Goal: Task Accomplishment & Management: Use online tool/utility

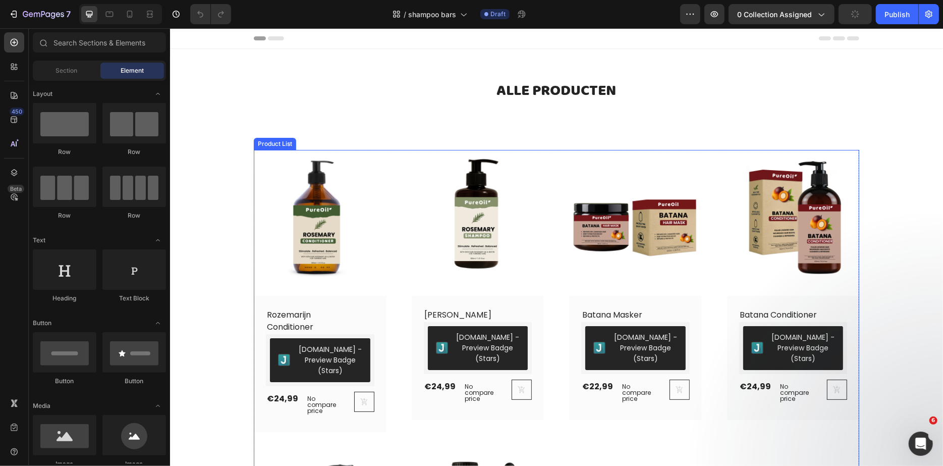
click at [542, 158] on img at bounding box center [477, 215] width 133 height 133
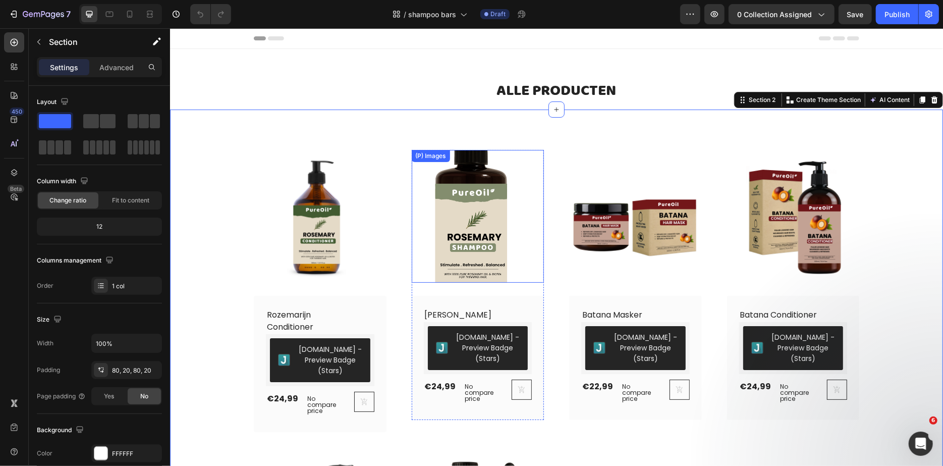
click at [386, 165] on div "(P) Images" at bounding box center [319, 215] width 133 height 133
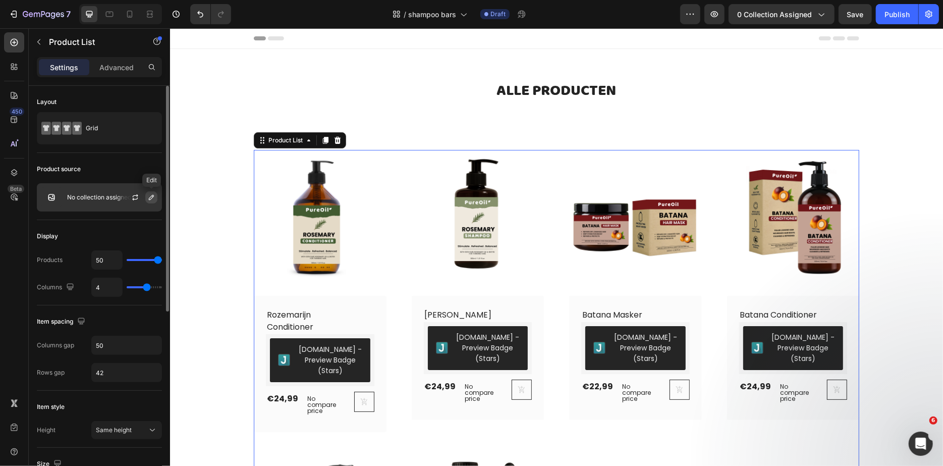
click at [155, 192] on button "button" at bounding box center [151, 197] width 12 height 12
click at [101, 194] on p "No collection assigned" at bounding box center [99, 197] width 64 height 7
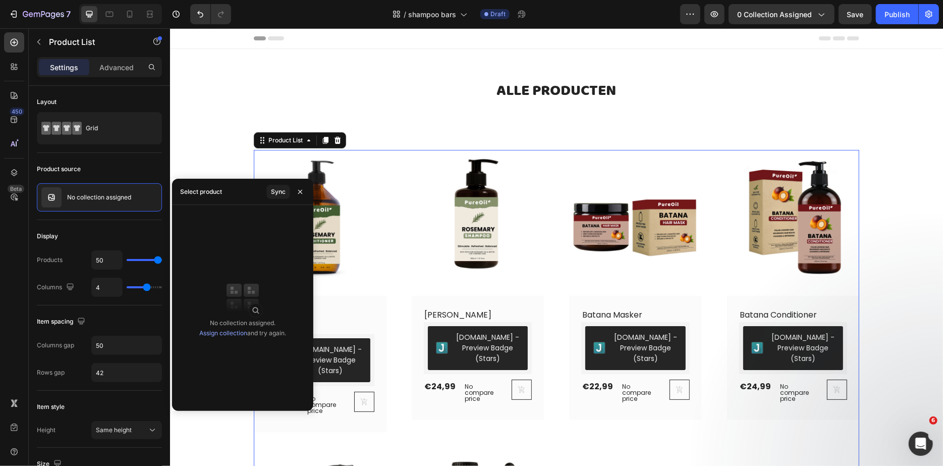
click at [250, 192] on div "Select product Sync" at bounding box center [242, 192] width 141 height 26
click at [276, 192] on div "Sync" at bounding box center [278, 191] width 15 height 9
click at [226, 189] on div "Select product" at bounding box center [201, 192] width 50 height 26
click at [227, 333] on link "Assign collection" at bounding box center [223, 333] width 48 height 8
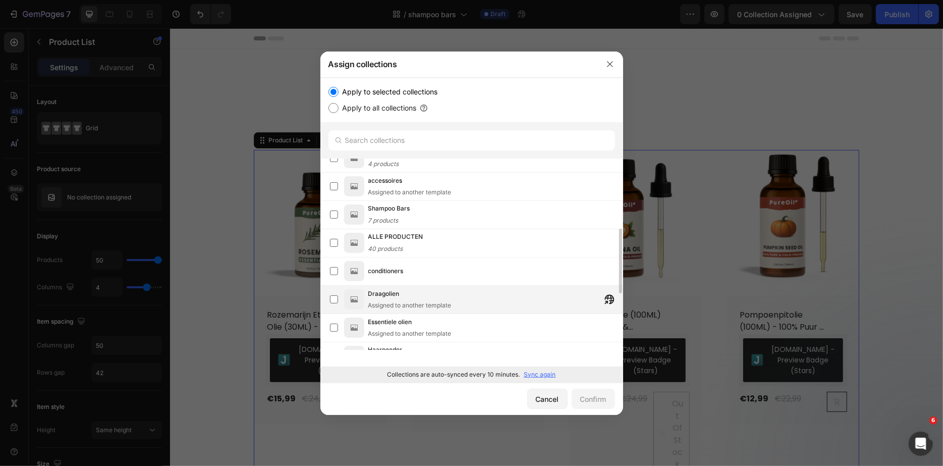
scroll to position [209, 0]
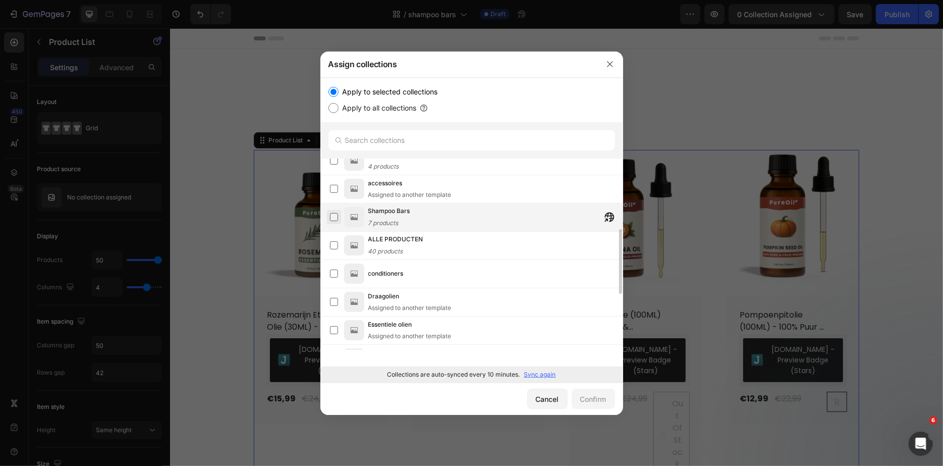
click at [331, 218] on label at bounding box center [334, 217] width 8 height 8
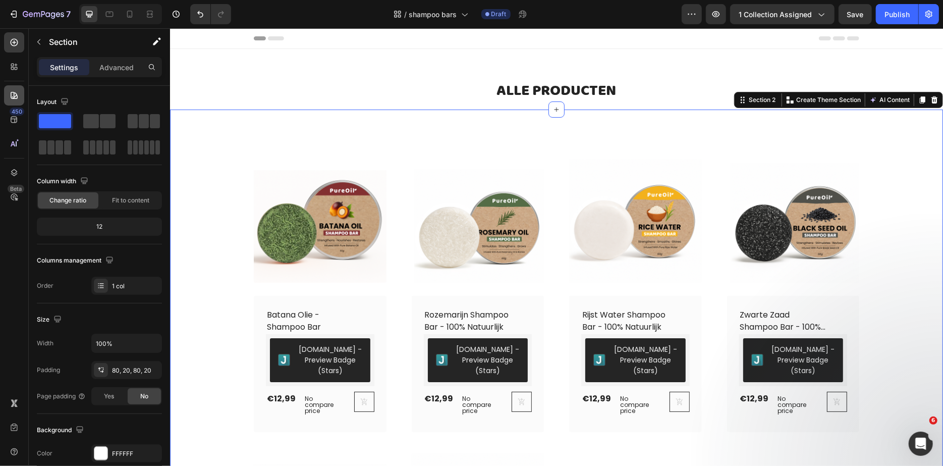
click at [23, 96] on div at bounding box center [14, 95] width 20 height 20
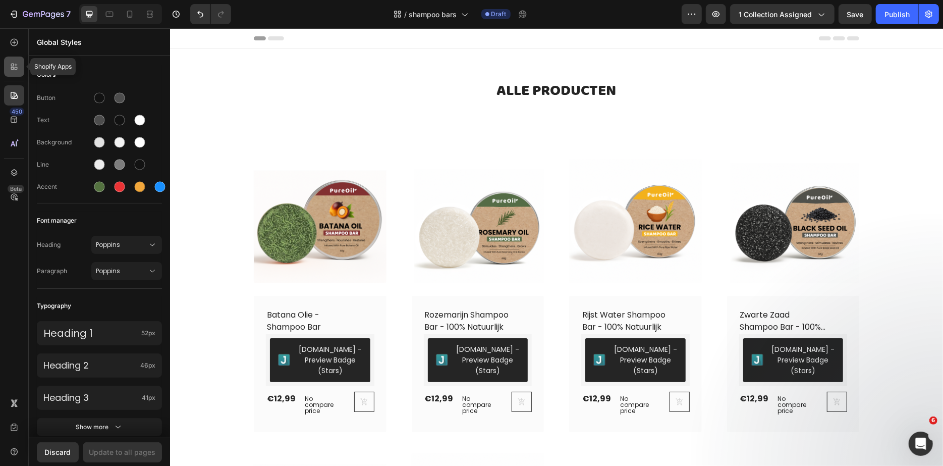
click at [10, 68] on icon at bounding box center [14, 67] width 10 height 10
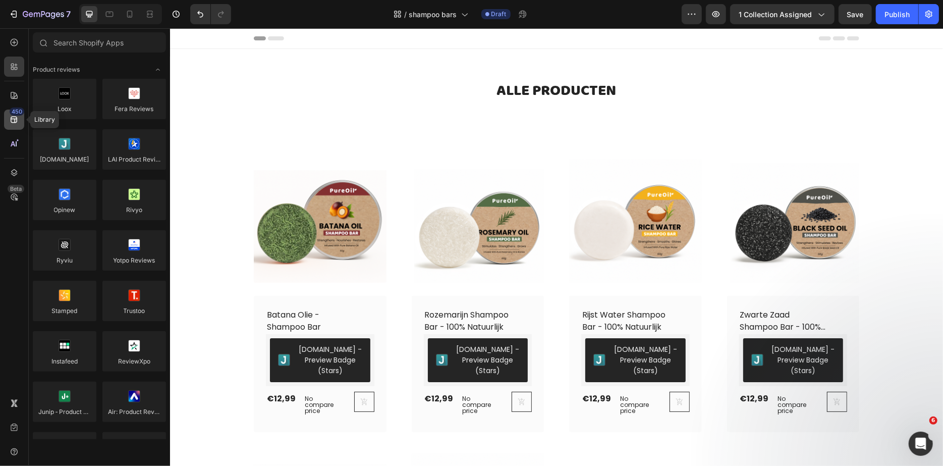
click at [10, 123] on icon at bounding box center [14, 120] width 10 height 10
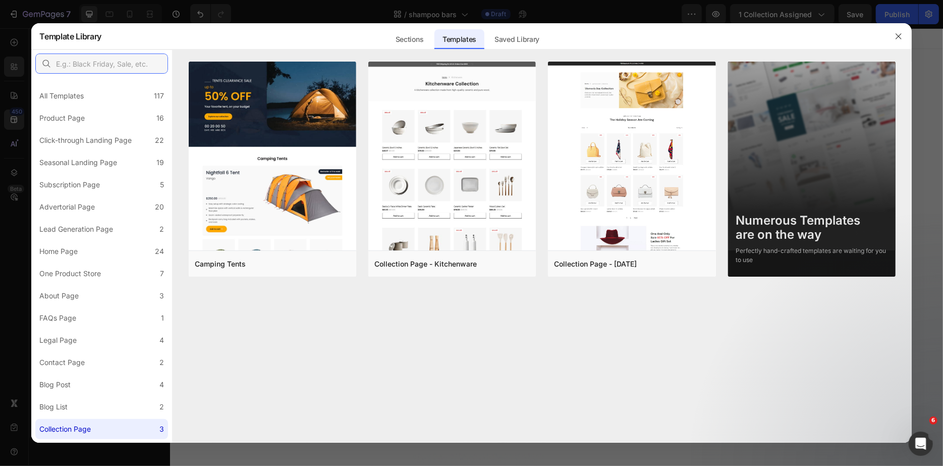
click at [100, 61] on input "text" at bounding box center [101, 63] width 133 height 20
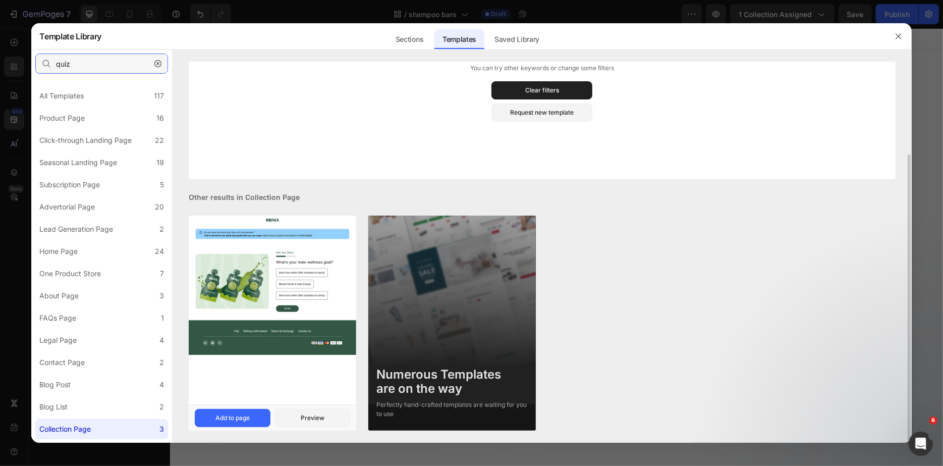
scroll to position [0, 0]
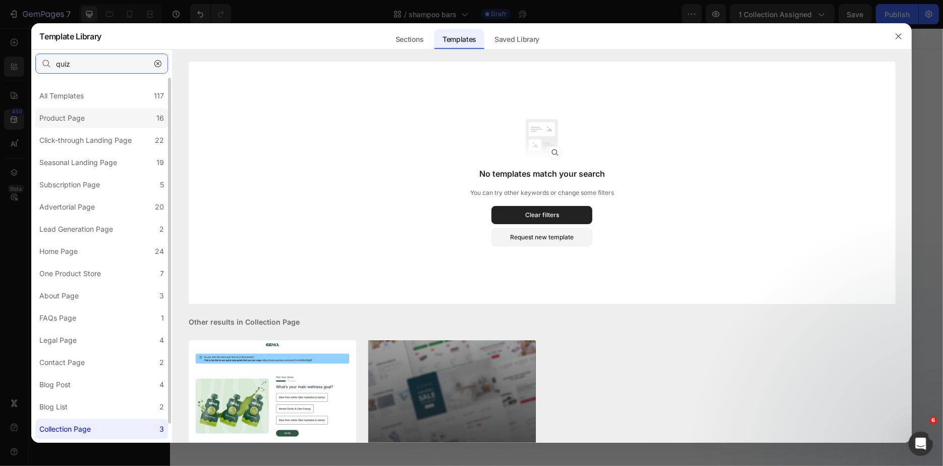
type input "quiz"
click at [100, 124] on label "Product Page 16" at bounding box center [101, 118] width 133 height 20
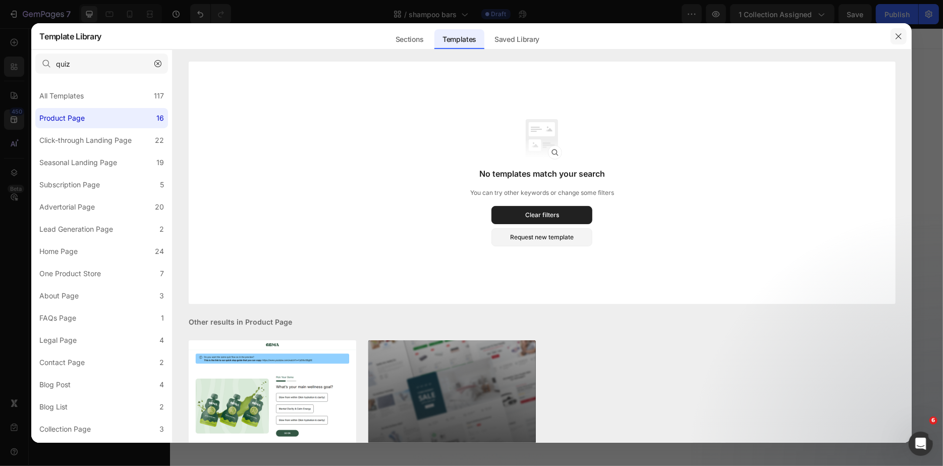
click at [895, 35] on icon "button" at bounding box center [899, 36] width 8 height 8
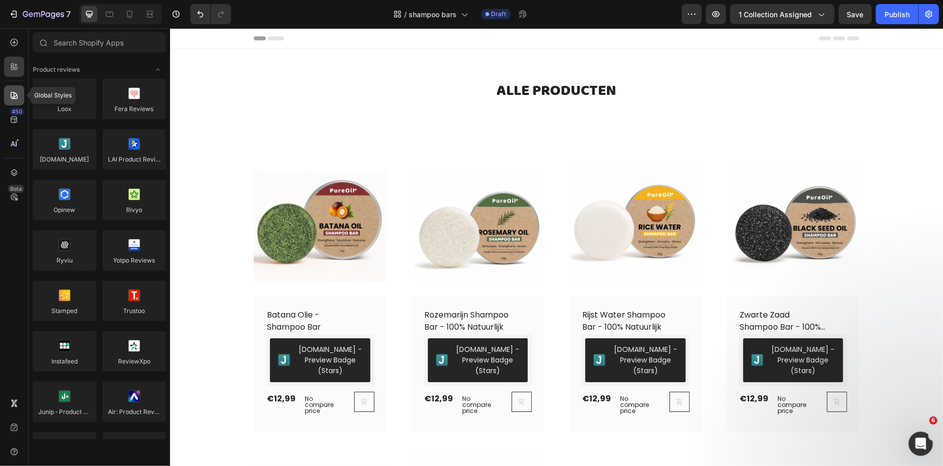
click at [17, 93] on icon at bounding box center [14, 95] width 10 height 10
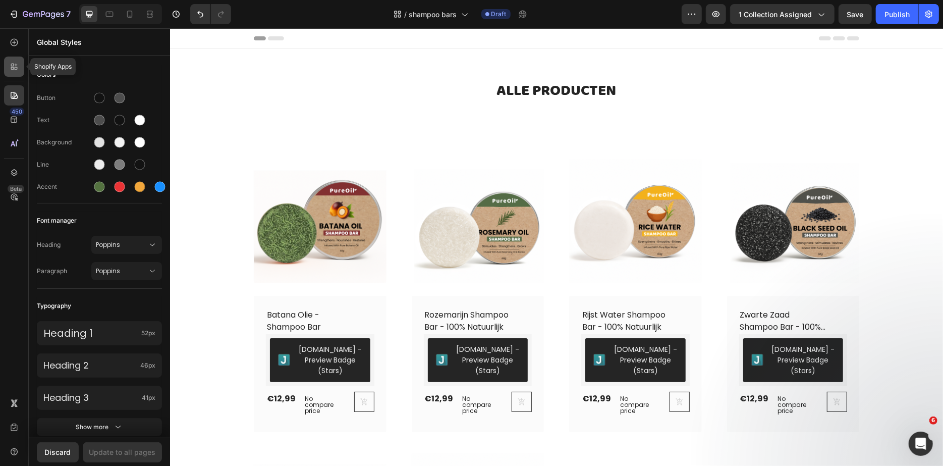
click at [19, 66] on div at bounding box center [14, 67] width 20 height 20
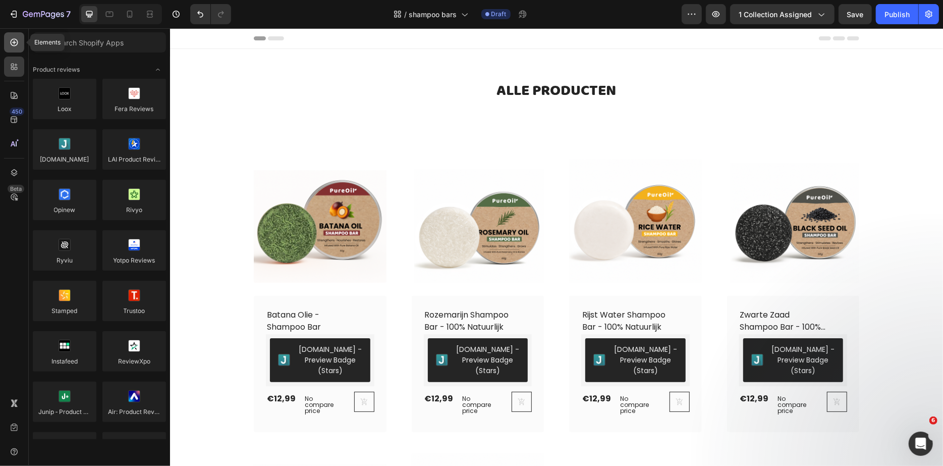
click at [19, 40] on icon at bounding box center [14, 42] width 10 height 10
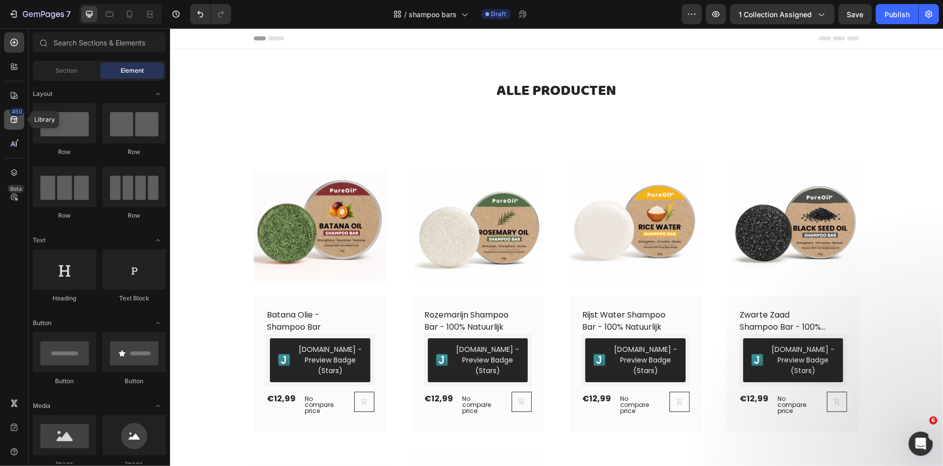
click at [15, 123] on icon at bounding box center [14, 120] width 10 height 10
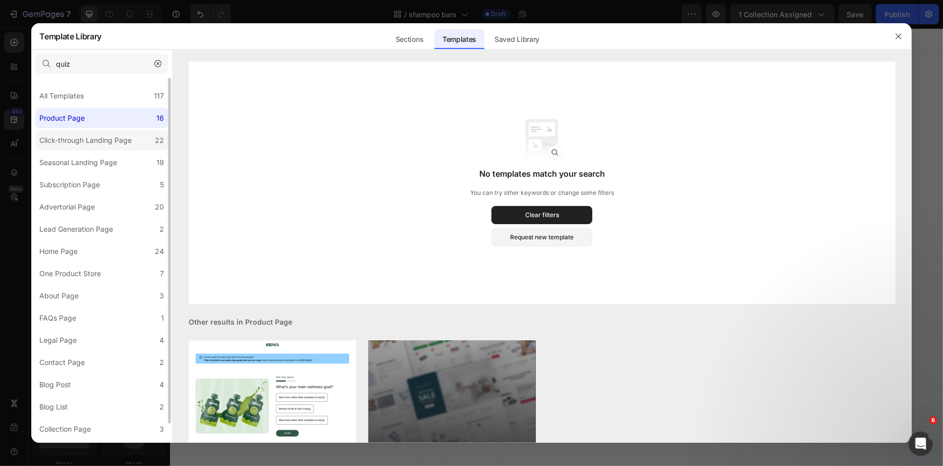
click at [91, 136] on div "Click-through Landing Page" at bounding box center [85, 140] width 92 height 12
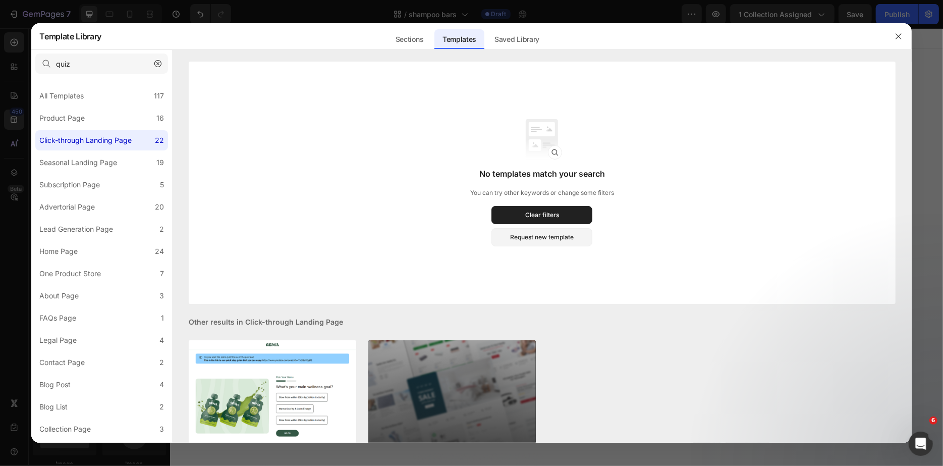
click at [384, 41] on div "Sections Templates Existing pages Saved Library Templates Saved Library" at bounding box center [466, 36] width 731 height 26
click at [413, 41] on div "Sections" at bounding box center [410, 39] width 44 height 20
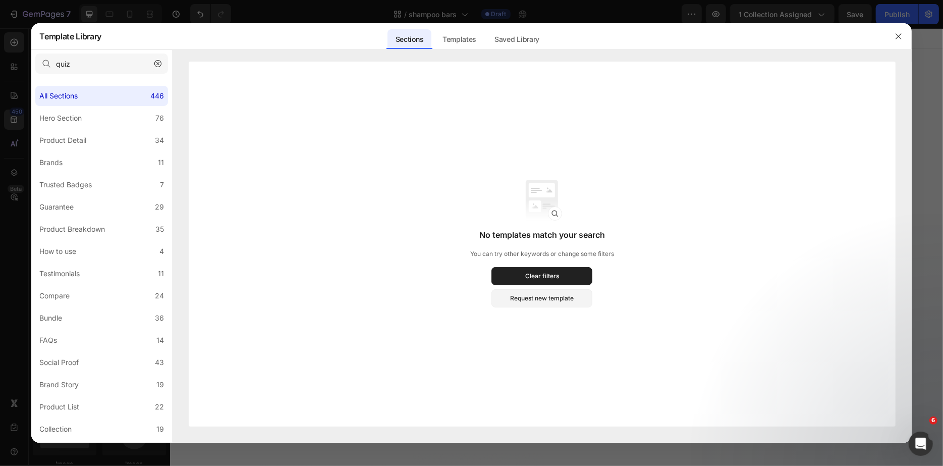
click at [155, 68] on button "button" at bounding box center [158, 64] width 16 height 16
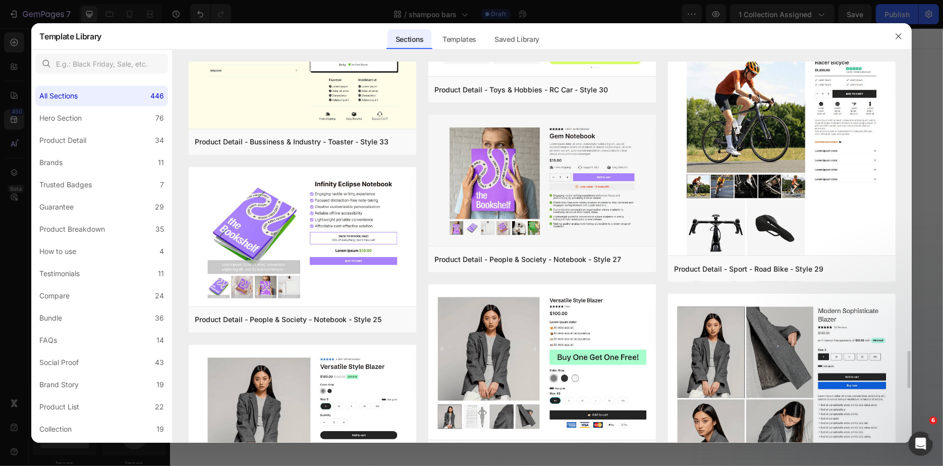
scroll to position [3075, 0]
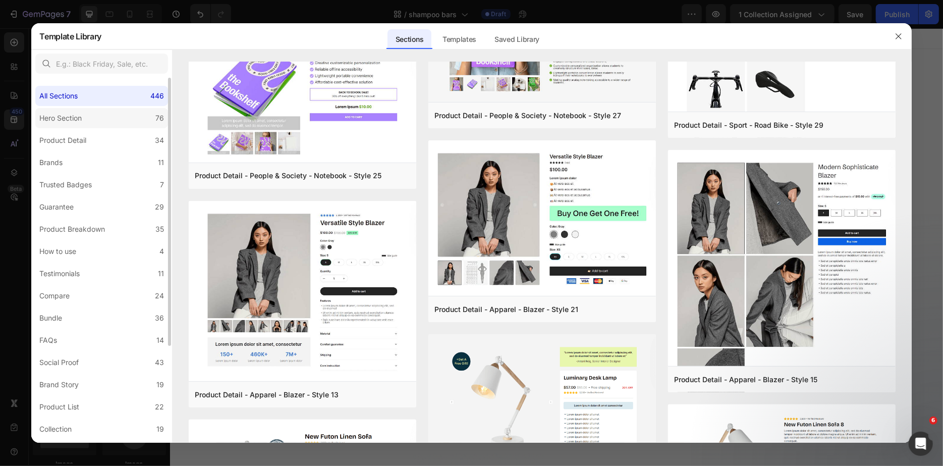
click at [68, 119] on div "Hero Section" at bounding box center [60, 118] width 42 height 12
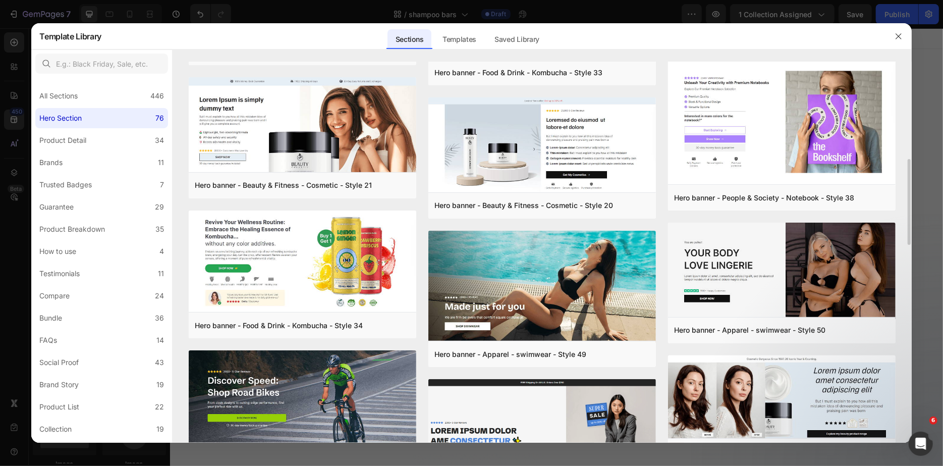
scroll to position [291, 0]
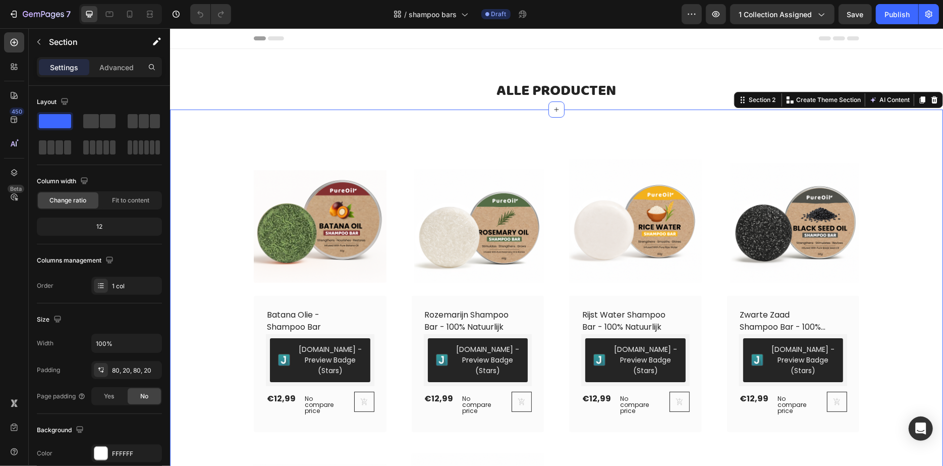
drag, startPoint x: 170, startPoint y: 28, endPoint x: 503, endPoint y: 111, distance: 343.2
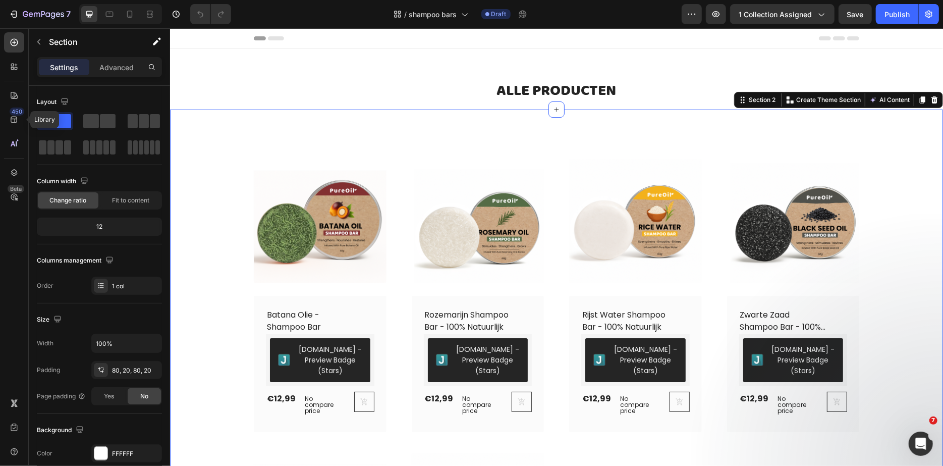
click at [14, 108] on div "450" at bounding box center [17, 111] width 15 height 8
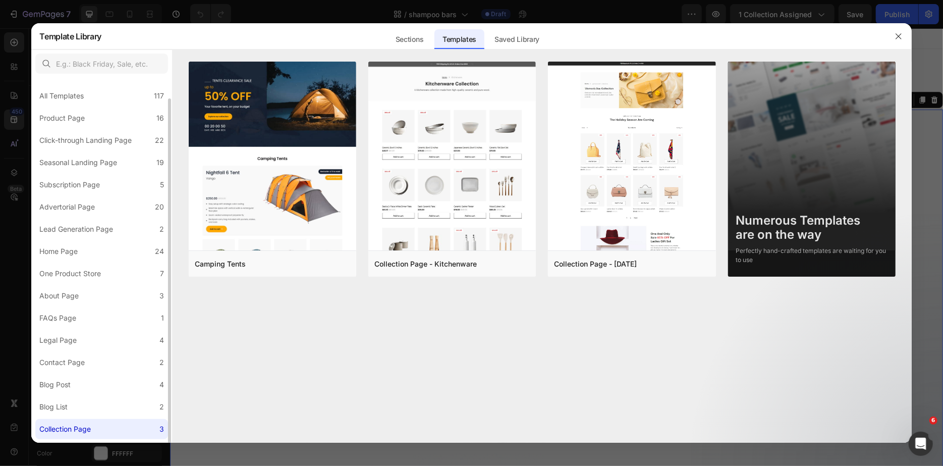
scroll to position [19, 0]
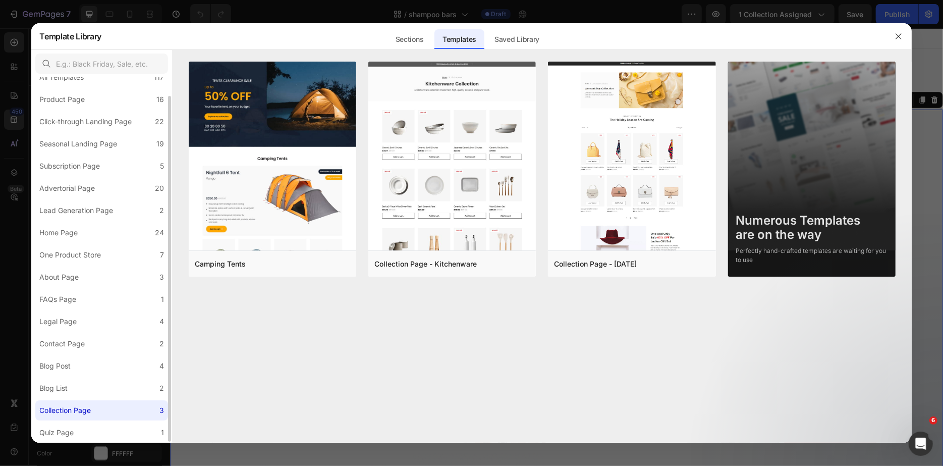
click at [60, 233] on div "Home Page" at bounding box center [58, 233] width 38 height 12
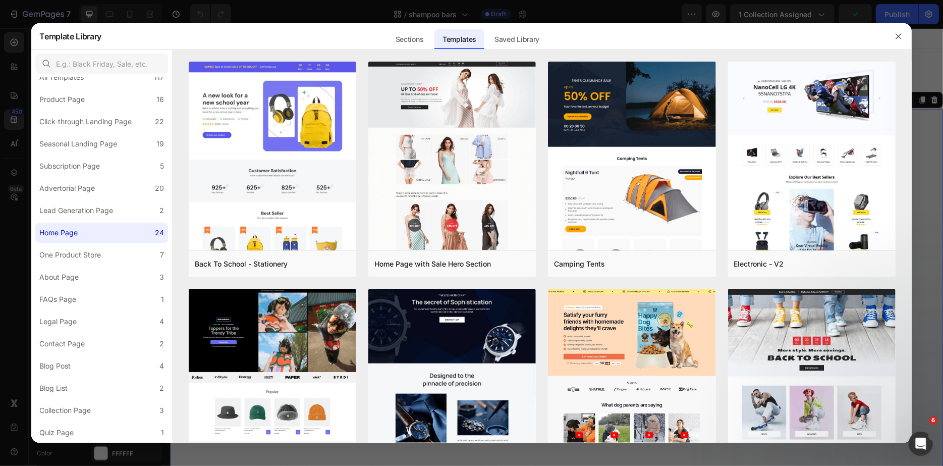
scroll to position [0, 0]
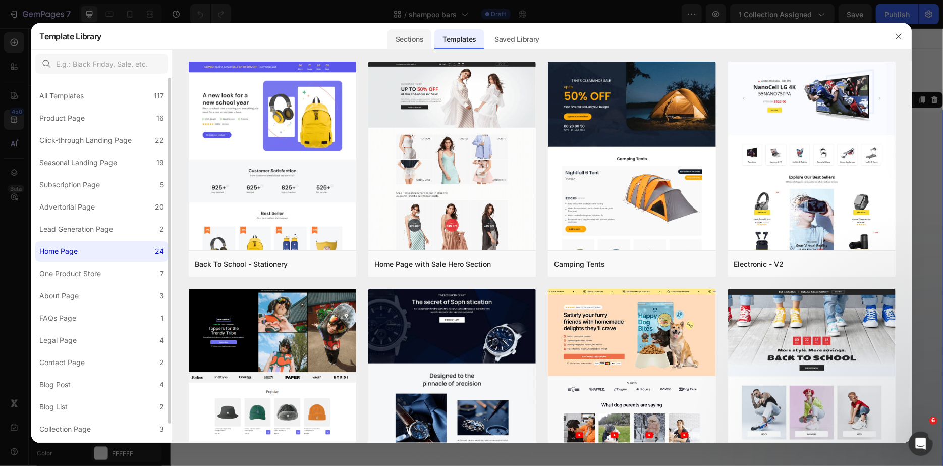
drag, startPoint x: 333, startPoint y: 83, endPoint x: 403, endPoint y: 30, distance: 87.5
click at [403, 30] on div "Sections" at bounding box center [410, 39] width 44 height 20
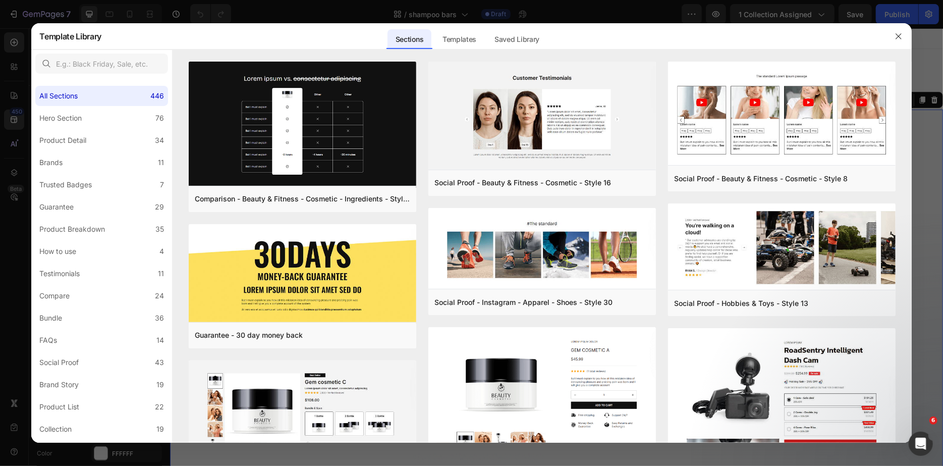
click at [89, 147] on label "Product Detail 34" at bounding box center [101, 140] width 133 height 20
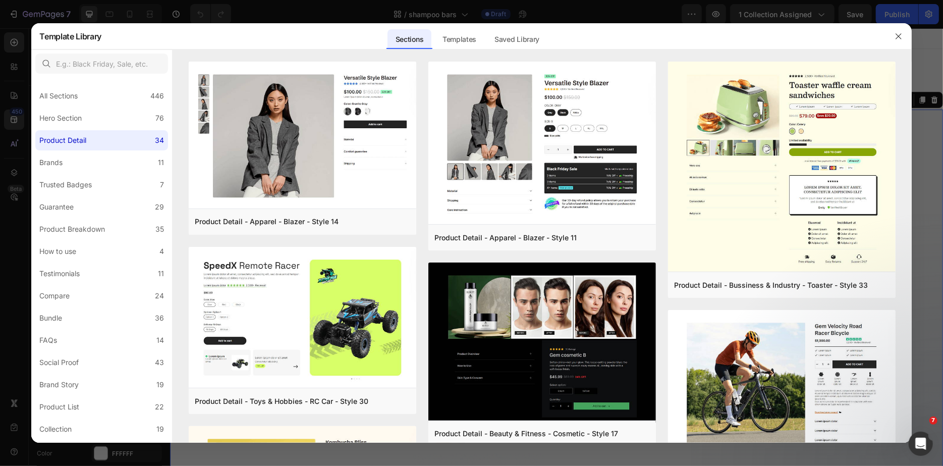
click at [67, 316] on label "Bundle 36" at bounding box center [101, 318] width 133 height 20
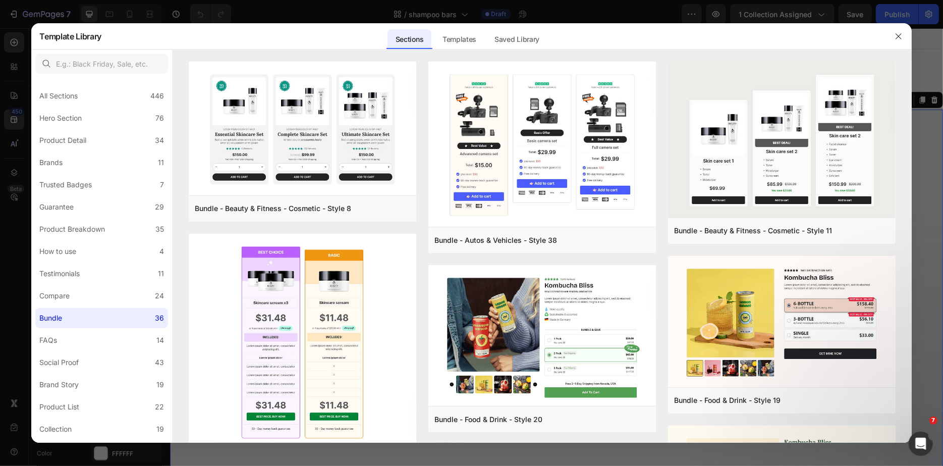
click at [82, 117] on div "Hero Section" at bounding box center [60, 118] width 42 height 12
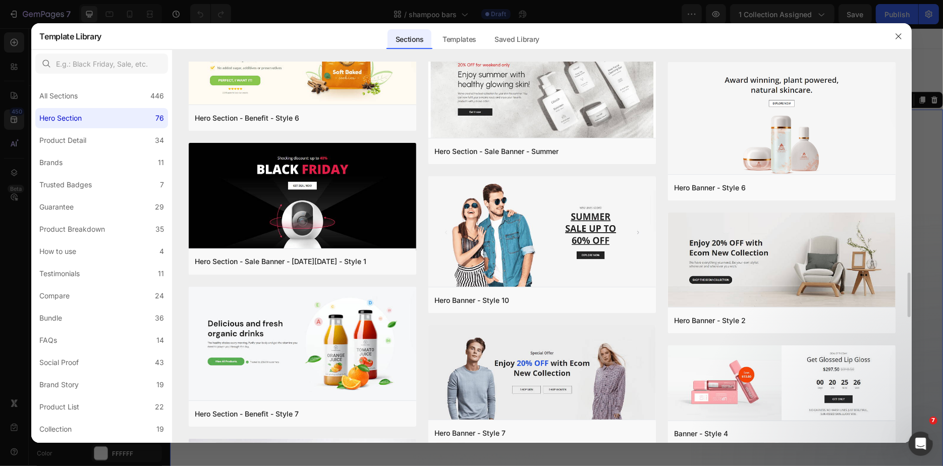
scroll to position [2032, 0]
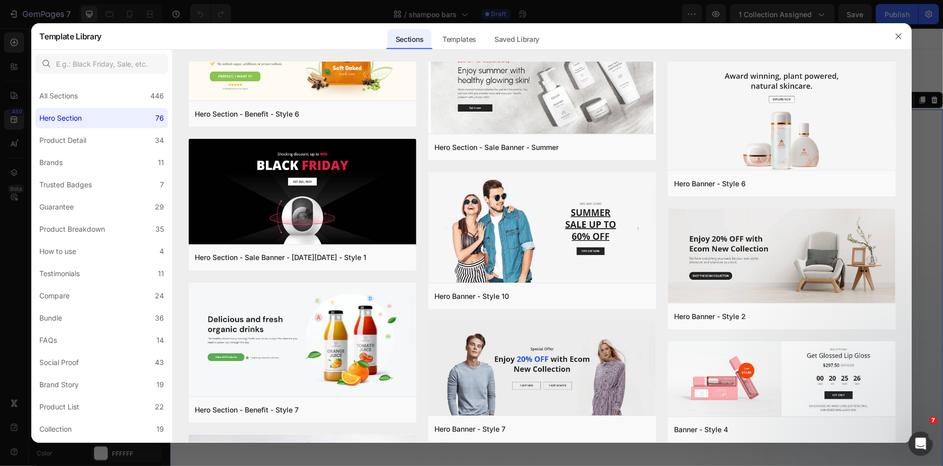
click at [284, 374] on img at bounding box center [303, 340] width 228 height 116
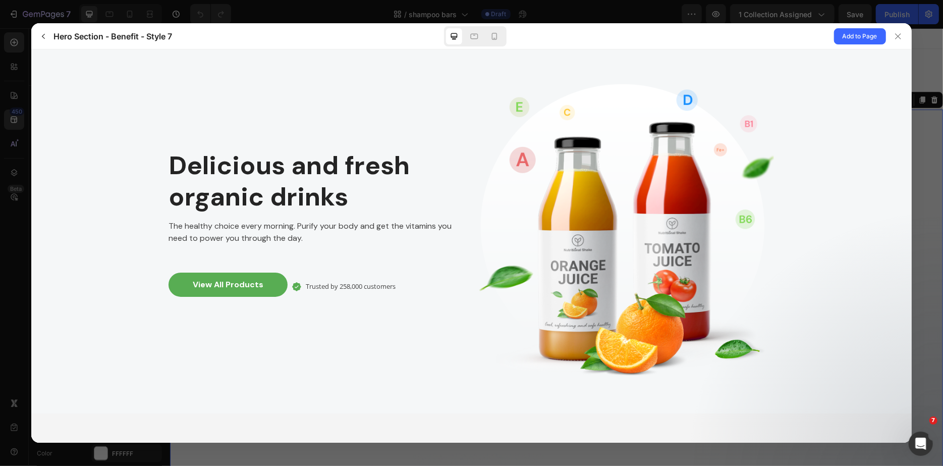
scroll to position [0, 0]
click at [855, 41] on span "Add to Page" at bounding box center [860, 36] width 35 height 12
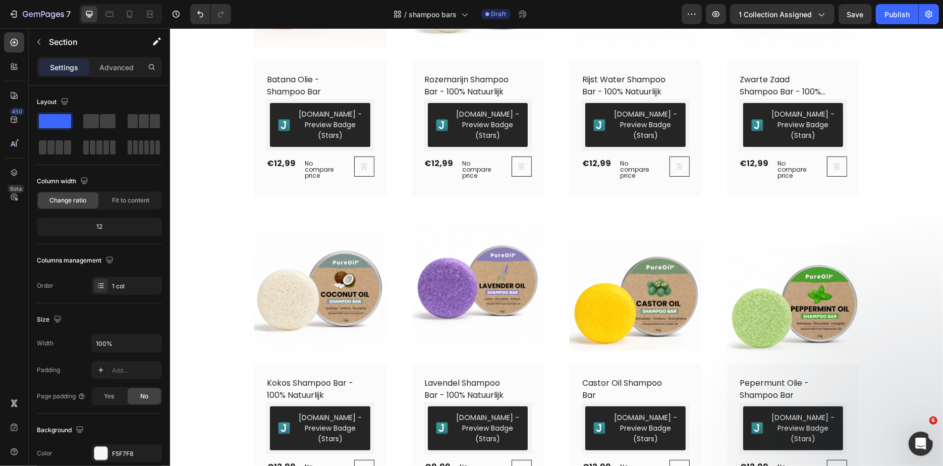
scroll to position [712, 0]
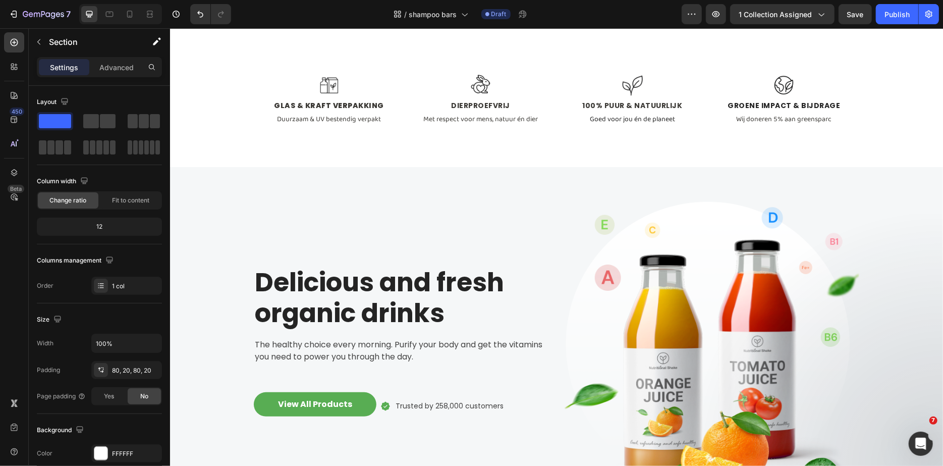
drag, startPoint x: 572, startPoint y: 58, endPoint x: 219, endPoint y: 155, distance: 366.9
click at [213, 195] on div "Background Image" at bounding box center [556, 349] width 773 height 364
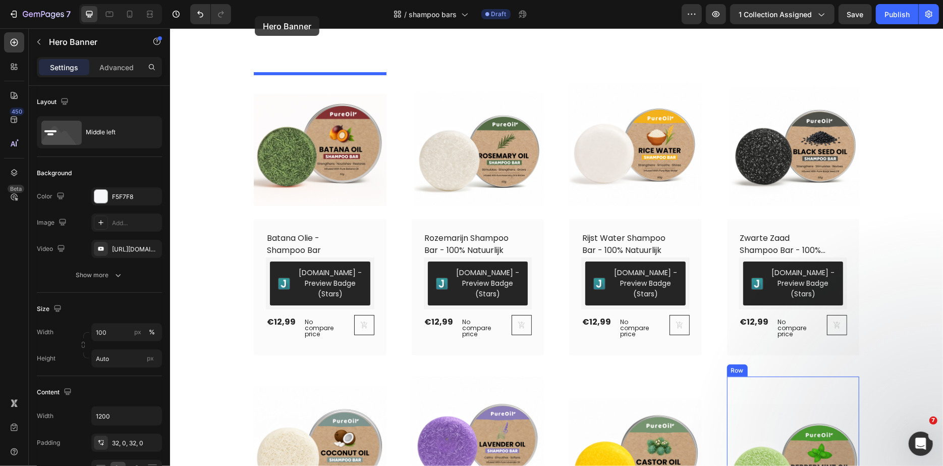
scroll to position [0, 0]
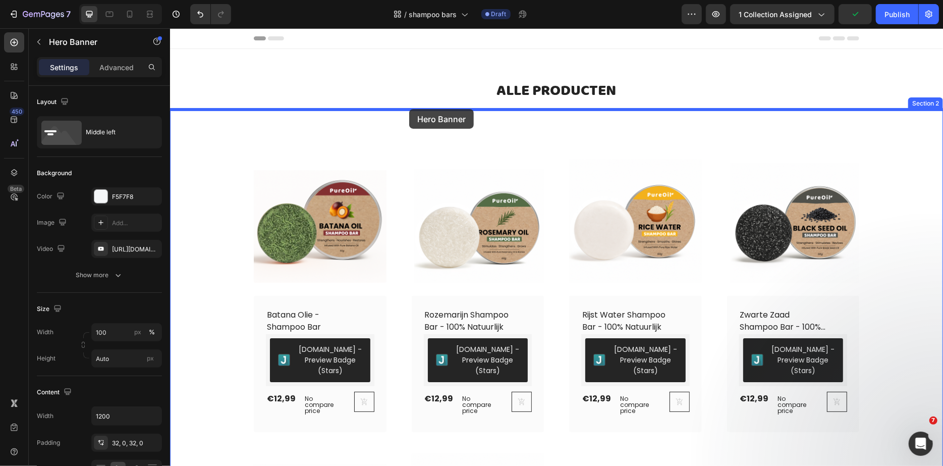
drag, startPoint x: 219, startPoint y: 155, endPoint x: 409, endPoint y: 108, distance: 195.8
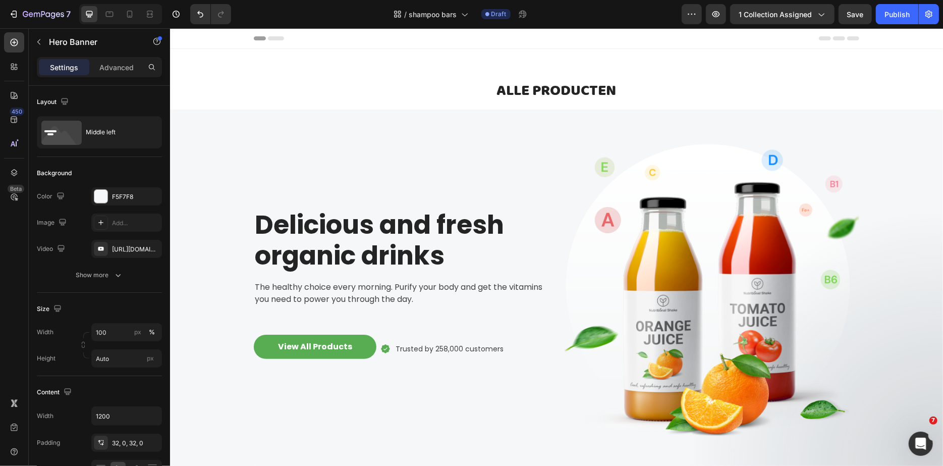
drag, startPoint x: 409, startPoint y: 108, endPoint x: 525, endPoint y: 135, distance: 119.0
click at [525, 135] on div "Delicious and fresh organic drinks Heading The healthy choice every morning. Pu…" at bounding box center [400, 291] width 295 height 332
drag, startPoint x: 525, startPoint y: 135, endPoint x: 472, endPoint y: 124, distance: 53.6
click at [472, 124] on div "Delicious and fresh organic drinks Heading The healthy choice every morning. Pu…" at bounding box center [556, 291] width 606 height 364
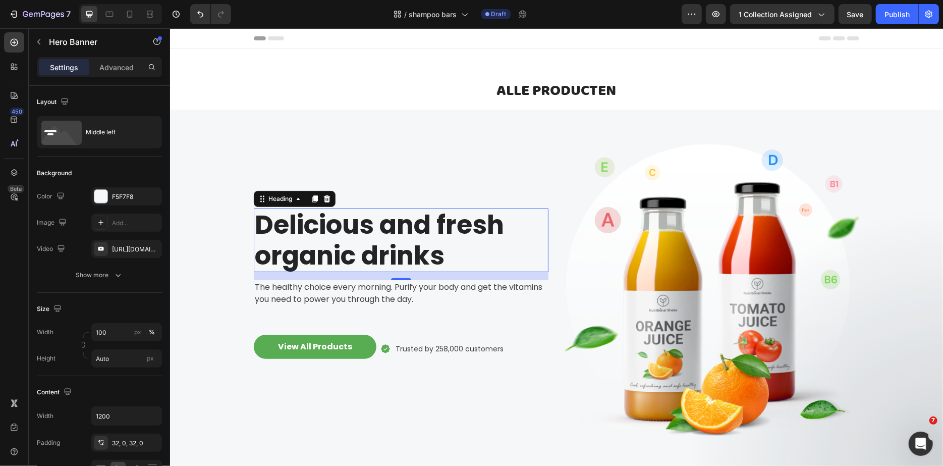
drag, startPoint x: 472, startPoint y: 124, endPoint x: 333, endPoint y: 253, distance: 190.3
click at [333, 253] on p "Delicious and fresh organic drinks" at bounding box center [400, 240] width 293 height 62
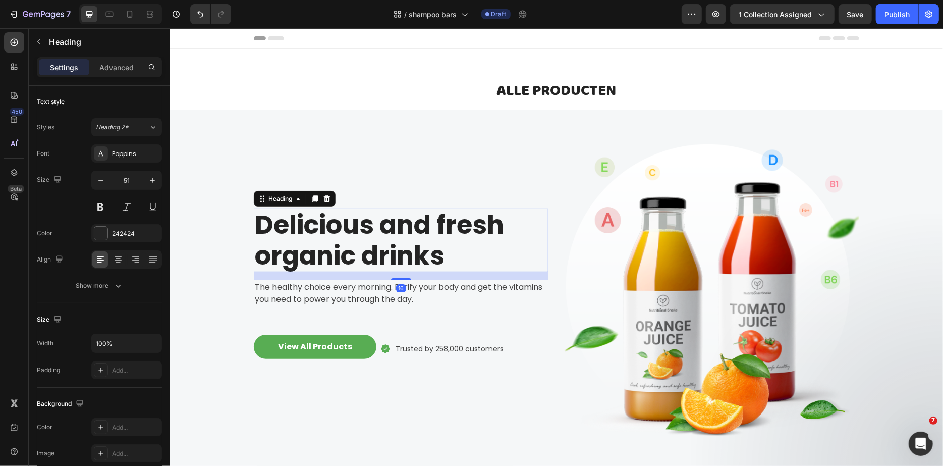
click at [358, 234] on p "Delicious and fresh organic drinks" at bounding box center [400, 240] width 293 height 62
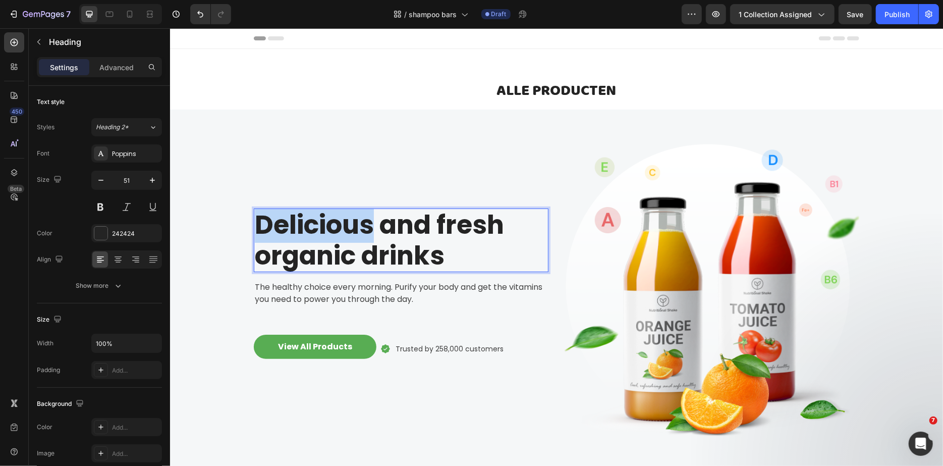
click at [358, 234] on p "Delicious and fresh organic drinks" at bounding box center [400, 240] width 293 height 62
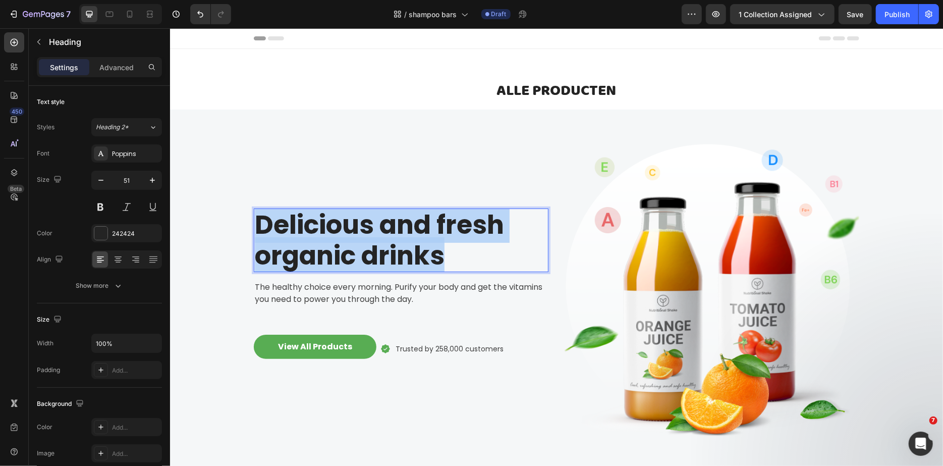
click at [358, 234] on p "Delicious and fresh organic drinks" at bounding box center [400, 240] width 293 height 62
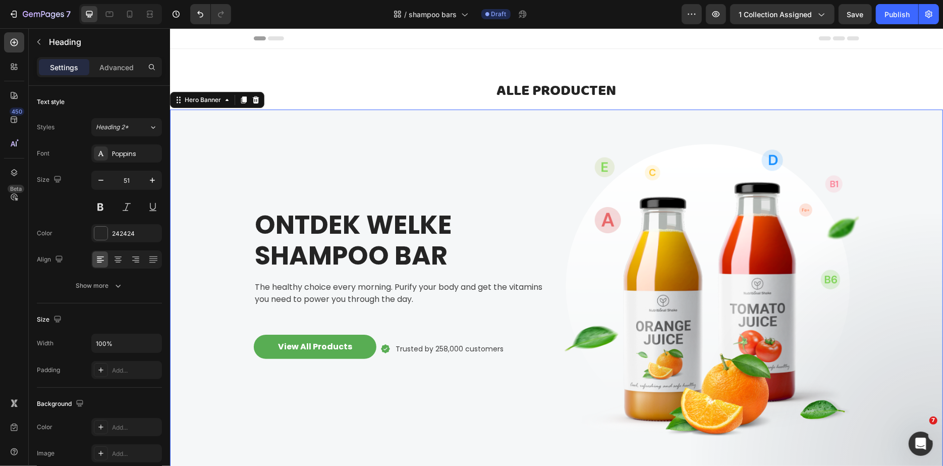
click at [651, 114] on div "ONTDEK WELKE SHAMPOO BAR Heading The healthy choice every morning. Purify your …" at bounding box center [556, 291] width 606 height 364
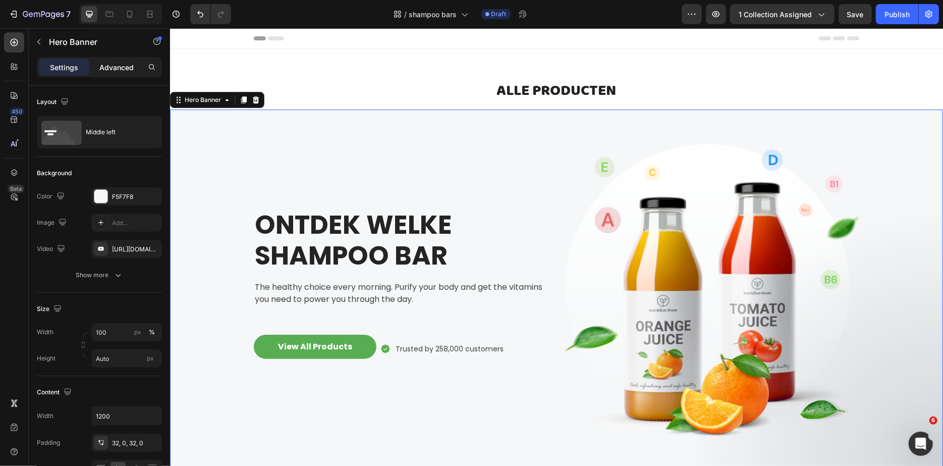
drag, startPoint x: 163, startPoint y: 225, endPoint x: 112, endPoint y: 73, distance: 160.2
click at [112, 73] on div "Advanced" at bounding box center [116, 67] width 50 height 16
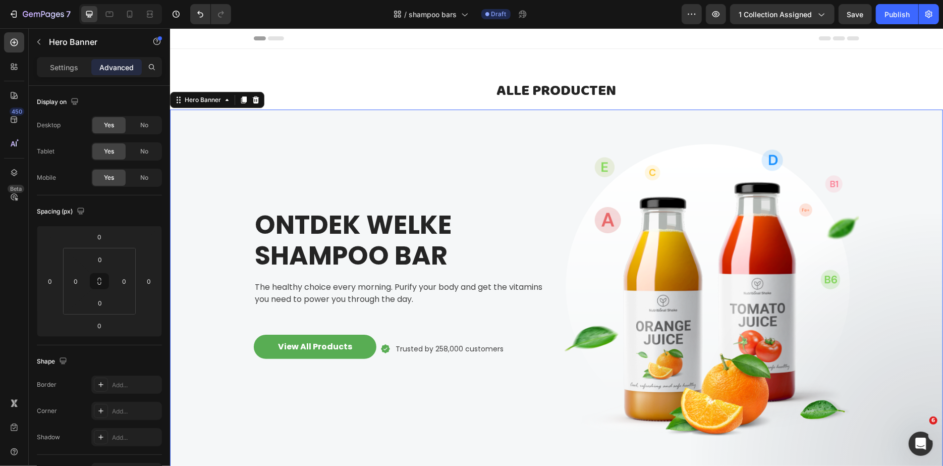
scroll to position [198, 0]
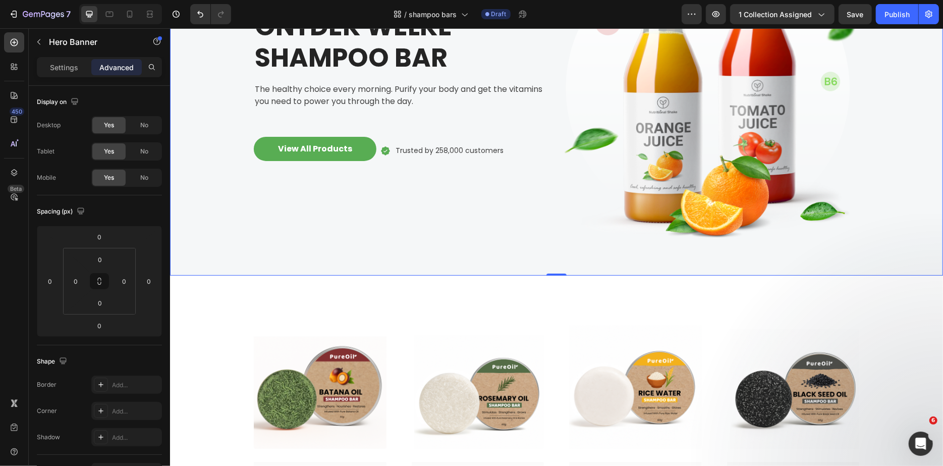
click at [748, 181] on img at bounding box center [711, 93] width 295 height 332
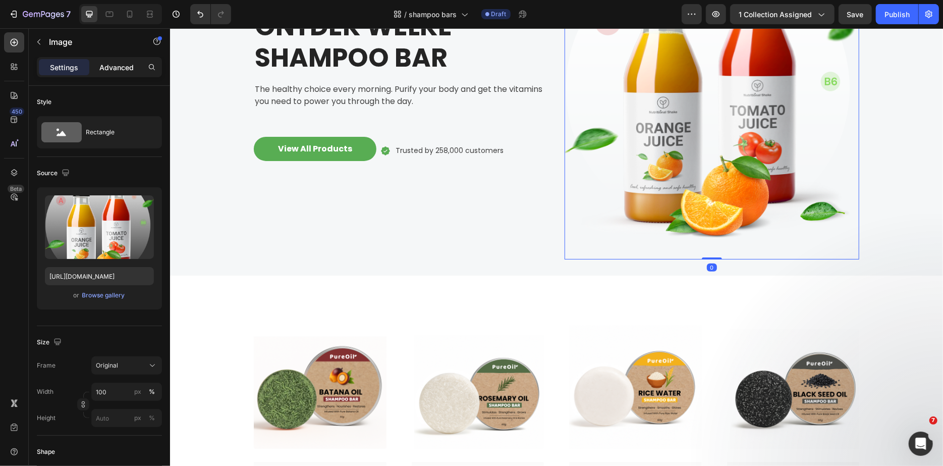
click at [127, 219] on div "Upload Image" at bounding box center [99, 227] width 109 height 64
click at [103, 241] on input "file" at bounding box center [100, 243] width 70 height 17
click at [97, 298] on div "Browse gallery" at bounding box center [103, 295] width 43 height 9
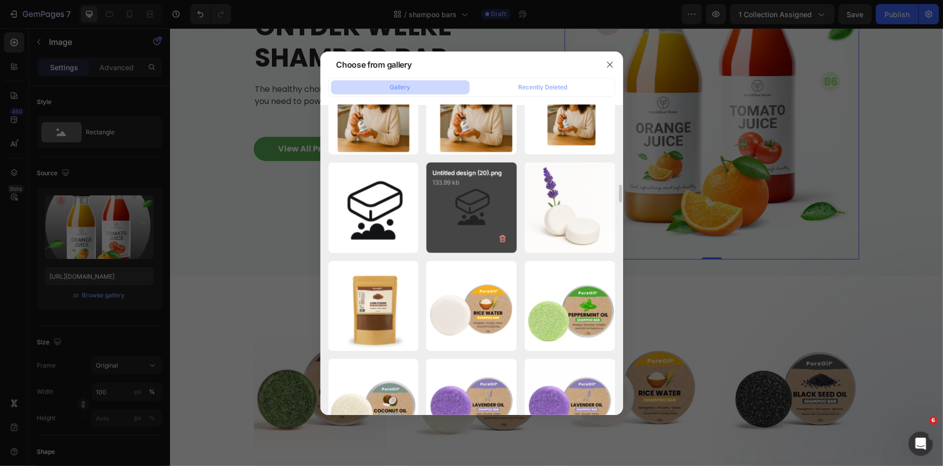
scroll to position [825, 0]
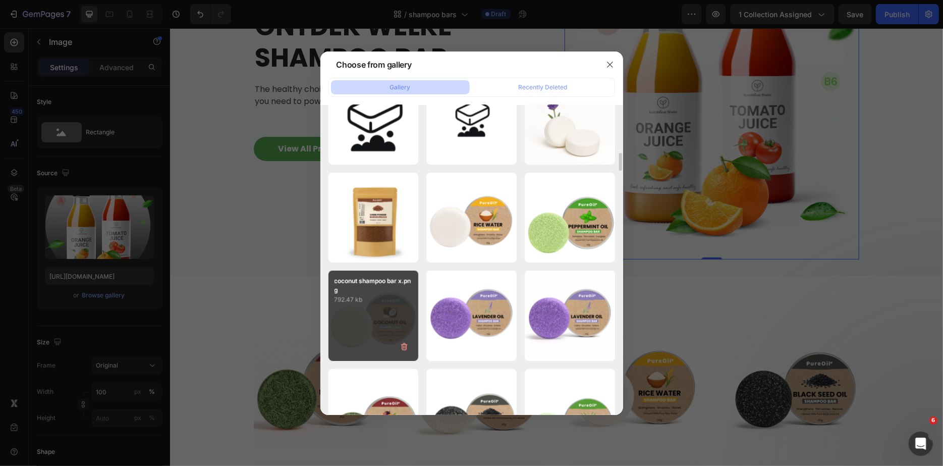
click at [379, 309] on div "coconut shampoo bar x.png 792.47 kb" at bounding box center [374, 315] width 90 height 90
type input "https://cdn.shopify.com/s/files/1/0750/5176/1915/files/gempages_560443293251404…"
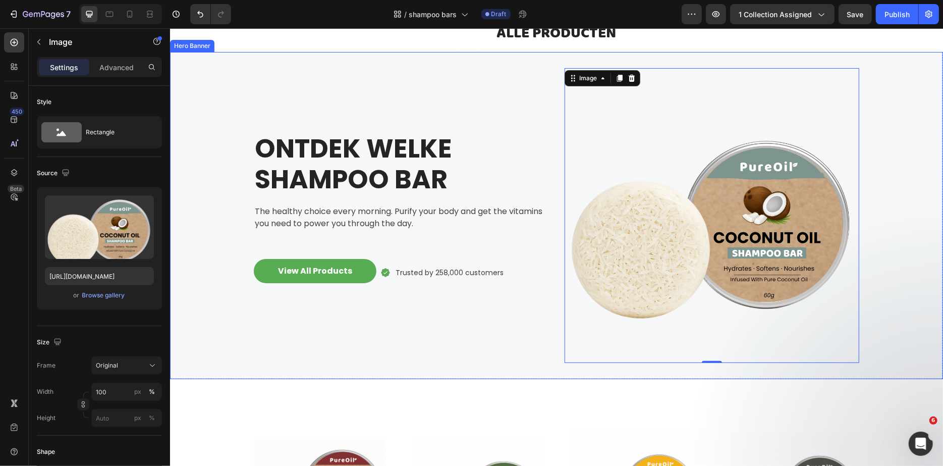
scroll to position [57, 0]
click at [499, 65] on div "ONTDEK WELKE SHAMPOO BAR Heading The healthy choice every morning. Purify your …" at bounding box center [556, 215] width 606 height 327
click at [632, 199] on img at bounding box center [711, 215] width 295 height 295
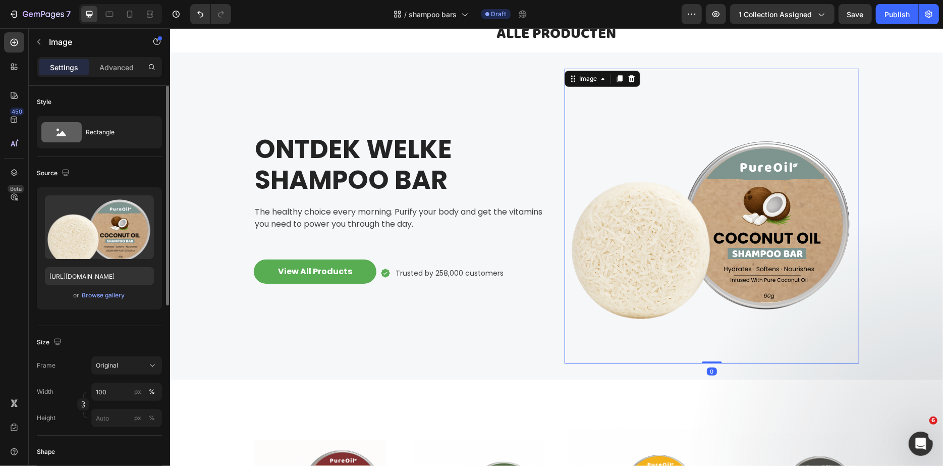
scroll to position [120, 0]
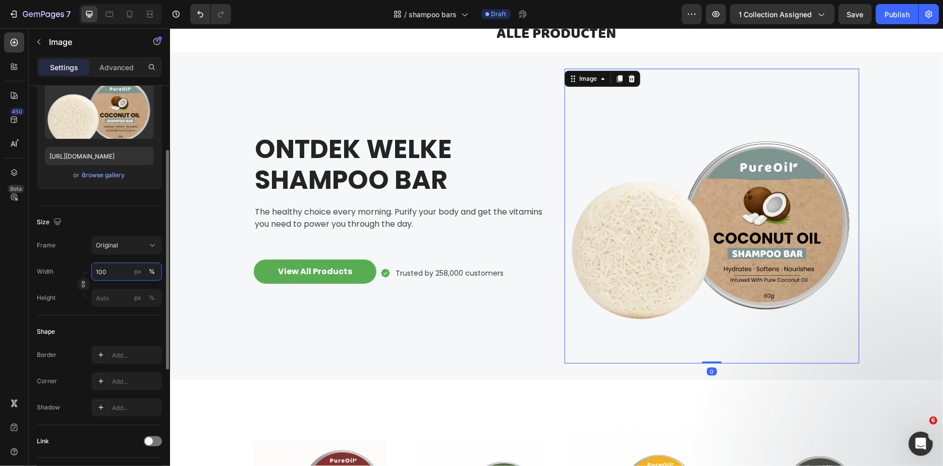
click at [100, 272] on input "100" at bounding box center [126, 271] width 71 height 18
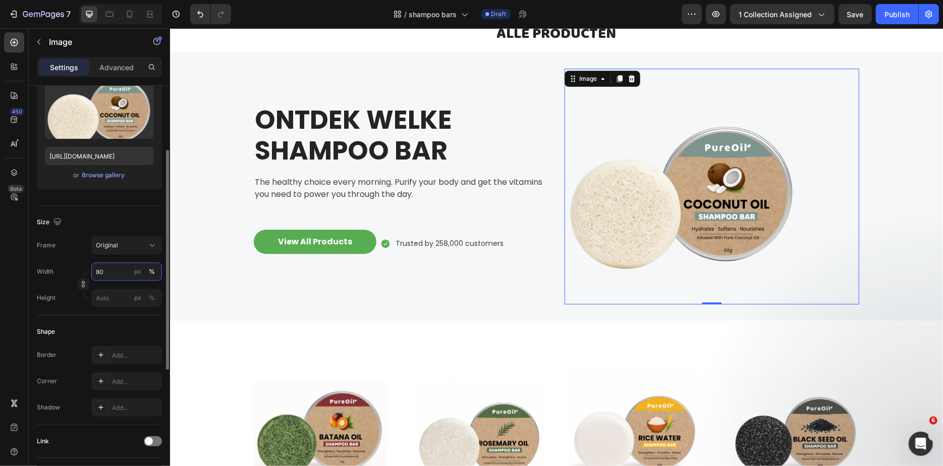
type input "80"
click at [106, 313] on div "Size Frame Original Width 80 px % Height px %" at bounding box center [99, 261] width 125 height 110
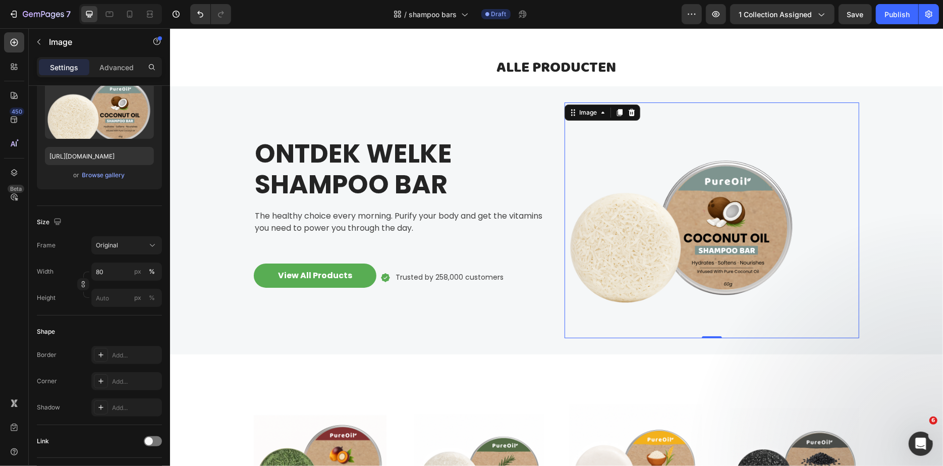
scroll to position [3, 0]
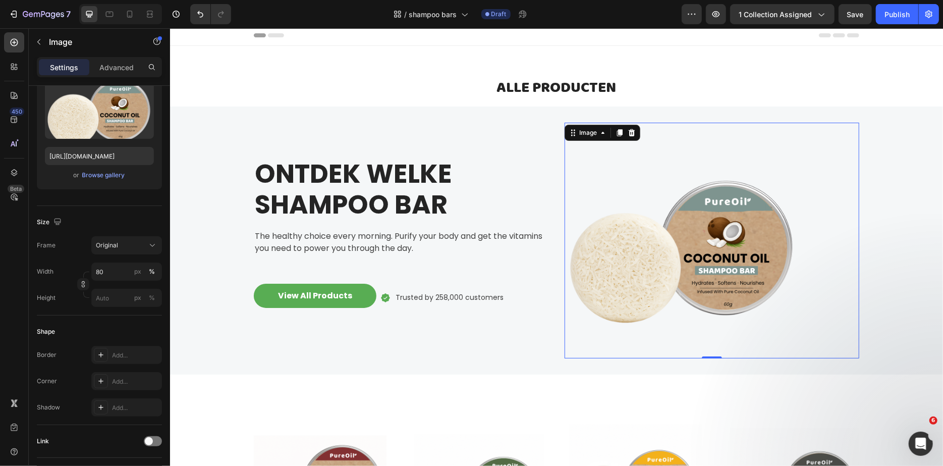
click at [504, 341] on div "ONTDEK WELKE SHAMPOO BAR Heading The healthy choice every morning. Purify your …" at bounding box center [400, 240] width 295 height 236
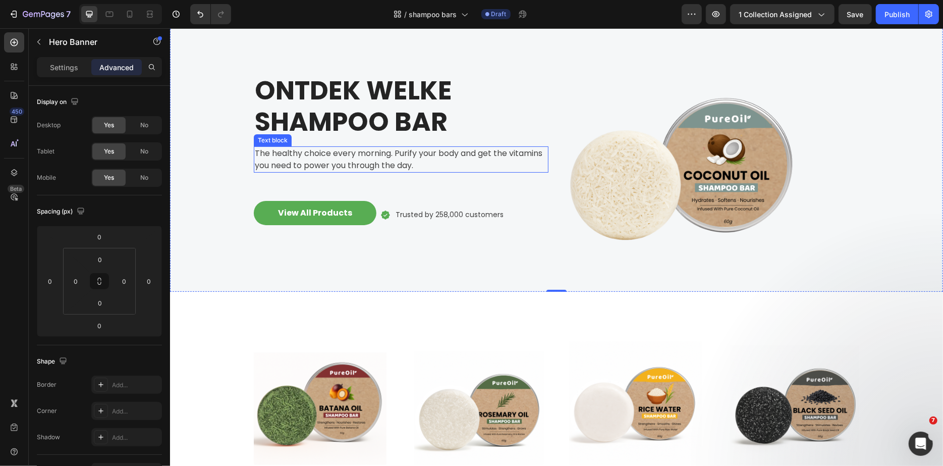
scroll to position [81, 0]
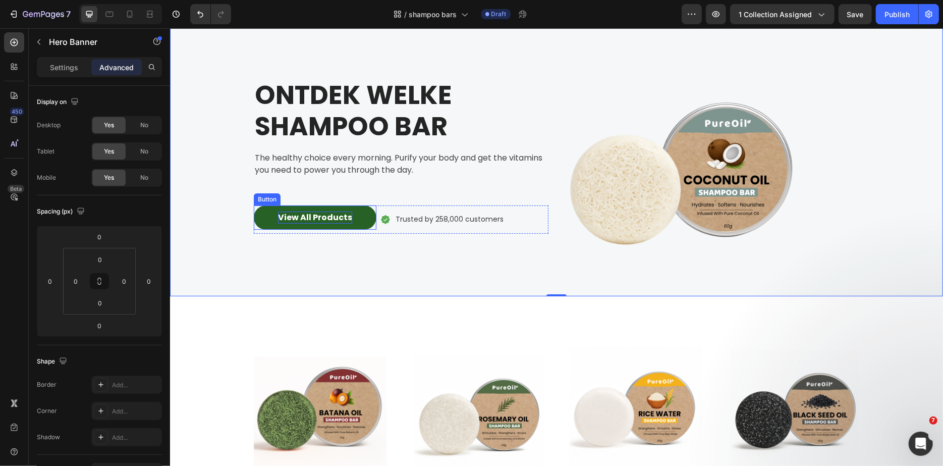
click at [299, 214] on div "View All Products" at bounding box center [315, 217] width 74 height 12
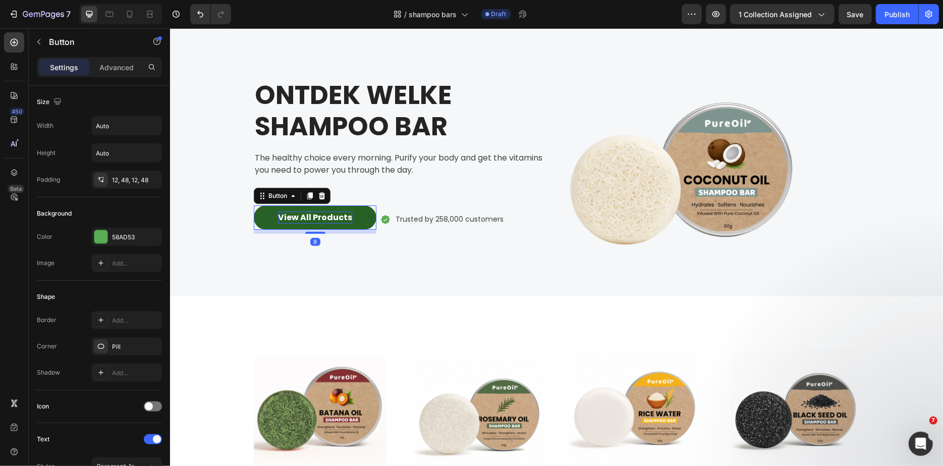
click at [328, 219] on div "View All Products" at bounding box center [315, 217] width 74 height 12
click at [328, 219] on p "View All Products" at bounding box center [315, 217] width 74 height 12
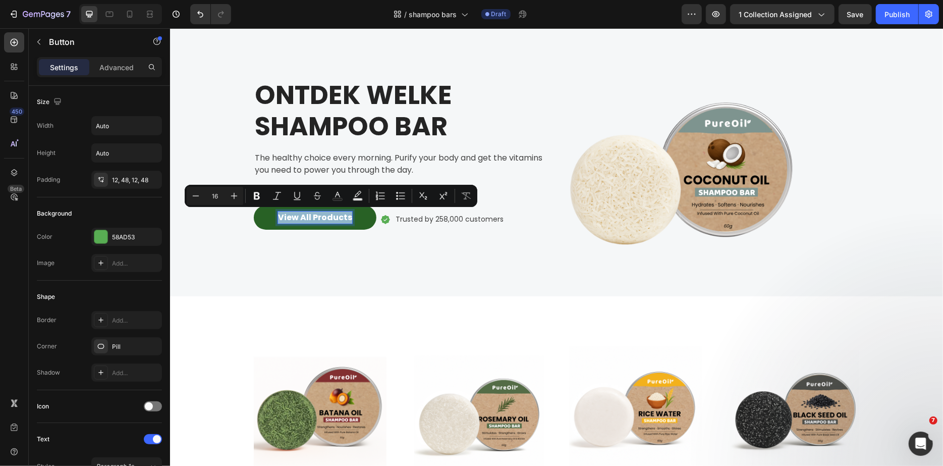
click at [328, 219] on p "View All Products" at bounding box center [315, 217] width 74 height 12
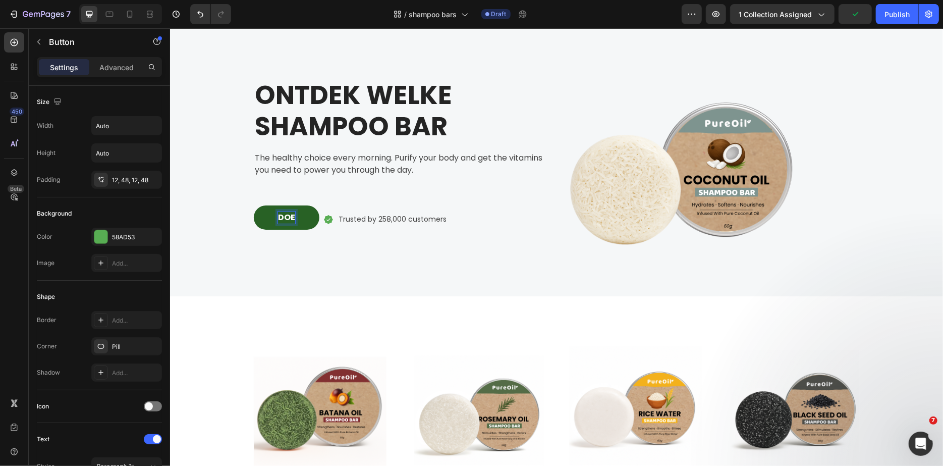
click at [253, 205] on button "DOE" at bounding box center [286, 217] width 66 height 24
click at [253, 205] on button "DOE DE" at bounding box center [292, 217] width 78 height 24
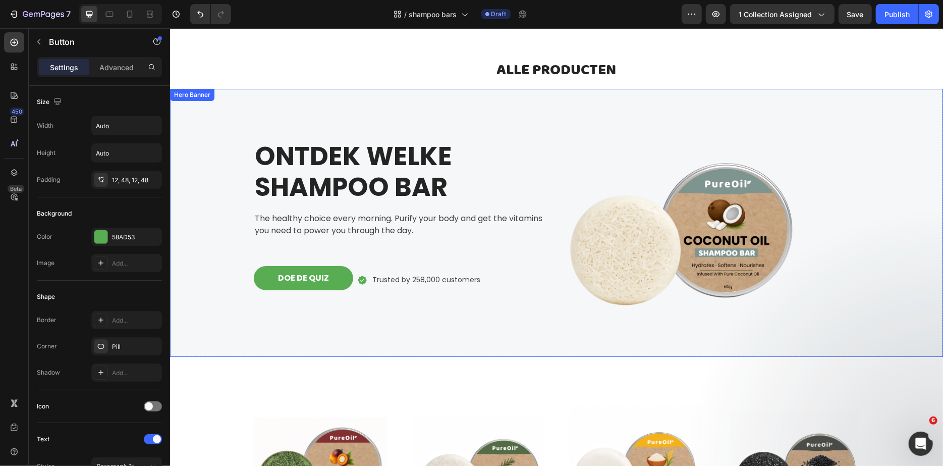
scroll to position [0, 0]
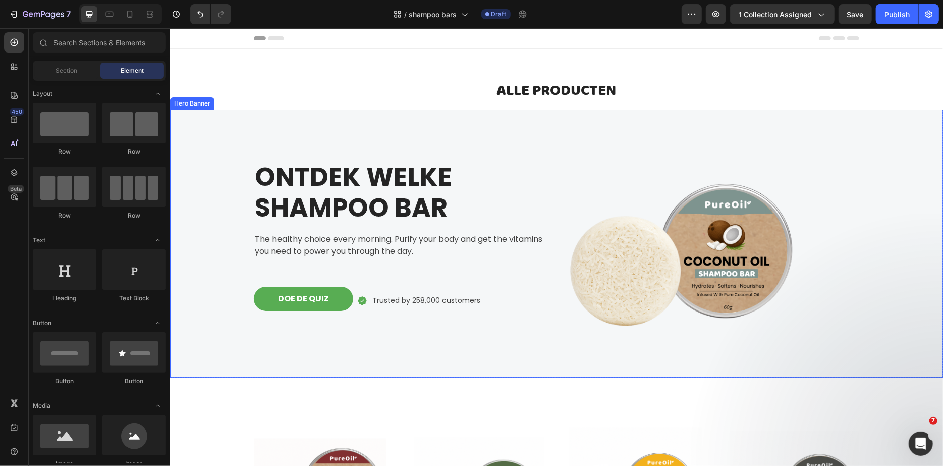
click at [203, 132] on div "Background Image" at bounding box center [556, 243] width 773 height 268
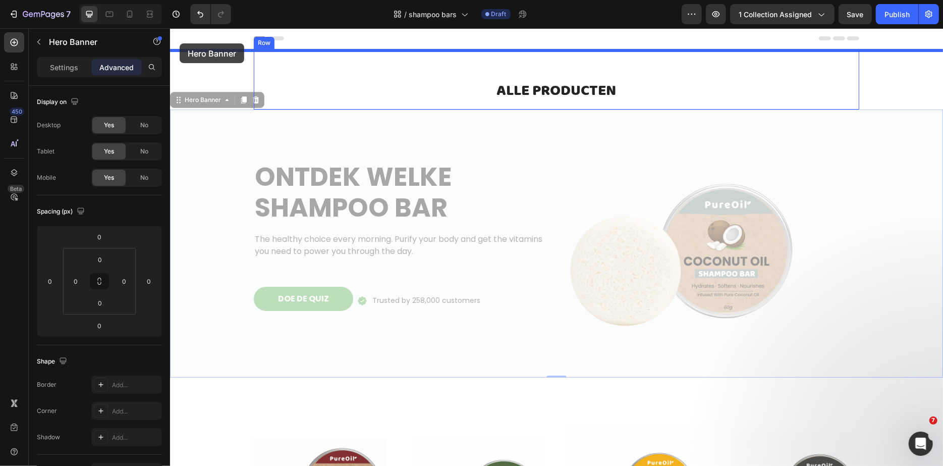
drag, startPoint x: 176, startPoint y: 100, endPoint x: 179, endPoint y: 43, distance: 57.1
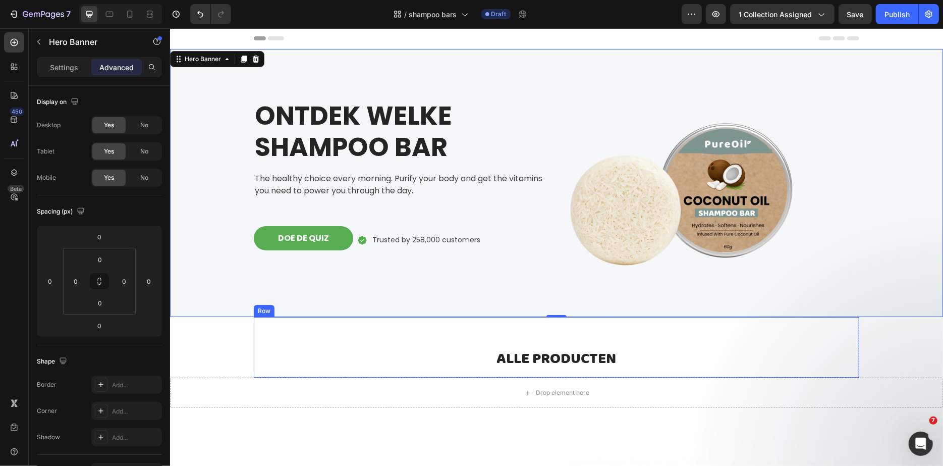
scroll to position [186, 0]
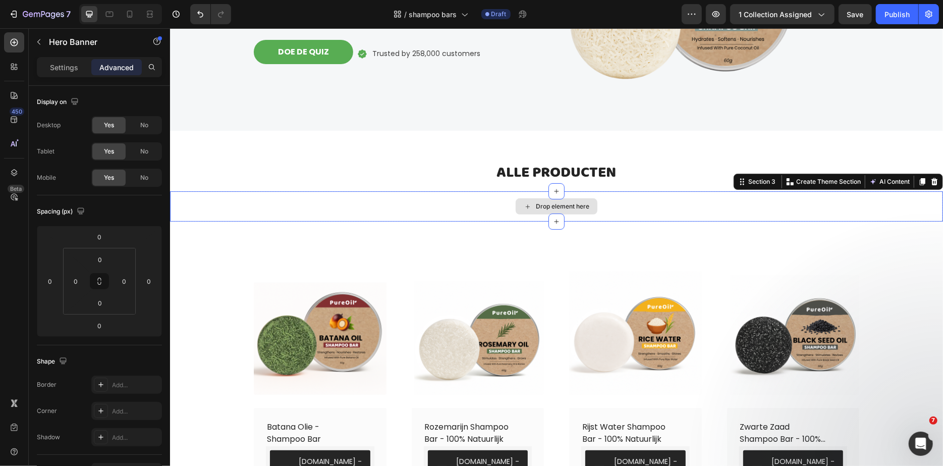
click at [446, 209] on div "Drop element here" at bounding box center [556, 206] width 773 height 30
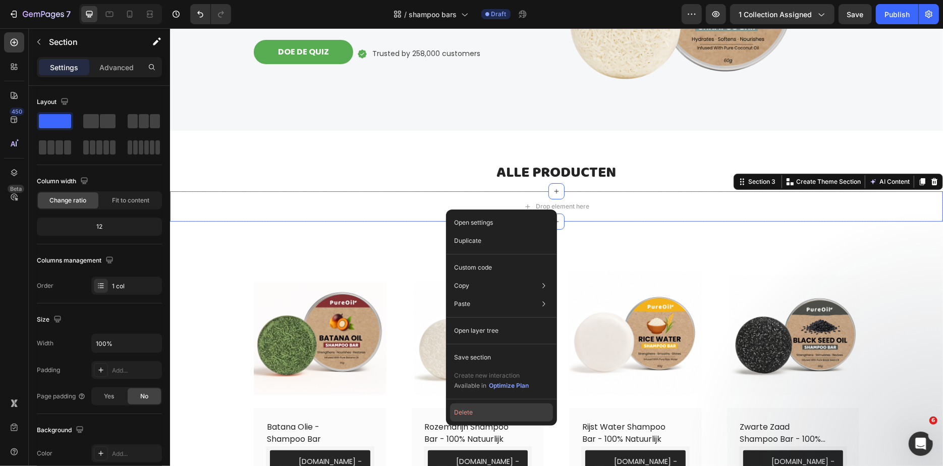
drag, startPoint x: 477, startPoint y: 408, endPoint x: 306, endPoint y: 380, distance: 172.9
click at [477, 408] on button "Delete" at bounding box center [501, 412] width 103 height 18
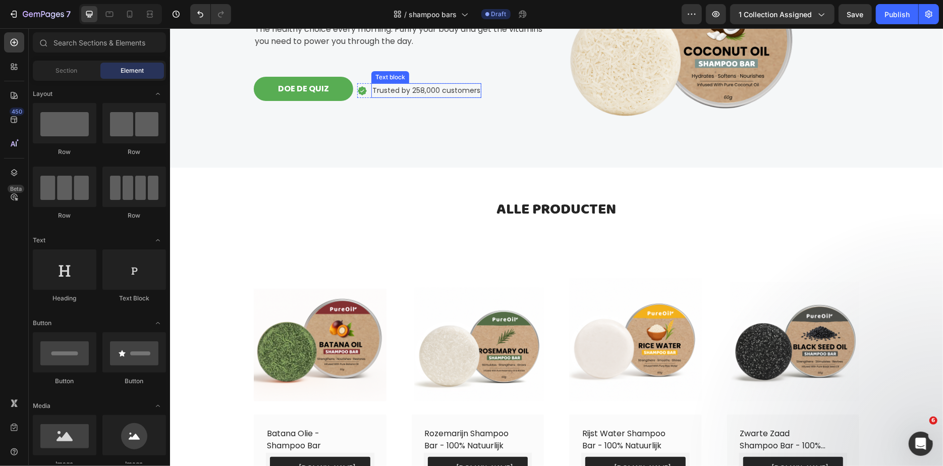
scroll to position [187, 0]
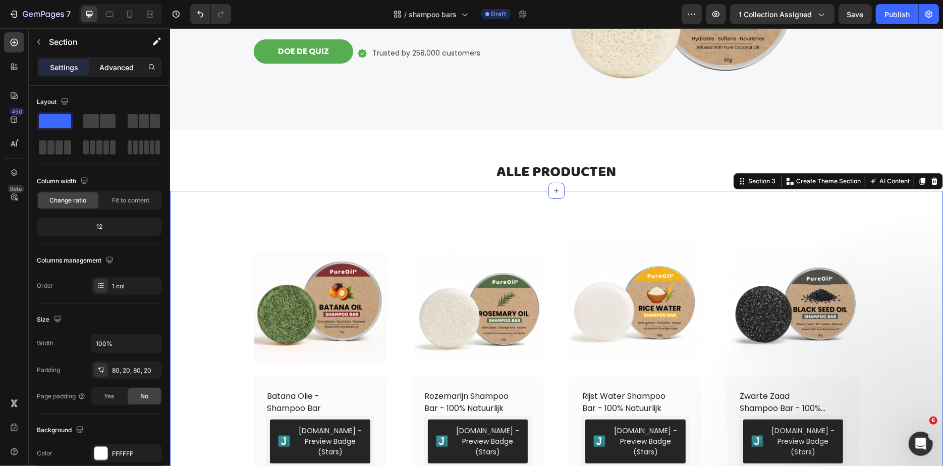
click at [116, 72] on div "Advanced" at bounding box center [116, 67] width 50 height 16
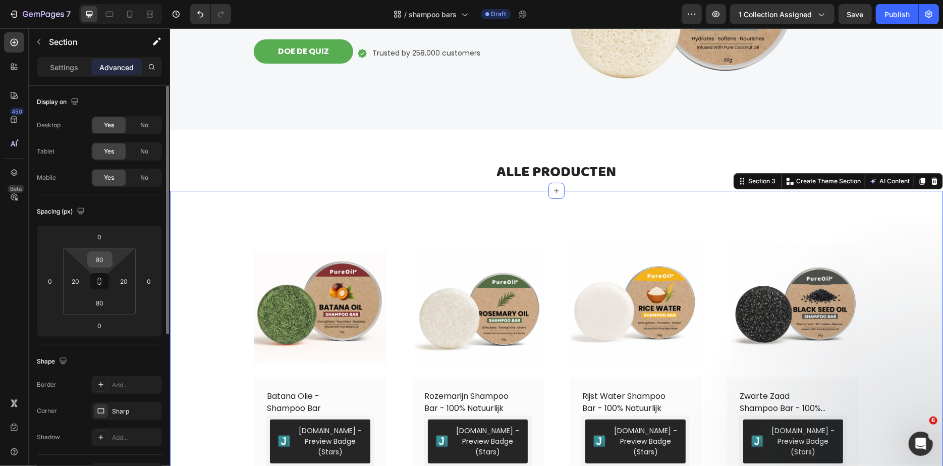
click at [100, 260] on input "80" at bounding box center [100, 259] width 20 height 15
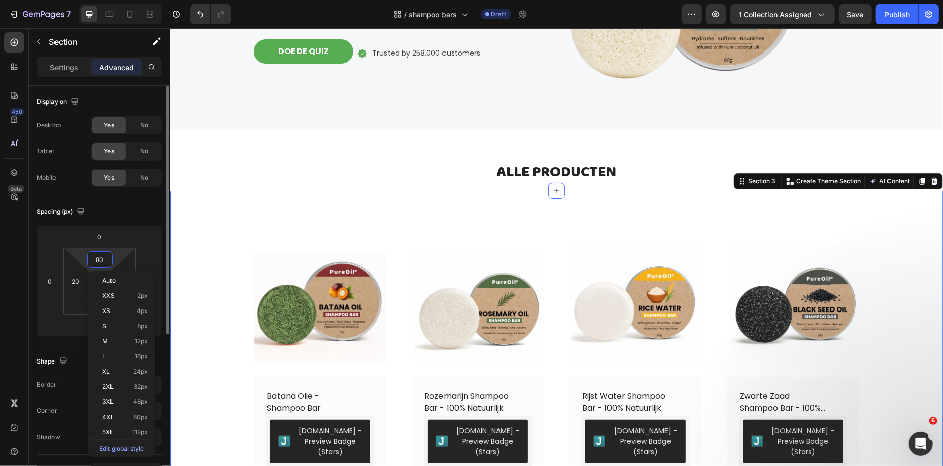
type input "0"
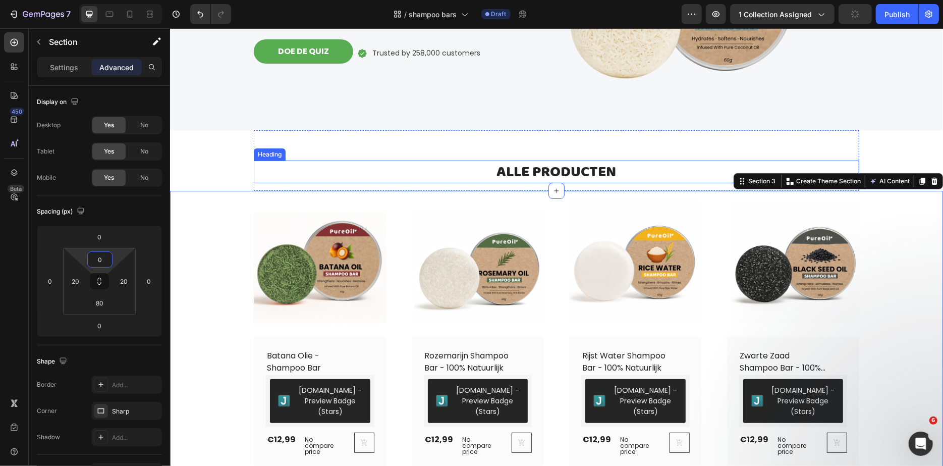
click at [580, 167] on span "ALLE PRODUCTEN" at bounding box center [557, 171] width 120 height 24
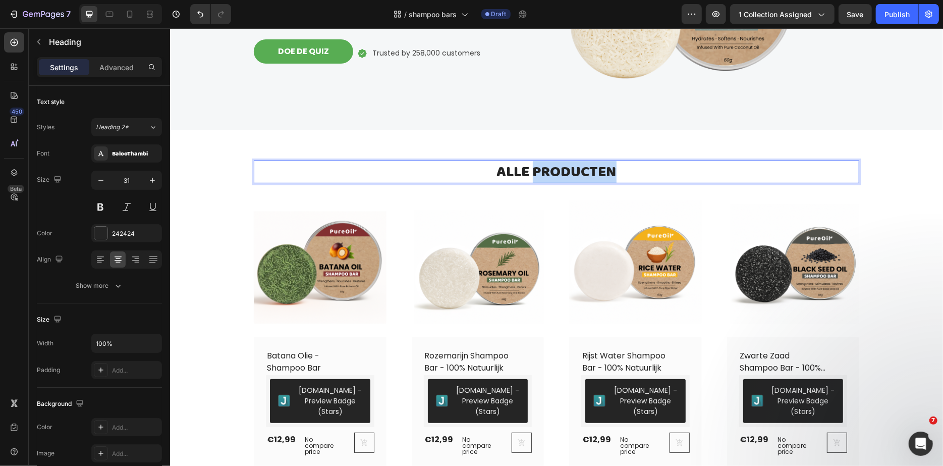
click at [575, 168] on span "ALLE PRODUCTEN" at bounding box center [557, 171] width 120 height 24
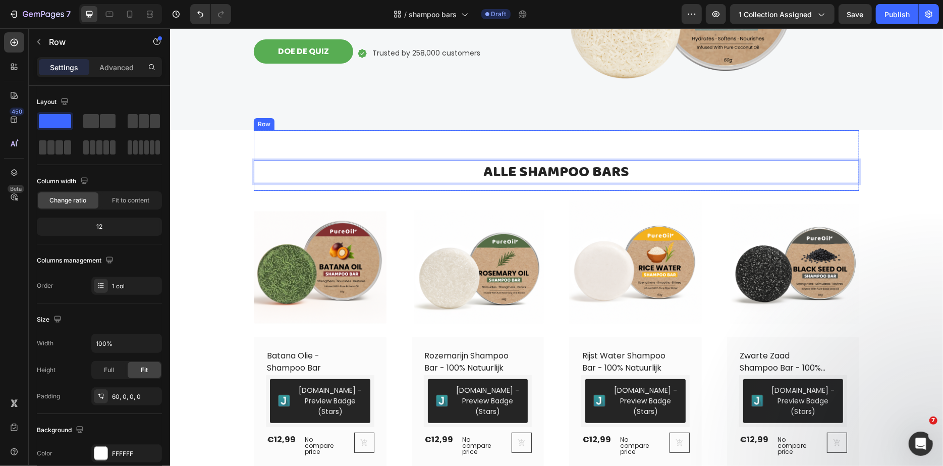
click at [513, 135] on div "ALLE SHAMPOO BARS Heading 15 Row" at bounding box center [556, 160] width 606 height 61
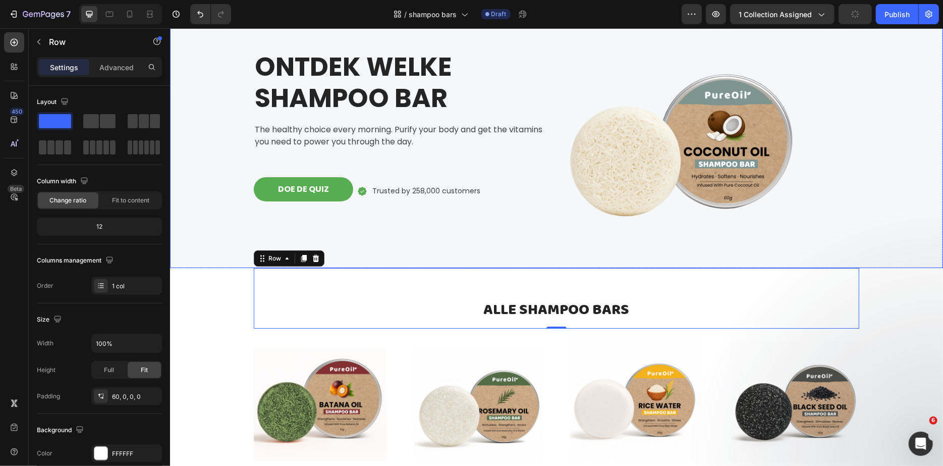
scroll to position [53, 0]
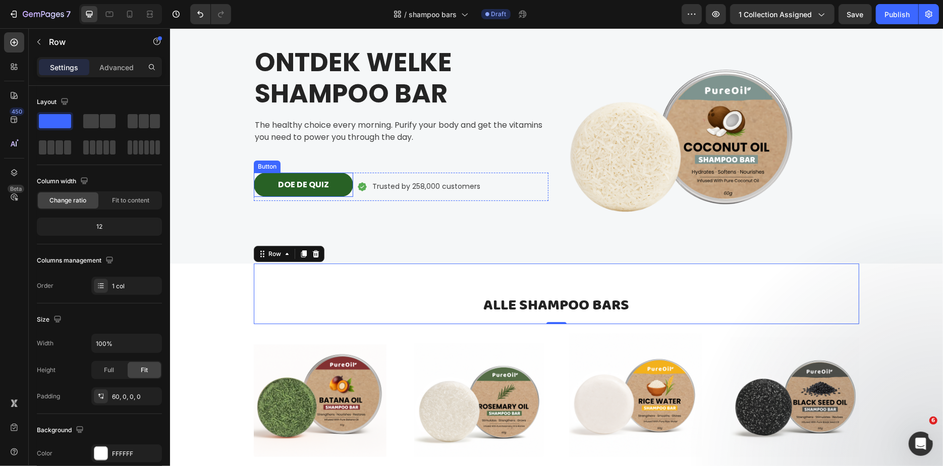
click at [331, 178] on button "DOE DE QUIZ" at bounding box center [302, 184] width 99 height 24
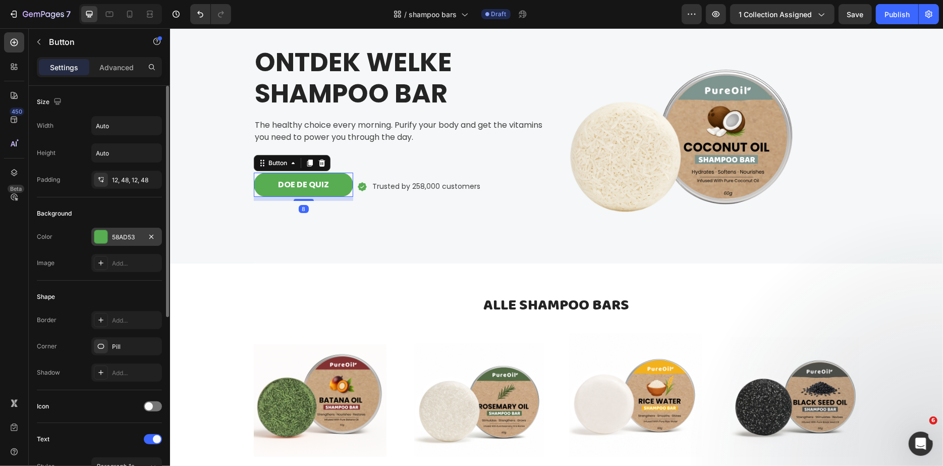
click at [121, 235] on div "58AD53" at bounding box center [126, 237] width 29 height 9
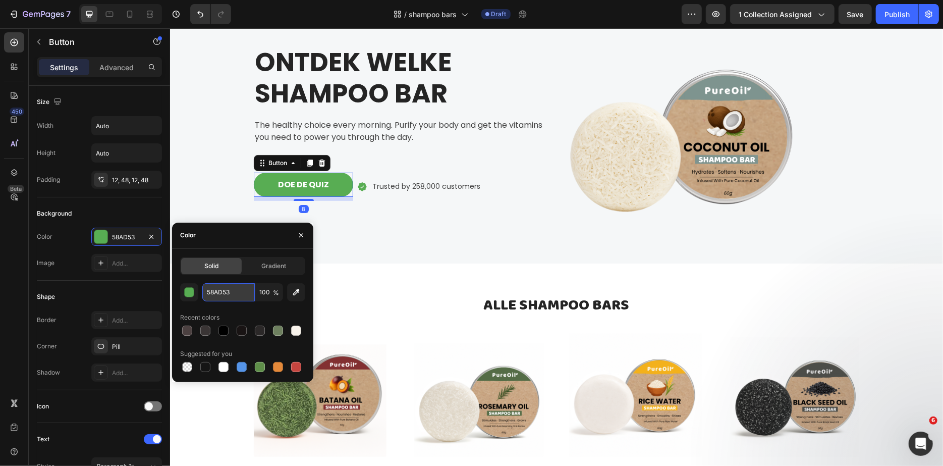
click at [214, 288] on input "58AD53" at bounding box center [228, 292] width 52 height 18
paste input "F4AD5A"
type input "F4AD5A"
click at [458, 265] on div "⁠⁠⁠⁠⁠⁠⁠ ALLE SHAMPOO BARS Heading Row" at bounding box center [556, 293] width 606 height 61
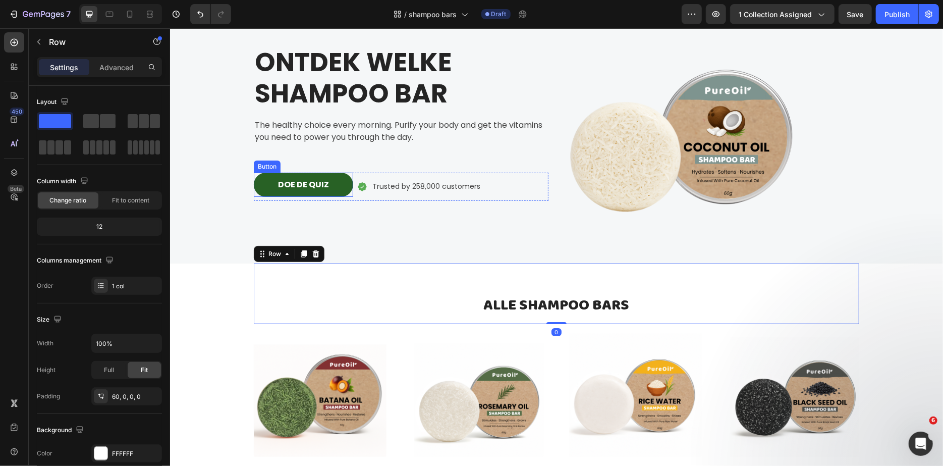
click at [260, 178] on button "DOE DE QUIZ" at bounding box center [302, 184] width 99 height 24
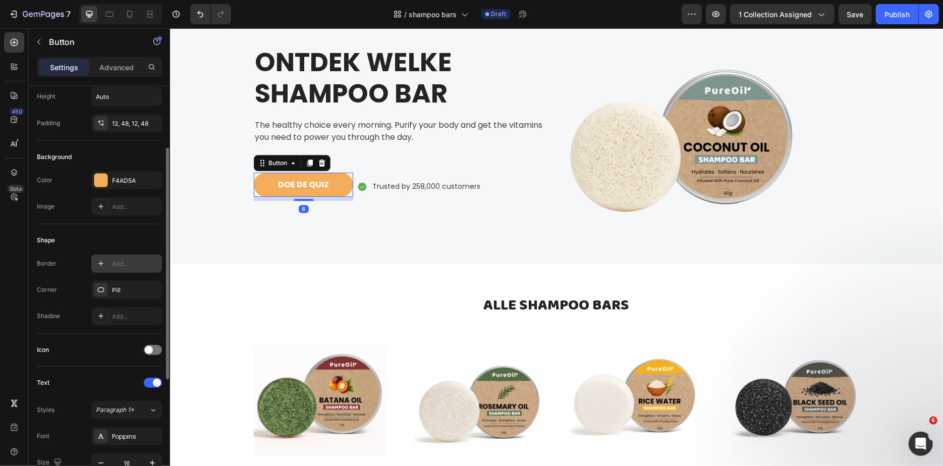
scroll to position [193, 0]
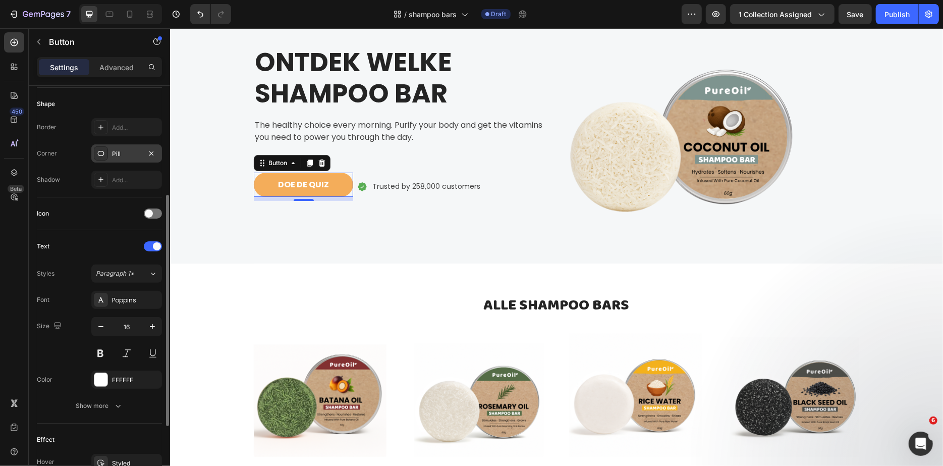
click at [105, 146] on div at bounding box center [101, 153] width 14 height 14
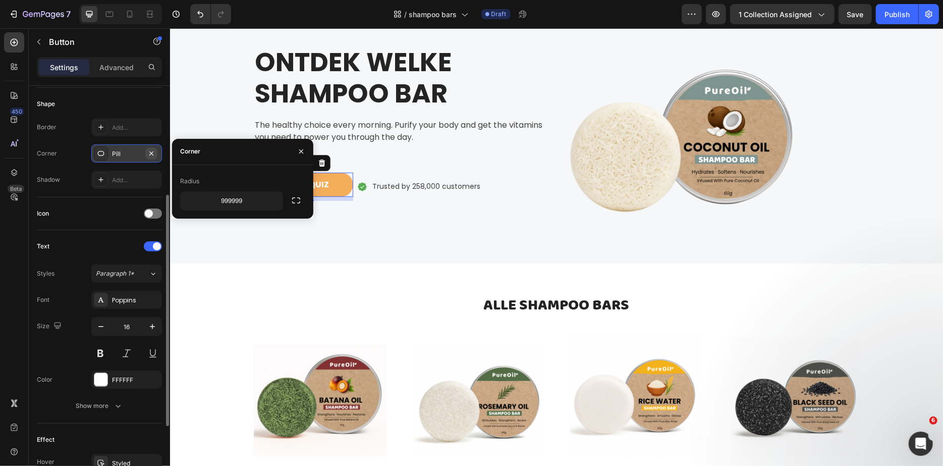
click at [148, 149] on icon "button" at bounding box center [151, 153] width 8 height 8
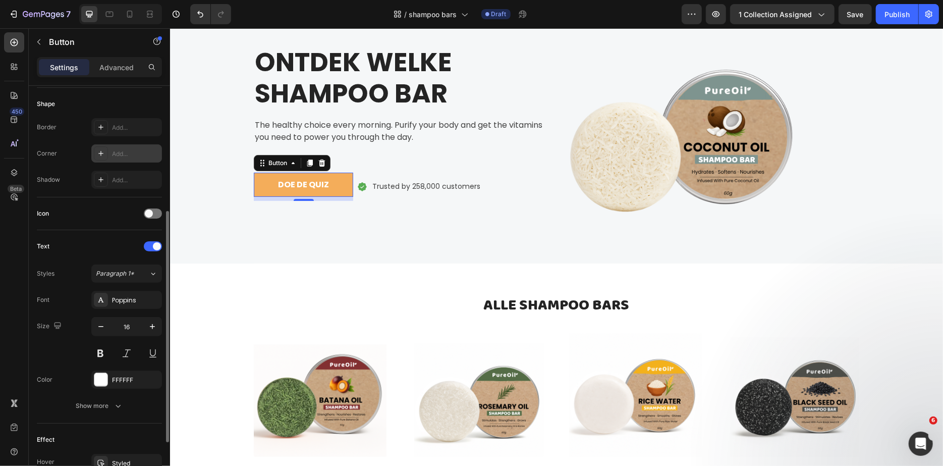
scroll to position [223, 0]
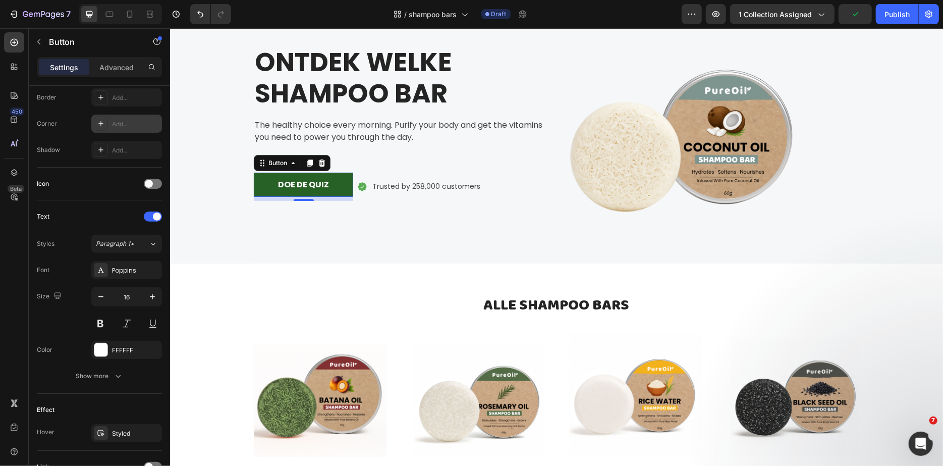
click at [268, 176] on button "DOE DE QUIZ" at bounding box center [302, 184] width 99 height 24
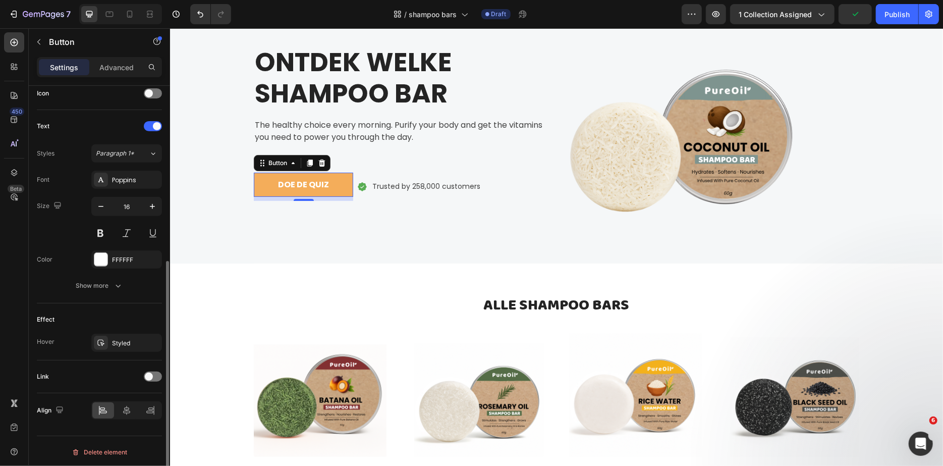
scroll to position [0, 0]
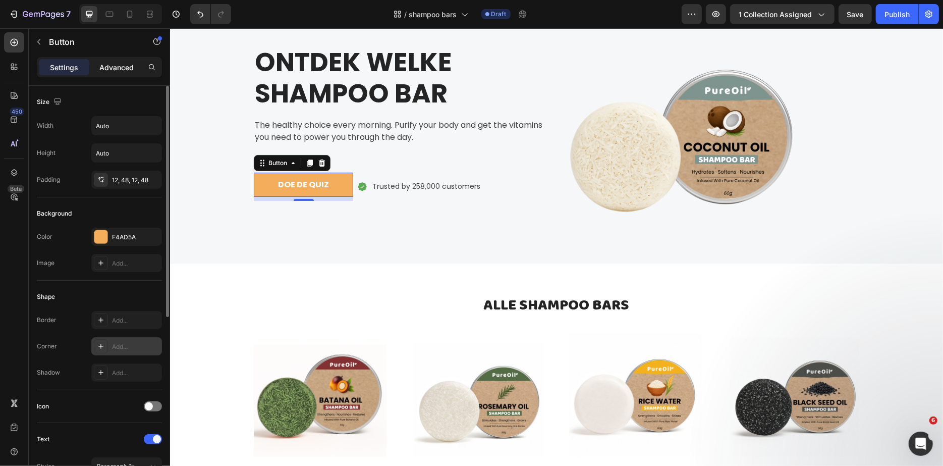
click at [114, 59] on div "Advanced" at bounding box center [116, 67] width 50 height 16
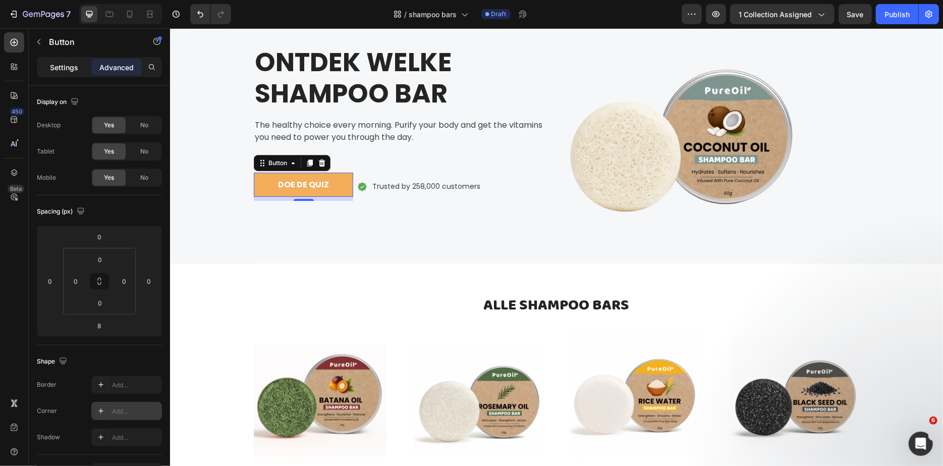
click at [49, 70] on div "Settings" at bounding box center [64, 67] width 50 height 16
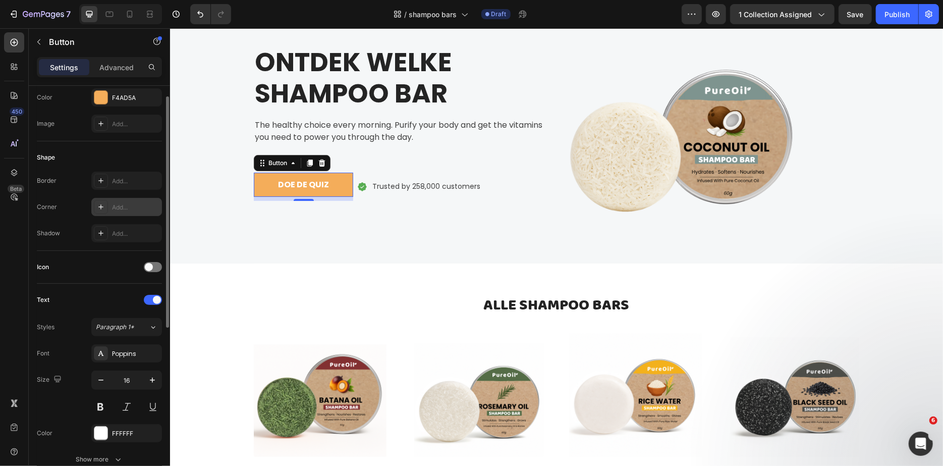
scroll to position [27, 0]
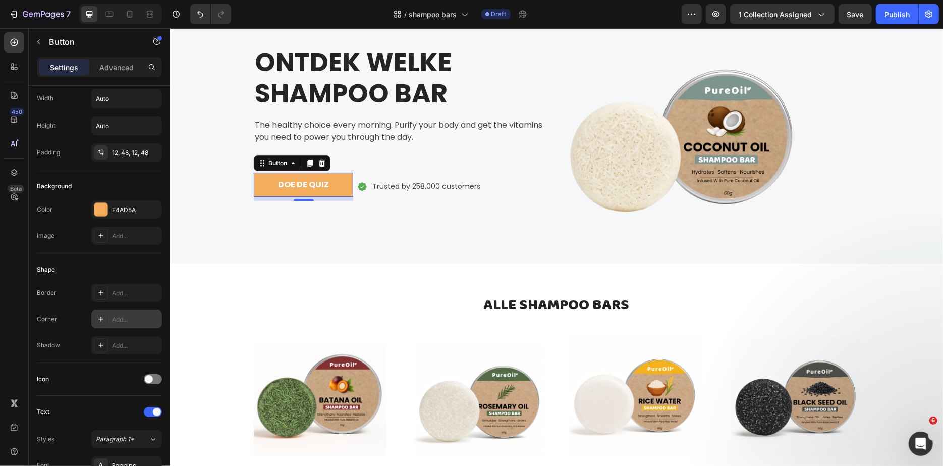
click at [103, 322] on div at bounding box center [101, 319] width 14 height 14
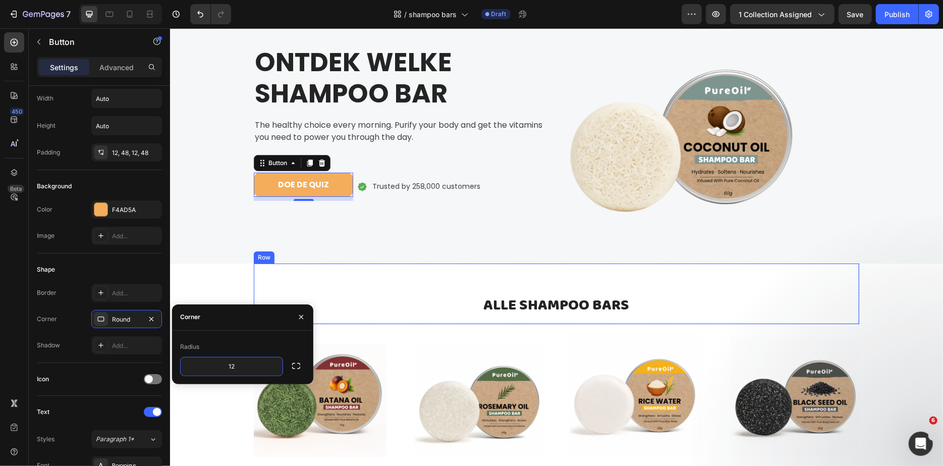
type input "12"
click at [257, 240] on div "ONTDEK WELKE SHAMPOO BAR Heading The healthy choice every morning. Purify your …" at bounding box center [400, 129] width 295 height 236
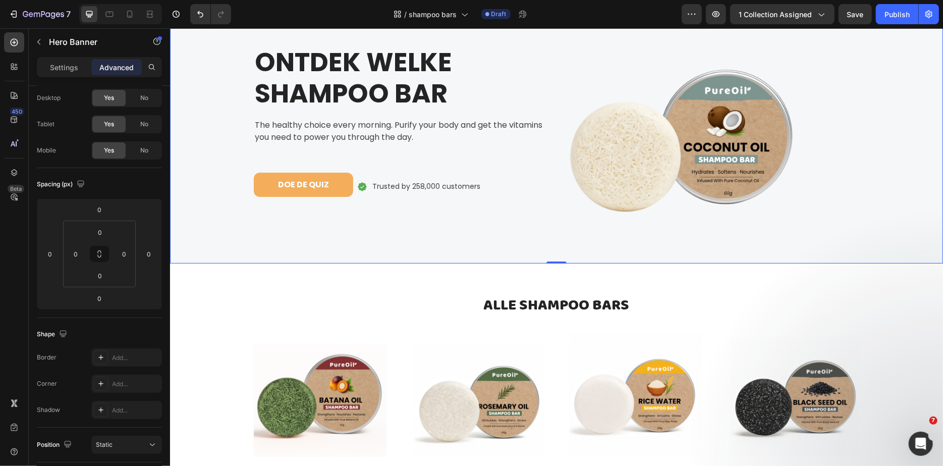
scroll to position [0, 0]
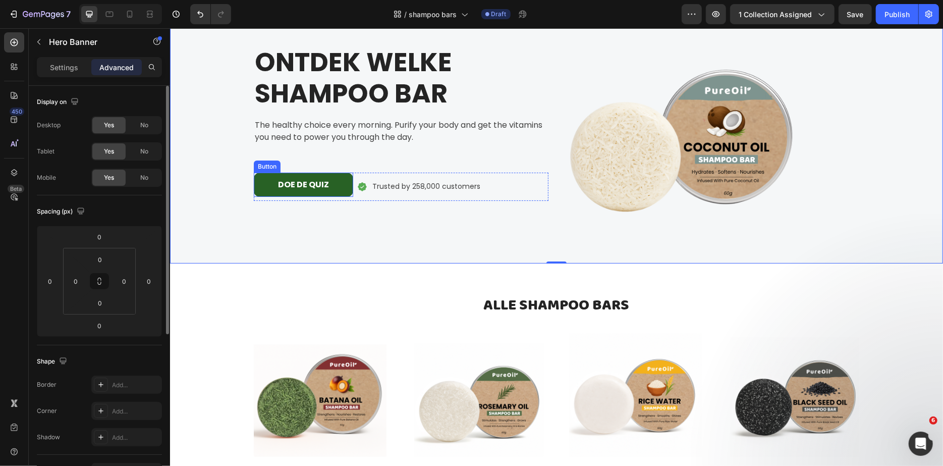
click at [279, 192] on button "DOE DE QUIZ" at bounding box center [302, 184] width 99 height 24
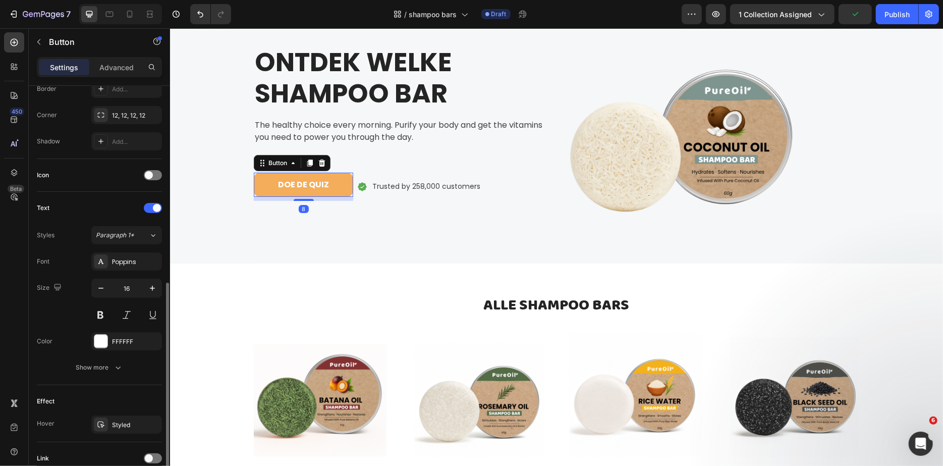
scroll to position [313, 0]
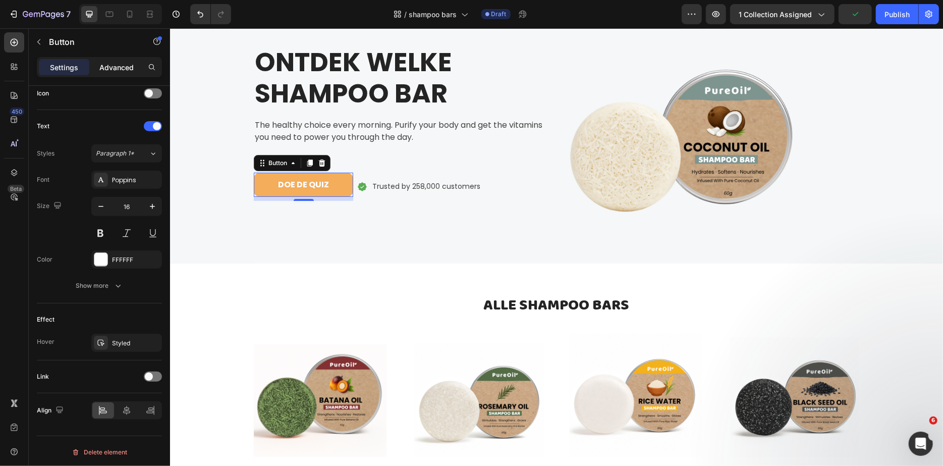
click at [111, 69] on p "Advanced" at bounding box center [116, 67] width 34 height 11
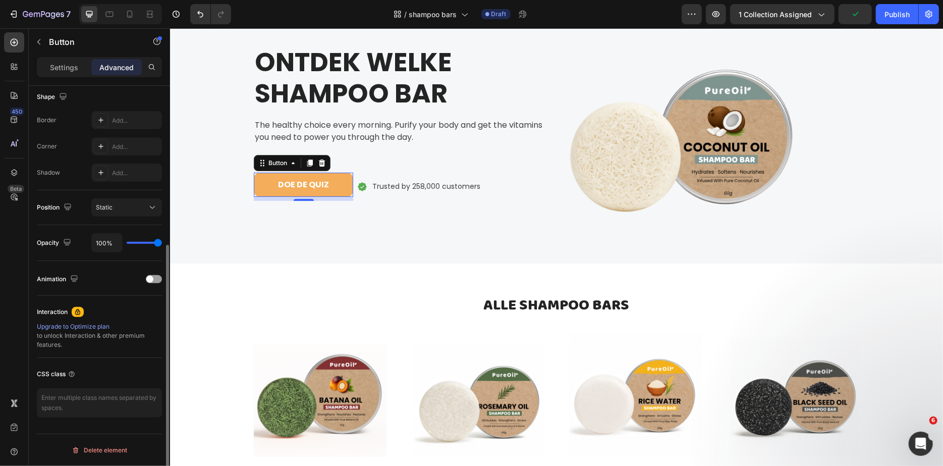
scroll to position [263, 0]
click at [67, 76] on div "Settings Advanced" at bounding box center [99, 67] width 125 height 20
click at [67, 72] on p "Settings" at bounding box center [64, 67] width 28 height 11
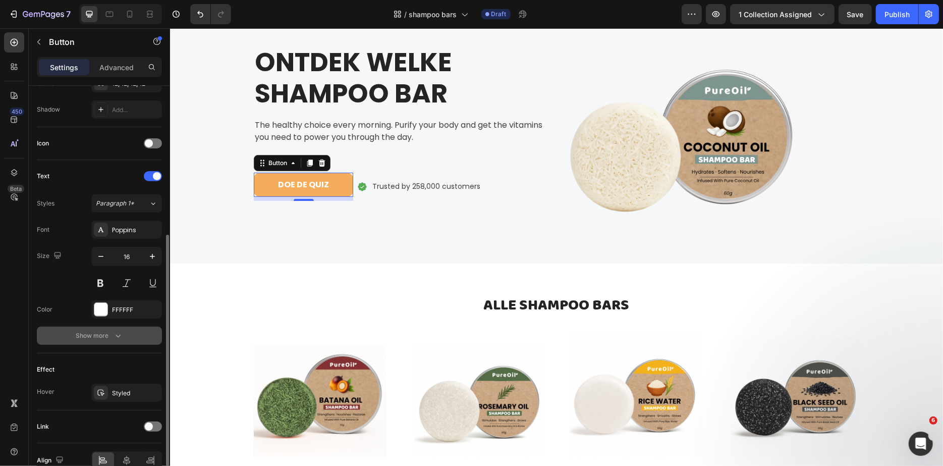
click at [119, 342] on button "Show more" at bounding box center [99, 335] width 125 height 18
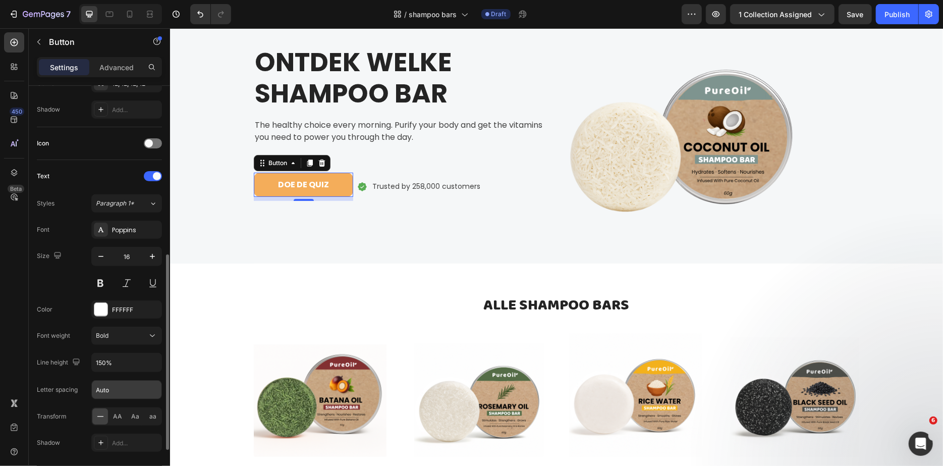
scroll to position [445, 0]
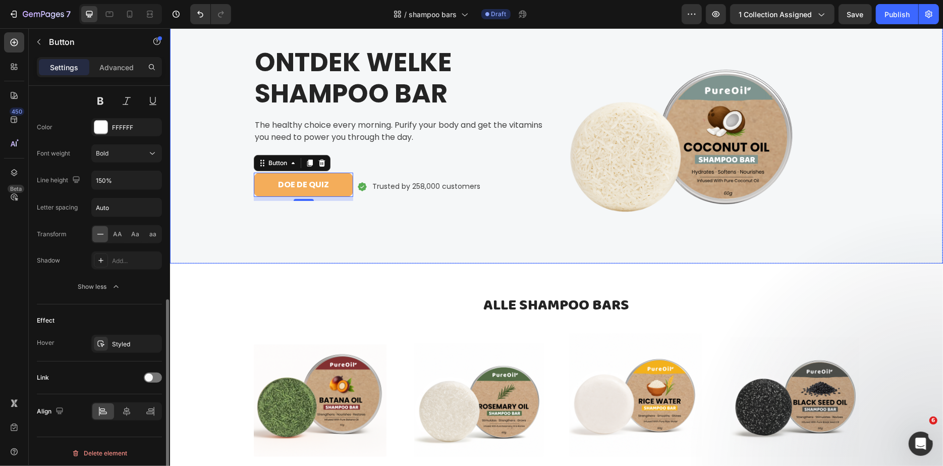
click at [269, 262] on div "ONTDEK WELKE SHAMPOO BAR Heading The healthy choice every morning. Purify your …" at bounding box center [556, 129] width 606 height 268
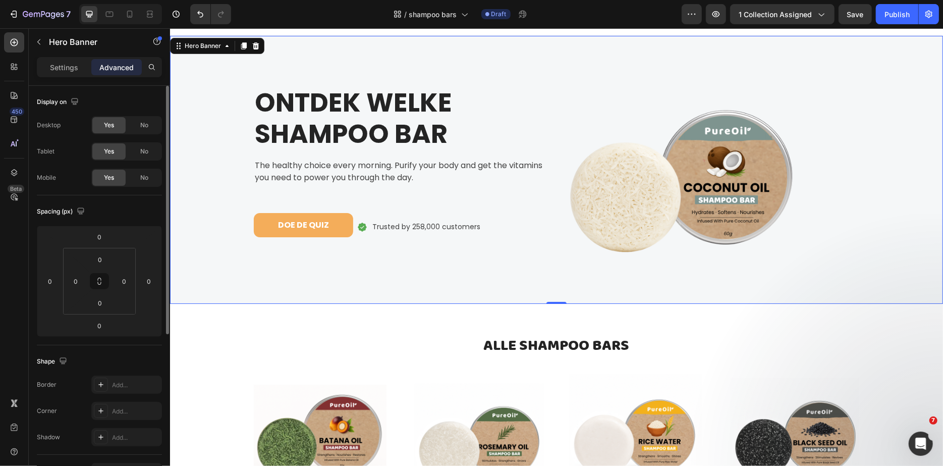
scroll to position [0, 0]
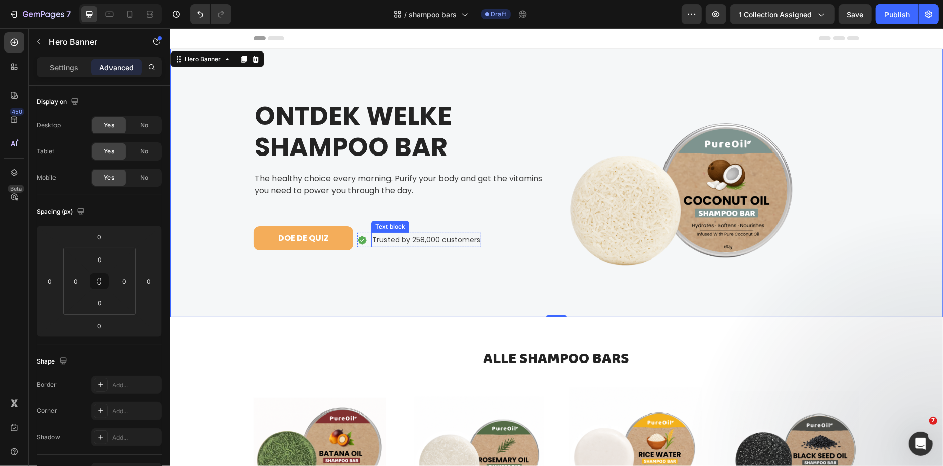
click at [417, 241] on p "Trusted by 258,000 customers" at bounding box center [426, 239] width 108 height 13
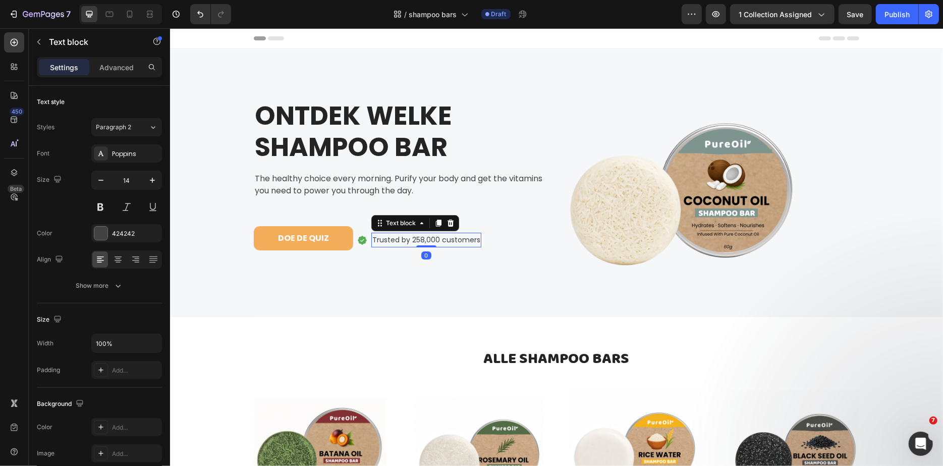
click at [414, 240] on p "Trusted by 258,000 customers" at bounding box center [426, 239] width 108 height 13
click at [362, 240] on icon at bounding box center [361, 239] width 9 height 9
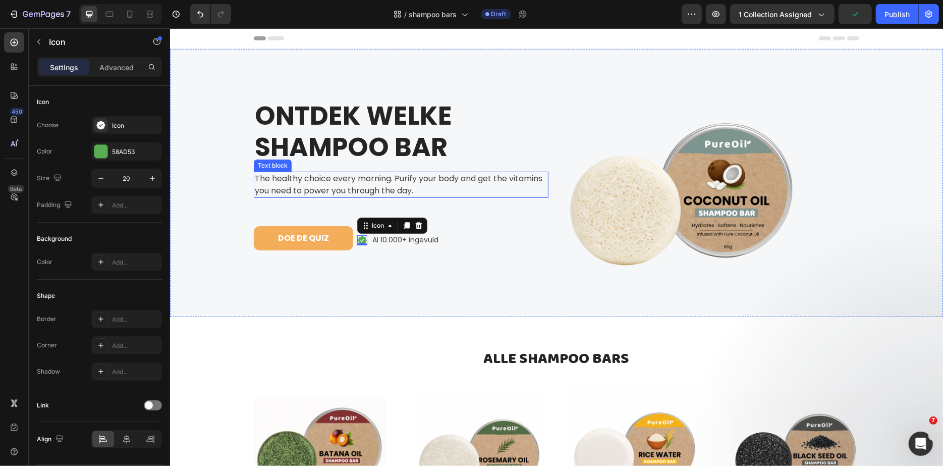
click at [358, 180] on p "The healthy choice every morning. Purify your body and get the vitamins you nee…" at bounding box center [400, 184] width 293 height 24
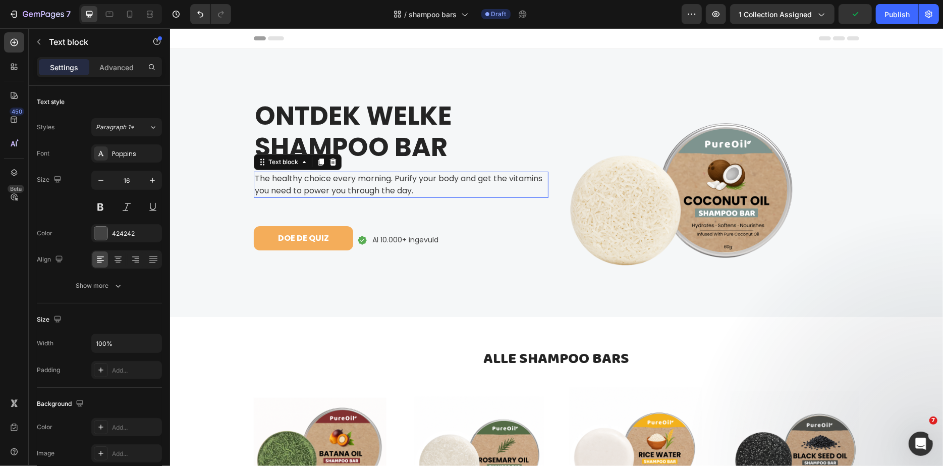
click at [358, 180] on p "The healthy choice every morning. Purify your body and get the vitamins you nee…" at bounding box center [400, 184] width 293 height 24
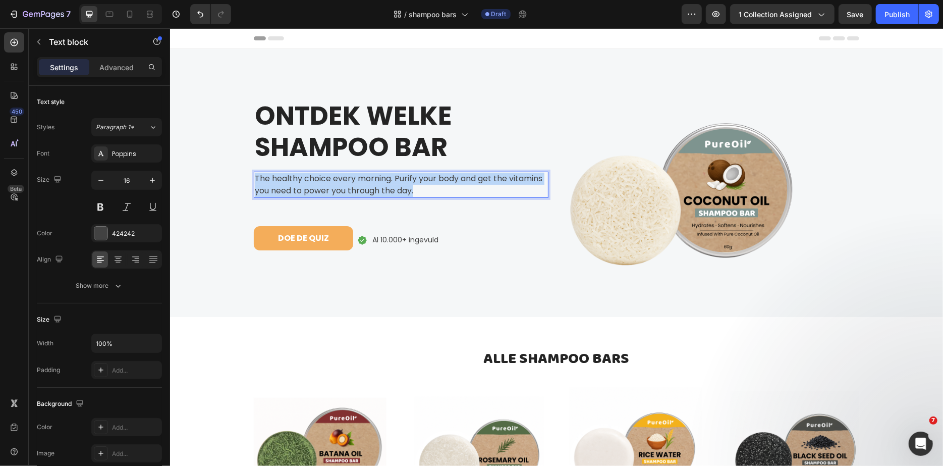
click at [358, 180] on p "The healthy choice every morning. Purify your body and get the vitamins you nee…" at bounding box center [400, 184] width 293 height 24
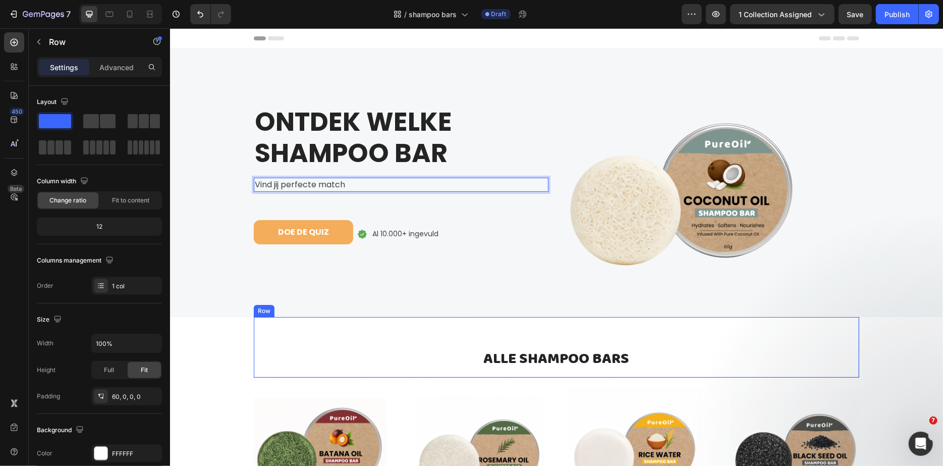
click at [311, 325] on div "⁠⁠⁠⁠⁠⁠⁠ ALLE SHAMPOO BARS Heading Row" at bounding box center [556, 346] width 606 height 61
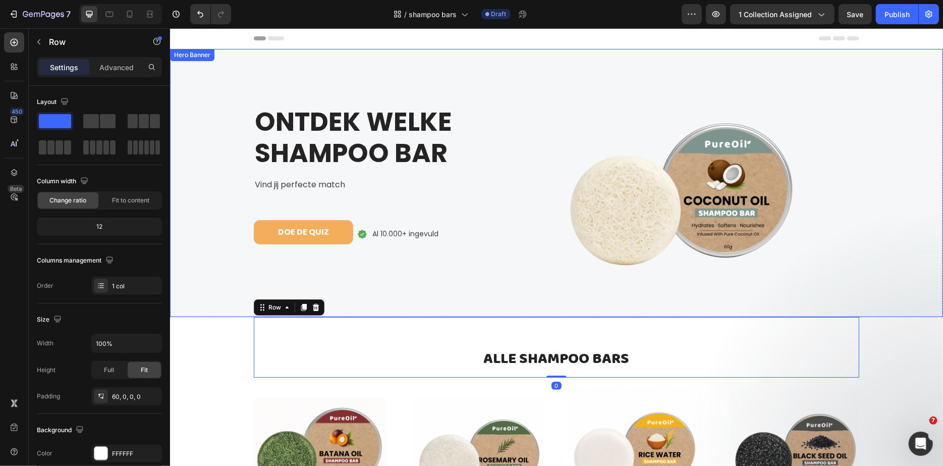
click at [485, 75] on div "ONTDEK WELKE SHAMPOO BAR Heading Vind jij perfecte match Text block DOE DE QUIZ…" at bounding box center [400, 183] width 295 height 236
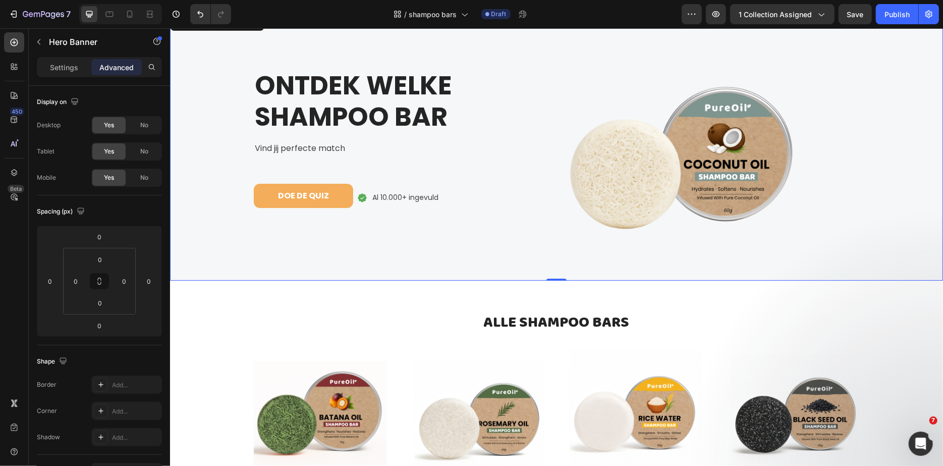
scroll to position [61, 0]
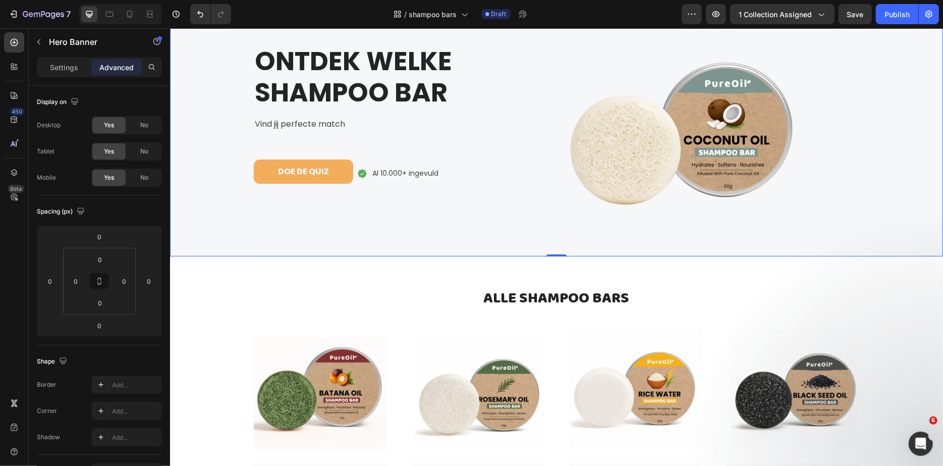
click at [240, 233] on div "Background Image" at bounding box center [556, 122] width 773 height 268
click at [41, 71] on div "Settings" at bounding box center [64, 67] width 50 height 16
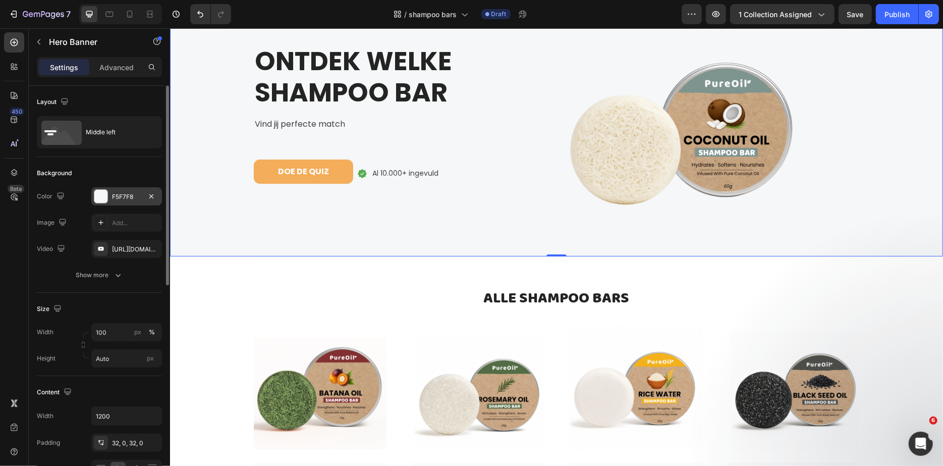
click at [101, 197] on div at bounding box center [100, 196] width 13 height 13
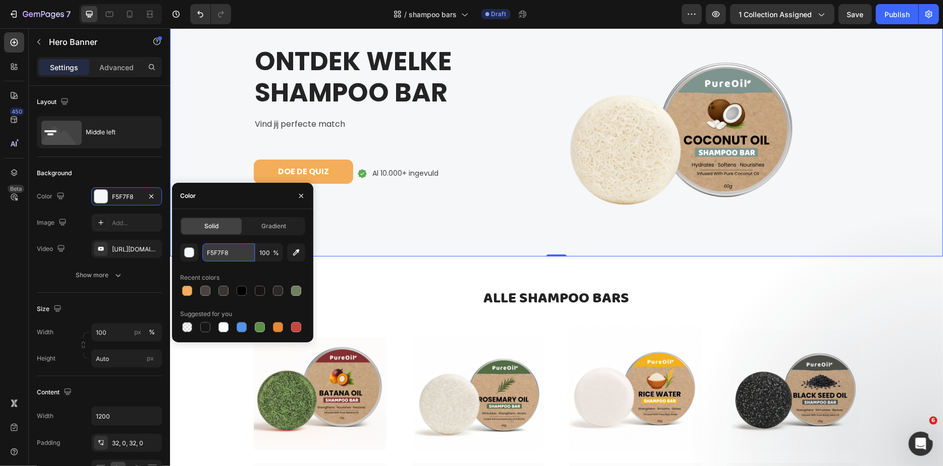
click at [231, 253] on input "F5F7F8" at bounding box center [228, 252] width 52 height 18
paste input "8F3EB"
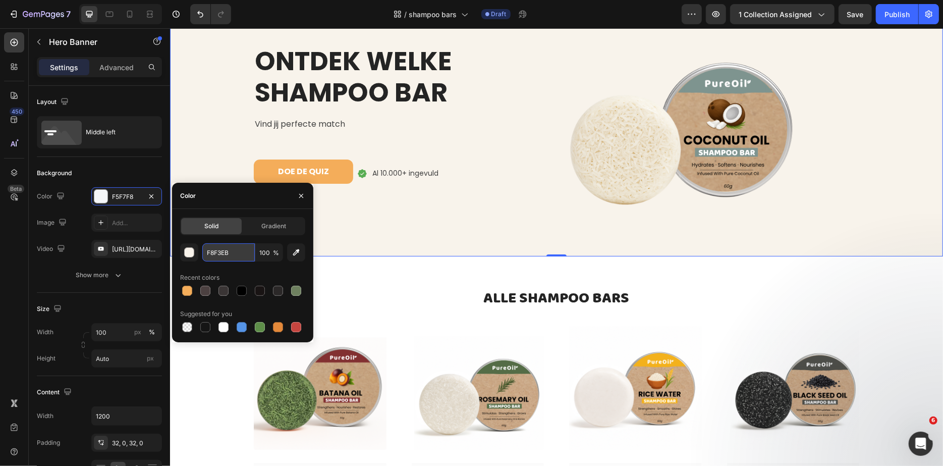
type input "F8F3EB"
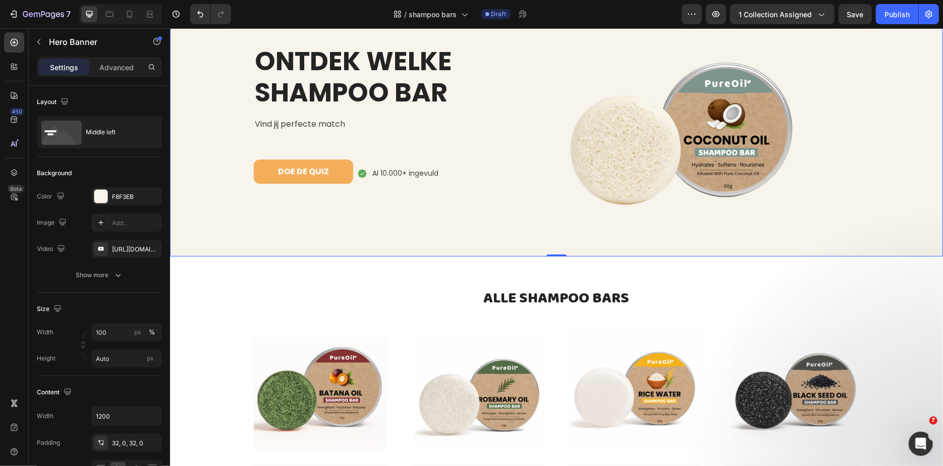
click at [409, 237] on div "ONTDEK WELKE SHAMPOO BAR Heading Vind jij perfecte match Text block DOE DE QUIZ…" at bounding box center [400, 122] width 295 height 236
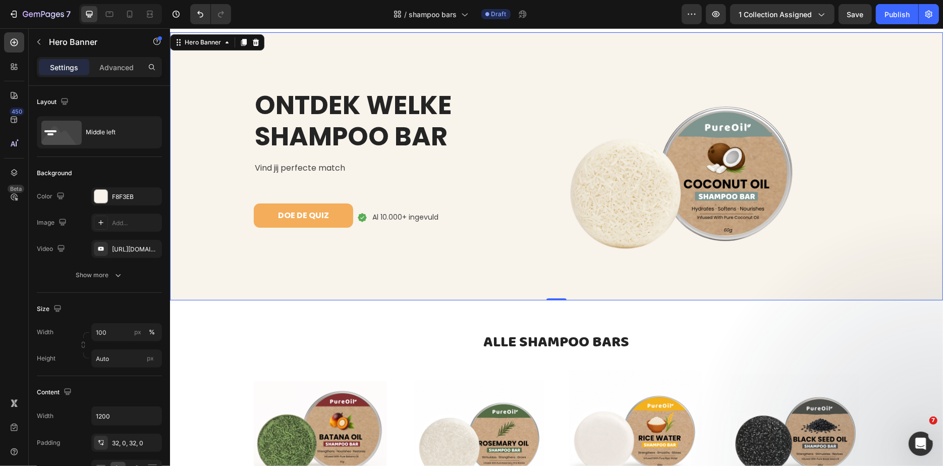
scroll to position [0, 0]
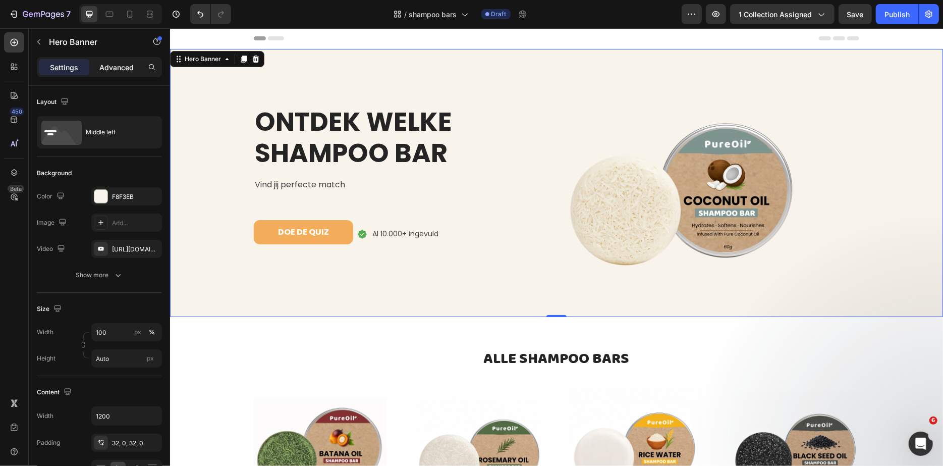
click at [129, 71] on p "Advanced" at bounding box center [116, 67] width 34 height 11
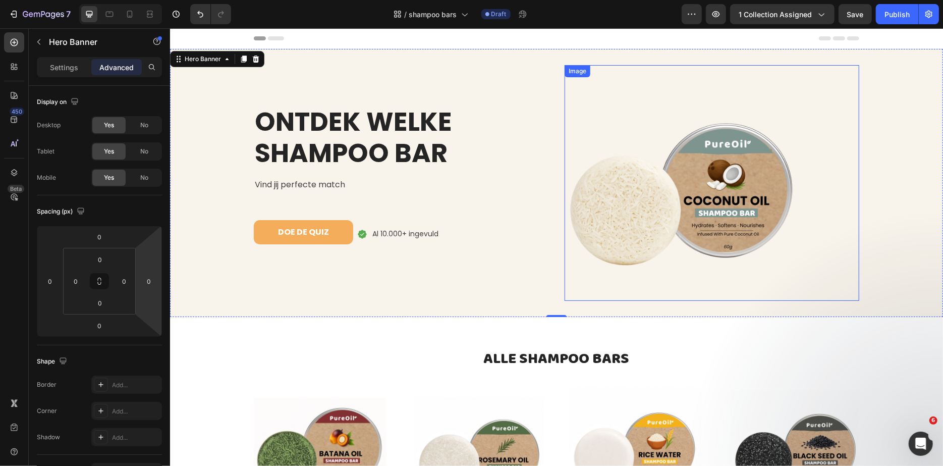
click at [643, 113] on img at bounding box center [682, 183] width 236 height 236
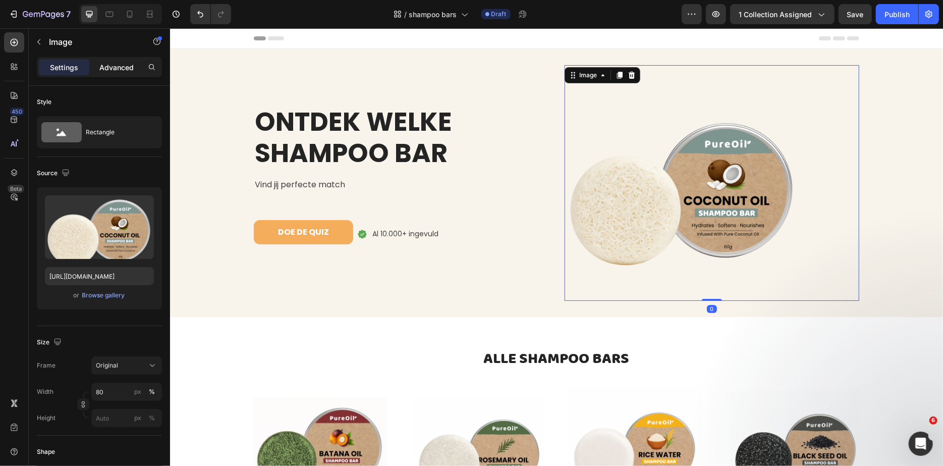
click at [117, 62] on p "Advanced" at bounding box center [116, 67] width 34 height 11
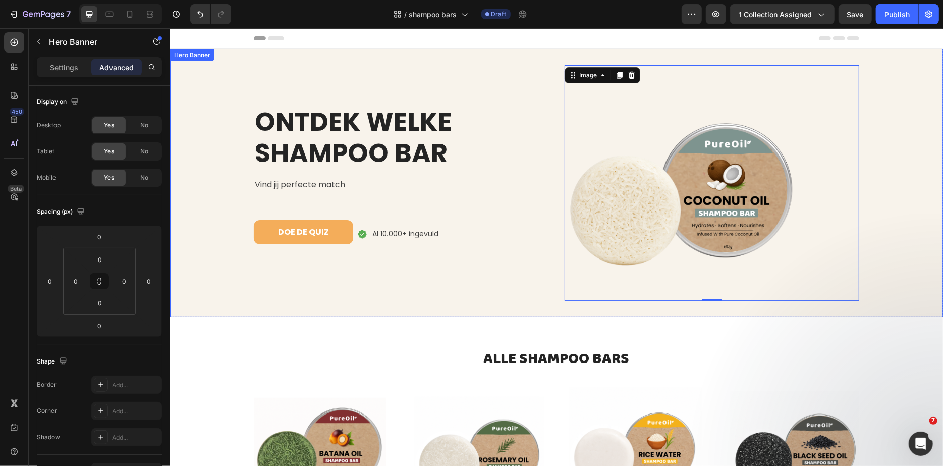
click at [353, 305] on div "ONTDEK WELKE SHAMPOO BAR Heading Vind jij perfecte match Text block DOE DE QUIZ…" at bounding box center [556, 182] width 606 height 268
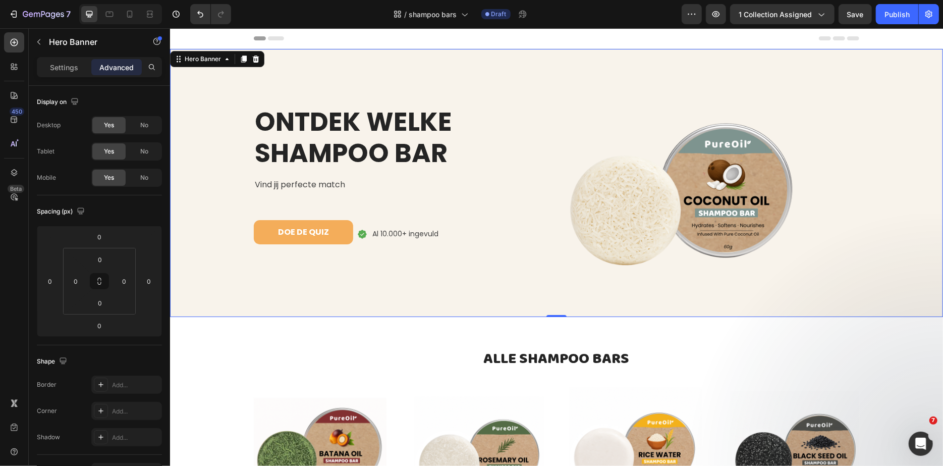
click at [233, 203] on div "Background Image" at bounding box center [556, 182] width 773 height 268
click at [53, 60] on div "Settings" at bounding box center [64, 67] width 50 height 16
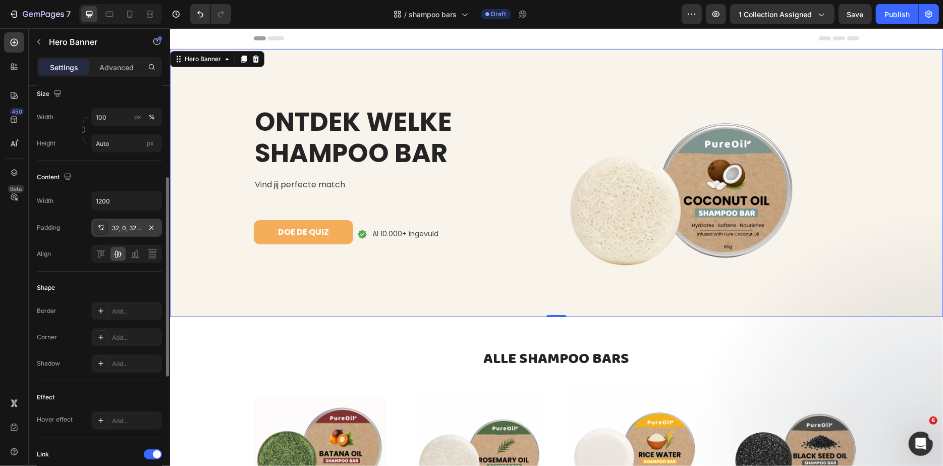
scroll to position [190, 0]
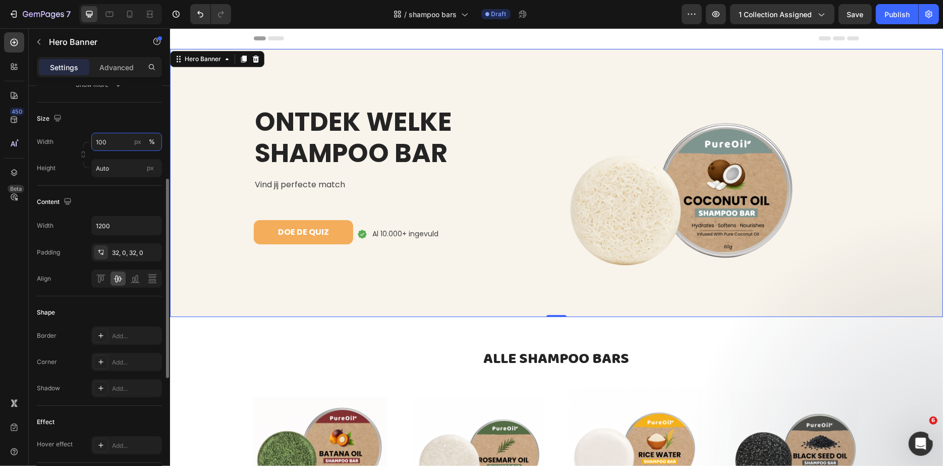
click at [111, 144] on input "100" at bounding box center [126, 142] width 71 height 18
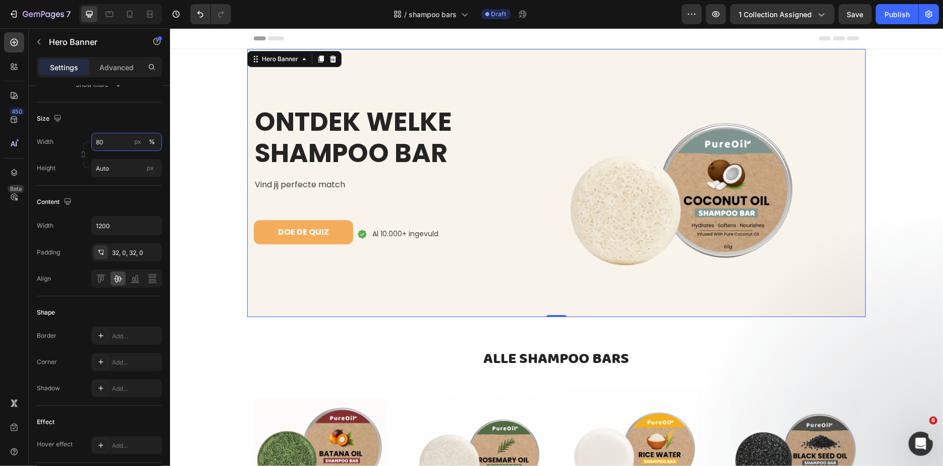
type input "8"
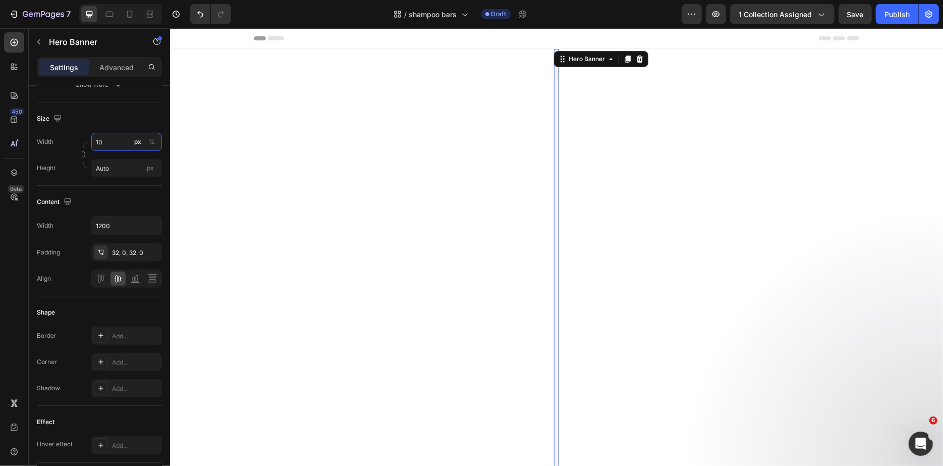
type input "100"
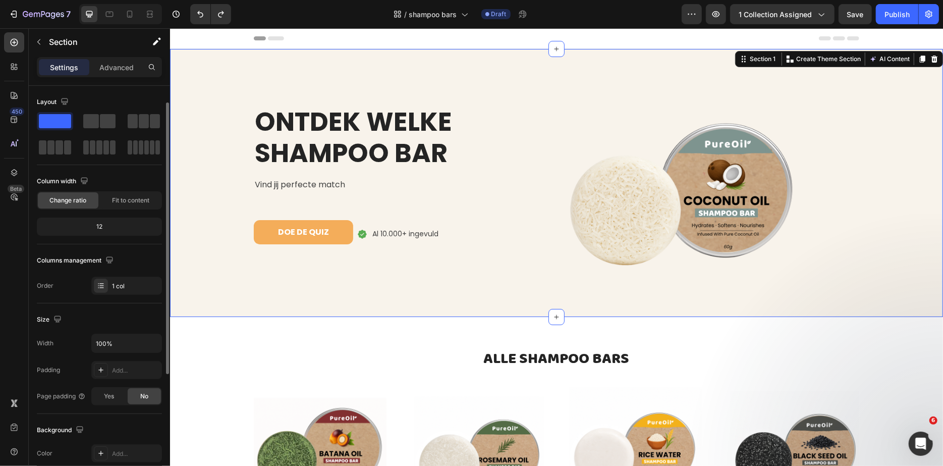
scroll to position [206, 0]
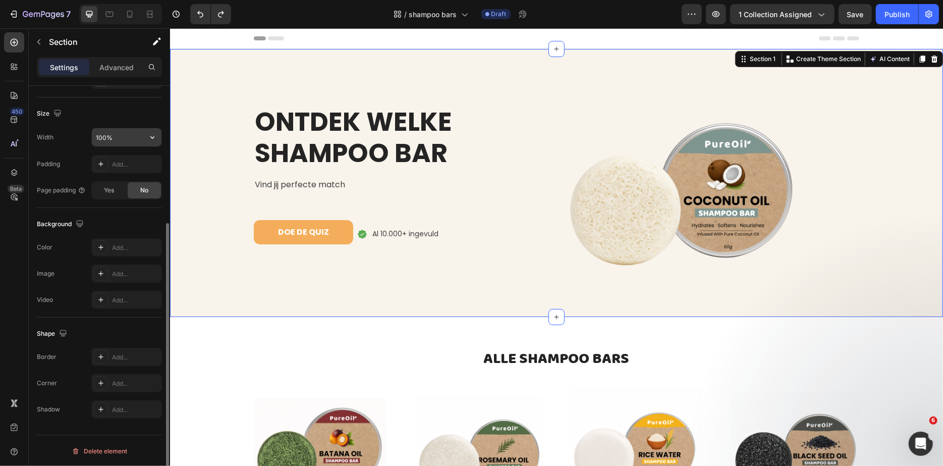
click at [102, 132] on input "100%" at bounding box center [127, 137] width 70 height 18
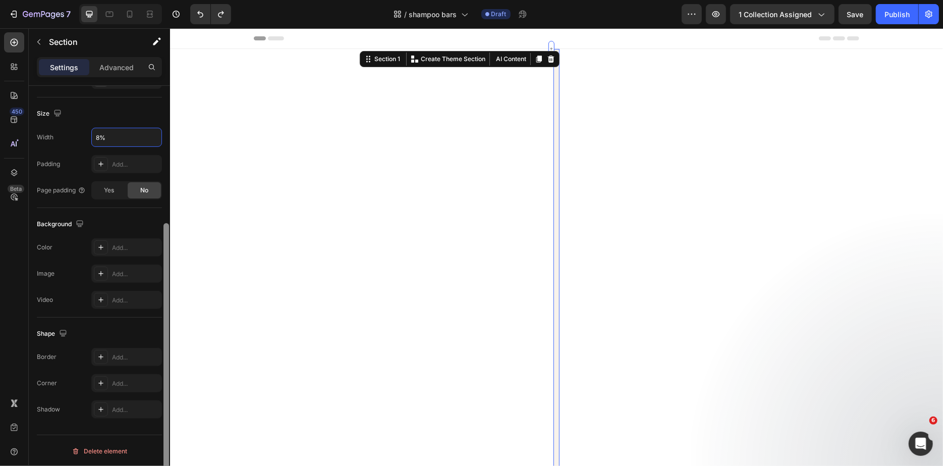
type input "%"
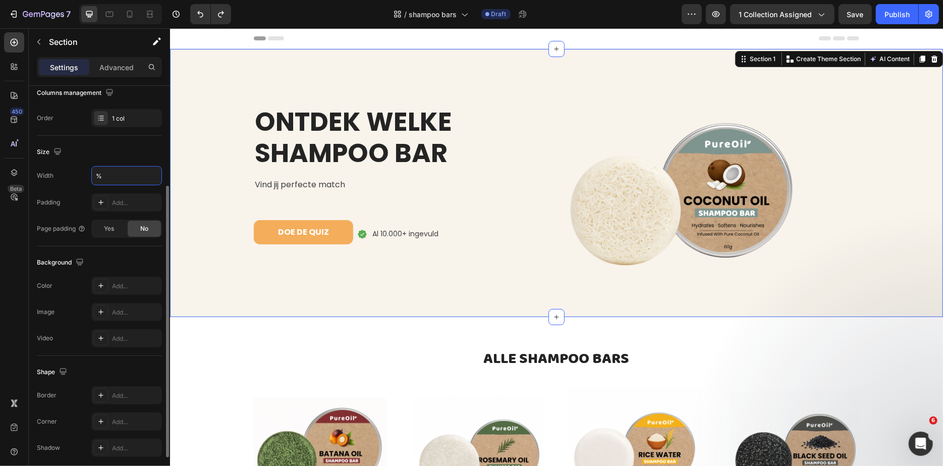
scroll to position [135, 0]
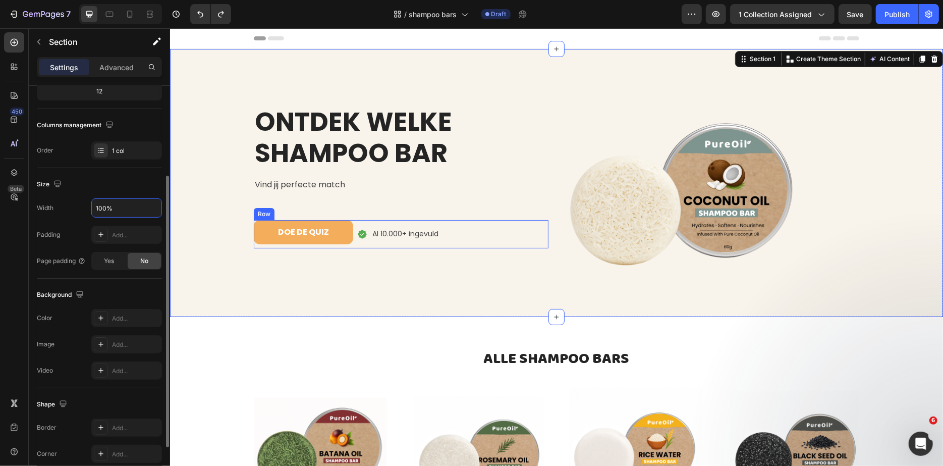
click at [261, 245] on div "DOE DE QUIZ Button" at bounding box center [302, 234] width 99 height 28
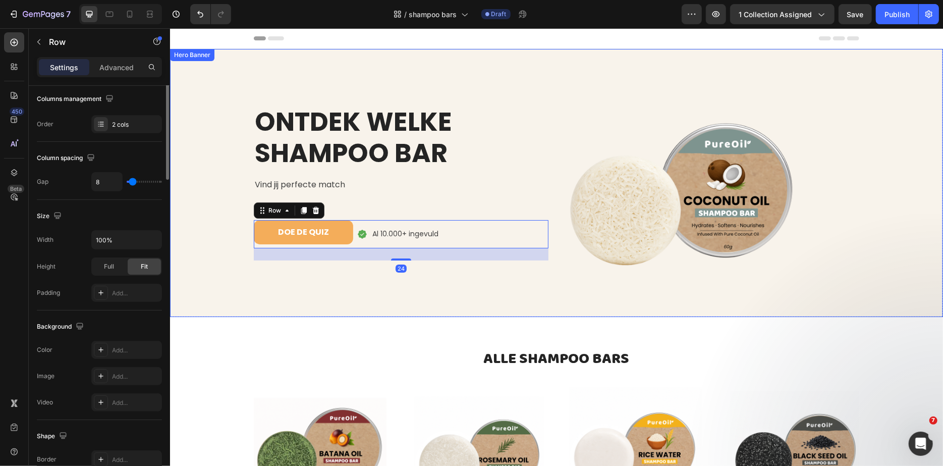
scroll to position [0, 0]
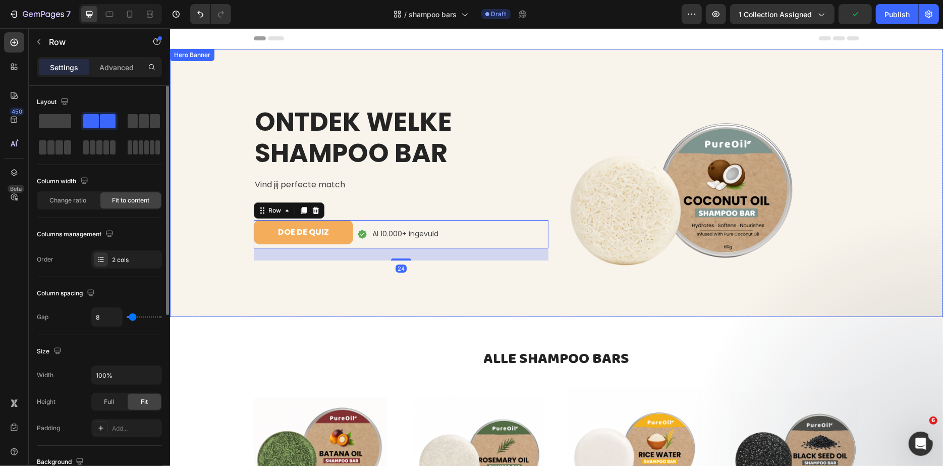
click at [239, 279] on div "Background Image" at bounding box center [556, 182] width 773 height 268
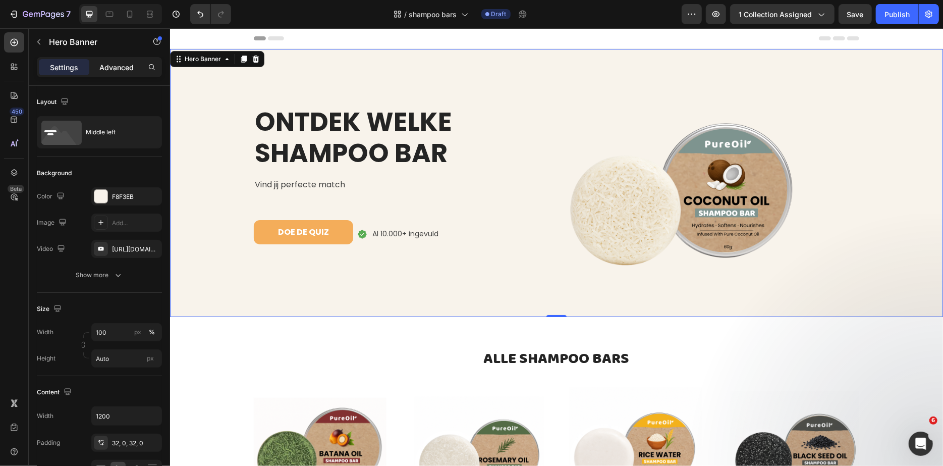
click at [114, 70] on p "Advanced" at bounding box center [116, 67] width 34 height 11
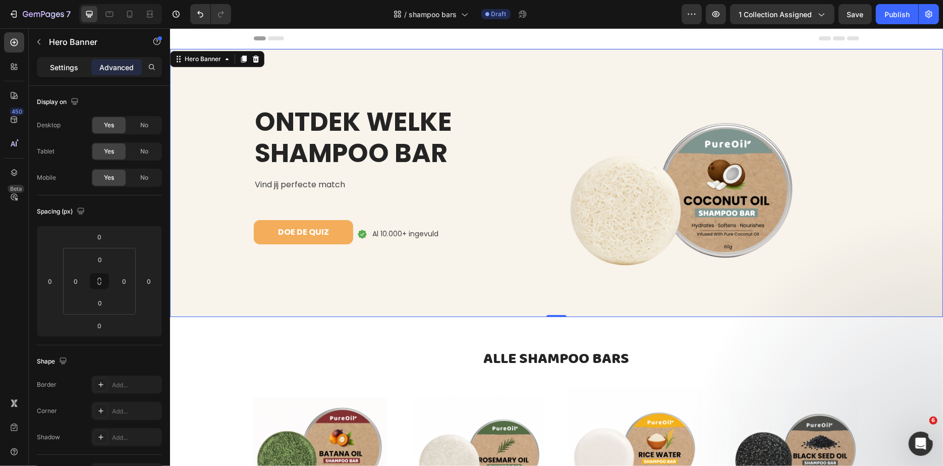
click at [61, 70] on p "Settings" at bounding box center [64, 67] width 28 height 11
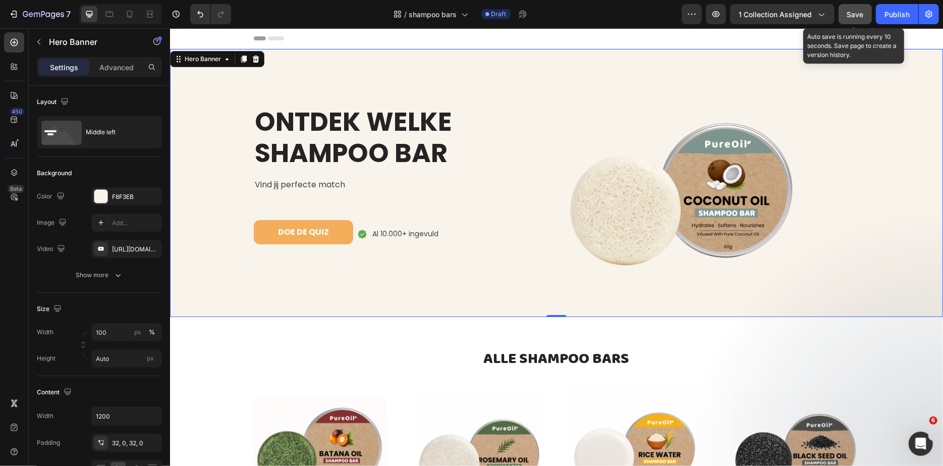
click at [857, 18] on span "Save" at bounding box center [855, 14] width 17 height 9
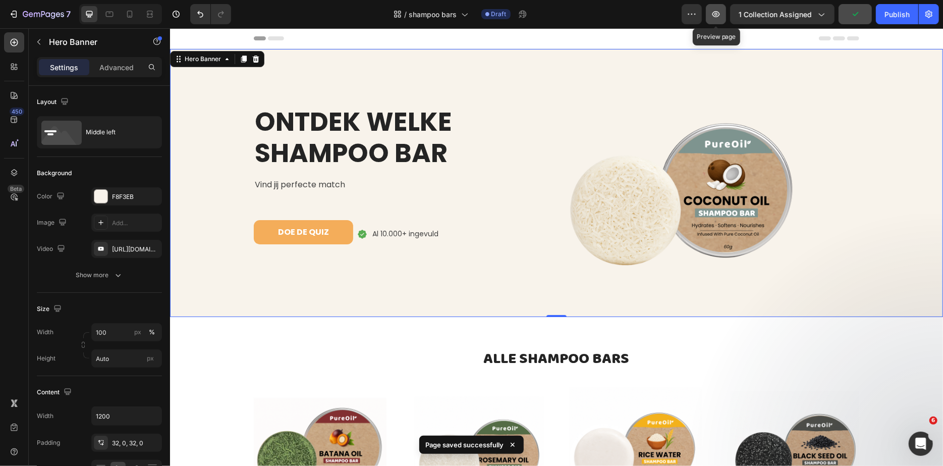
click at [710, 17] on button "button" at bounding box center [716, 14] width 20 height 20
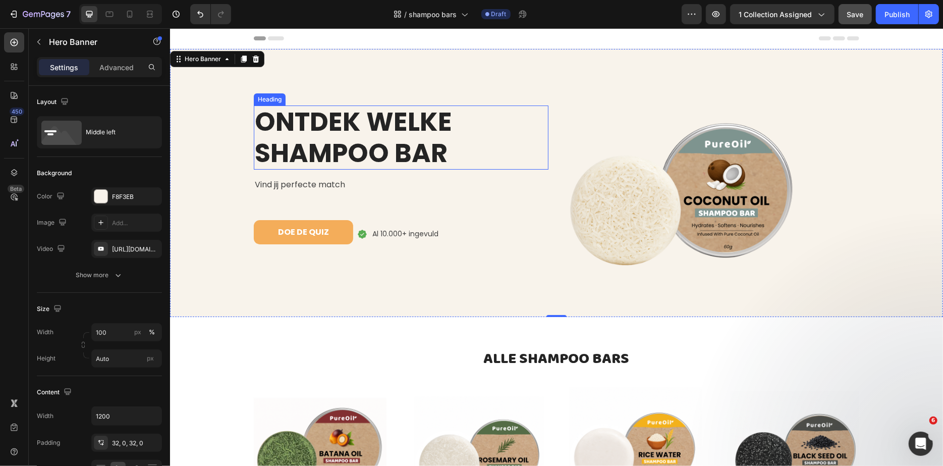
click at [319, 145] on h2 "ONTDEK WELKE SHAMPOO BAR" at bounding box center [400, 137] width 295 height 64
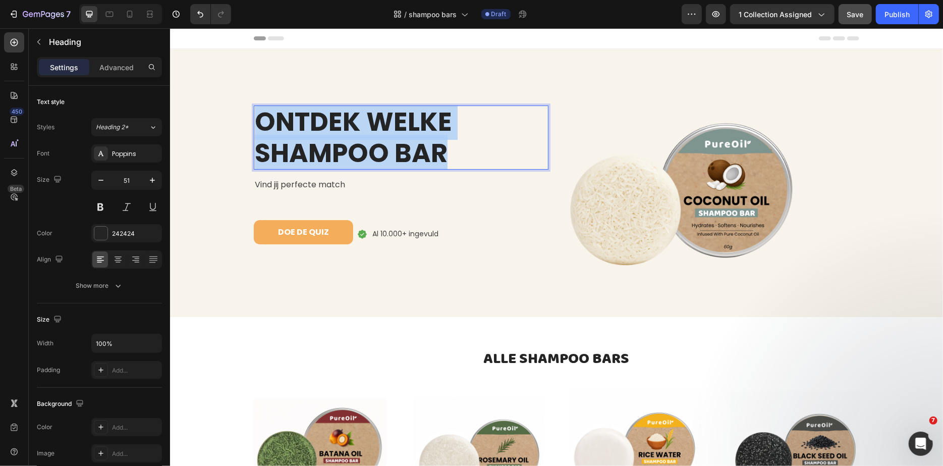
click at [319, 145] on p "ONTDEK WELKE SHAMPOO BAR" at bounding box center [400, 137] width 293 height 62
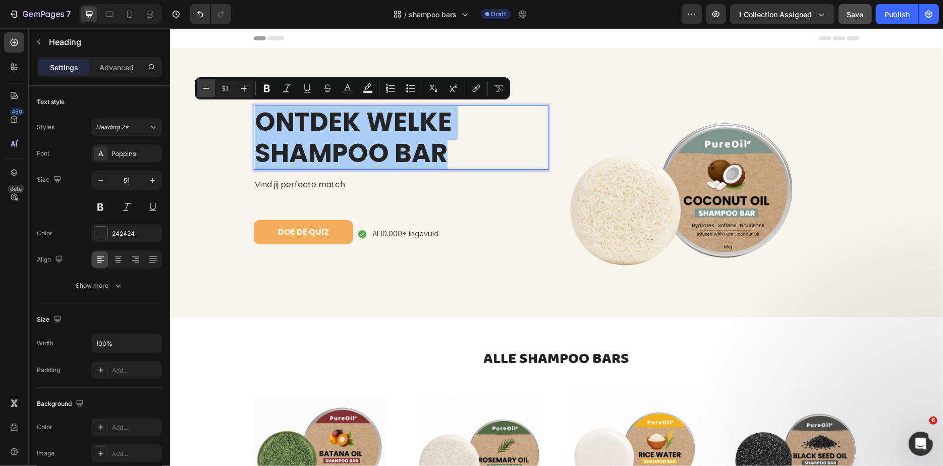
click at [203, 88] on icon "Editor contextual toolbar" at bounding box center [206, 88] width 7 height 1
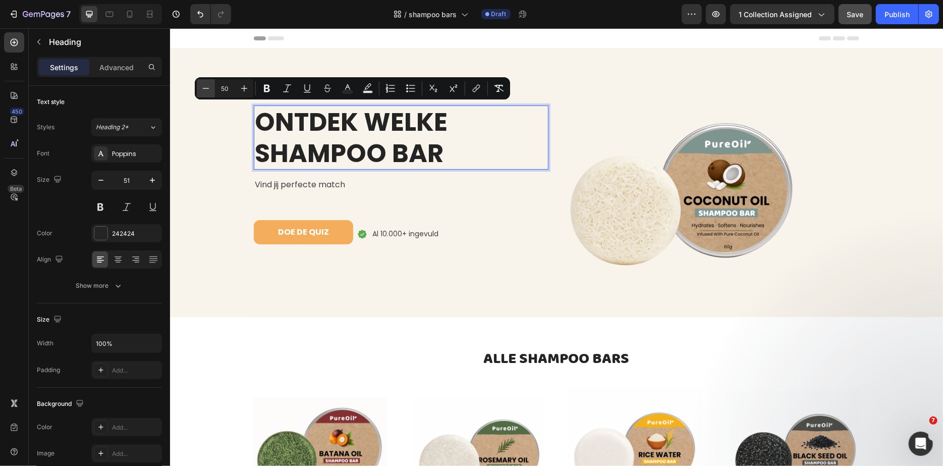
click at [203, 88] on icon "Editor contextual toolbar" at bounding box center [206, 88] width 7 height 1
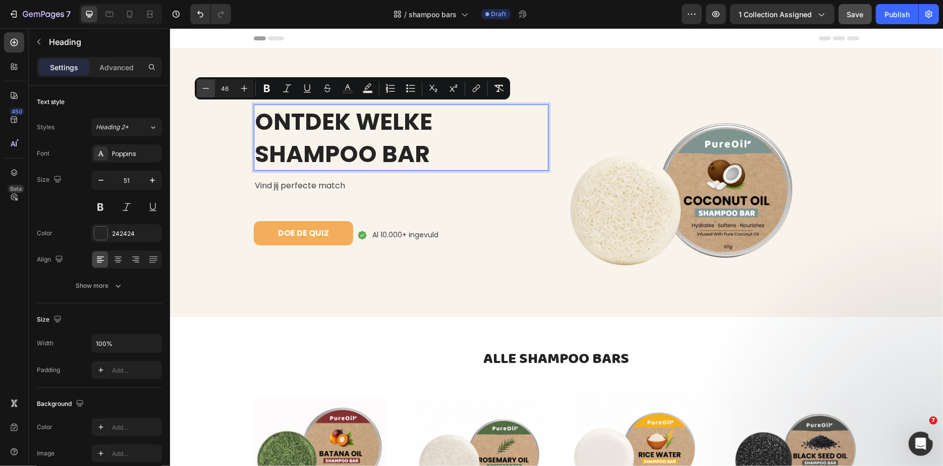
click at [203, 88] on icon "Editor contextual toolbar" at bounding box center [206, 88] width 7 height 1
type input "45"
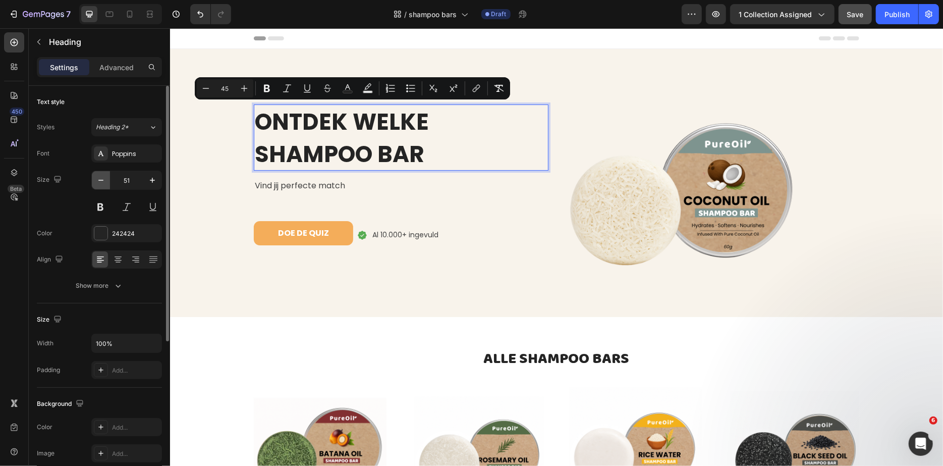
click at [99, 182] on icon "button" at bounding box center [101, 180] width 10 height 10
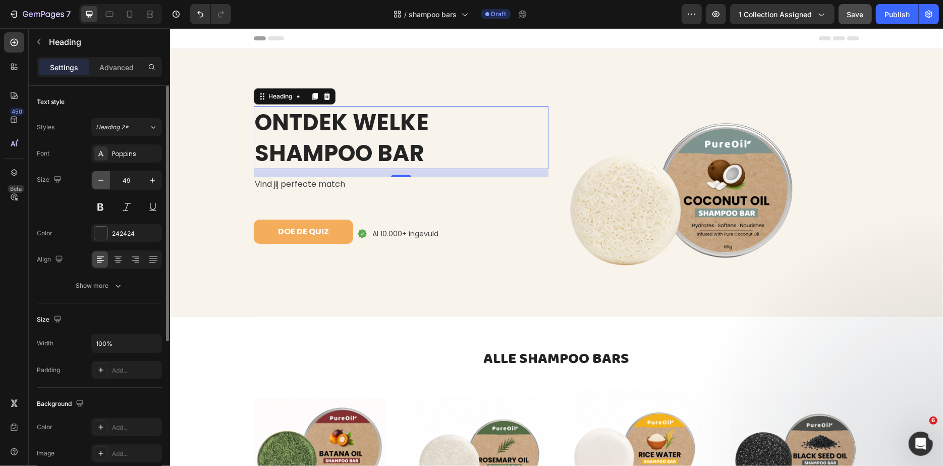
click at [99, 182] on icon "button" at bounding box center [101, 180] width 10 height 10
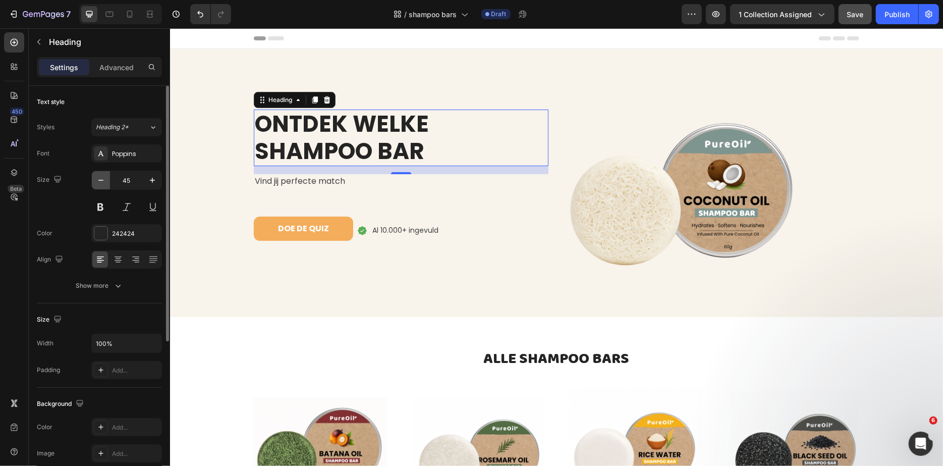
click at [99, 182] on icon "button" at bounding box center [101, 180] width 10 height 10
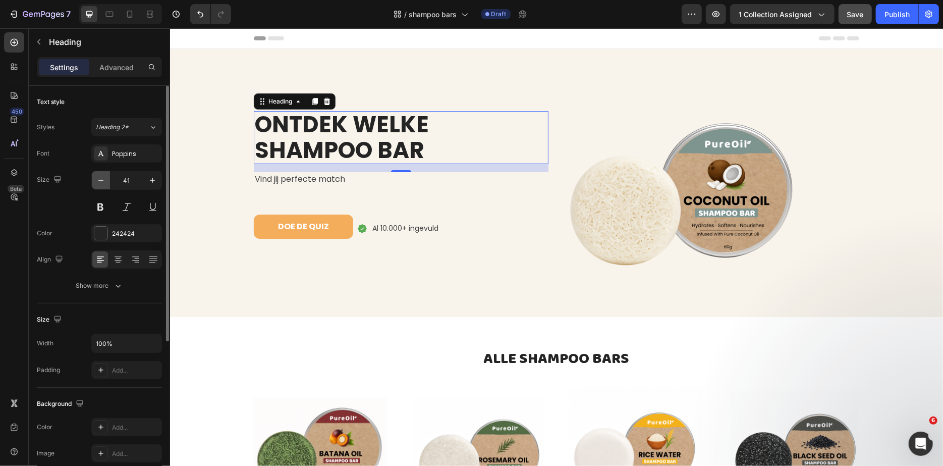
click at [99, 182] on icon "button" at bounding box center [101, 180] width 10 height 10
type input "40"
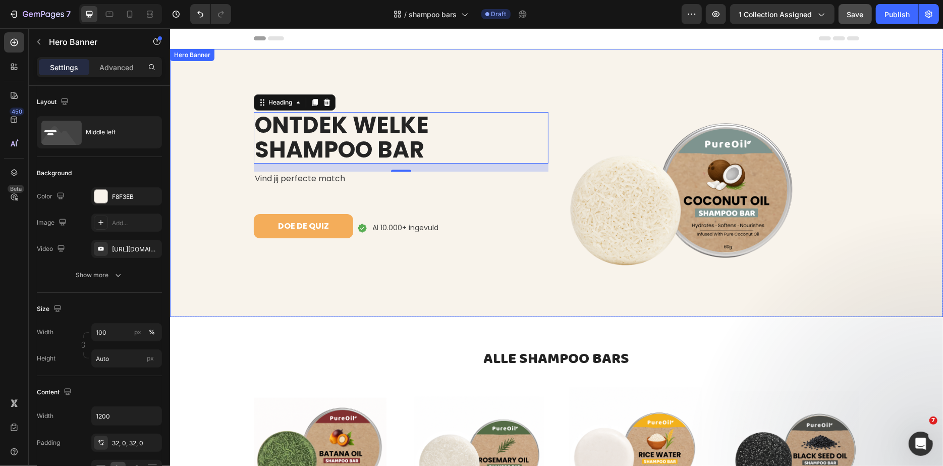
click at [395, 293] on div "ONTDEK WELKE SHAMPOO BAR Heading 16 Vind jij perfecte match Text block DOE DE Q…" at bounding box center [400, 183] width 295 height 236
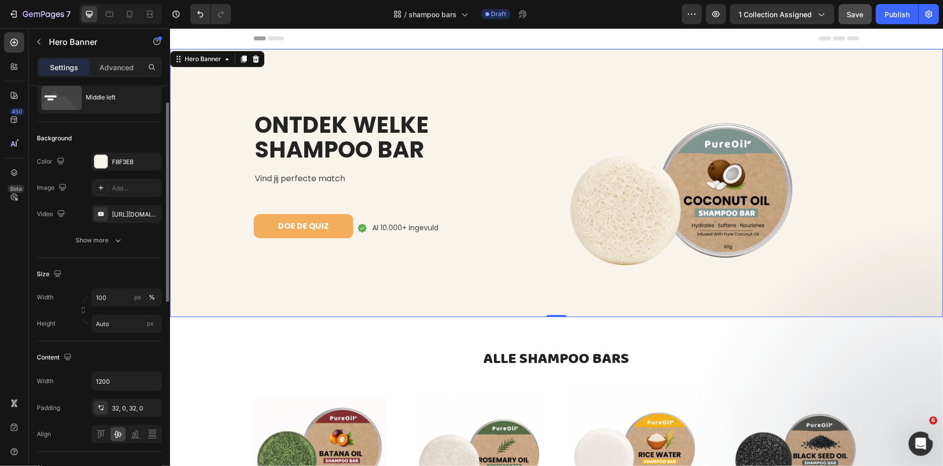
scroll to position [94, 0]
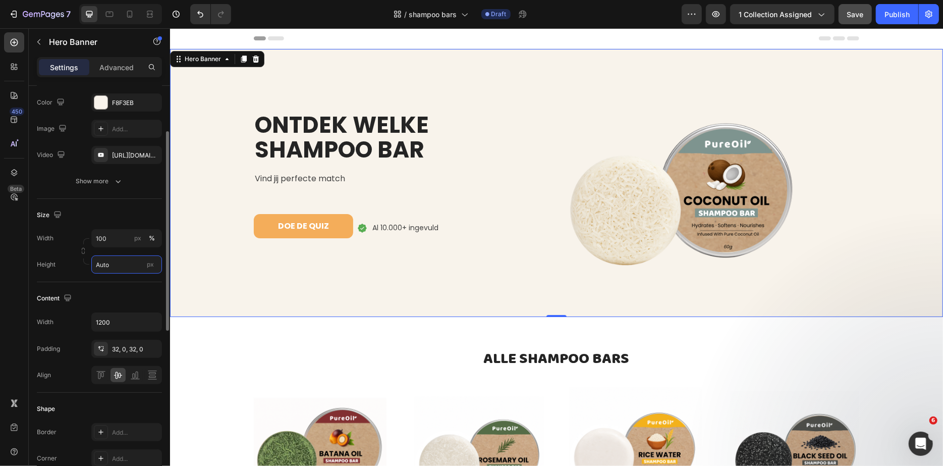
click at [107, 265] on input "Auto" at bounding box center [126, 264] width 71 height 18
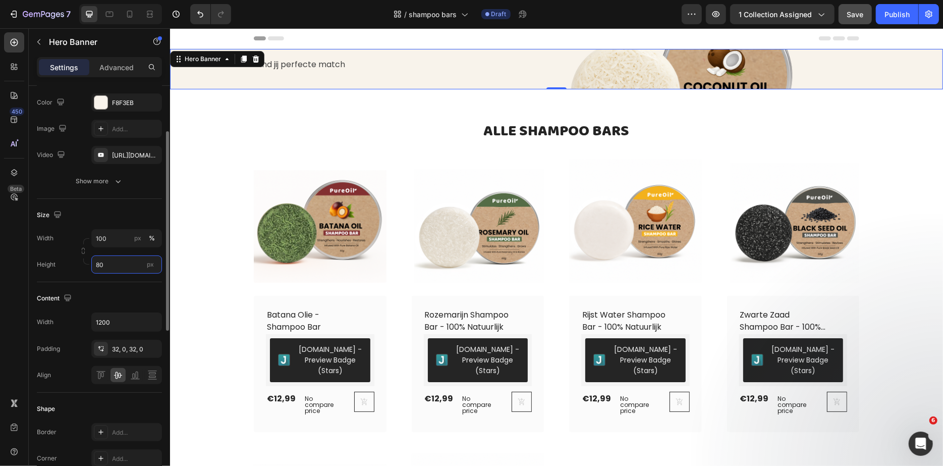
type input "8"
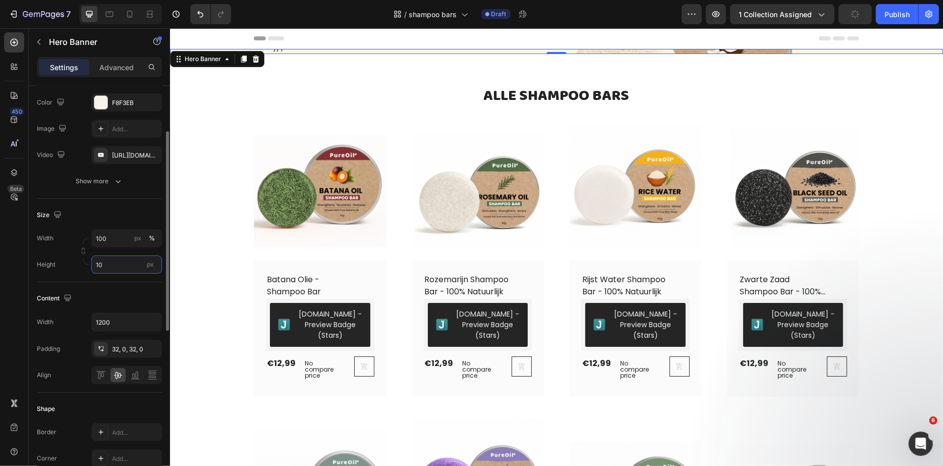
type input "1"
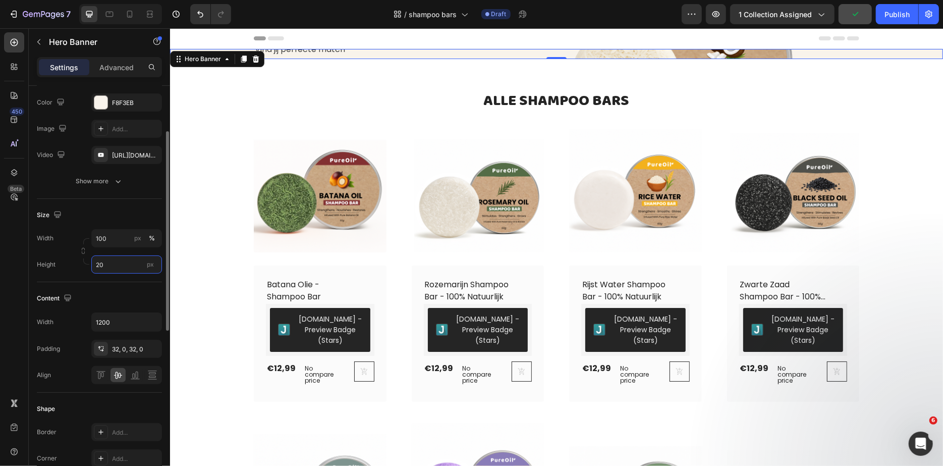
type input "2"
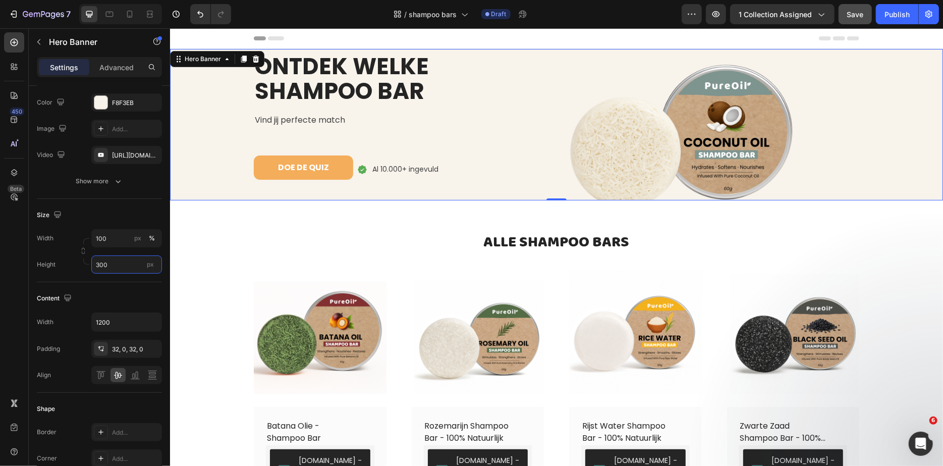
type input "300"
click at [336, 130] on div "⁠⁠⁠⁠⁠⁠⁠ ONTDEK WELKE SHAMPOO BAR Heading Vind jij perfecte match Text block DOE…" at bounding box center [400, 124] width 295 height 236
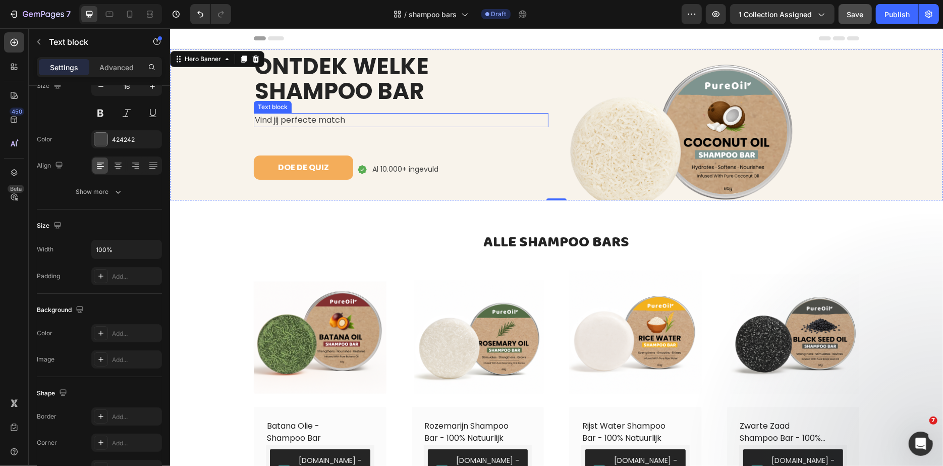
click at [328, 118] on p "Vind jij perfecte match" at bounding box center [400, 120] width 293 height 12
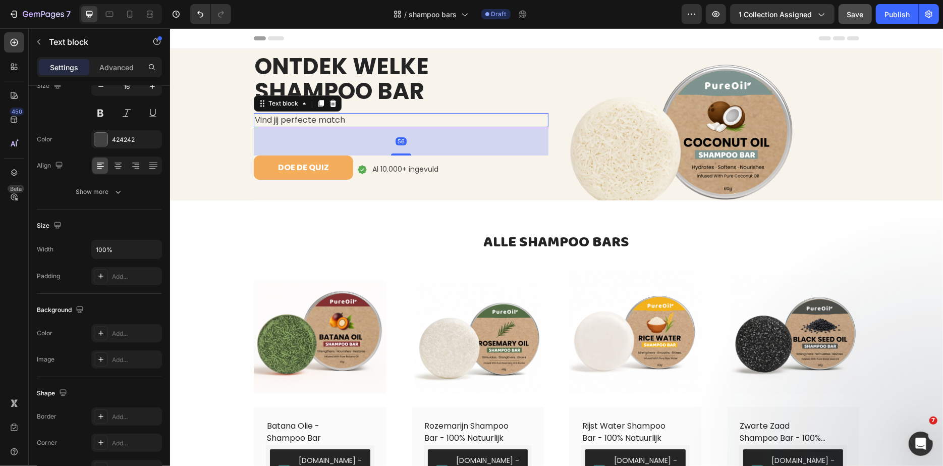
scroll to position [0, 0]
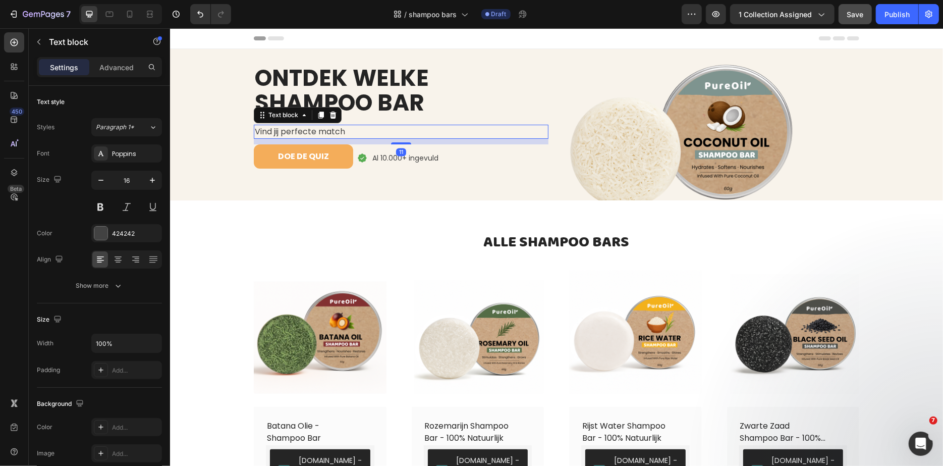
drag, startPoint x: 400, startPoint y: 154, endPoint x: 400, endPoint y: 133, distance: 20.7
click at [400, 133] on div "Vind jij perfecte match Text block 11" at bounding box center [400, 131] width 295 height 14
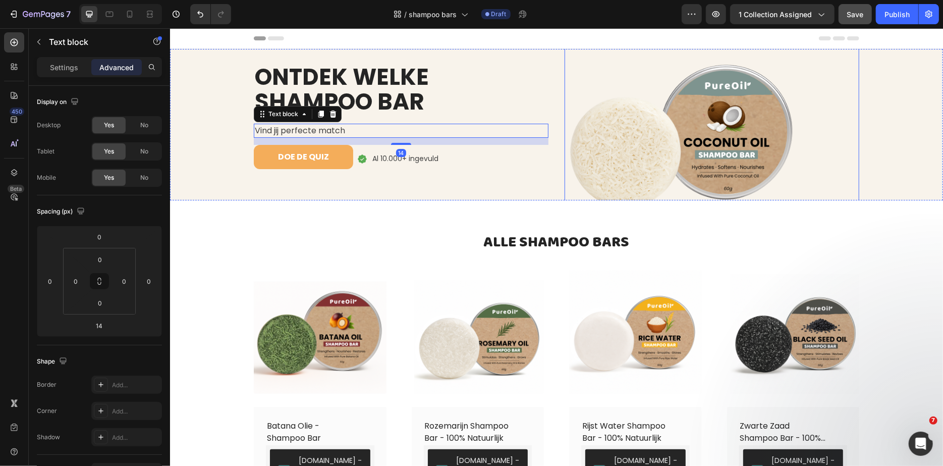
click at [658, 157] on img at bounding box center [682, 124] width 236 height 236
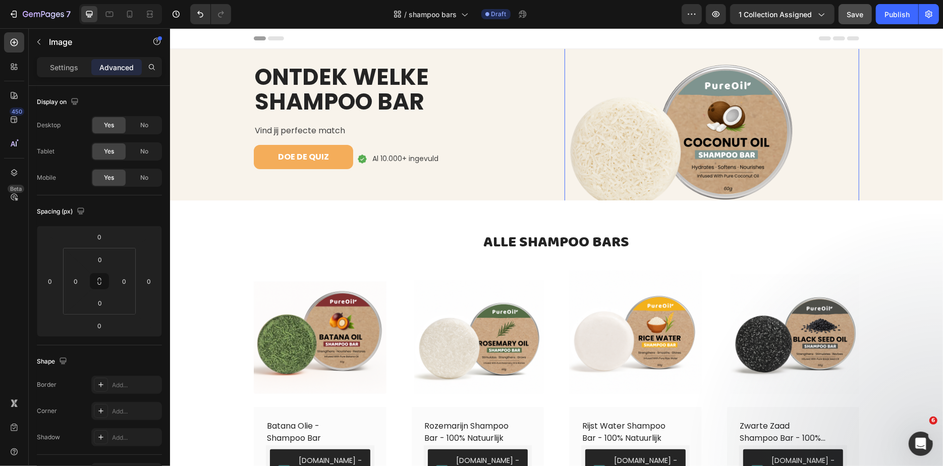
scroll to position [263, 0]
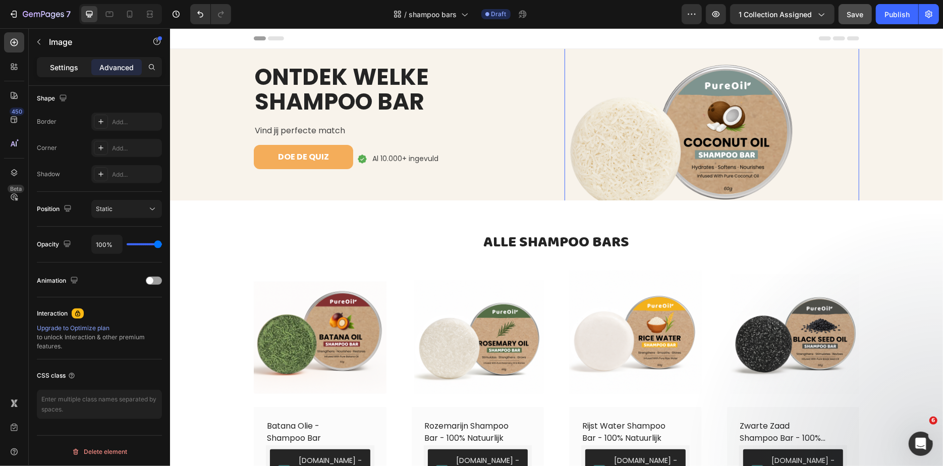
click at [59, 67] on p "Settings" at bounding box center [64, 67] width 28 height 11
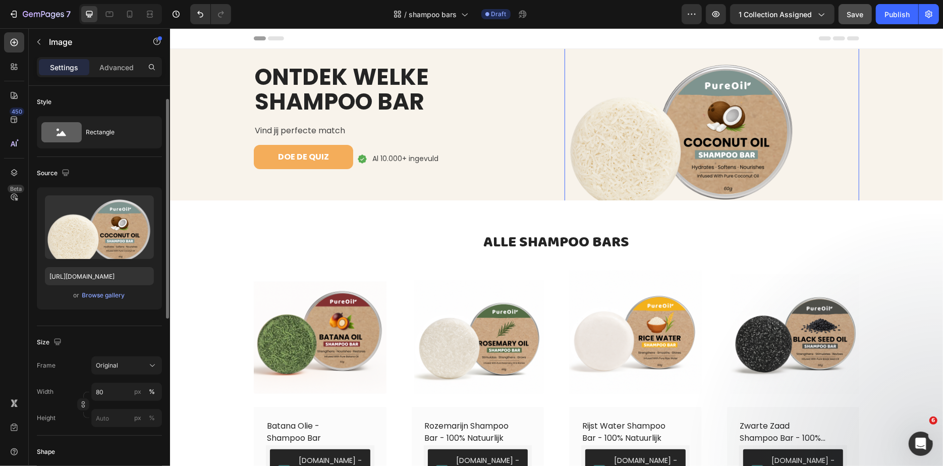
scroll to position [101, 0]
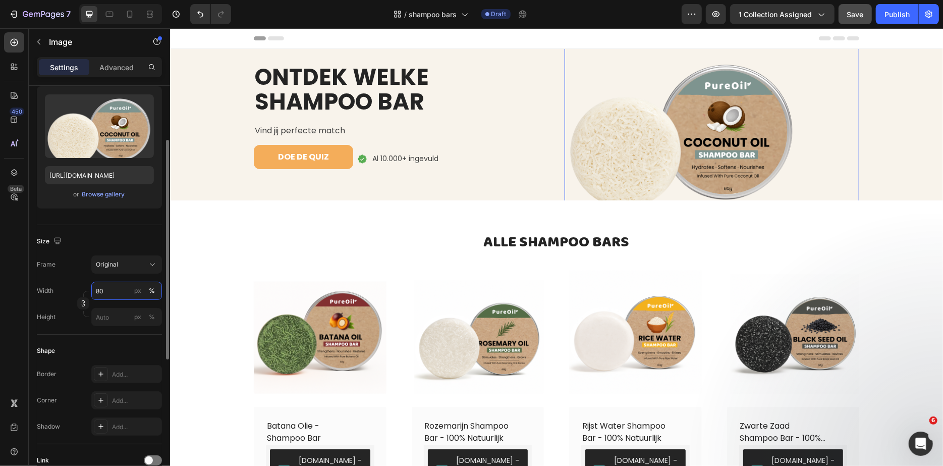
click at [103, 299] on input "80" at bounding box center [126, 291] width 71 height 18
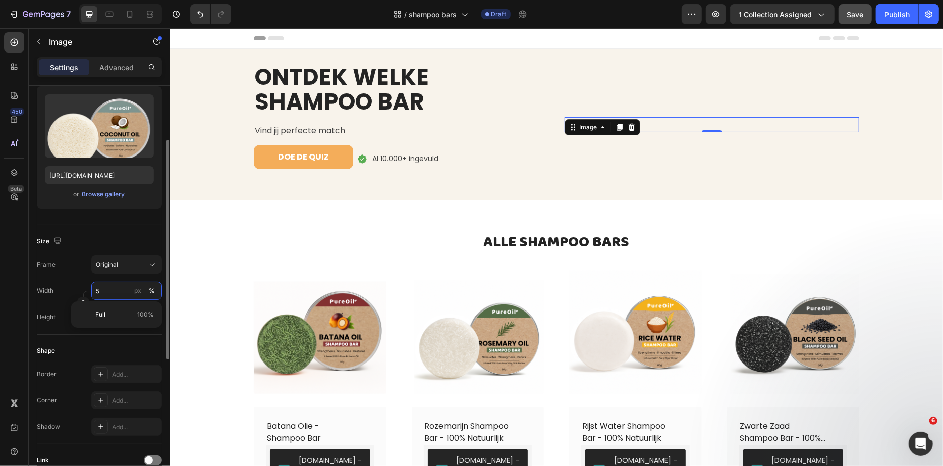
type input "50"
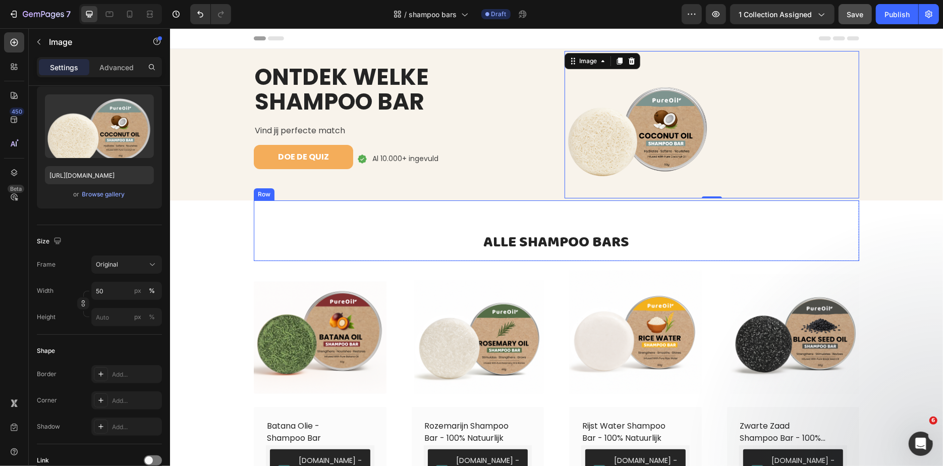
click at [372, 223] on div "⁠⁠⁠⁠⁠⁠⁠ ALLE SHAMPOO BARS Heading Row" at bounding box center [556, 230] width 606 height 61
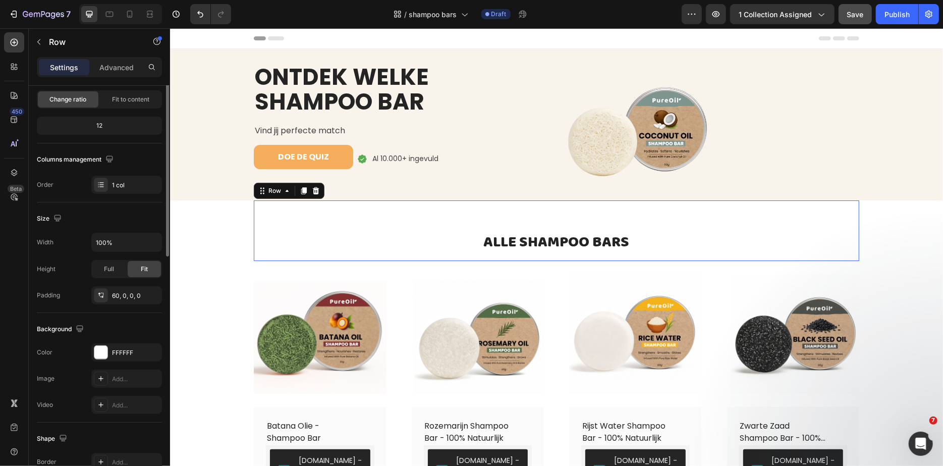
scroll to position [0, 0]
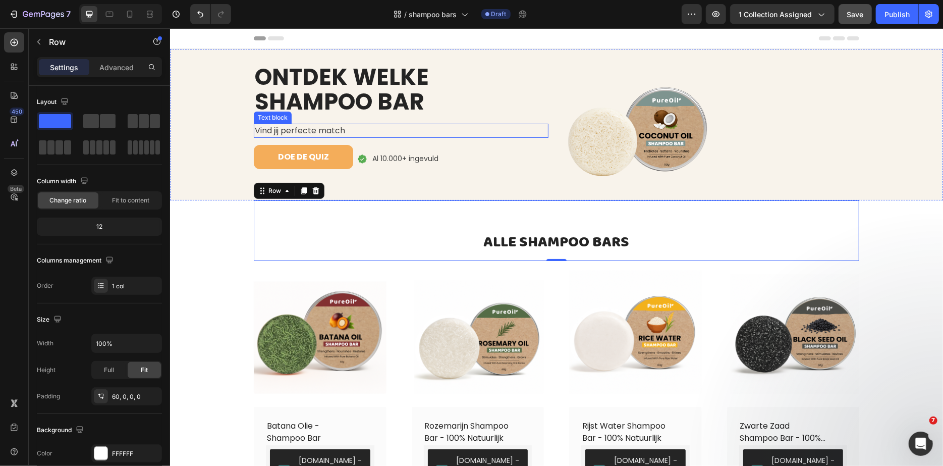
click at [292, 131] on p "Vind jij perfecte match" at bounding box center [400, 130] width 293 height 12
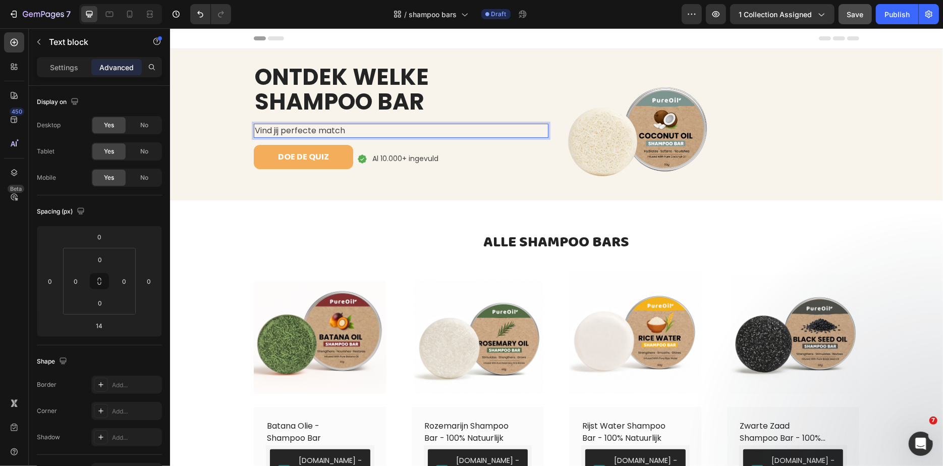
click at [280, 127] on p "Vind jij perfecte match" at bounding box center [400, 130] width 293 height 12
click at [276, 129] on p "Vind jij perfecte match" at bounding box center [400, 130] width 293 height 12
click at [276, 132] on p "wuVind jo perfecte match" at bounding box center [400, 130] width 293 height 12
click at [277, 132] on p "wuVind jo perfecte match" at bounding box center [400, 130] width 293 height 12
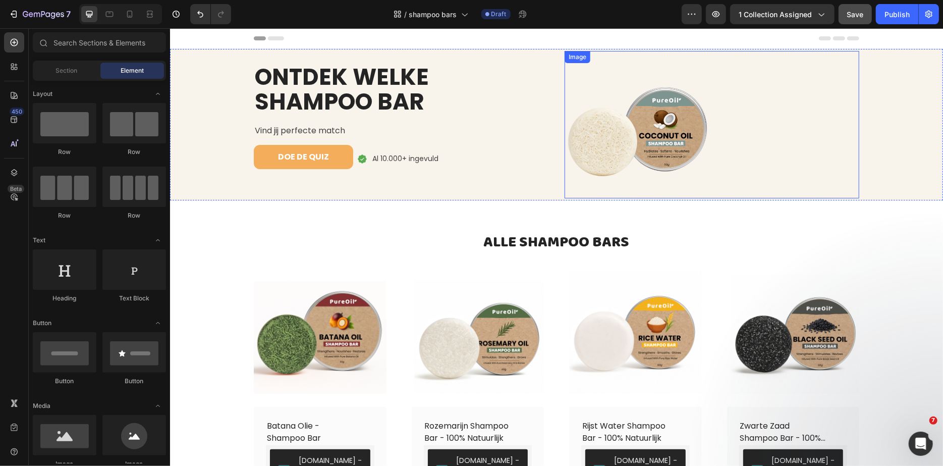
click at [731, 135] on div at bounding box center [711, 123] width 295 height 147
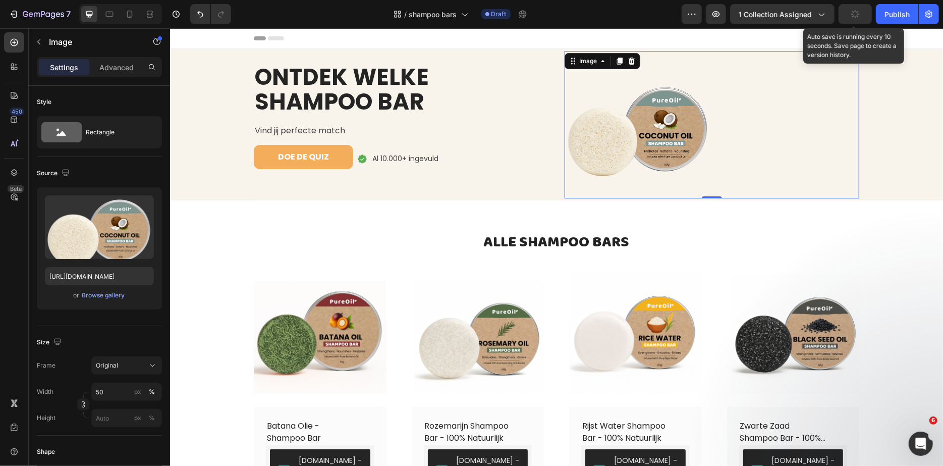
click at [865, 19] on button "button" at bounding box center [855, 14] width 33 height 20
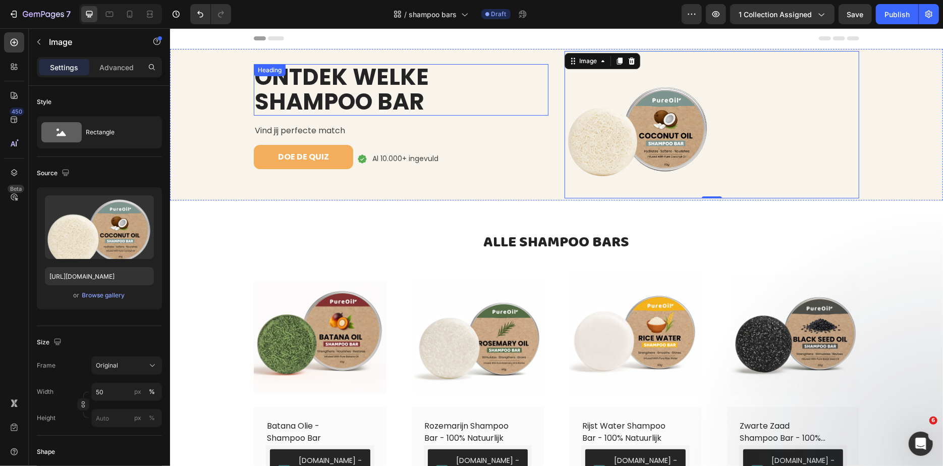
click at [318, 83] on span "ONTDEK WELKE SHAMPOO BAR" at bounding box center [341, 89] width 174 height 57
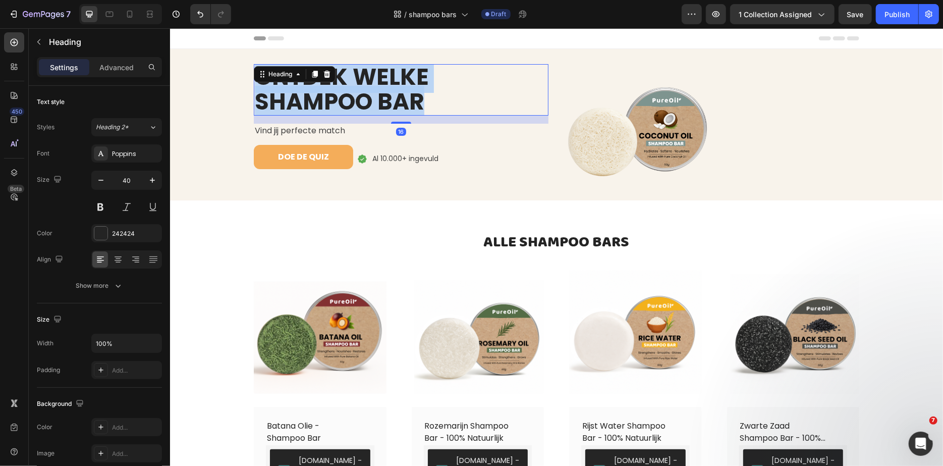
click at [318, 83] on span "ONTDEK WELKE SHAMPOO BAR" at bounding box center [341, 89] width 174 height 57
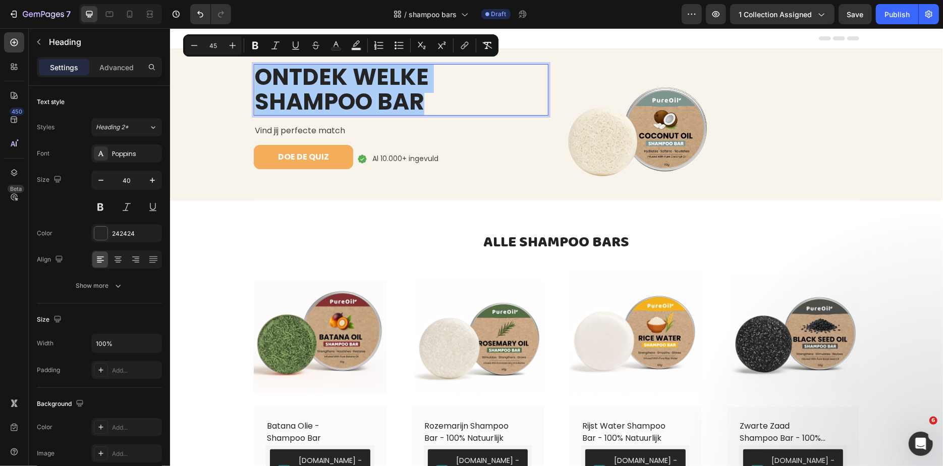
click at [215, 45] on input "45" at bounding box center [213, 45] width 20 height 12
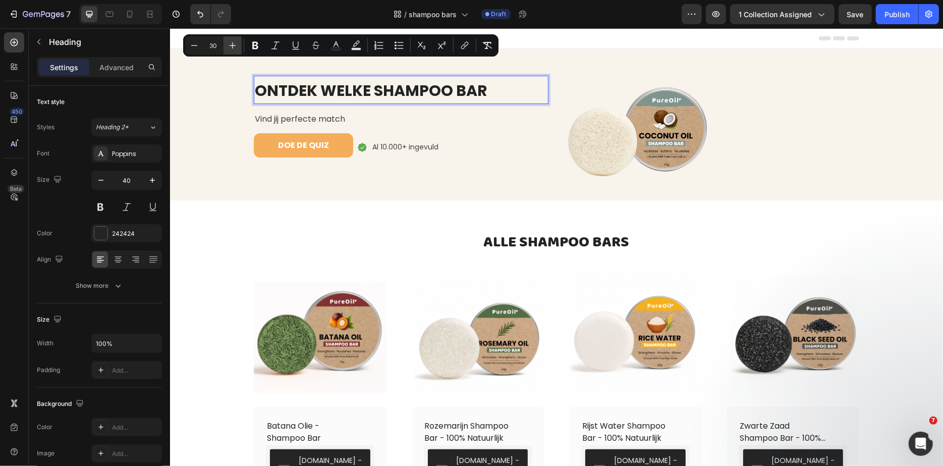
click at [227, 47] on button "Plus" at bounding box center [233, 45] width 18 height 18
click at [192, 45] on icon "Editor contextual toolbar" at bounding box center [194, 45] width 7 height 1
type input "30"
click at [255, 241] on p "⁠⁠⁠⁠⁠⁠⁠ ALLE SHAMPOO BARS" at bounding box center [556, 241] width 604 height 21
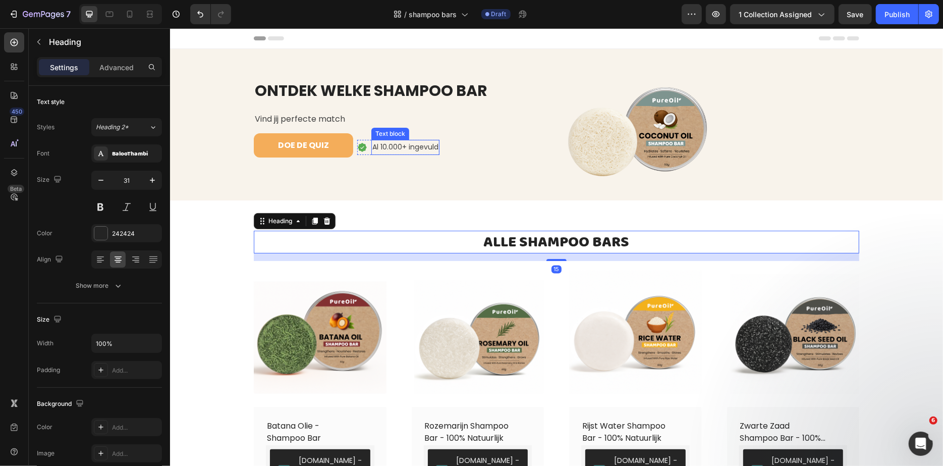
click at [383, 128] on div "⁠⁠⁠⁠⁠⁠⁠ ONTDEK WELKE SHAMPOO BAR Heading Vind jij perfecte match Text block DOE…" at bounding box center [400, 123] width 295 height 147
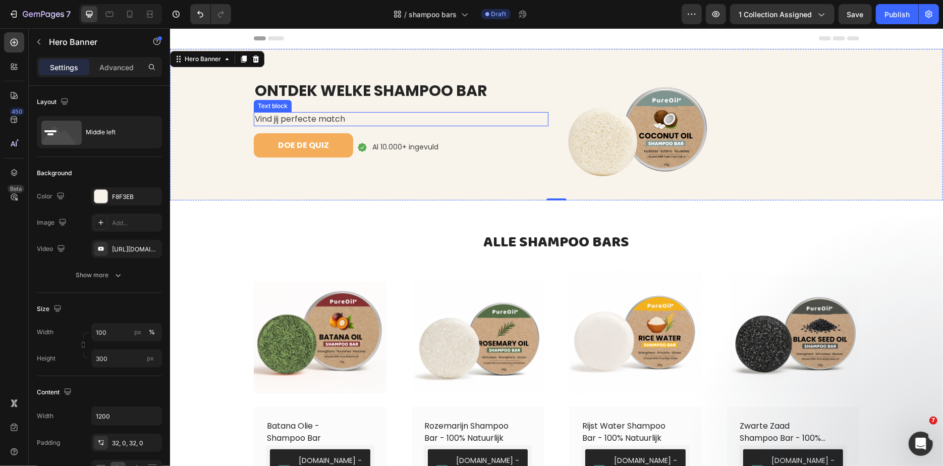
click at [359, 118] on p "Vind jij perfecte match" at bounding box center [400, 119] width 293 height 12
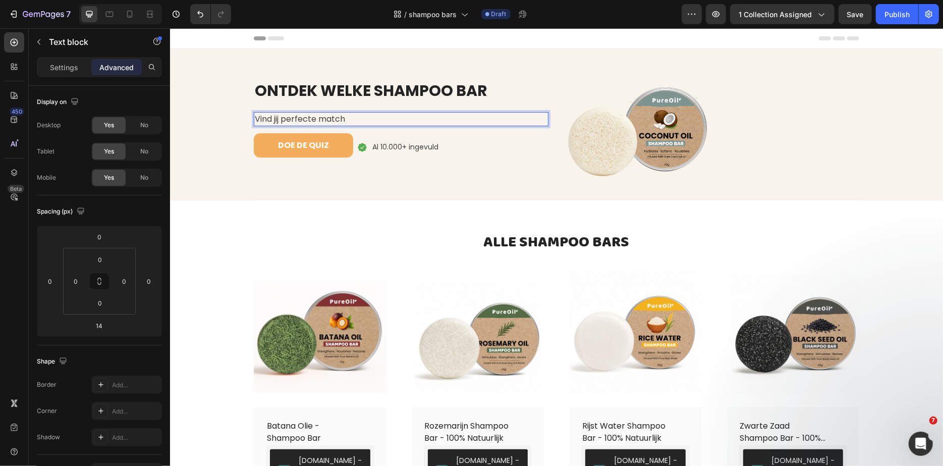
click at [358, 118] on p "Vind jij perfecte match" at bounding box center [400, 119] width 293 height 12
click at [279, 120] on p "Vind jij perfecte match" at bounding box center [400, 119] width 293 height 12
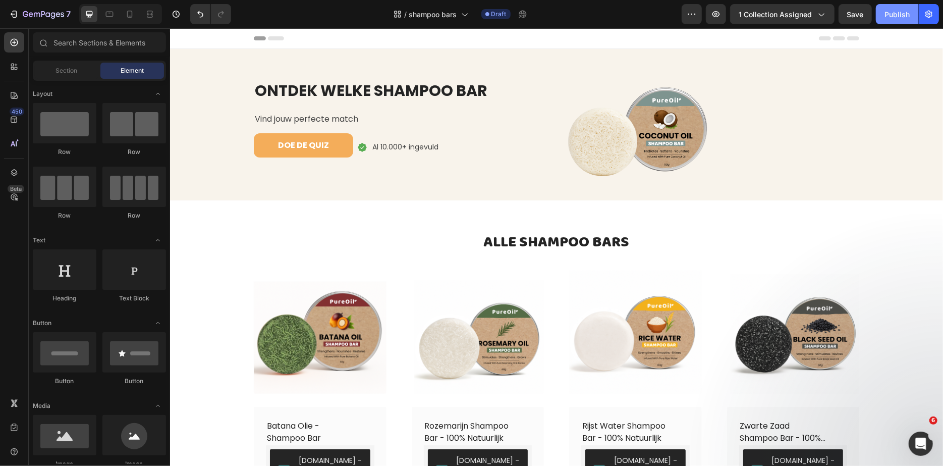
click at [889, 20] on button "Publish" at bounding box center [897, 14] width 42 height 20
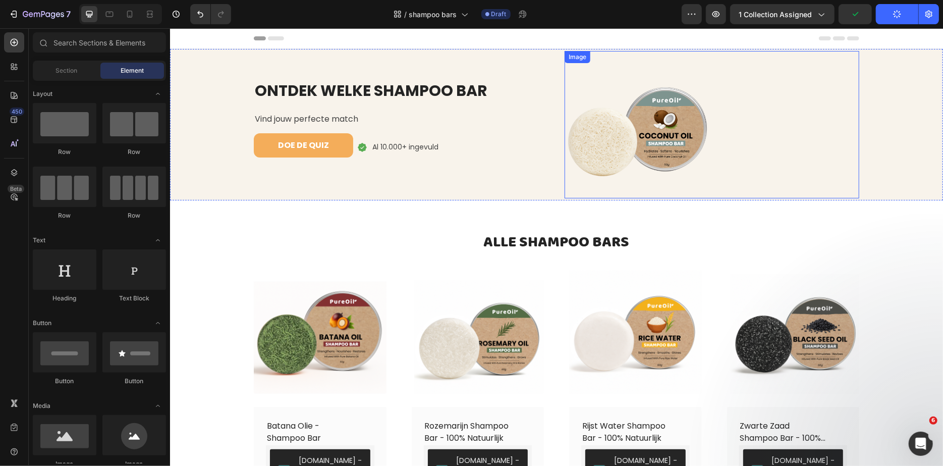
click at [633, 171] on img at bounding box center [637, 123] width 147 height 147
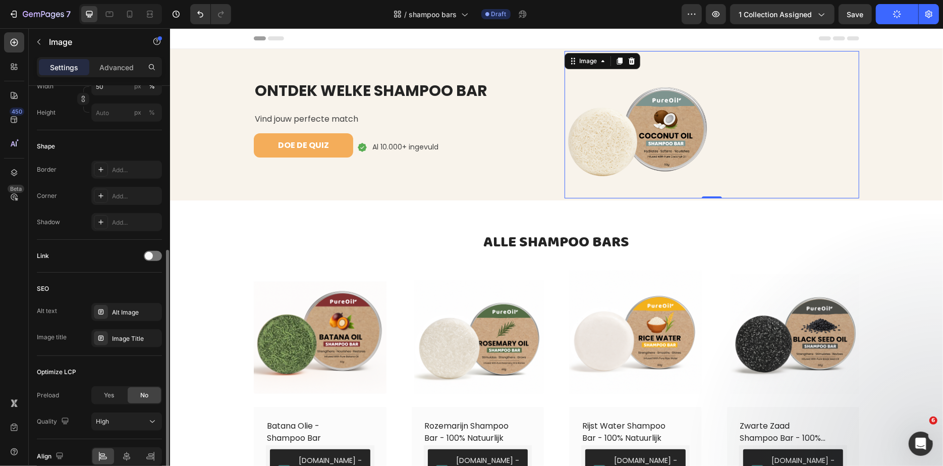
scroll to position [352, 0]
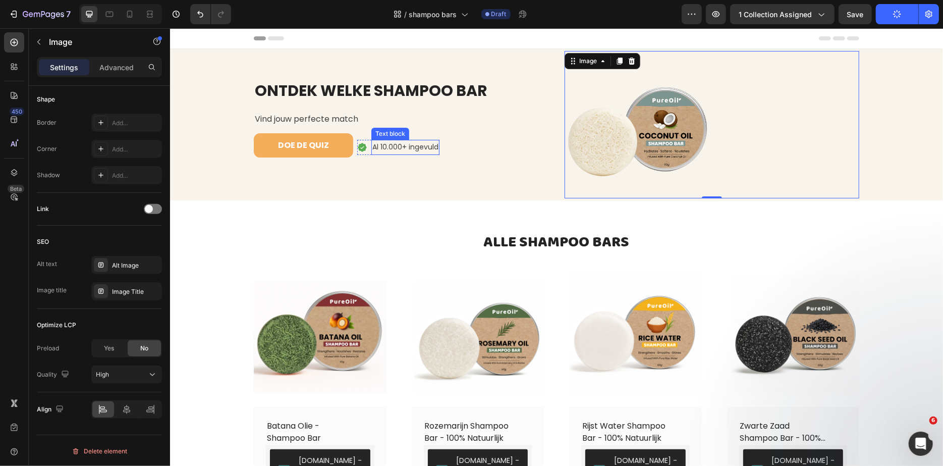
click at [393, 146] on p "Al 10.000+ ingevuld" at bounding box center [405, 146] width 66 height 13
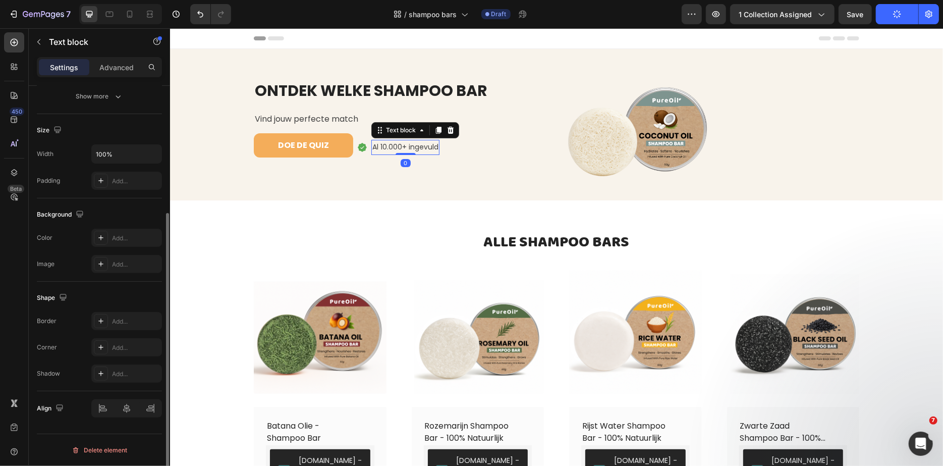
scroll to position [0, 0]
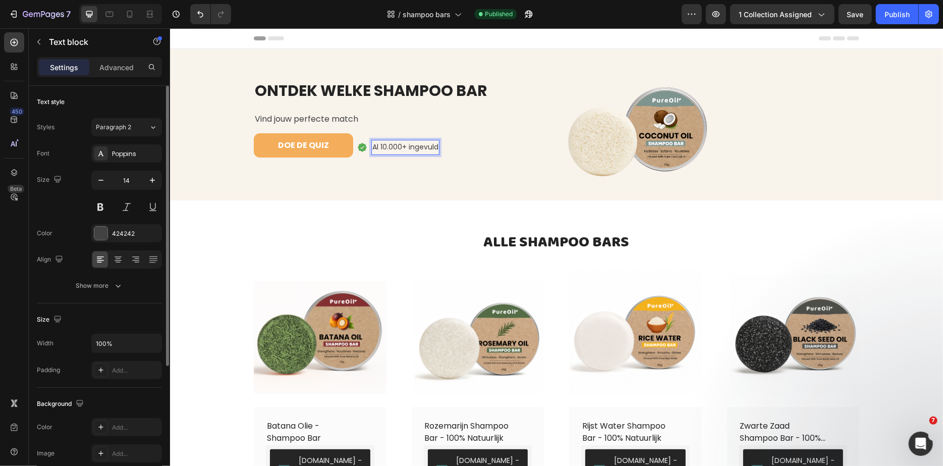
click at [402, 142] on p "Al 10.000+ ingevuld" at bounding box center [405, 146] width 66 height 13
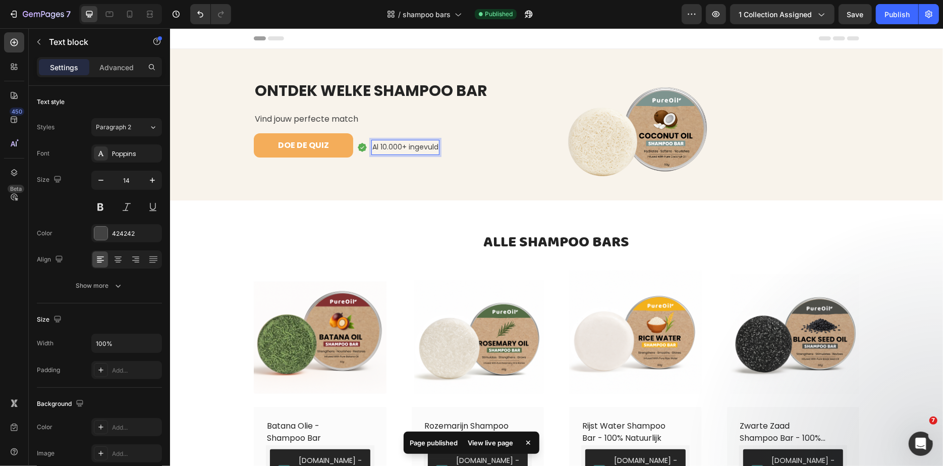
click at [389, 146] on p "Al 10.000+ ingevuld" at bounding box center [405, 146] width 66 height 13
click at [425, 148] on p "Al 3.000+ ingevuld" at bounding box center [404, 146] width 64 height 13
click at [425, 147] on p "Al 3.000+ ingevuld" at bounding box center [404, 146] width 64 height 13
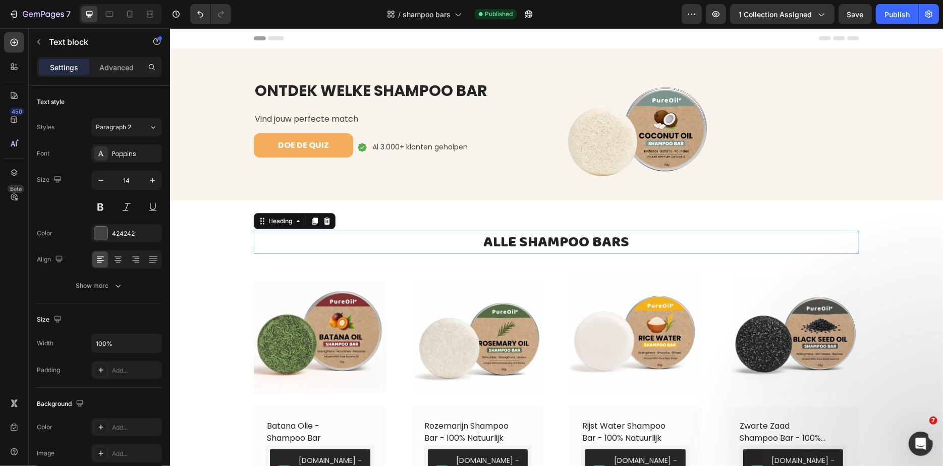
click at [440, 236] on p "⁠⁠⁠⁠⁠⁠⁠ ALLE SHAMPOO BARS" at bounding box center [556, 241] width 604 height 21
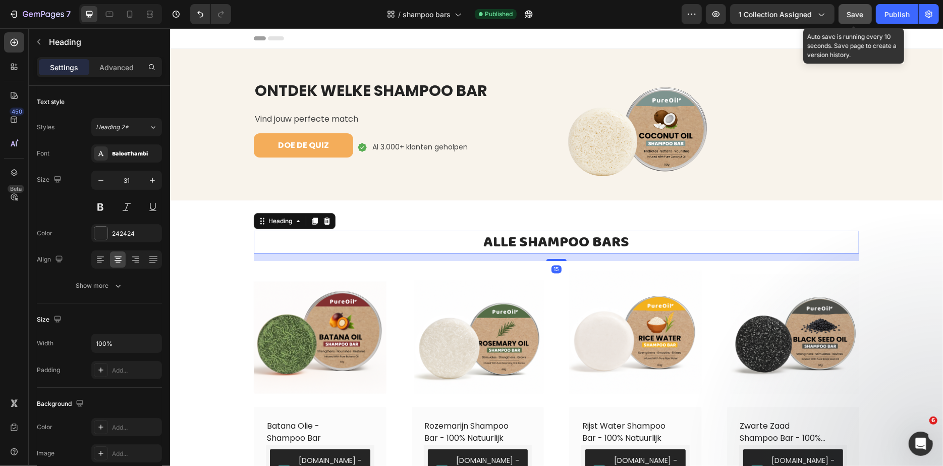
click at [855, 22] on button "Save" at bounding box center [855, 14] width 33 height 20
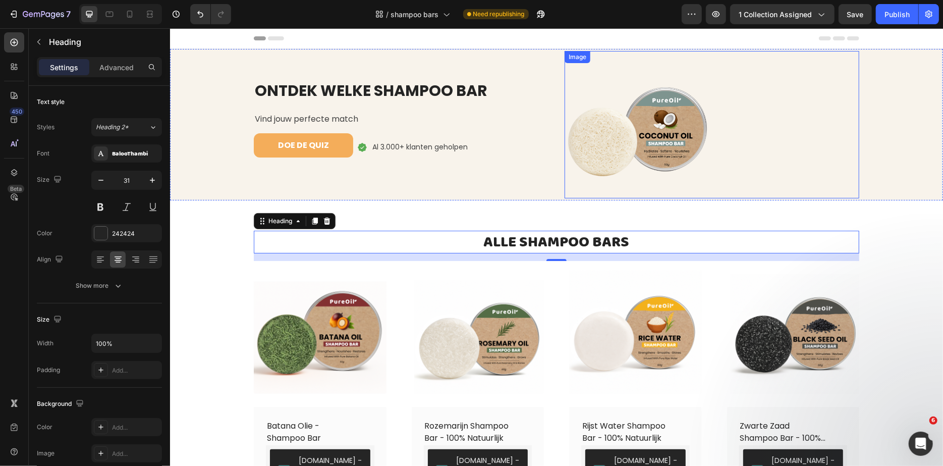
click at [630, 118] on img at bounding box center [637, 123] width 147 height 147
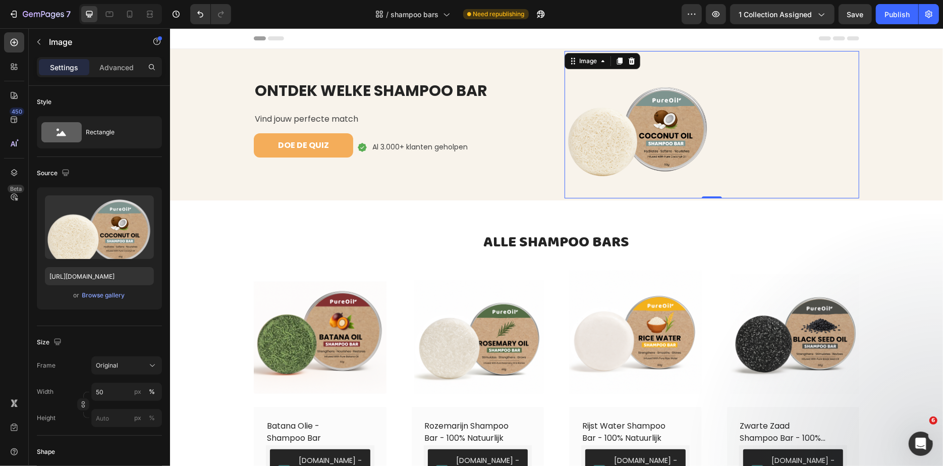
click at [627, 60] on div at bounding box center [631, 61] width 12 height 12
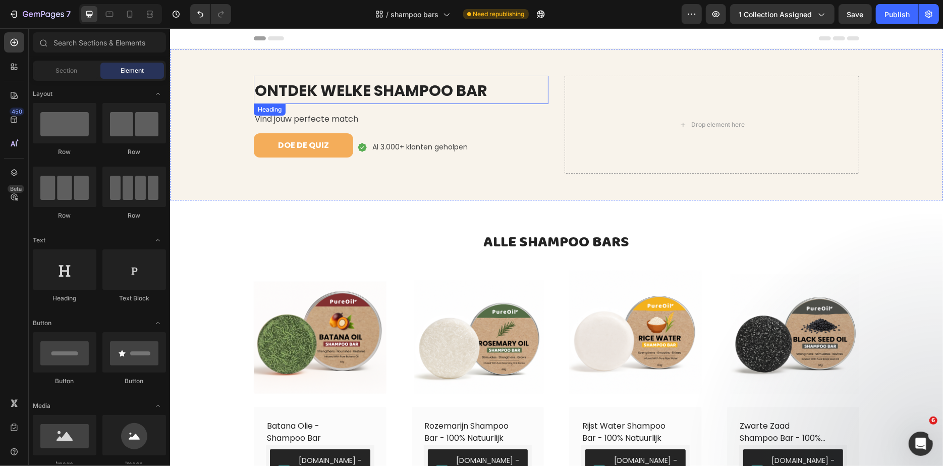
click at [521, 79] on p "⁠⁠⁠⁠⁠⁠⁠ ONTDEK WELKE SHAMPOO BAR" at bounding box center [400, 89] width 293 height 26
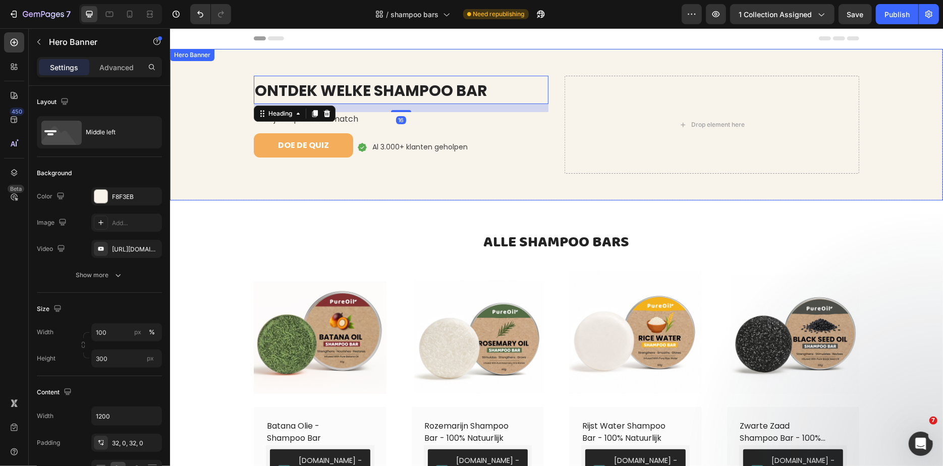
click at [604, 95] on div "Drop element here" at bounding box center [711, 124] width 295 height 98
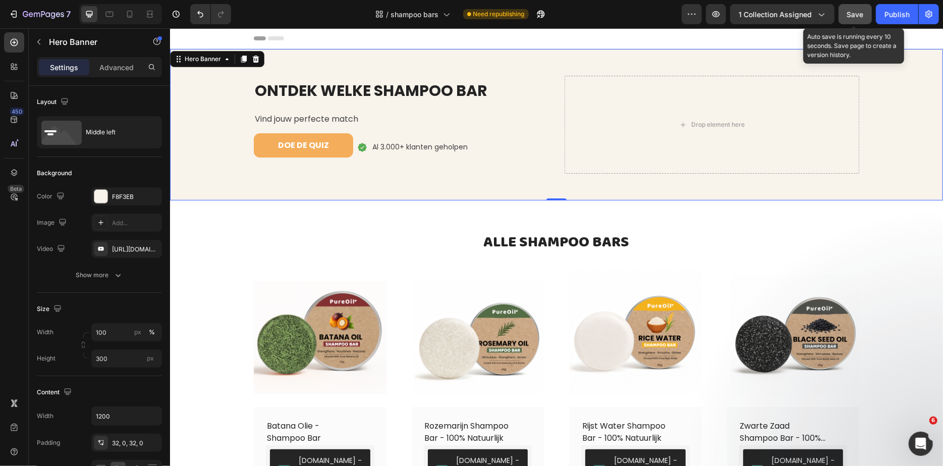
click at [857, 23] on button "Save" at bounding box center [855, 14] width 33 height 20
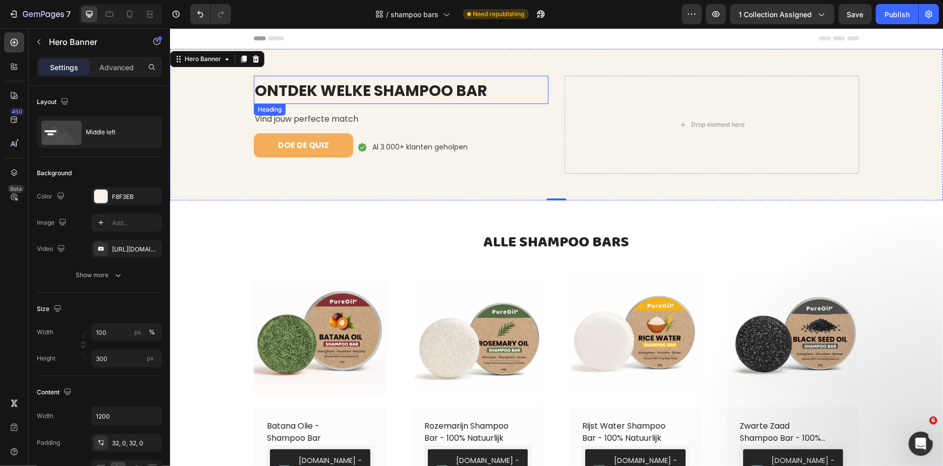
click at [345, 93] on span "ONTDEK WELKE SHAMPOO BAR" at bounding box center [370, 90] width 233 height 22
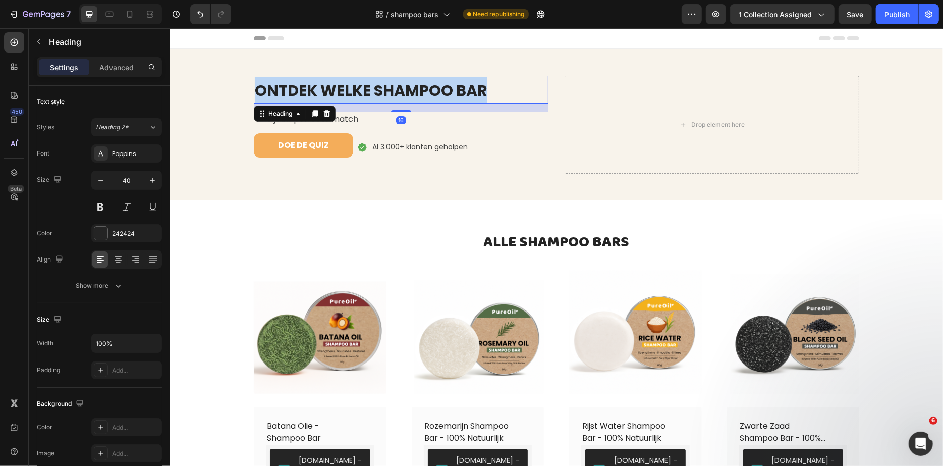
click at [344, 92] on span "ONTDEK WELKE SHAMPOO BAR" at bounding box center [370, 90] width 233 height 22
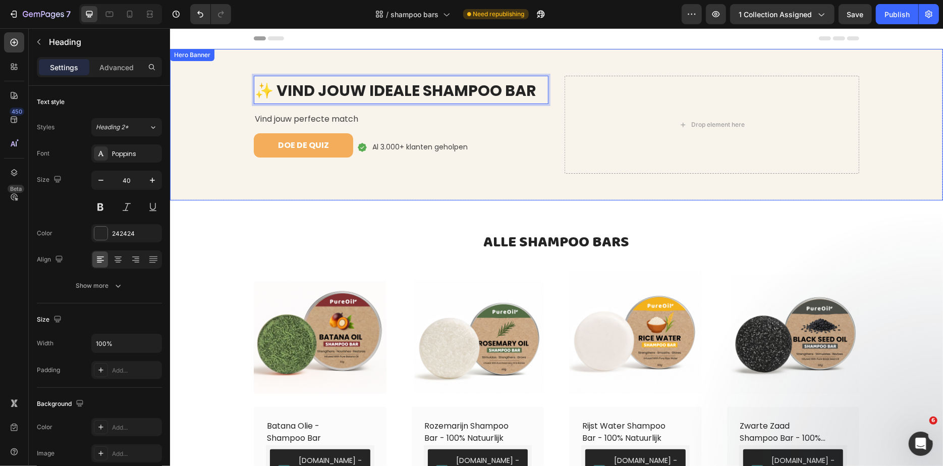
click at [321, 109] on div "✨ VIND JOUW IDEALE SHAMPOO BAR Heading 16 Vind jouw perfecte match Text block D…" at bounding box center [400, 124] width 295 height 98
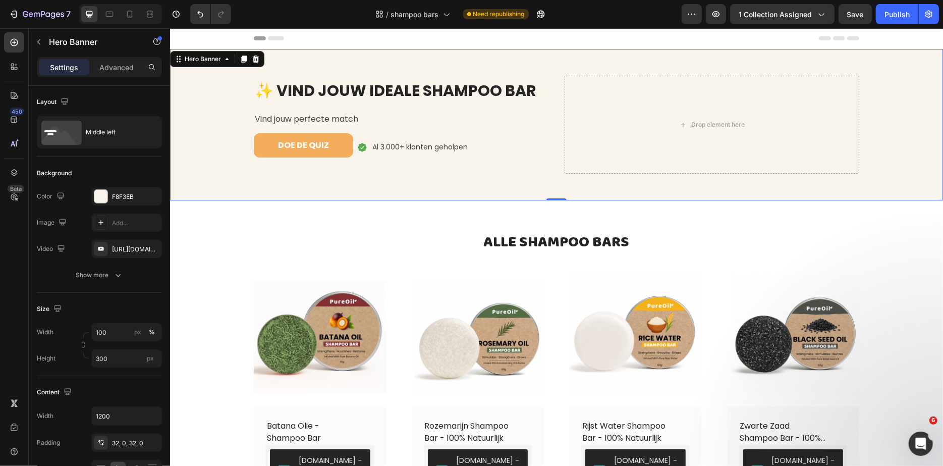
click at [314, 117] on p "Vind jouw perfecte match" at bounding box center [400, 119] width 293 height 12
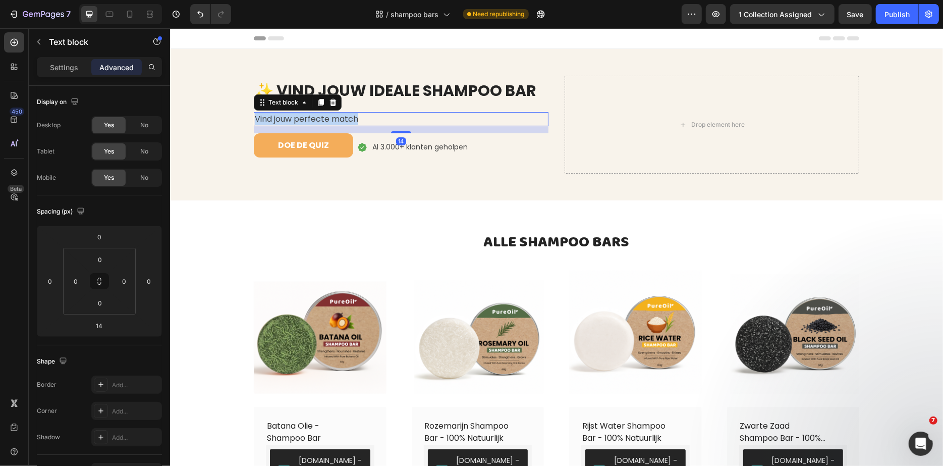
click at [313, 117] on p "Vind jouw perfecte match" at bounding box center [400, 119] width 293 height 12
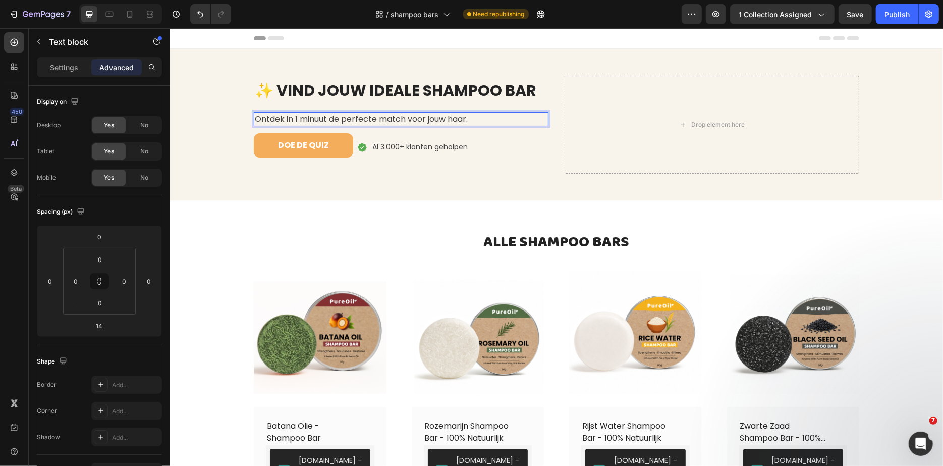
click at [249, 236] on section "⁠⁠⁠⁠⁠⁠⁠ ALLE SHAMPOO BARS Heading Row Section 2" at bounding box center [556, 230] width 622 height 61
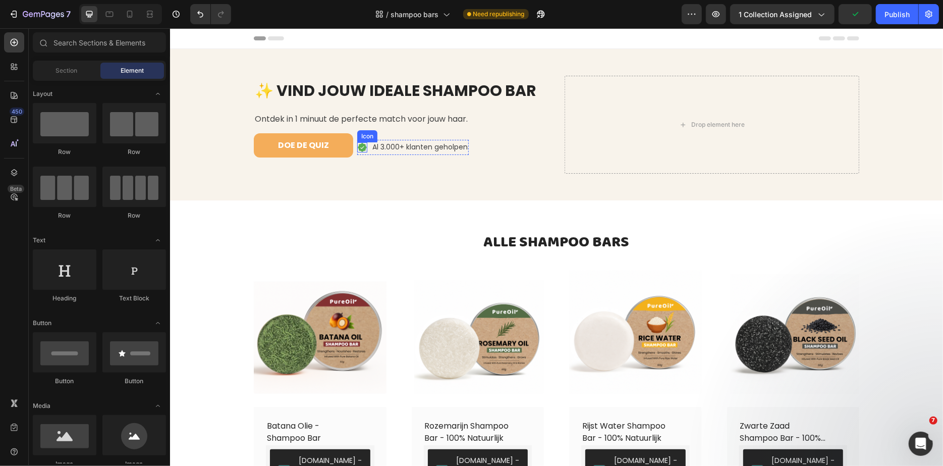
click at [359, 145] on icon at bounding box center [361, 146] width 9 height 9
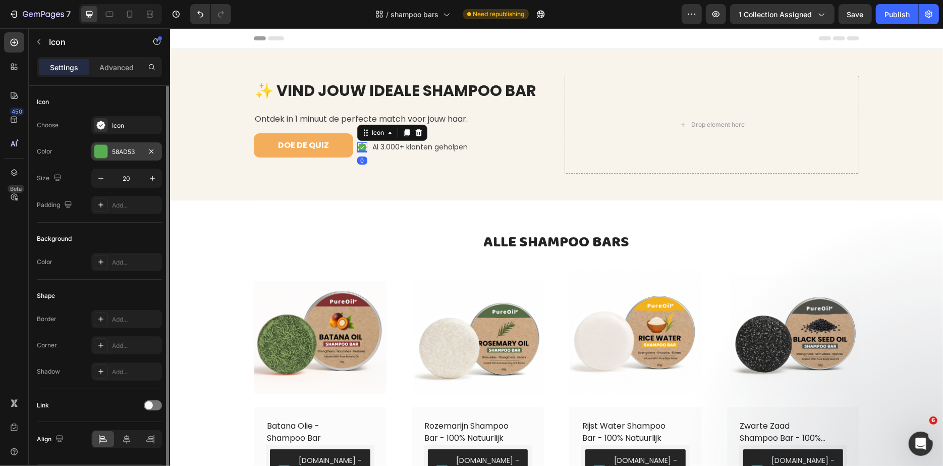
click at [101, 156] on div at bounding box center [100, 151] width 13 height 13
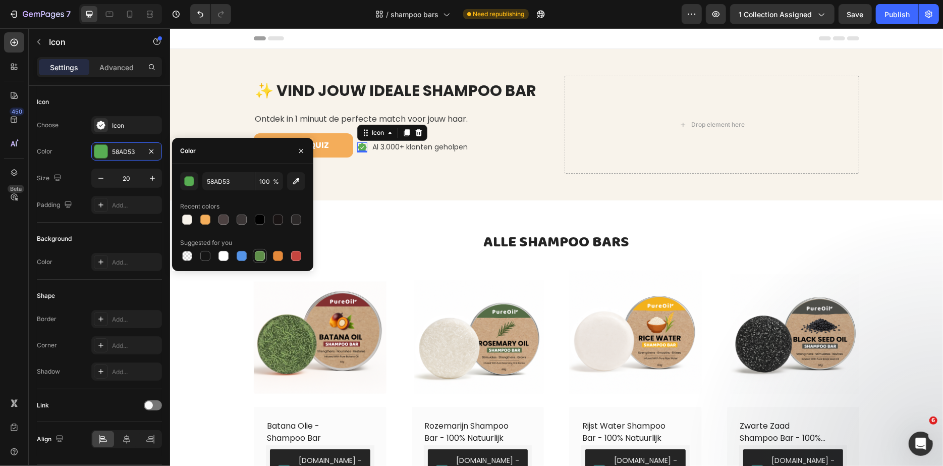
click at [257, 257] on div at bounding box center [260, 256] width 10 height 10
type input "5E8E49"
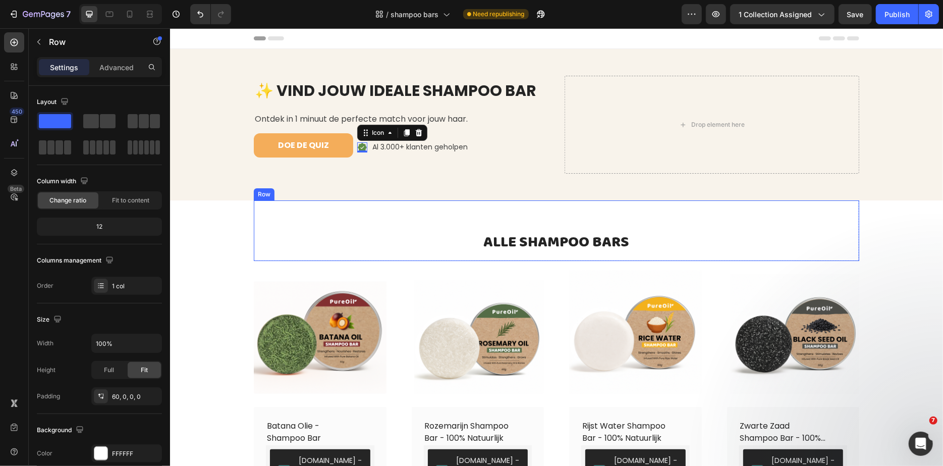
click at [406, 215] on div "⁠⁠⁠⁠⁠⁠⁠ ALLE SHAMPOO BARS Heading Row" at bounding box center [556, 230] width 606 height 61
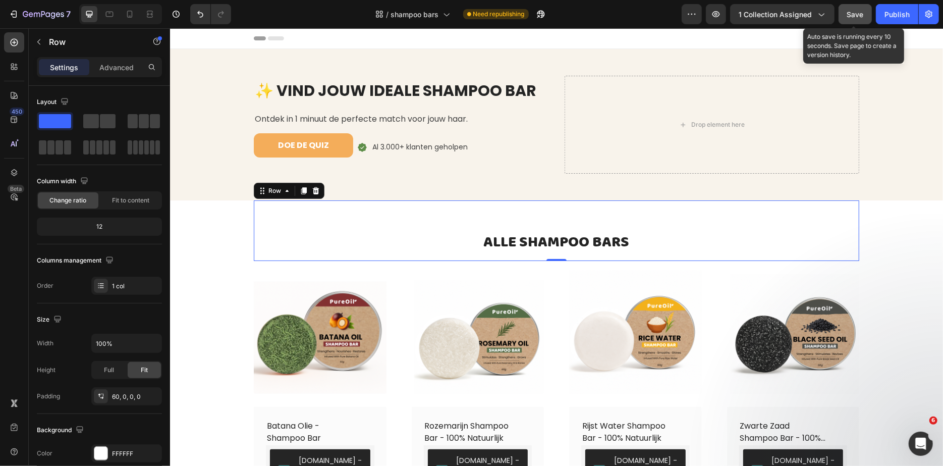
click at [850, 20] on button "Save" at bounding box center [855, 14] width 33 height 20
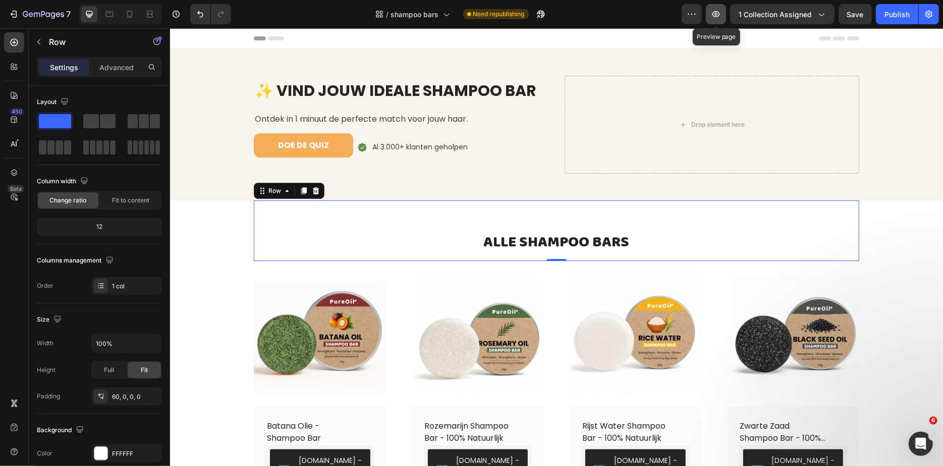
click at [720, 14] on icon "button" at bounding box center [717, 14] width 8 height 6
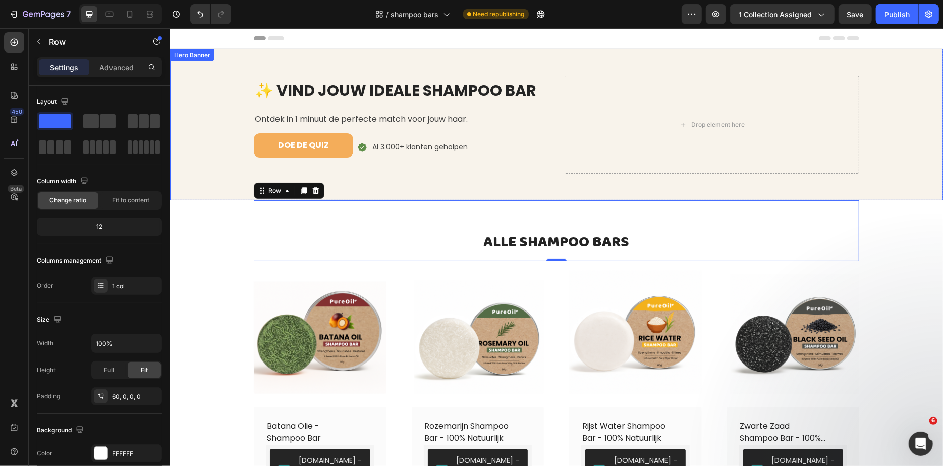
click at [216, 79] on div "Background Image" at bounding box center [556, 123] width 773 height 151
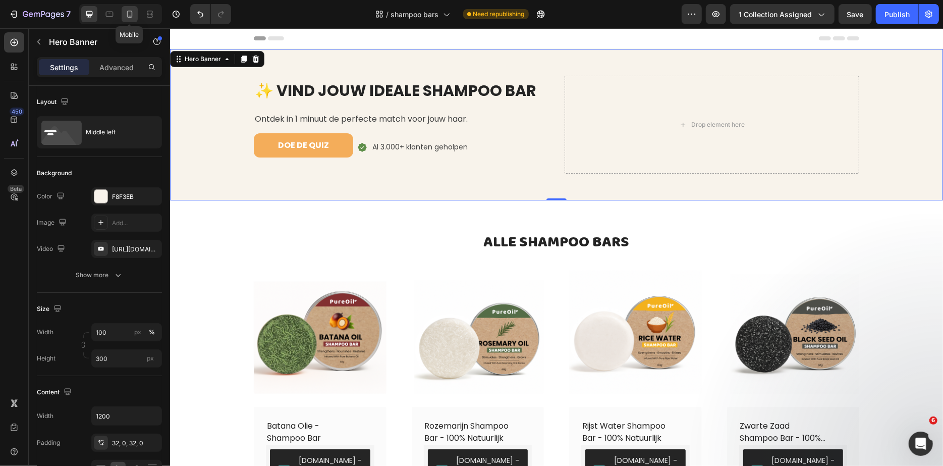
click at [127, 14] on icon at bounding box center [130, 14] width 6 height 7
type input "Auto"
type input "100%"
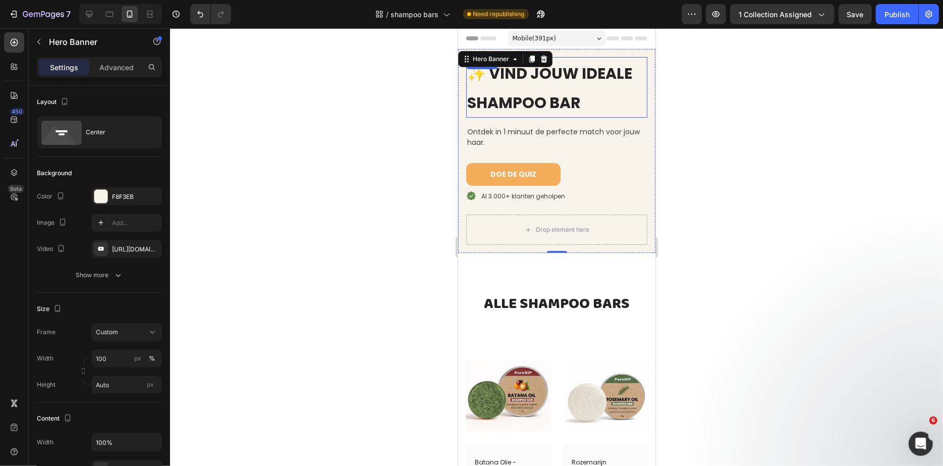
click at [594, 84] on p "⁠⁠⁠⁠⁠⁠⁠ ✨ VIND JOUW IDEALE SHAMPOO BAR" at bounding box center [556, 87] width 179 height 59
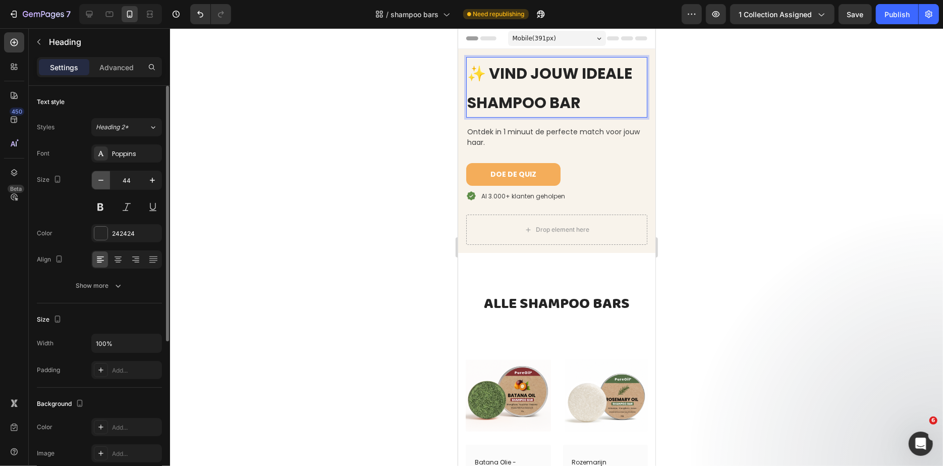
click at [100, 175] on icon "button" at bounding box center [101, 180] width 10 height 10
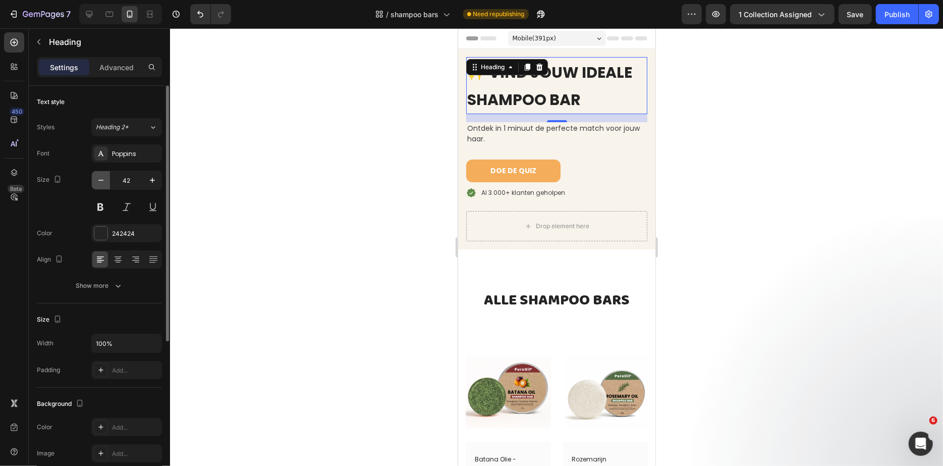
click at [98, 182] on icon "button" at bounding box center [101, 180] width 10 height 10
click at [99, 182] on icon "button" at bounding box center [101, 180] width 10 height 10
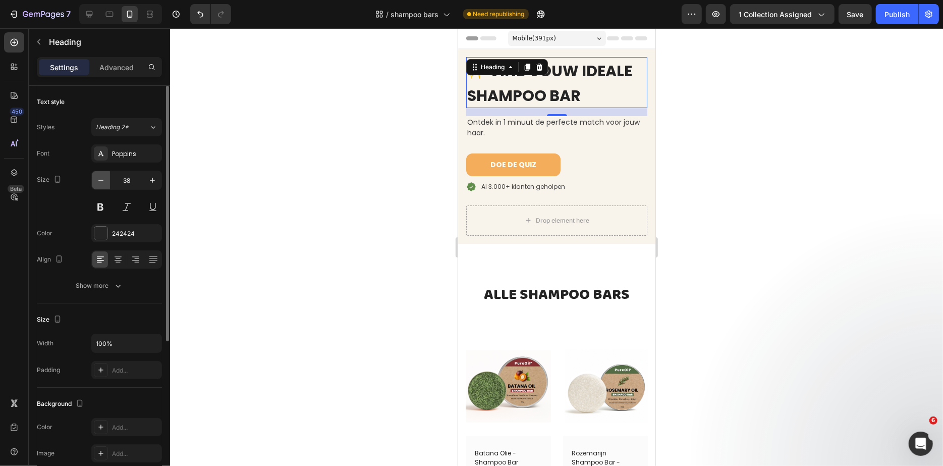
click at [98, 182] on icon "button" at bounding box center [101, 180] width 10 height 10
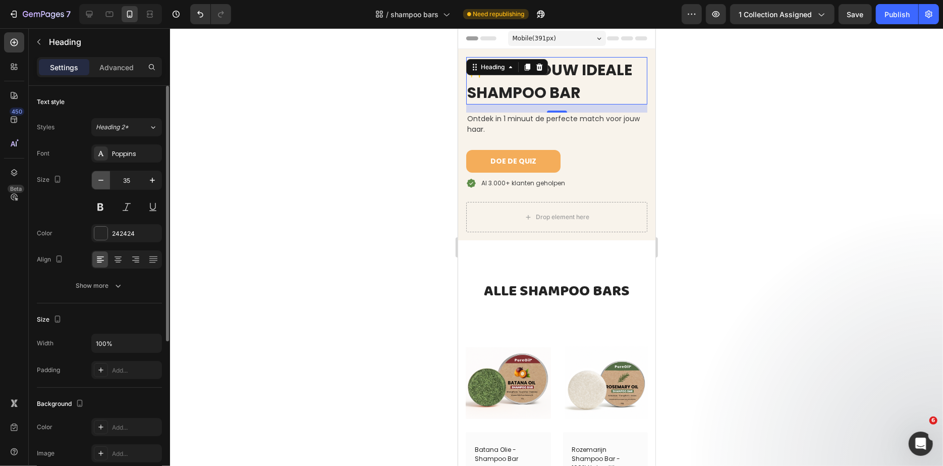
click at [98, 182] on icon "button" at bounding box center [101, 180] width 10 height 10
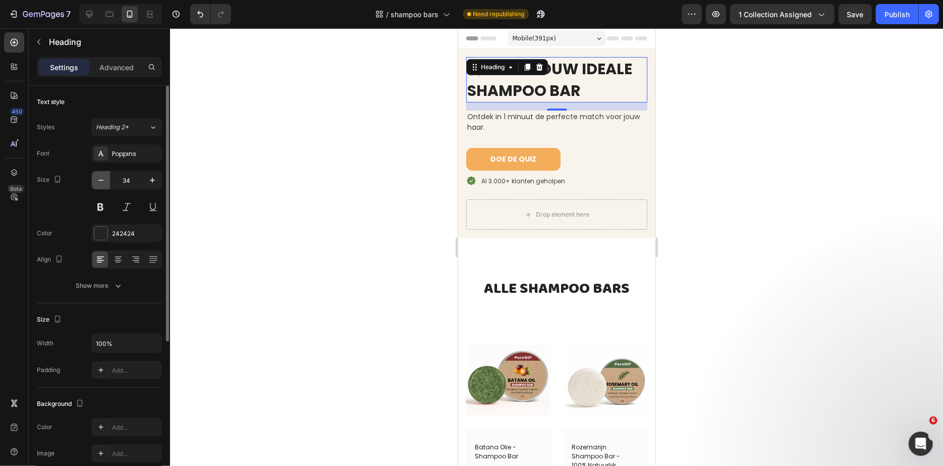
click at [98, 182] on icon "button" at bounding box center [101, 180] width 10 height 10
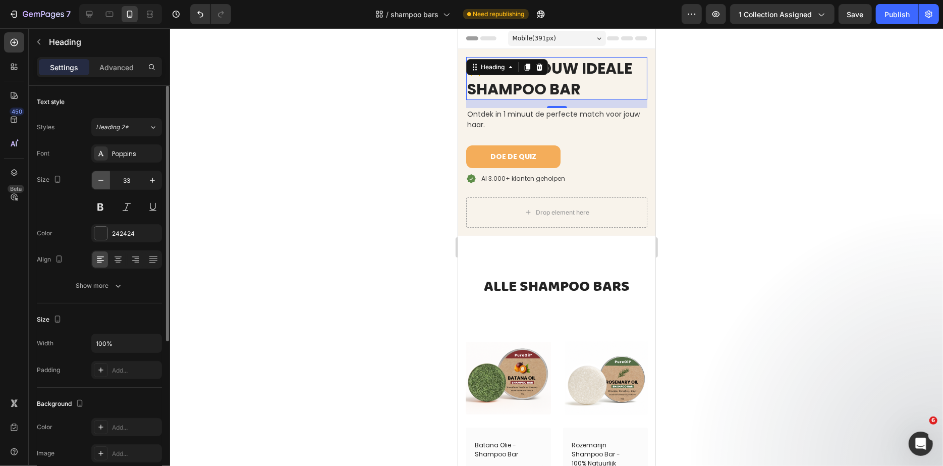
click at [98, 182] on icon "button" at bounding box center [101, 180] width 10 height 10
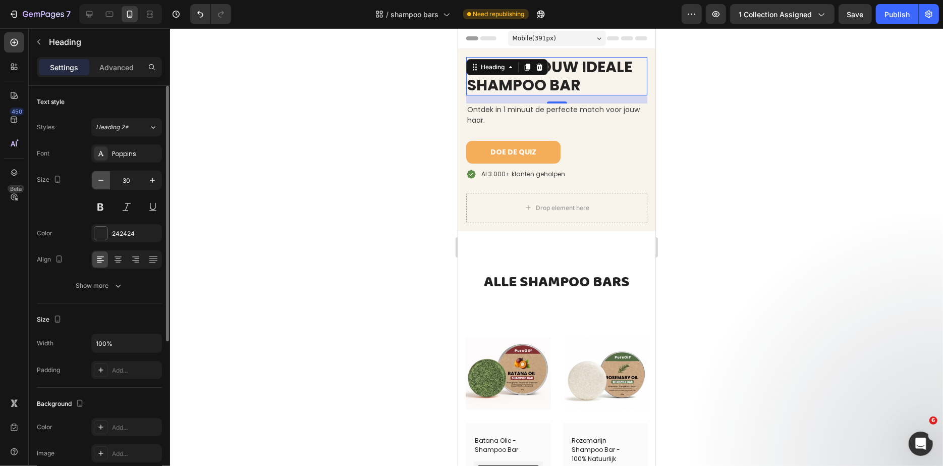
click at [98, 182] on icon "button" at bounding box center [101, 180] width 10 height 10
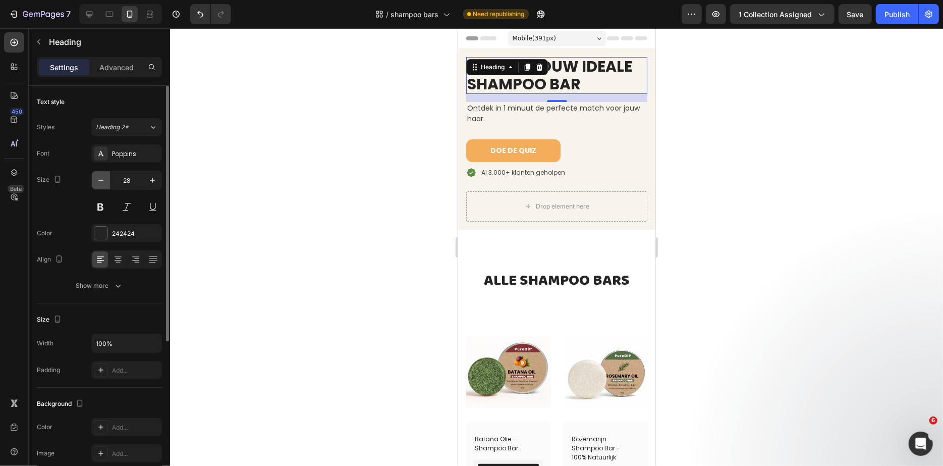
type input "27"
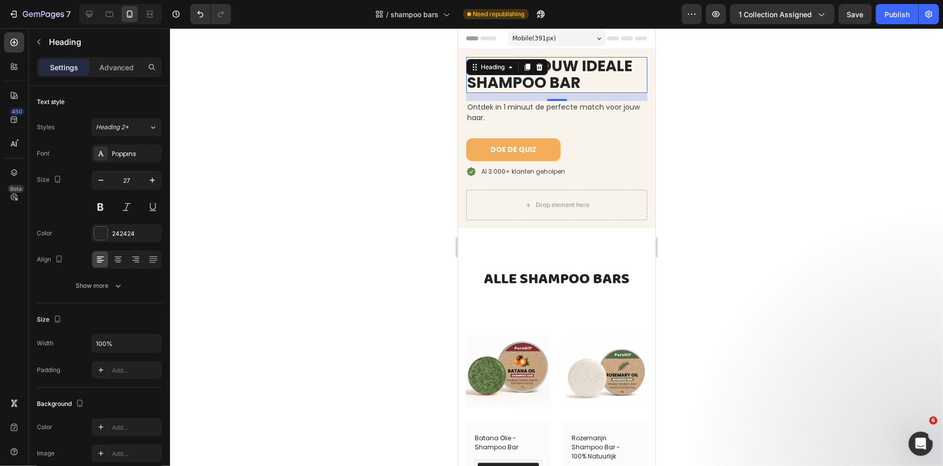
click at [683, 125] on div at bounding box center [556, 247] width 773 height 438
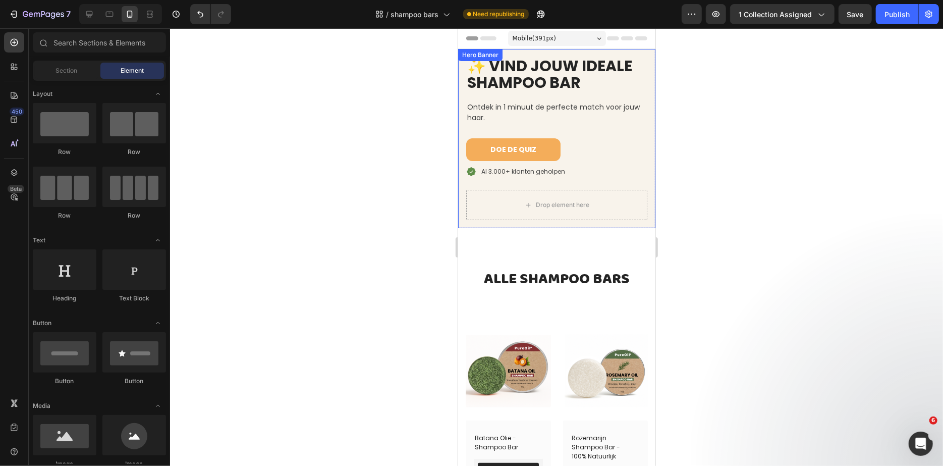
click at [650, 61] on div "⁠⁠⁠⁠⁠⁠⁠ ✨ VIND JOUW IDEALE SHAMPOO BAR Heading Ontdek in 1 minuut de perfecte m…" at bounding box center [556, 137] width 197 height 179
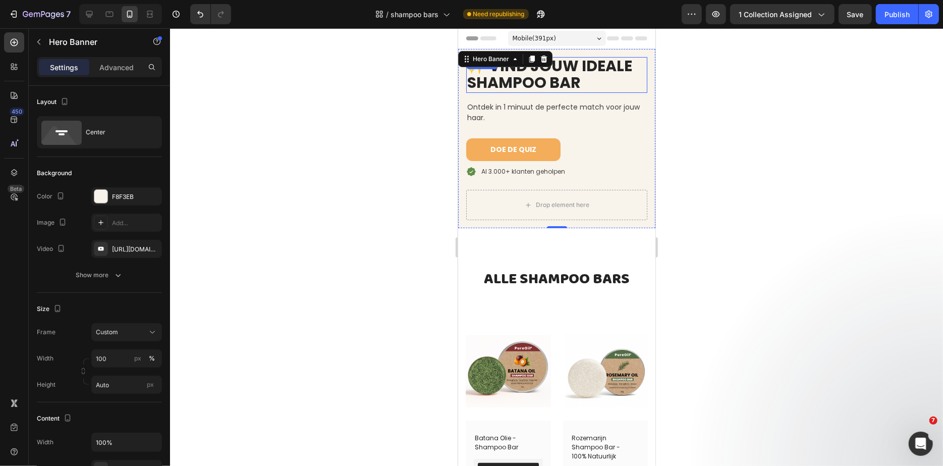
click at [630, 70] on p "⁠⁠⁠⁠⁠⁠⁠ ✨ VIND JOUW IDEALE SHAMPOO BAR" at bounding box center [556, 75] width 179 height 34
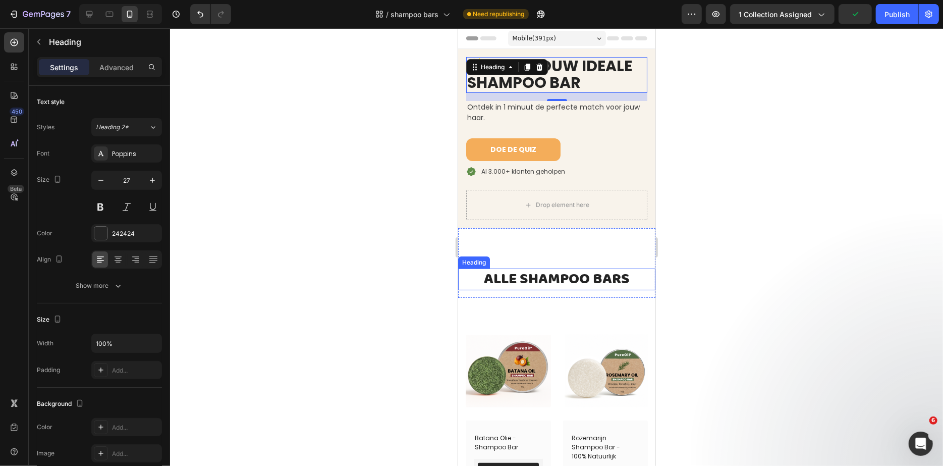
click at [529, 273] on span "ALLE SHAMPOO BARS" at bounding box center [556, 278] width 146 height 24
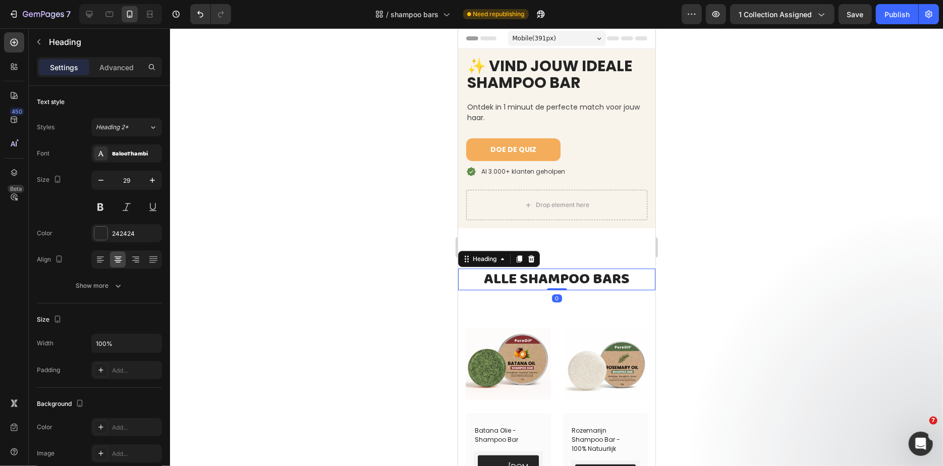
drag, startPoint x: 560, startPoint y: 295, endPoint x: 559, endPoint y: 269, distance: 25.8
click at [560, 270] on div "⁠⁠⁠⁠⁠⁠⁠ ALLE SHAMPOO BARS Heading 0" at bounding box center [556, 279] width 197 height 22
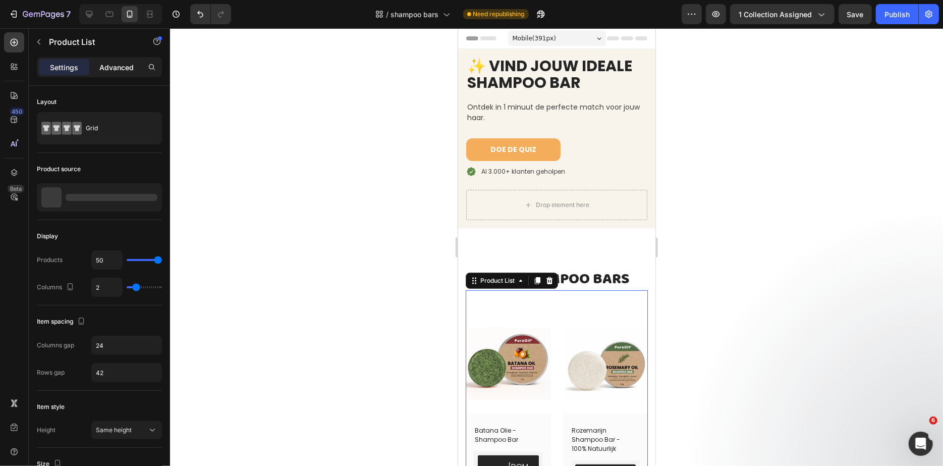
click at [120, 64] on p "Advanced" at bounding box center [116, 67] width 34 height 11
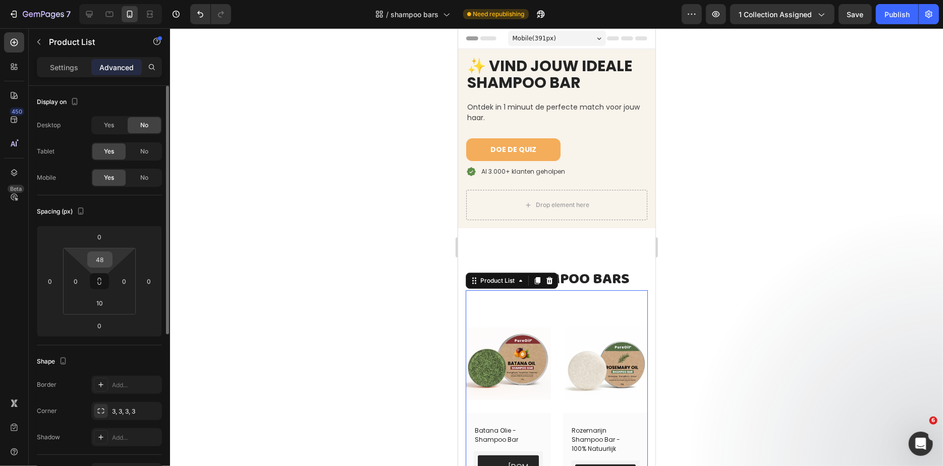
click at [94, 259] on input "48" at bounding box center [100, 259] width 20 height 15
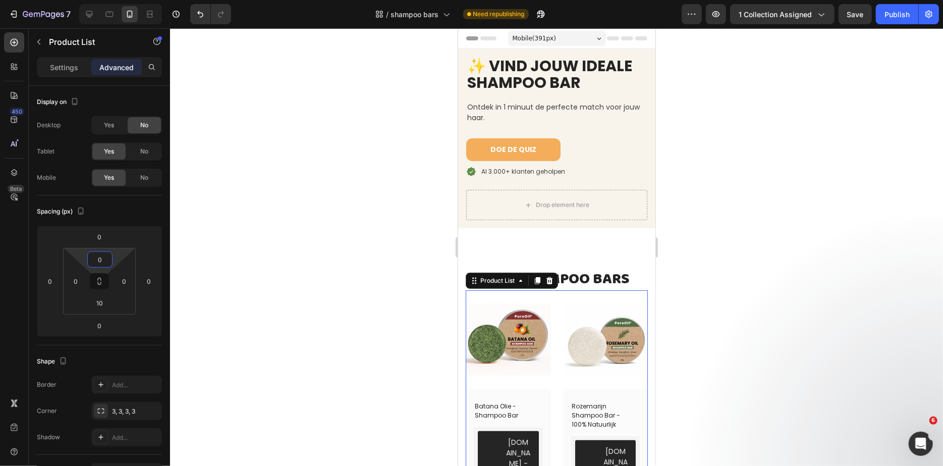
click at [337, 278] on div at bounding box center [556, 247] width 773 height 438
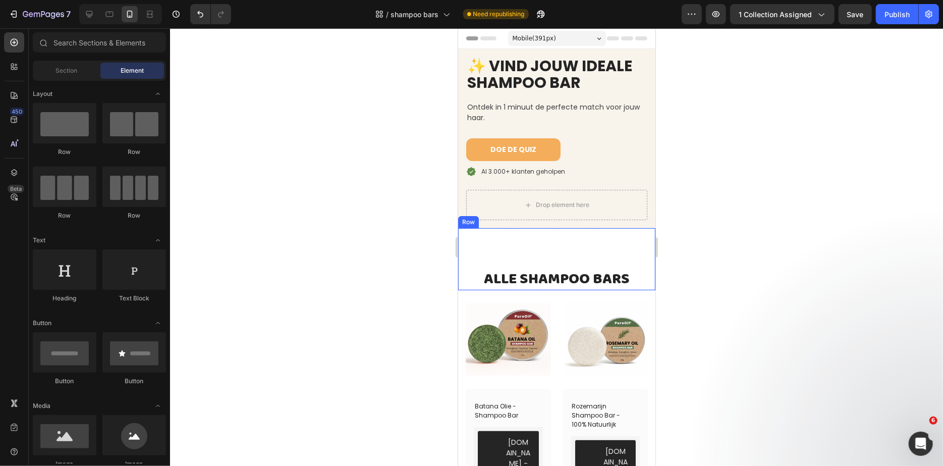
click at [538, 240] on div "⁠⁠⁠⁠⁠⁠⁠ ALLE SHAMPOO BARS Heading Row" at bounding box center [556, 259] width 197 height 62
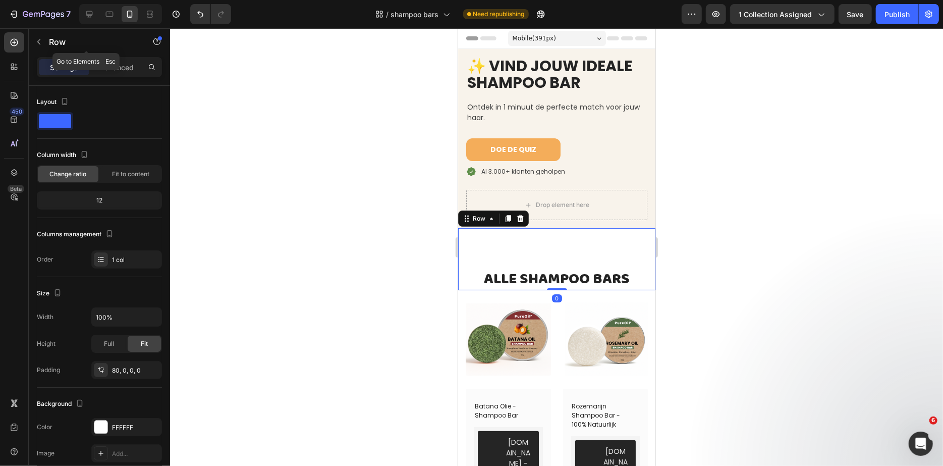
click at [113, 44] on p "Row" at bounding box center [92, 42] width 86 height 12
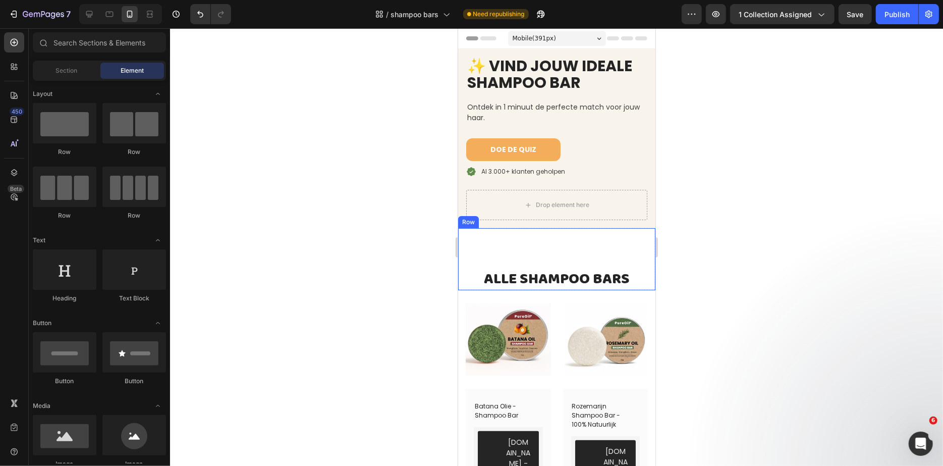
click at [520, 252] on div "⁠⁠⁠⁠⁠⁠⁠ ALLE SHAMPOO BARS Heading Row" at bounding box center [556, 259] width 197 height 62
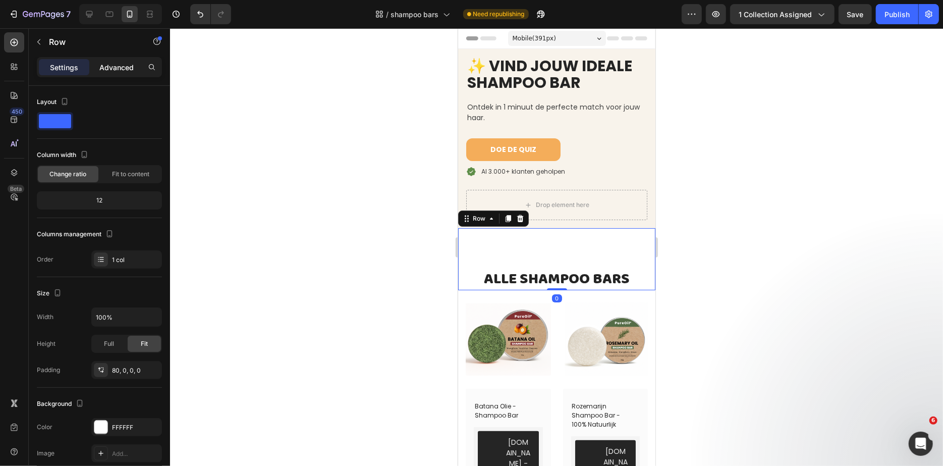
click at [112, 70] on p "Advanced" at bounding box center [116, 67] width 34 height 11
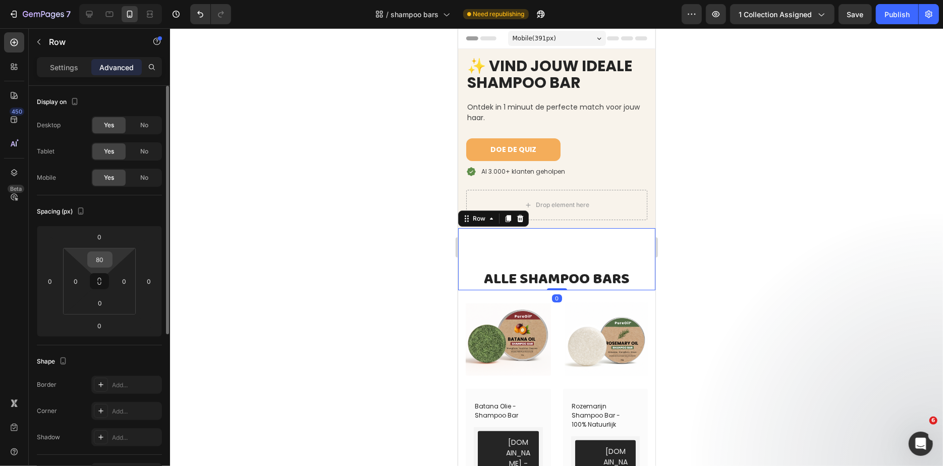
click at [96, 262] on input "80" at bounding box center [100, 259] width 20 height 15
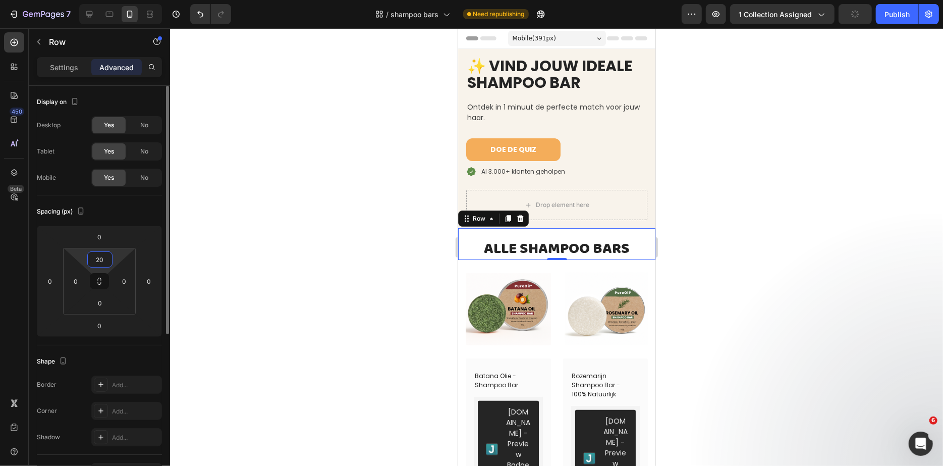
type input "2"
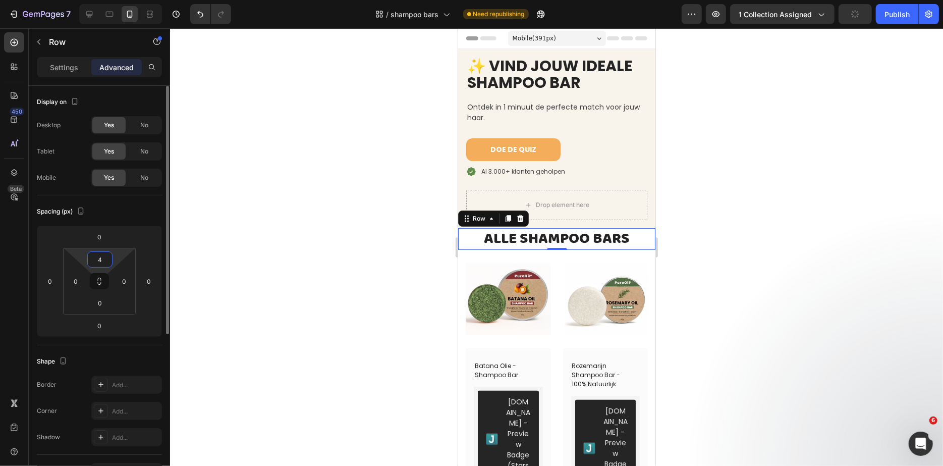
type input "40"
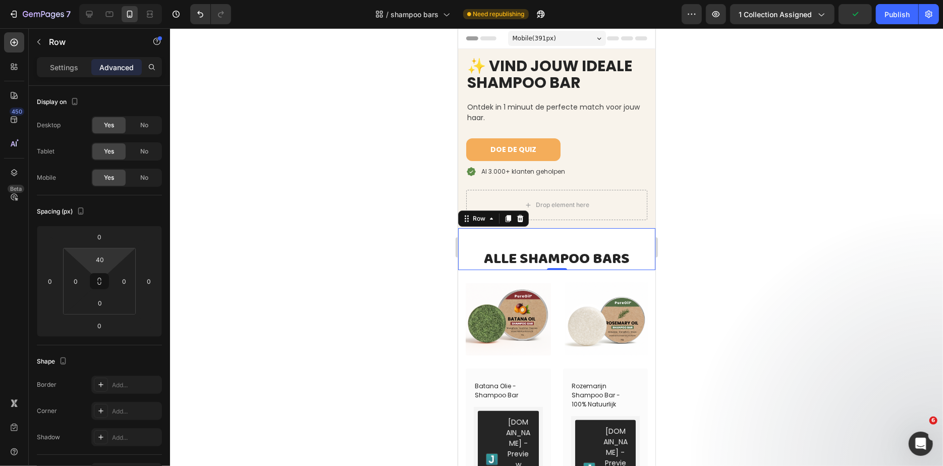
click at [314, 249] on div at bounding box center [556, 247] width 773 height 438
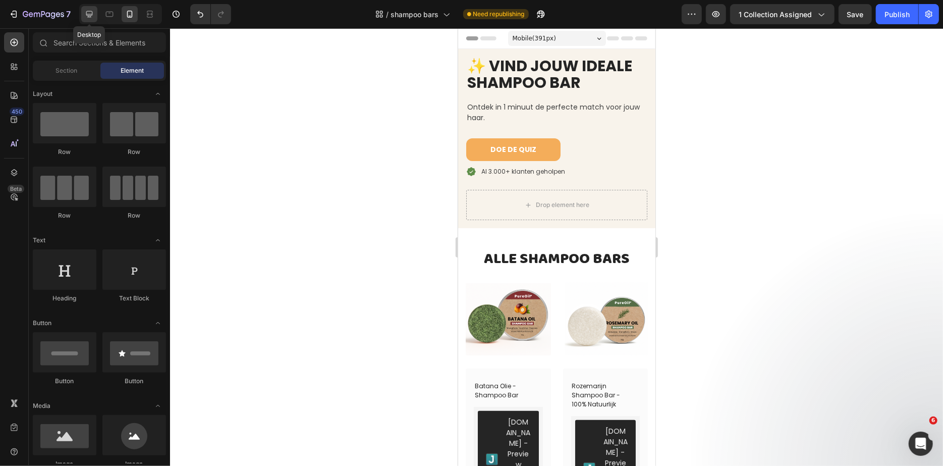
click at [87, 13] on icon at bounding box center [89, 14] width 10 height 10
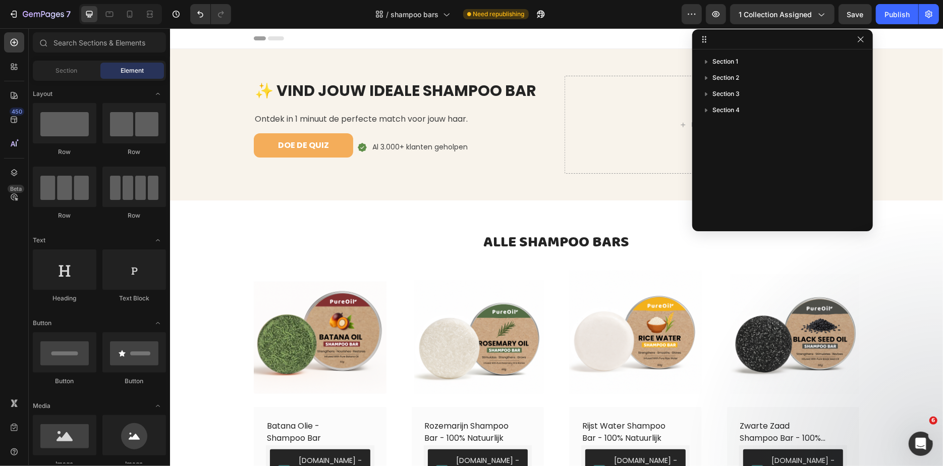
click at [290, 94] on span "✨ VIND JOUW IDEALE SHAMPOO BAR" at bounding box center [395, 90] width 282 height 22
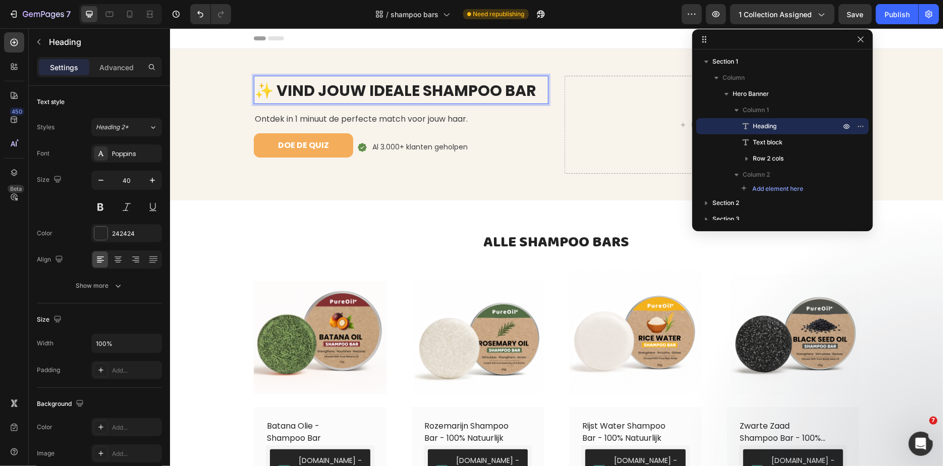
click at [277, 94] on span "✨ VIND JOUW IDEALE SHAMPOO BAR" at bounding box center [395, 90] width 282 height 22
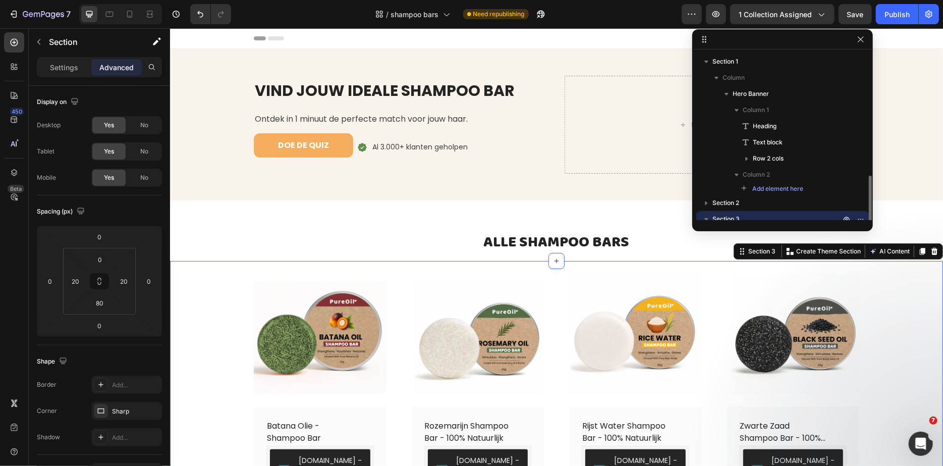
scroll to position [72, 0]
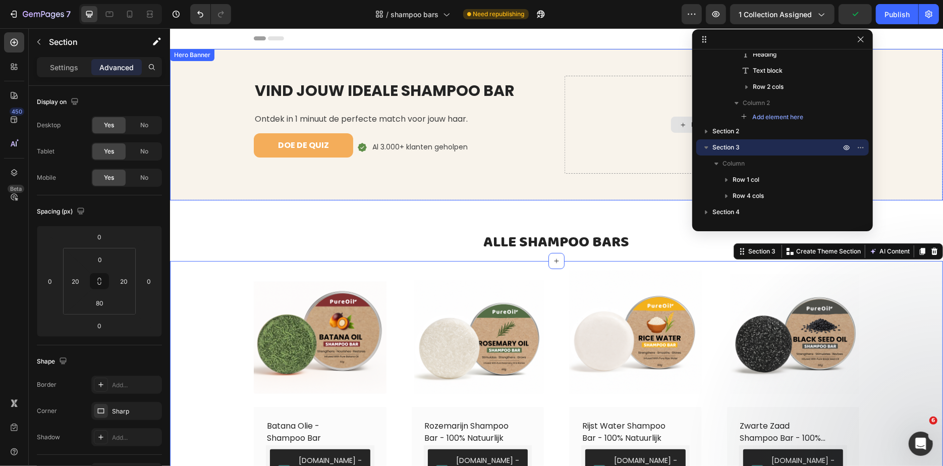
click at [625, 135] on div "Drop element here" at bounding box center [711, 124] width 295 height 98
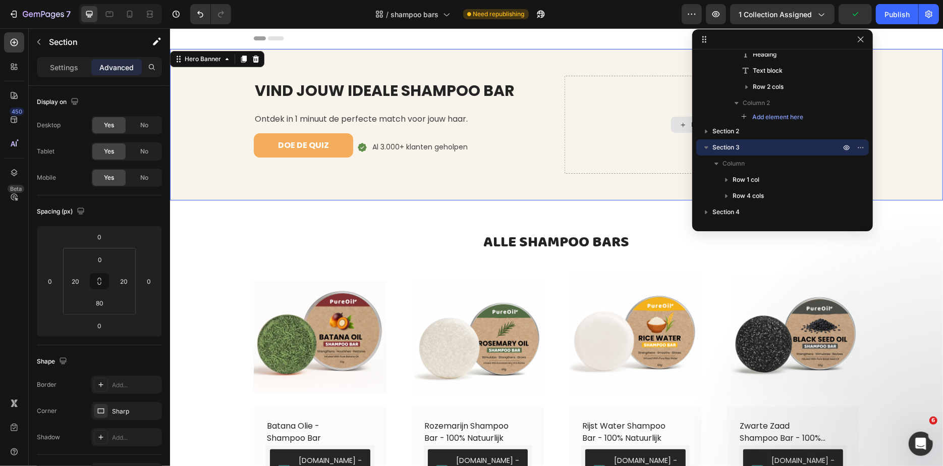
scroll to position [0, 0]
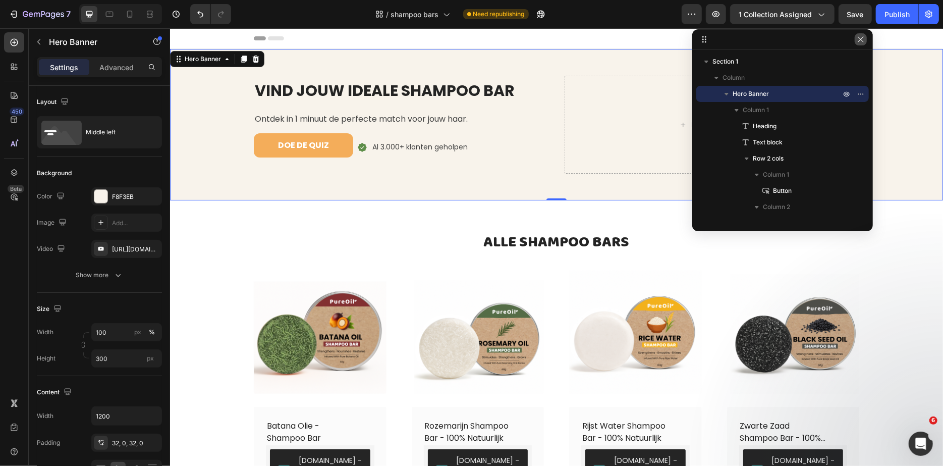
click at [861, 43] on button "button" at bounding box center [861, 39] width 12 height 12
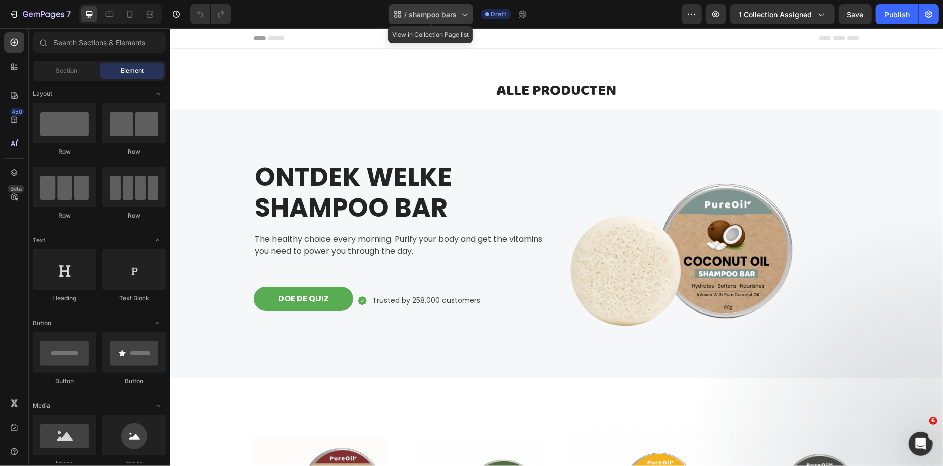
click at [425, 10] on span "shampoo bars" at bounding box center [433, 14] width 48 height 11
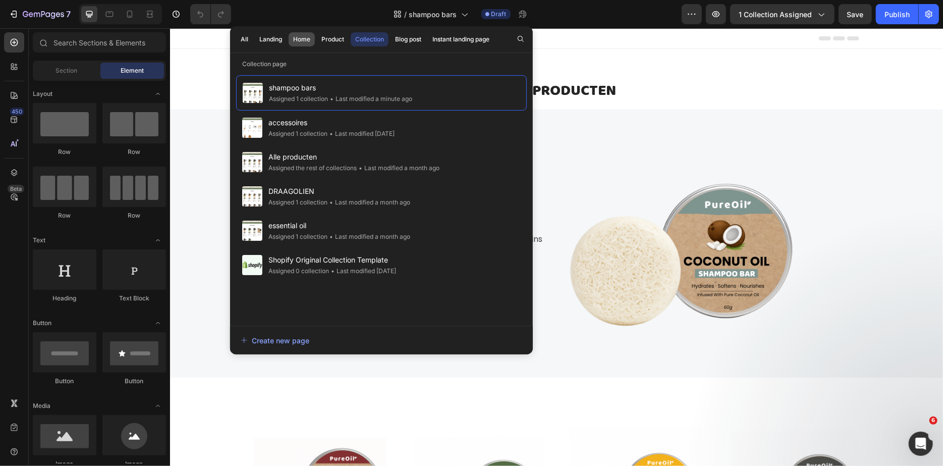
click at [293, 37] on div "Home" at bounding box center [301, 39] width 17 height 9
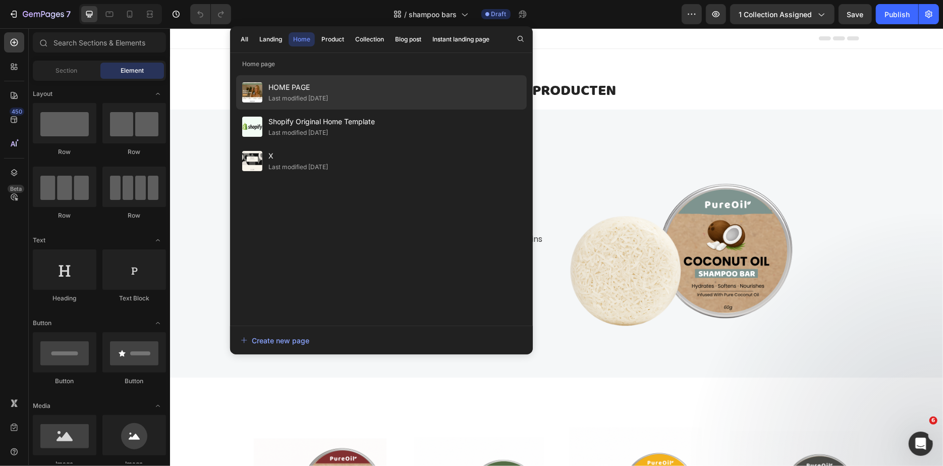
click at [307, 90] on span "HOME PAGE" at bounding box center [298, 87] width 60 height 12
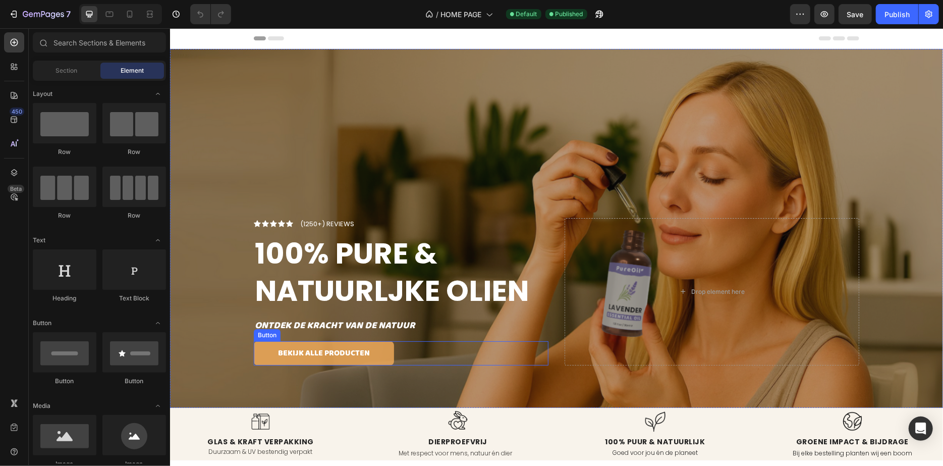
click at [258, 355] on link "BEKIJK ALLE PRODUCTEN" at bounding box center [323, 353] width 140 height 24
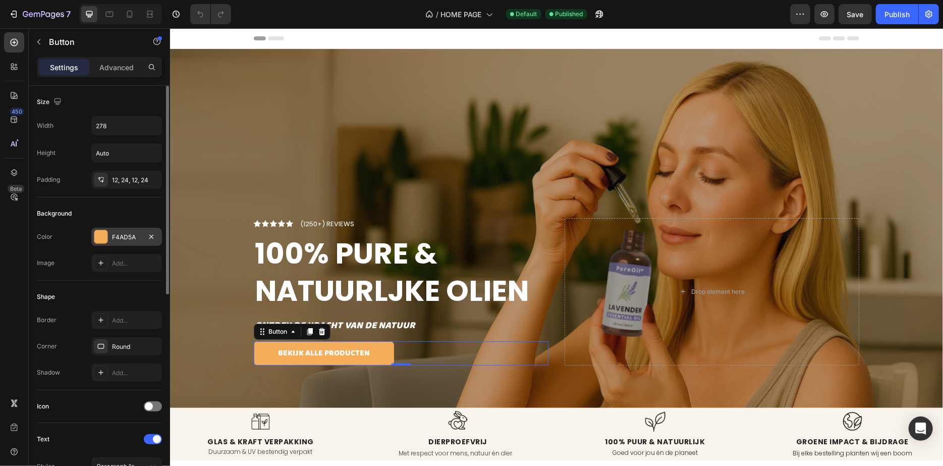
click at [107, 231] on div at bounding box center [100, 236] width 13 height 13
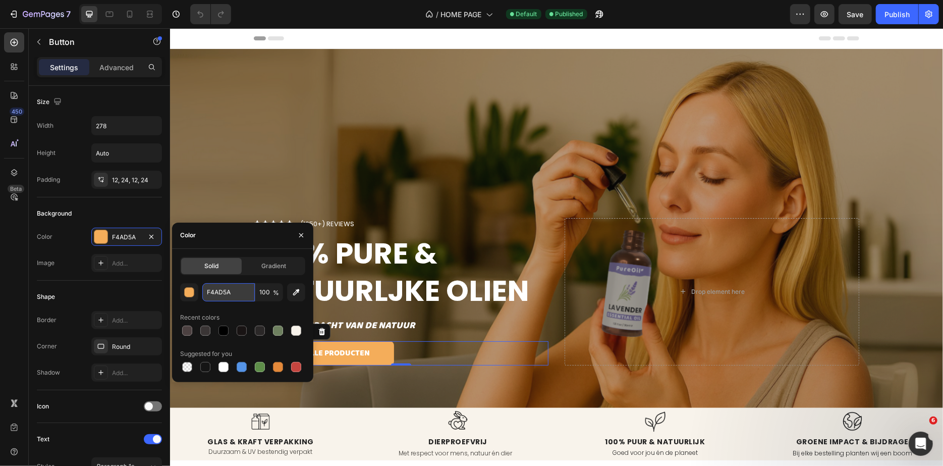
click at [225, 289] on input "F4AD5A" at bounding box center [228, 292] width 52 height 18
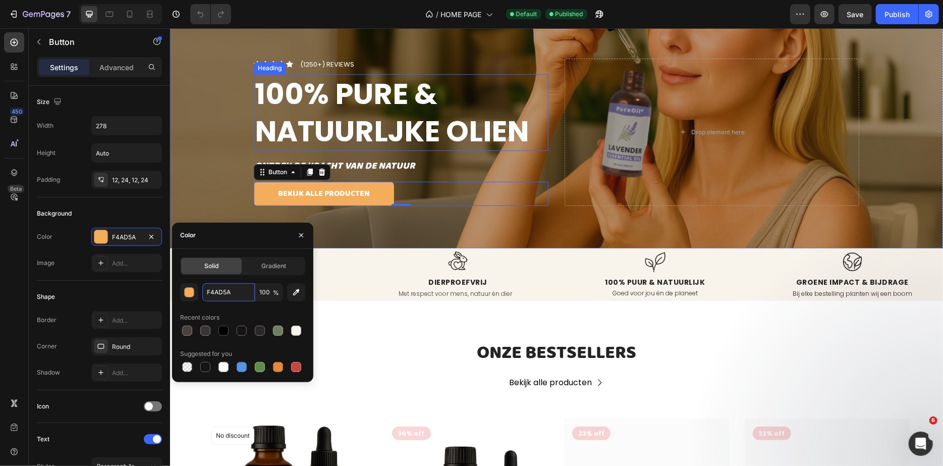
scroll to position [174, 0]
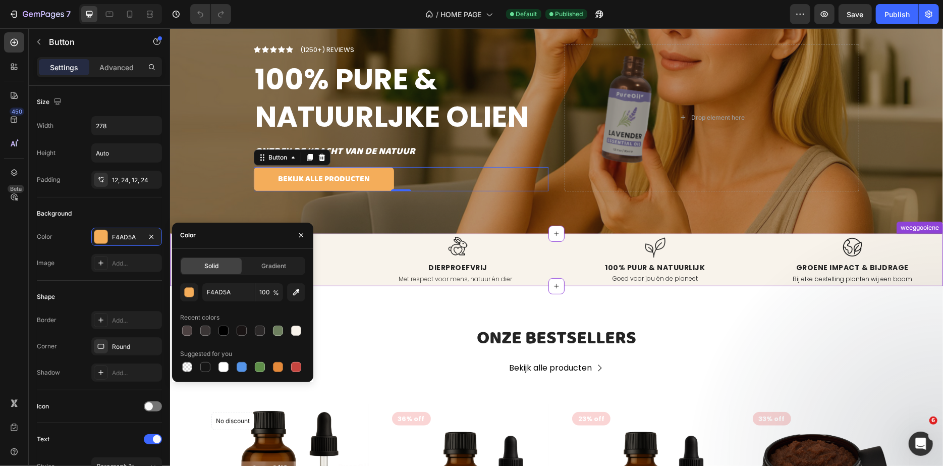
click at [398, 253] on div at bounding box center [457, 247] width 181 height 28
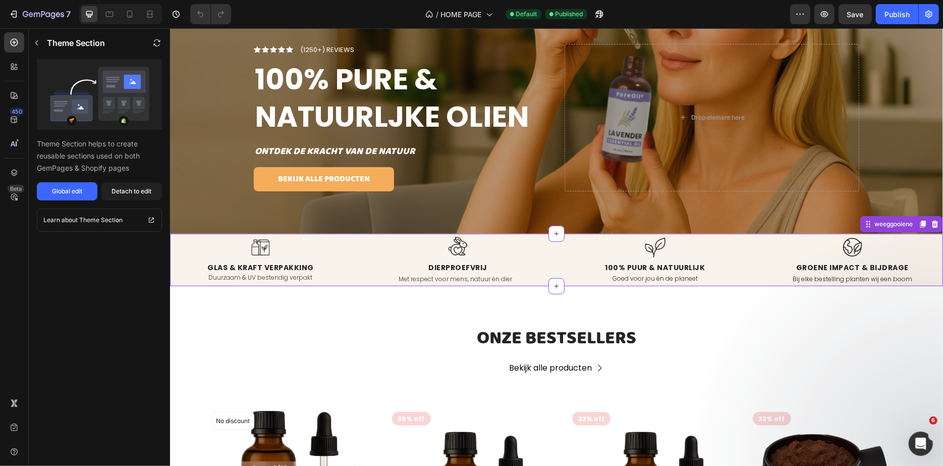
click at [180, 238] on div at bounding box center [260, 247] width 181 height 28
click at [39, 45] on icon "button" at bounding box center [37, 43] width 8 height 8
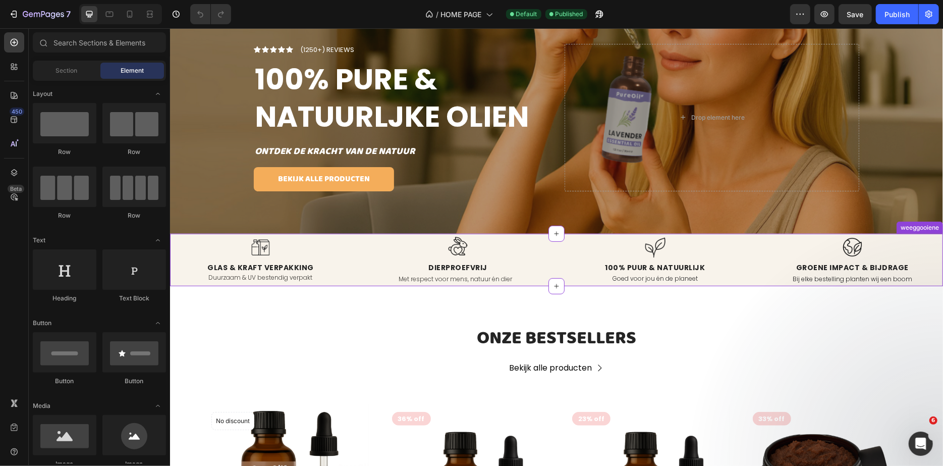
click at [214, 271] on div "Duurzaam & UV bestendig verpakt" at bounding box center [260, 277] width 181 height 13
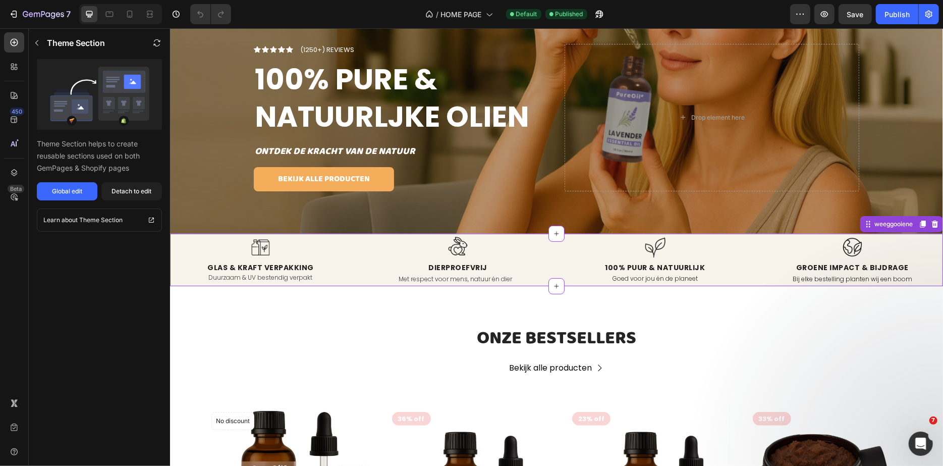
click at [196, 268] on p "GLAS & KRAFT VERPAKKING" at bounding box center [260, 267] width 179 height 11
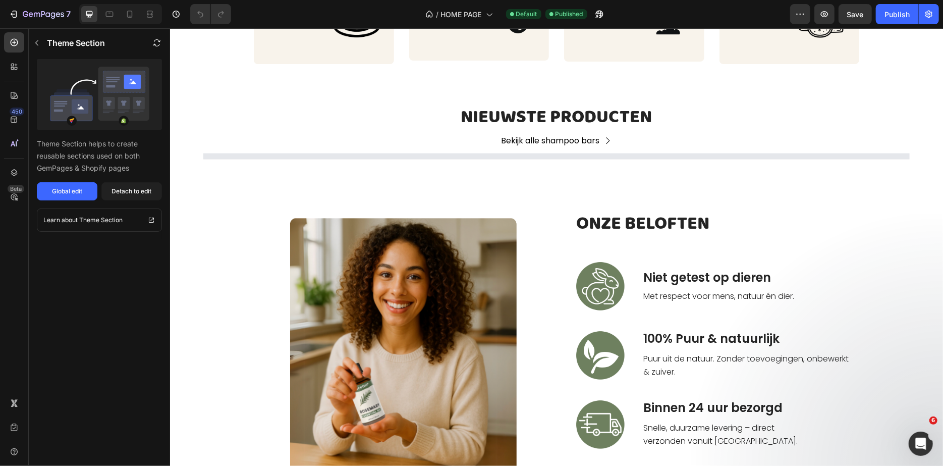
scroll to position [885, 0]
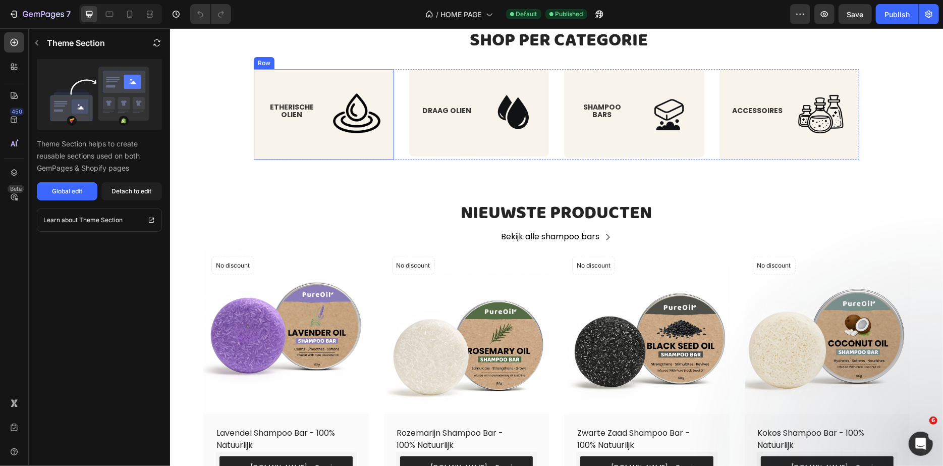
click at [280, 151] on div "Heading ETHERISCHE OLIEN Button Image Row" at bounding box center [323, 114] width 140 height 91
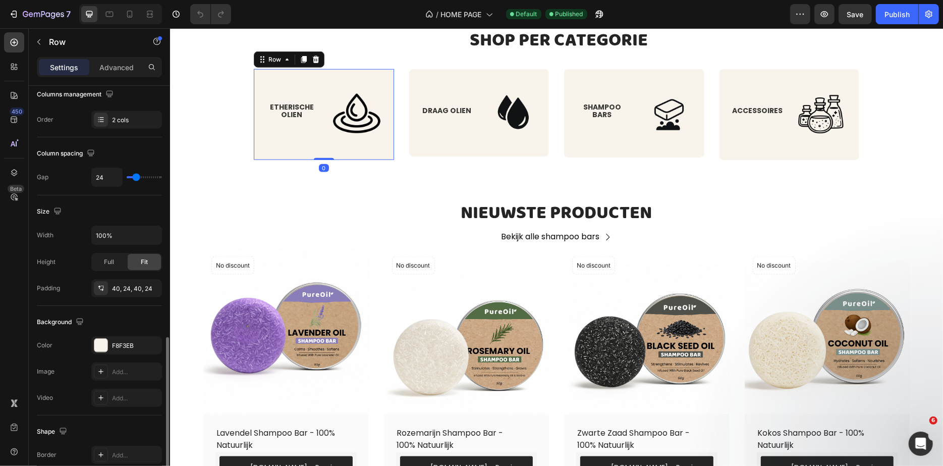
scroll to position [320, 0]
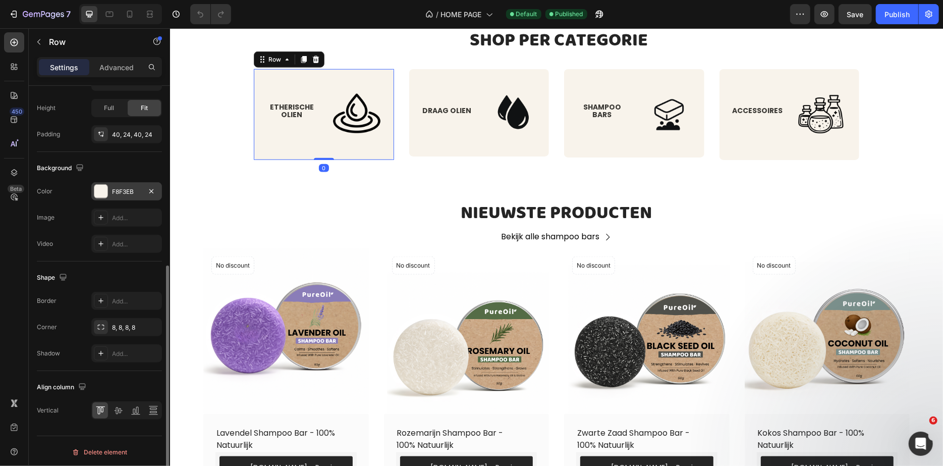
click at [105, 185] on div at bounding box center [100, 191] width 13 height 13
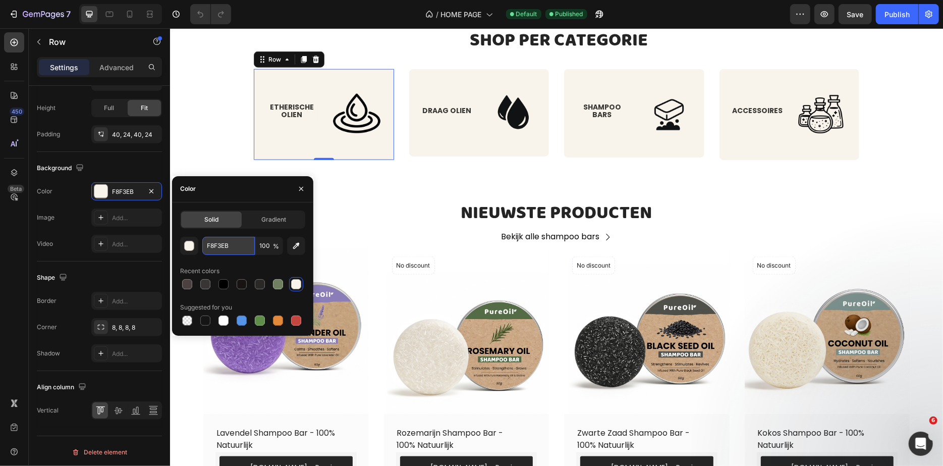
click at [238, 253] on input "F8F3EB" at bounding box center [228, 246] width 52 height 18
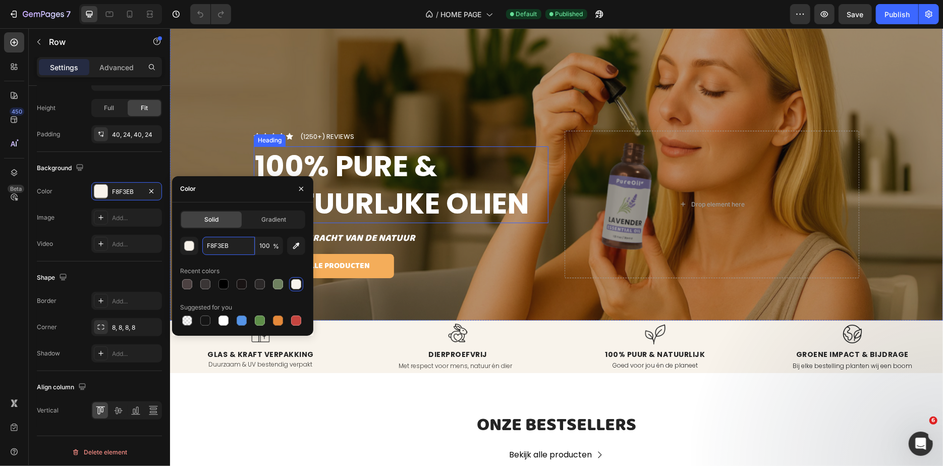
scroll to position [194, 0]
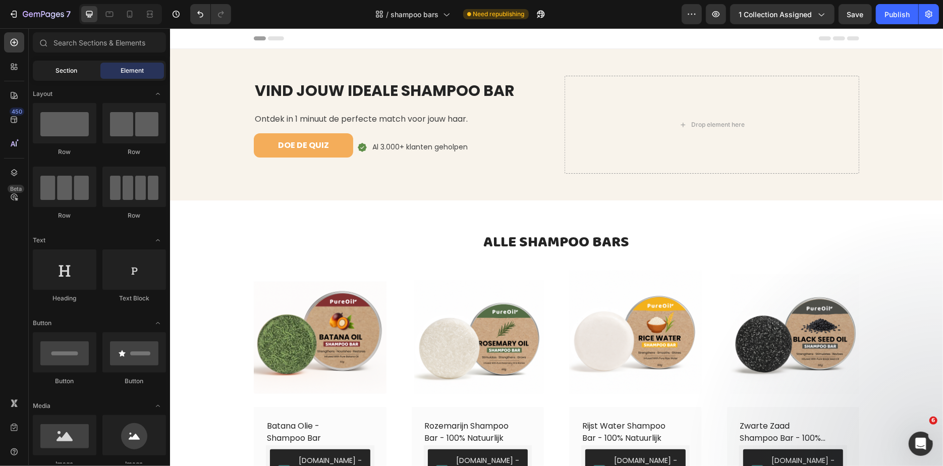
click at [59, 71] on span "Section" at bounding box center [67, 70] width 22 height 9
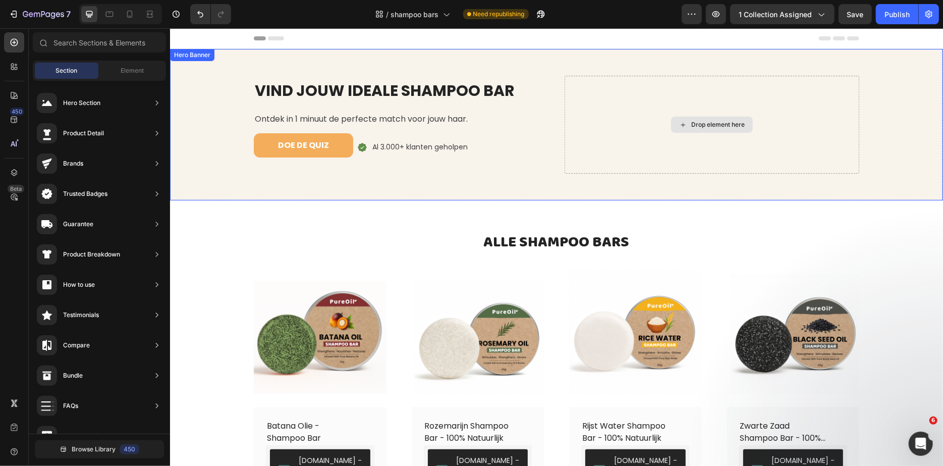
click at [828, 100] on div "Drop element here" at bounding box center [711, 124] width 295 height 98
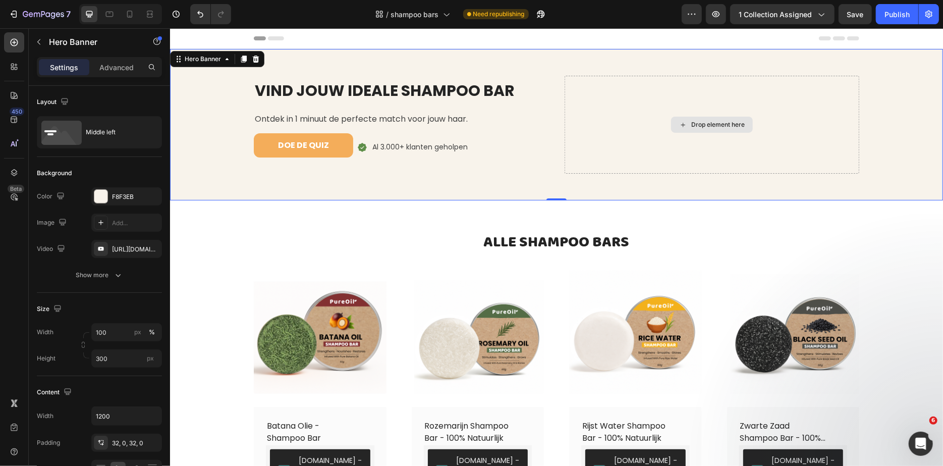
click at [717, 124] on div "Drop element here" at bounding box center [717, 124] width 53 height 8
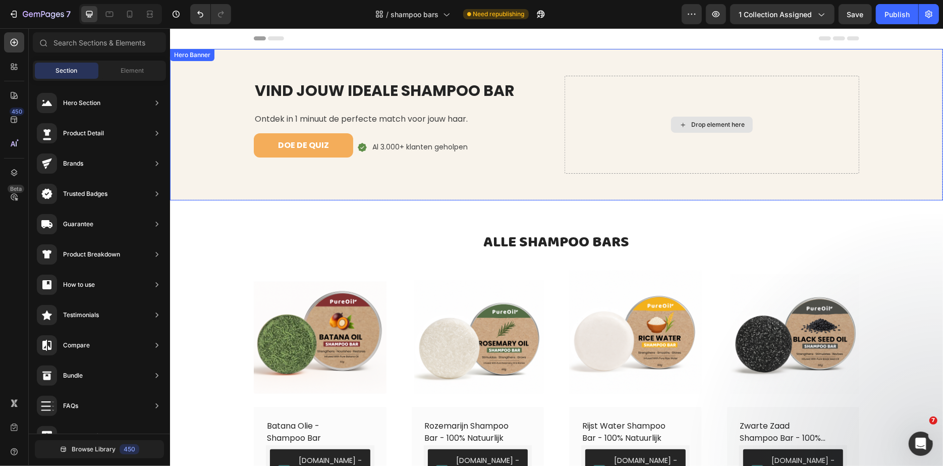
click at [722, 138] on div "Drop element here" at bounding box center [711, 124] width 295 height 98
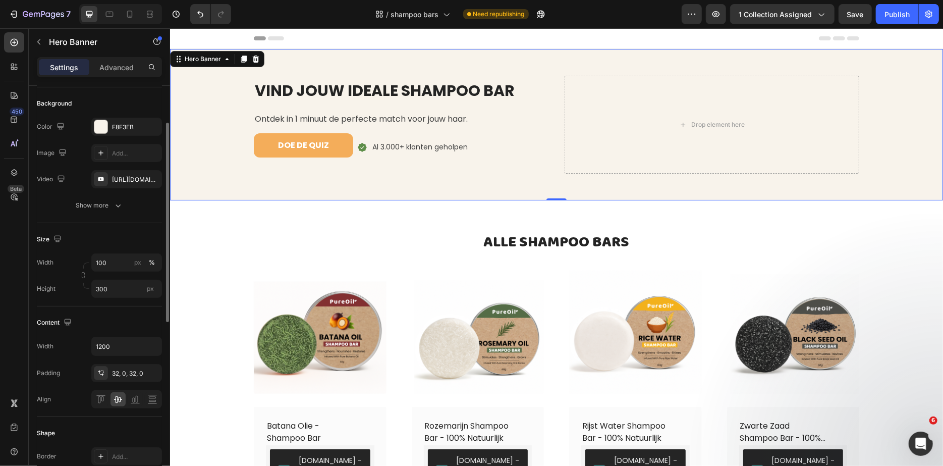
scroll to position [73, 0]
click at [152, 178] on icon "button" at bounding box center [151, 176] width 8 height 8
click at [105, 150] on div at bounding box center [101, 150] width 14 height 14
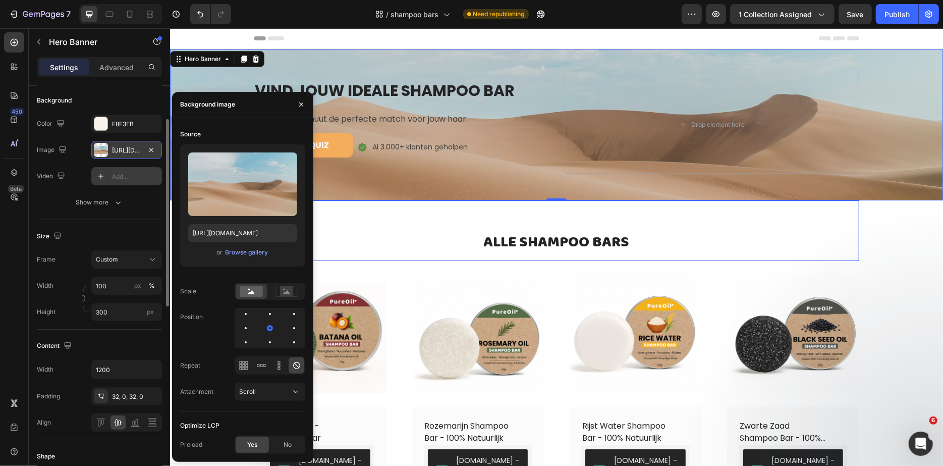
click at [476, 225] on div "⁠⁠⁠⁠⁠⁠⁠ ALLE SHAMPOO BARS Heading Row" at bounding box center [556, 230] width 606 height 61
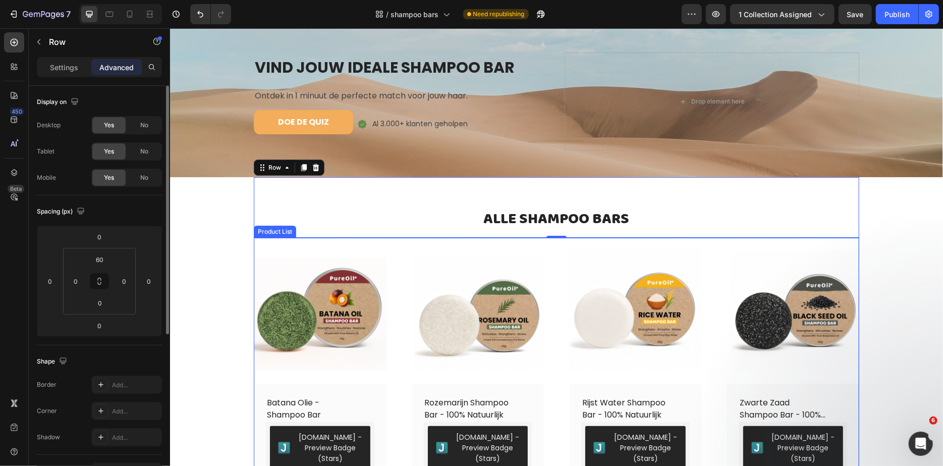
scroll to position [0, 0]
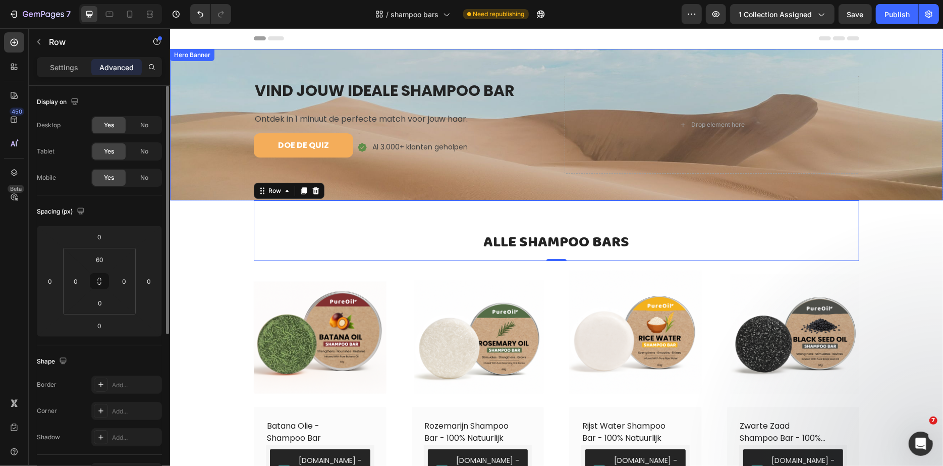
click at [194, 167] on div "Background Image" at bounding box center [556, 123] width 773 height 151
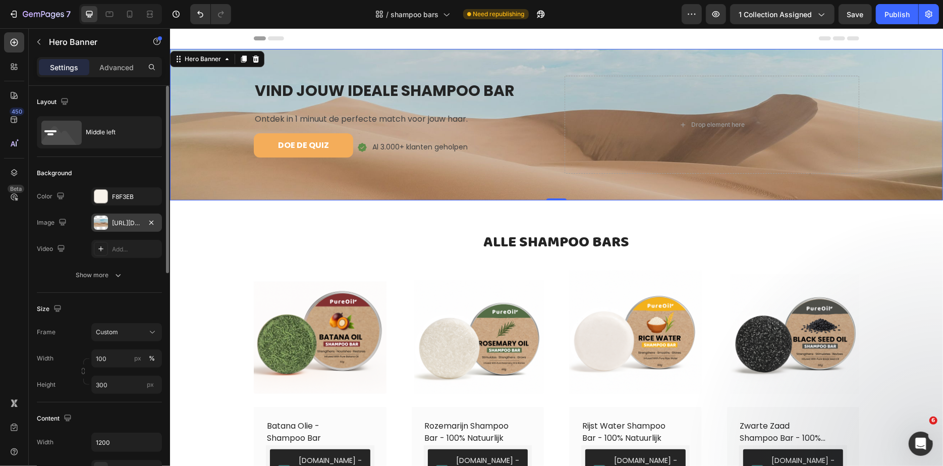
click at [131, 226] on div "https://cdn.shopify.com/s/files/1/2005/9307/files/background_settings.jpg" at bounding box center [126, 223] width 29 height 9
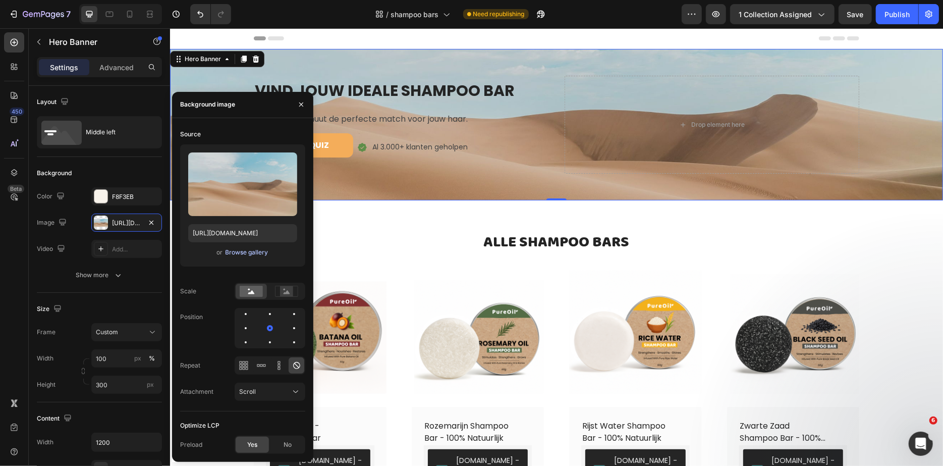
click at [235, 255] on div "Browse gallery" at bounding box center [247, 252] width 43 height 9
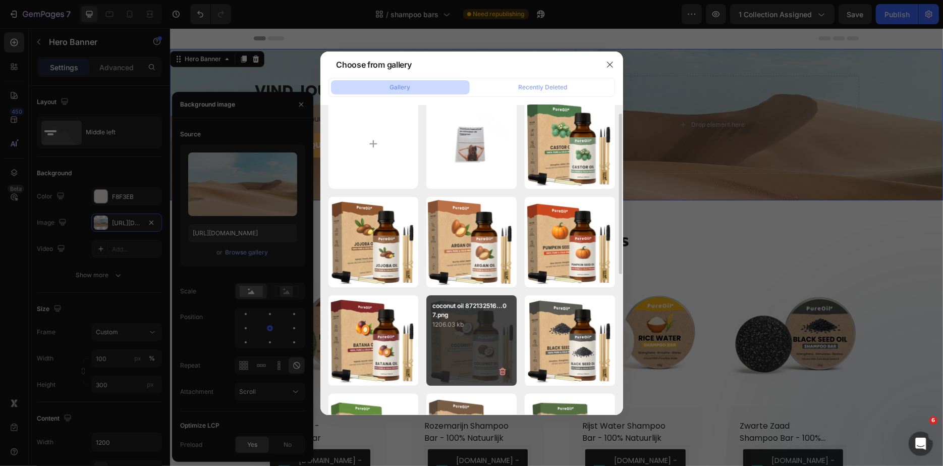
scroll to position [15, 0]
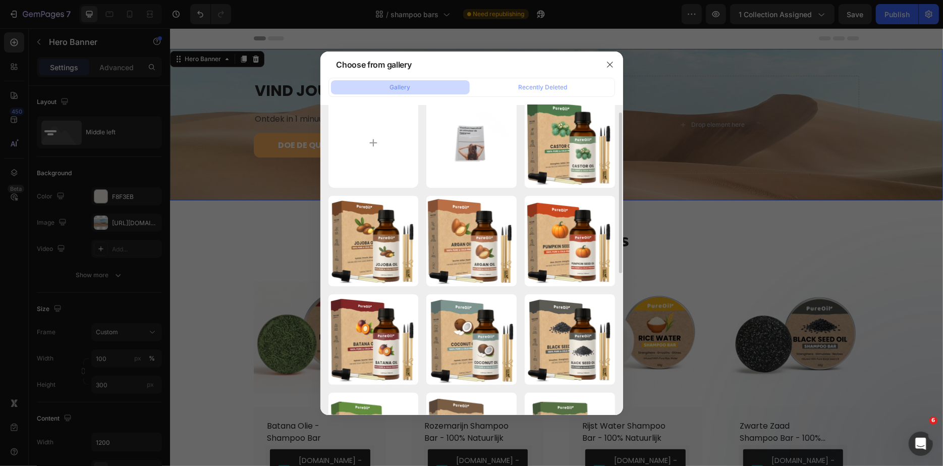
click at [242, 191] on div at bounding box center [471, 233] width 943 height 466
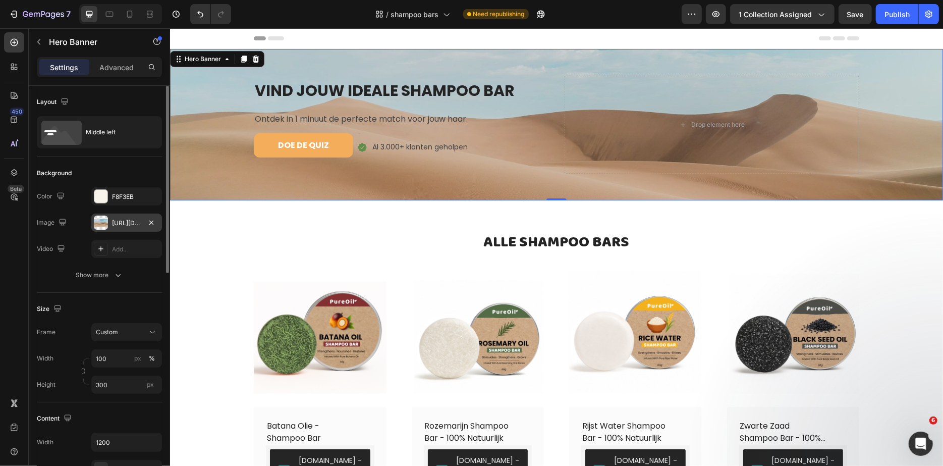
click at [130, 222] on div "https://cdn.shopify.com/s/files/1/2005/9307/files/background_settings.jpg" at bounding box center [126, 223] width 29 height 9
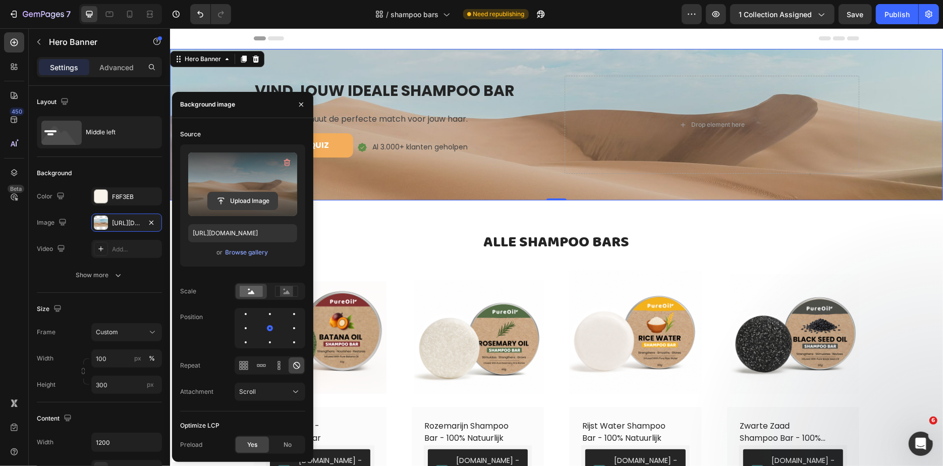
click at [246, 198] on input "file" at bounding box center [243, 200] width 70 height 17
click at [283, 190] on label at bounding box center [242, 184] width 109 height 64
click at [278, 192] on input "file" at bounding box center [243, 200] width 70 height 17
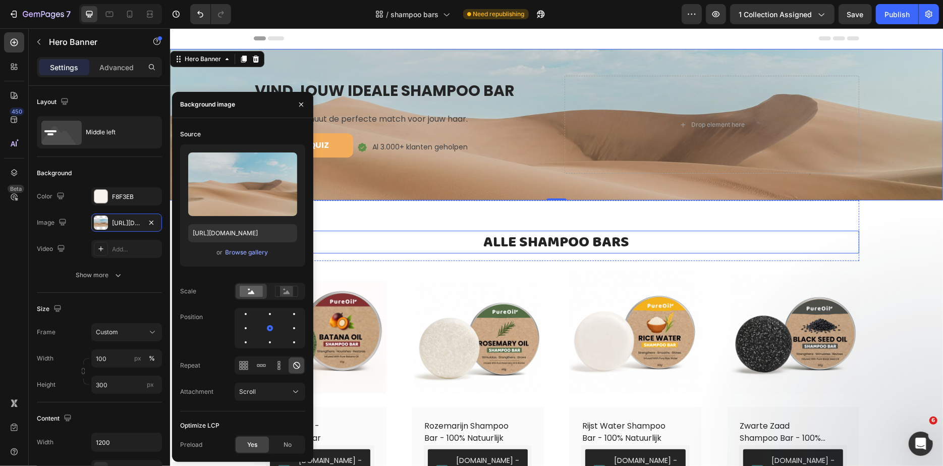
click at [661, 249] on p "⁠⁠⁠⁠⁠⁠⁠ ALLE SHAMPOO BARS" at bounding box center [556, 241] width 604 height 21
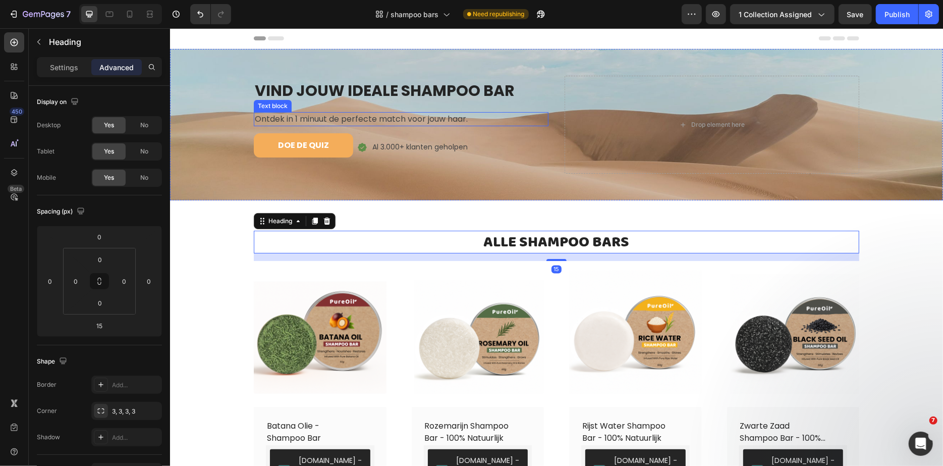
click at [414, 122] on p "Ontdek in 1 minuut de perfecte match voor jouw haar." at bounding box center [400, 119] width 293 height 12
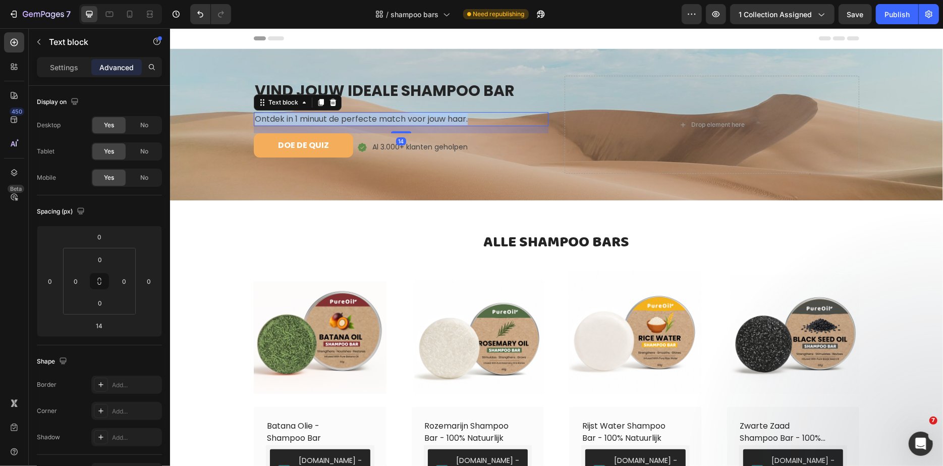
click at [414, 122] on p "Ontdek in 1 minuut de perfecte match voor jouw haar." at bounding box center [400, 119] width 293 height 12
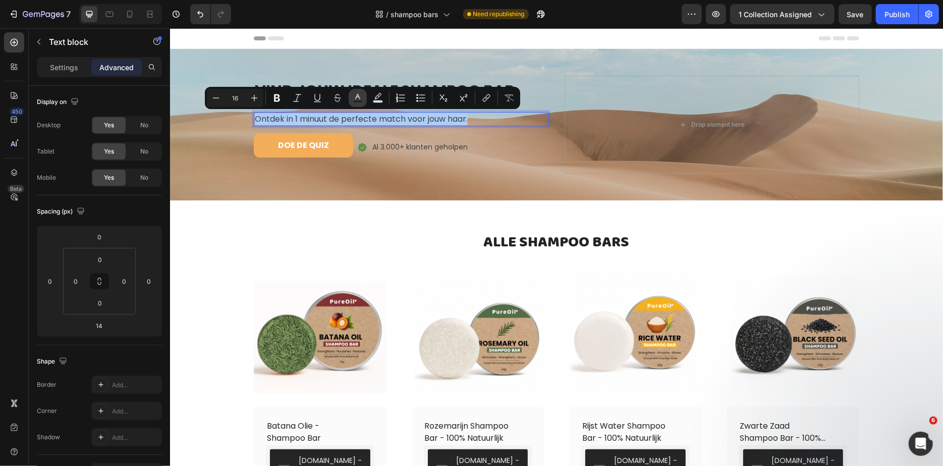
click at [350, 99] on button "Text Color" at bounding box center [358, 98] width 18 height 18
type input "424242"
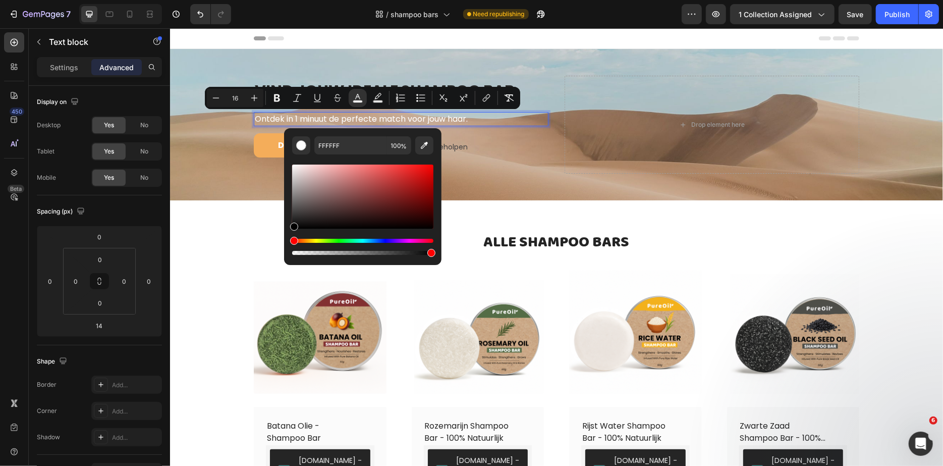
drag, startPoint x: 503, startPoint y: 198, endPoint x: 282, endPoint y: 257, distance: 228.3
type input "000000"
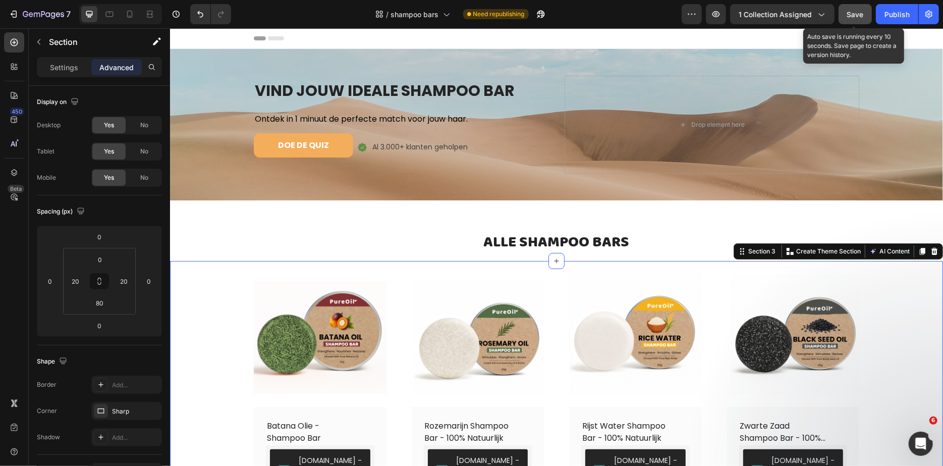
click at [860, 12] on span "Save" at bounding box center [855, 14] width 17 height 9
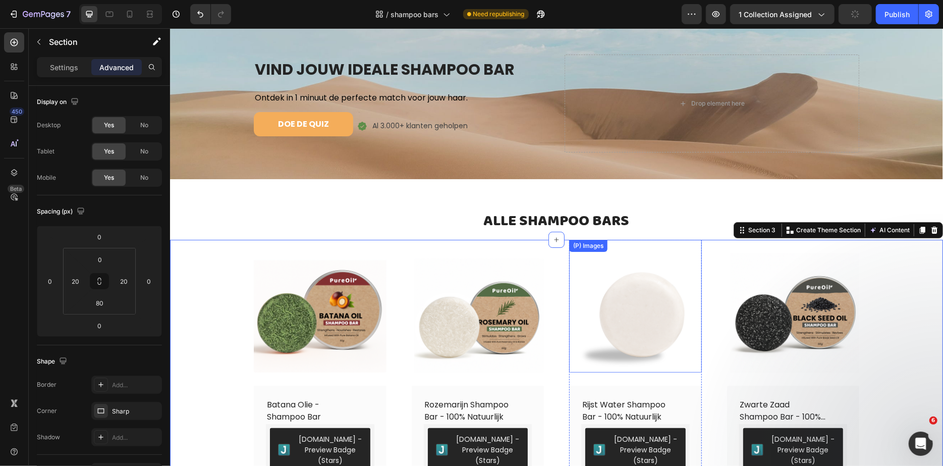
scroll to position [25, 0]
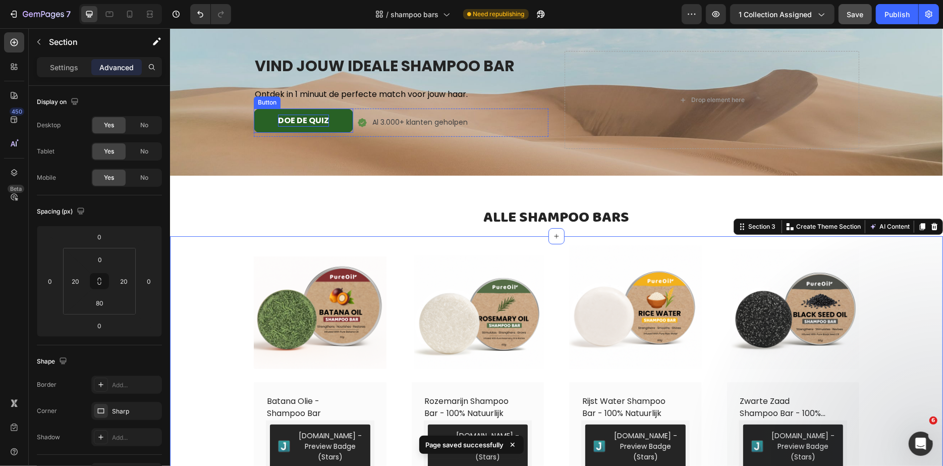
click at [311, 121] on p "DOE DE QUIZ" at bounding box center [303, 120] width 51 height 12
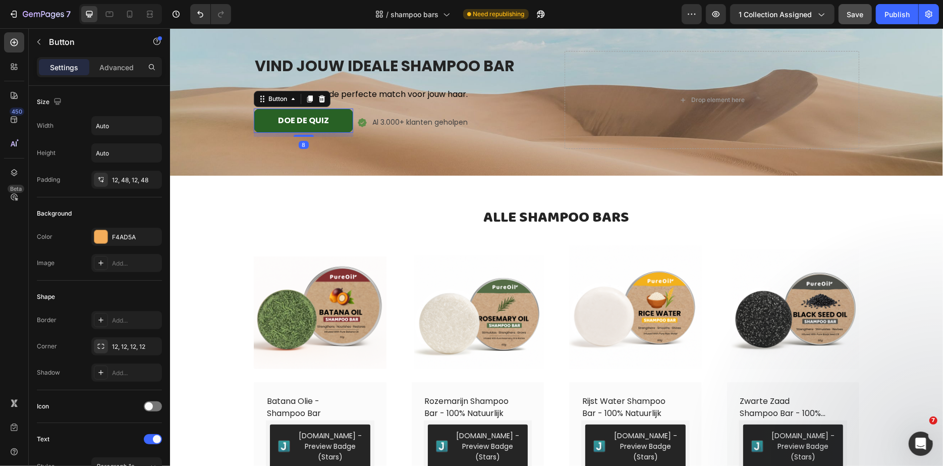
click at [258, 121] on button "DOE DE QUIZ" at bounding box center [302, 120] width 99 height 24
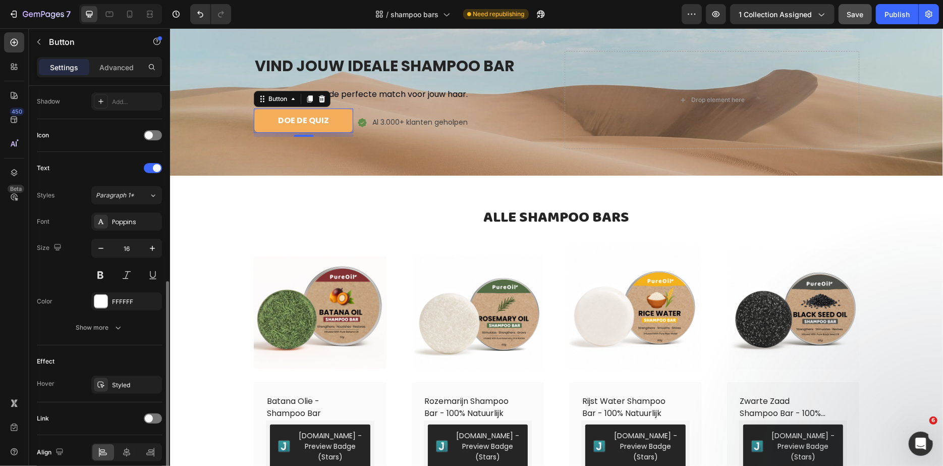
scroll to position [313, 0]
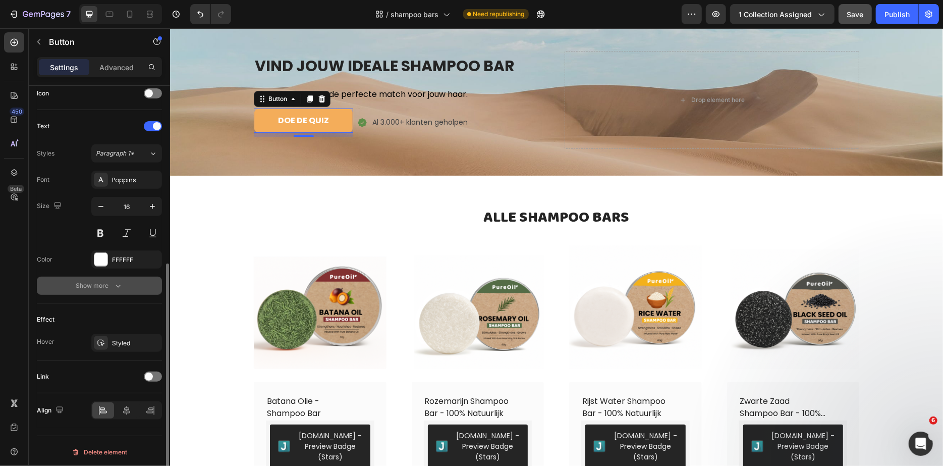
click at [103, 286] on div "Show more" at bounding box center [99, 286] width 47 height 10
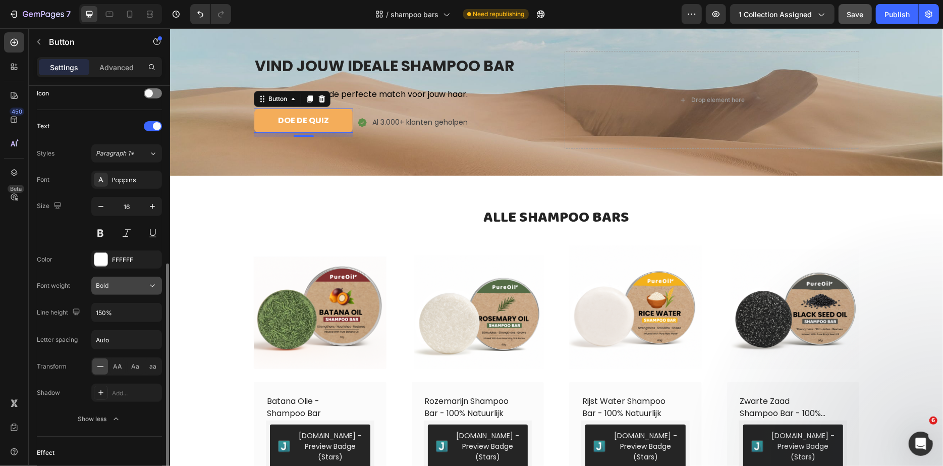
scroll to position [445, 0]
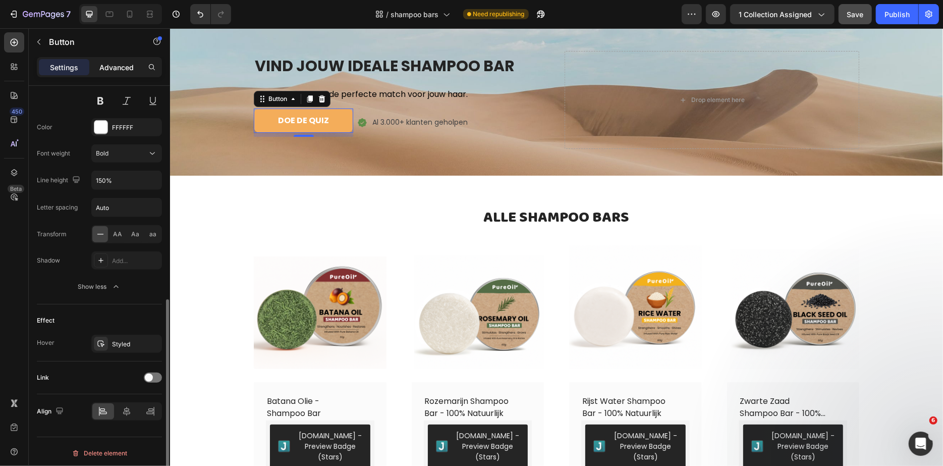
click at [114, 70] on p "Advanced" at bounding box center [116, 67] width 34 height 11
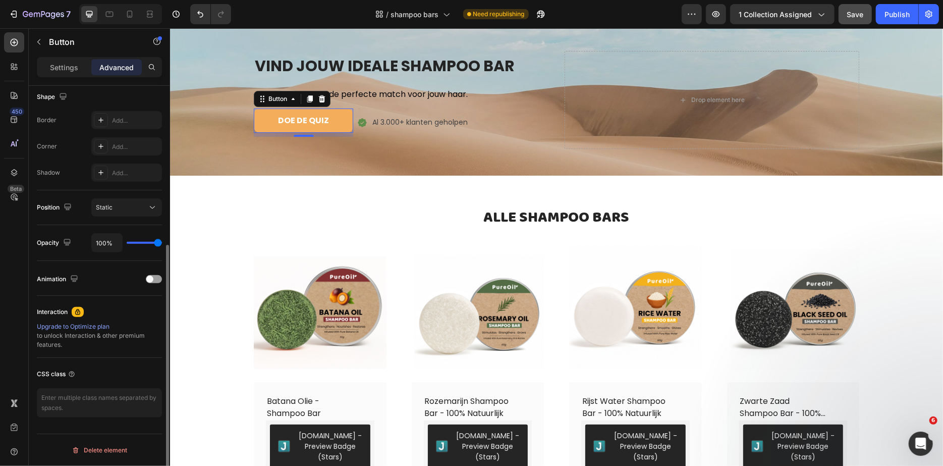
scroll to position [263, 0]
click at [63, 68] on p "Settings" at bounding box center [64, 67] width 28 height 11
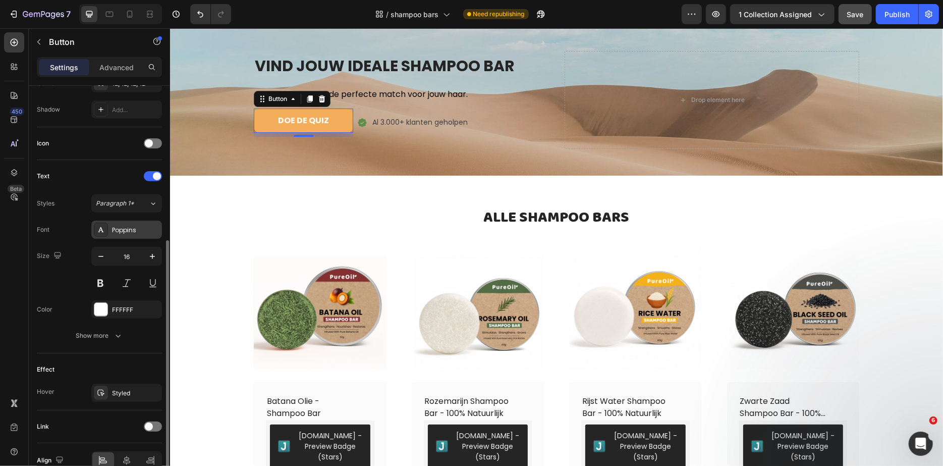
scroll to position [313, 0]
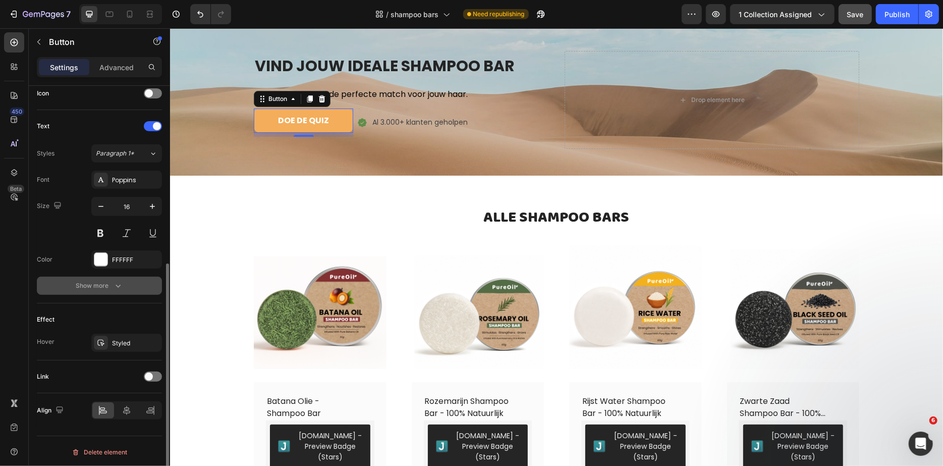
click at [114, 287] on icon "button" at bounding box center [118, 286] width 10 height 10
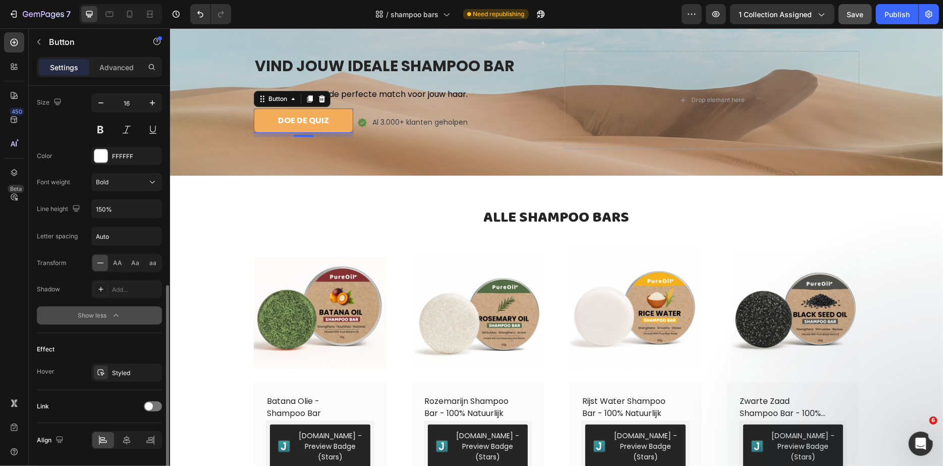
scroll to position [445, 0]
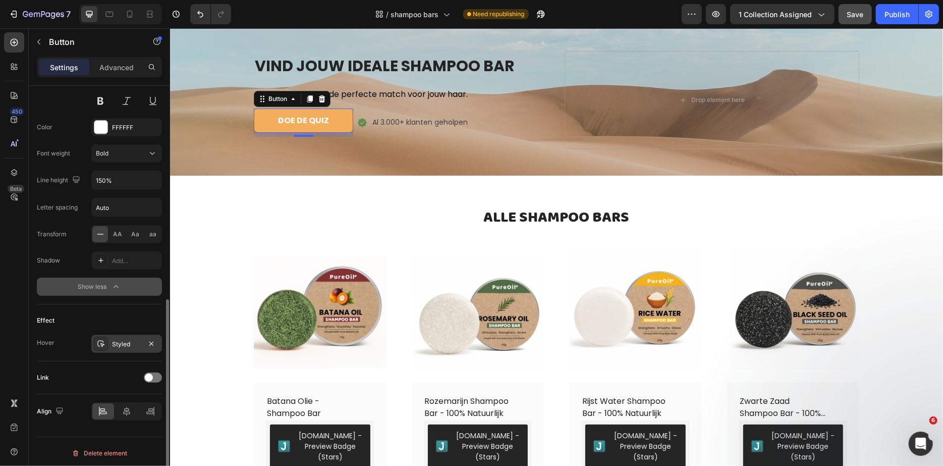
click at [139, 340] on div "Styled" at bounding box center [126, 344] width 29 height 9
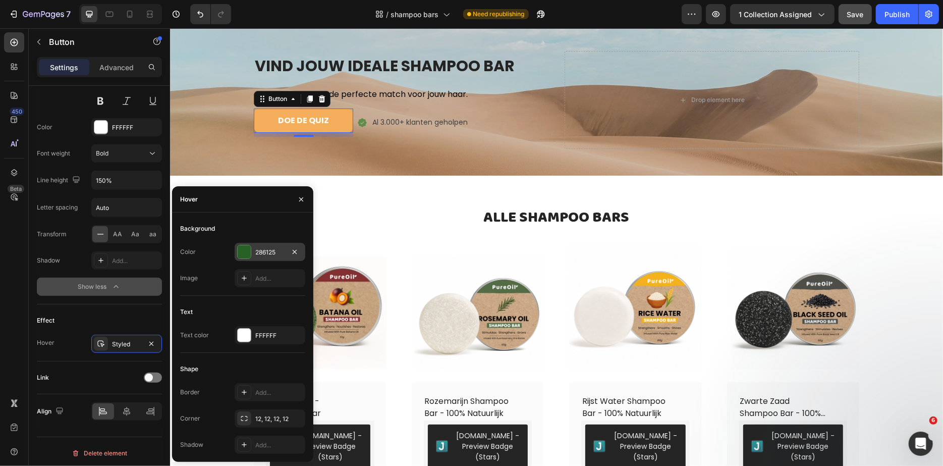
click at [245, 252] on div at bounding box center [244, 251] width 13 height 13
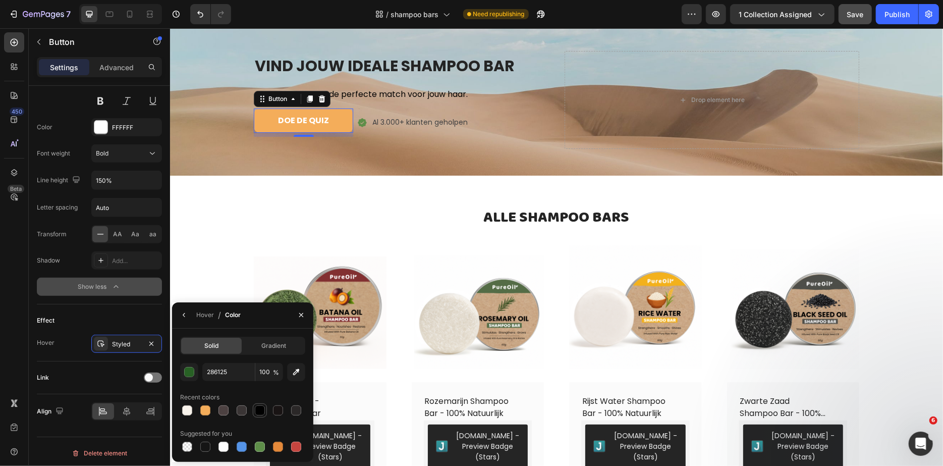
click at [257, 412] on div at bounding box center [260, 410] width 10 height 10
type input "000000"
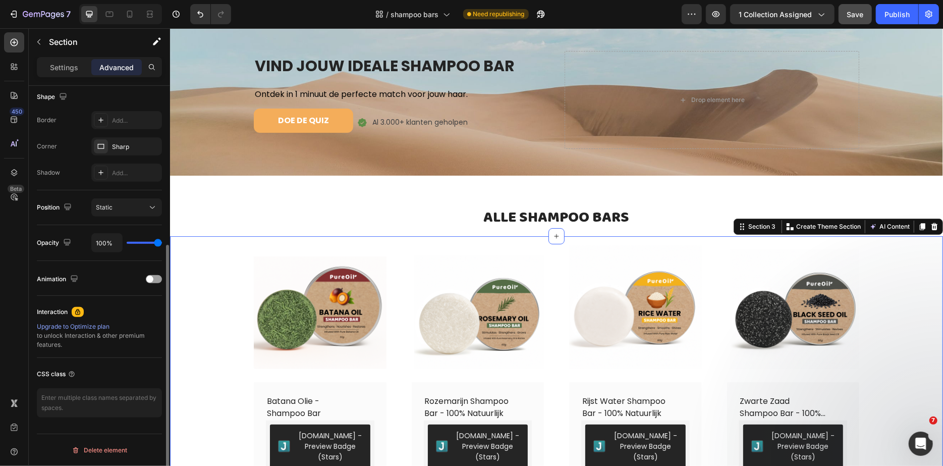
scroll to position [0, 0]
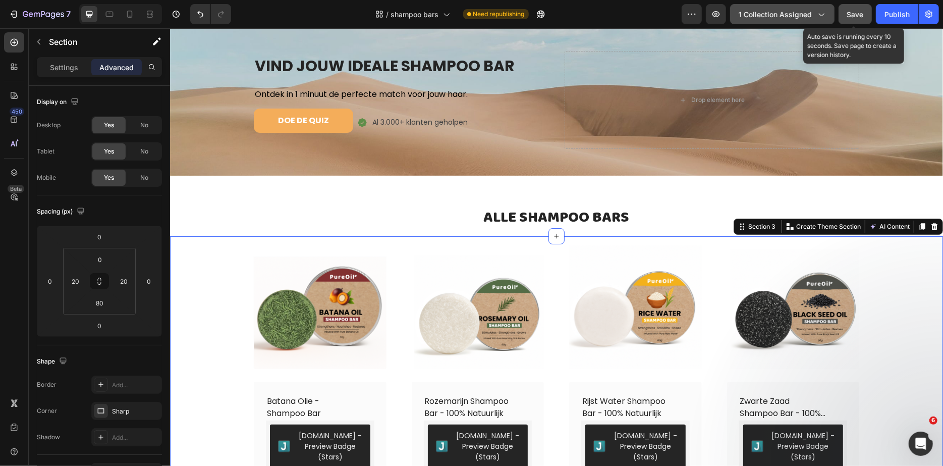
click at [849, 18] on span "Save" at bounding box center [855, 14] width 17 height 9
click at [194, 63] on div "Background Image" at bounding box center [556, 99] width 773 height 151
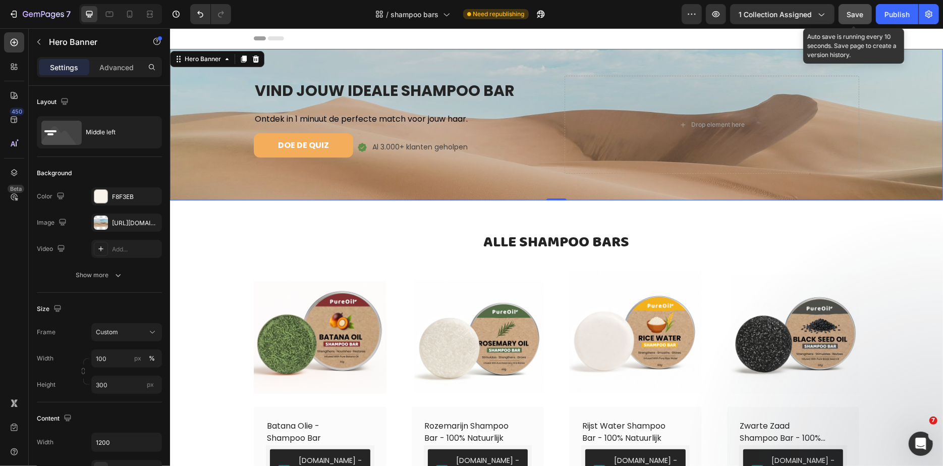
click at [226, 134] on div "Background Image" at bounding box center [556, 123] width 773 height 151
click at [215, 134] on div "Background Image" at bounding box center [556, 123] width 773 height 151
click at [106, 221] on div at bounding box center [101, 222] width 14 height 14
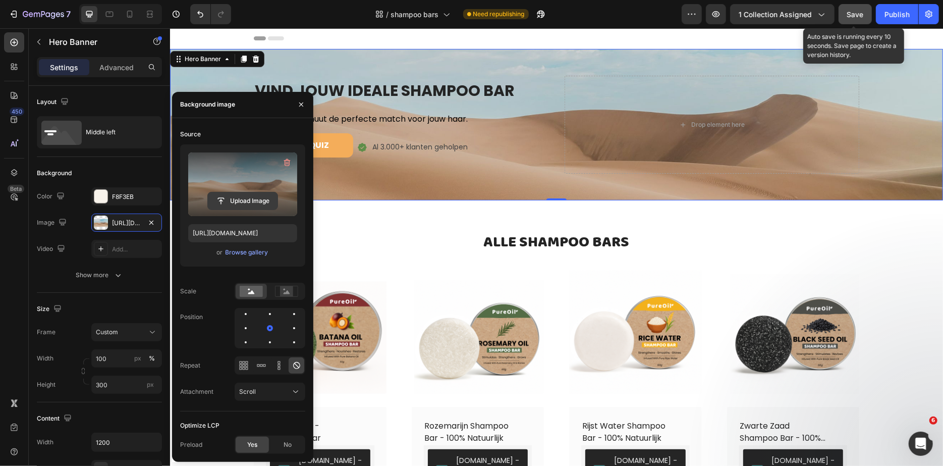
click at [249, 198] on input "file" at bounding box center [243, 200] width 70 height 17
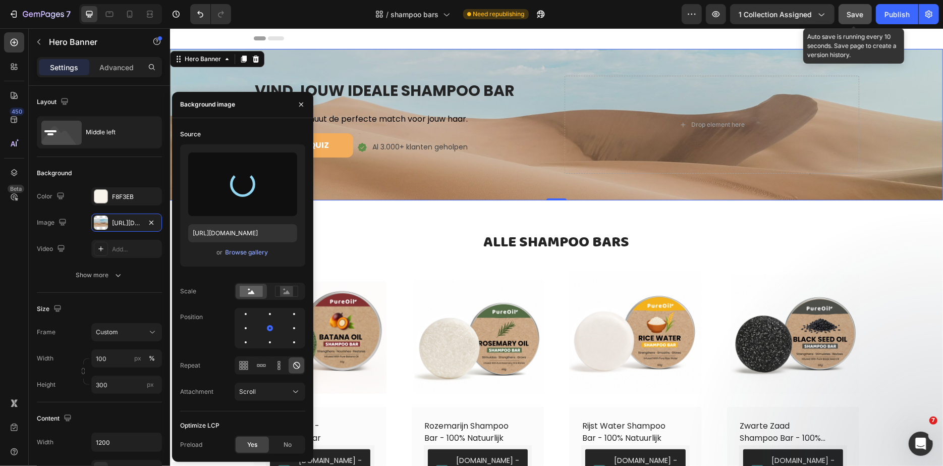
type input "[URL][DOMAIN_NAME]"
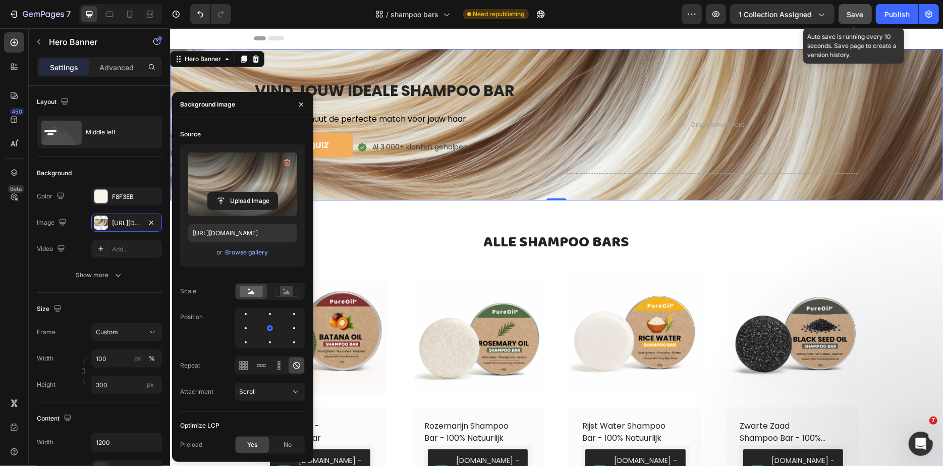
click at [438, 210] on div "⁠⁠⁠⁠⁠⁠⁠ ALLE SHAMPOO BARS Heading Row" at bounding box center [556, 230] width 606 height 61
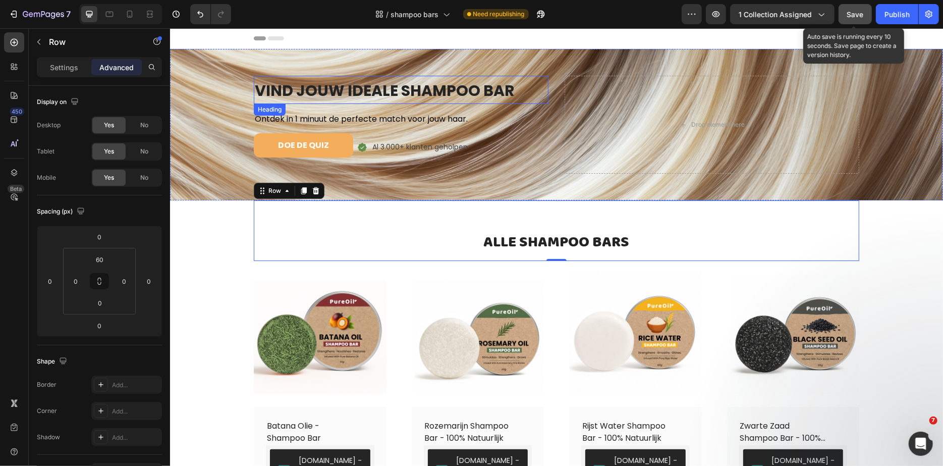
click at [382, 86] on span "VIND JOUW IDEALE SHAMPOO BAR" at bounding box center [384, 90] width 260 height 22
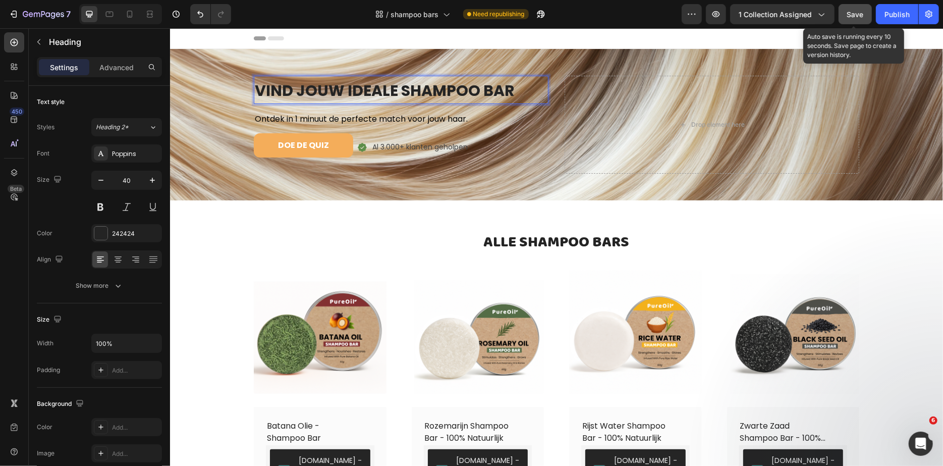
click at [210, 157] on div "Background Image" at bounding box center [556, 123] width 773 height 151
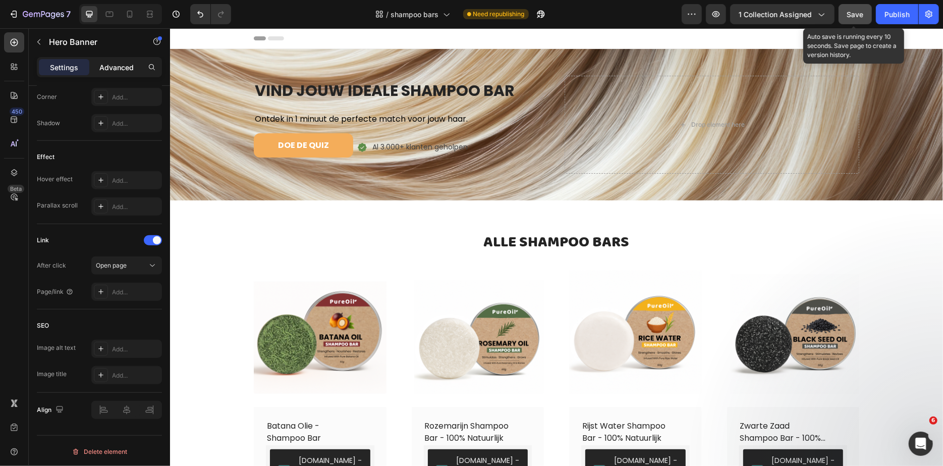
click at [124, 66] on p "Advanced" at bounding box center [116, 67] width 34 height 11
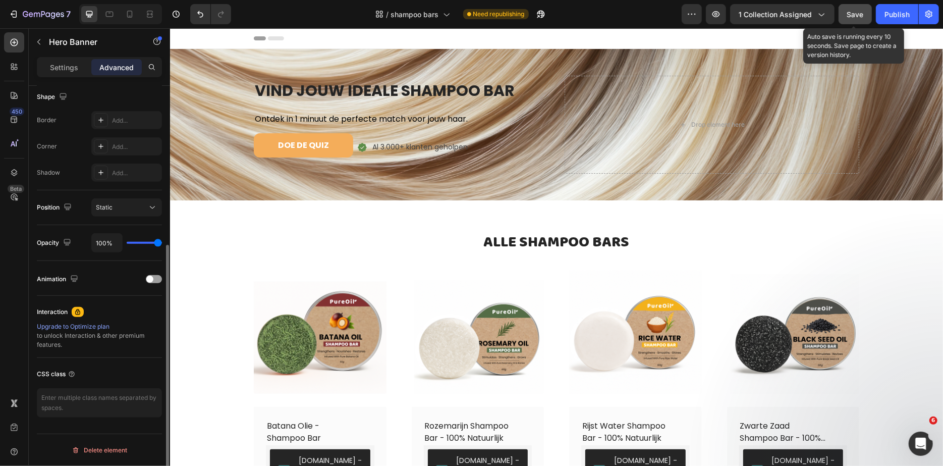
scroll to position [263, 0]
click at [51, 71] on p "Settings" at bounding box center [64, 67] width 28 height 11
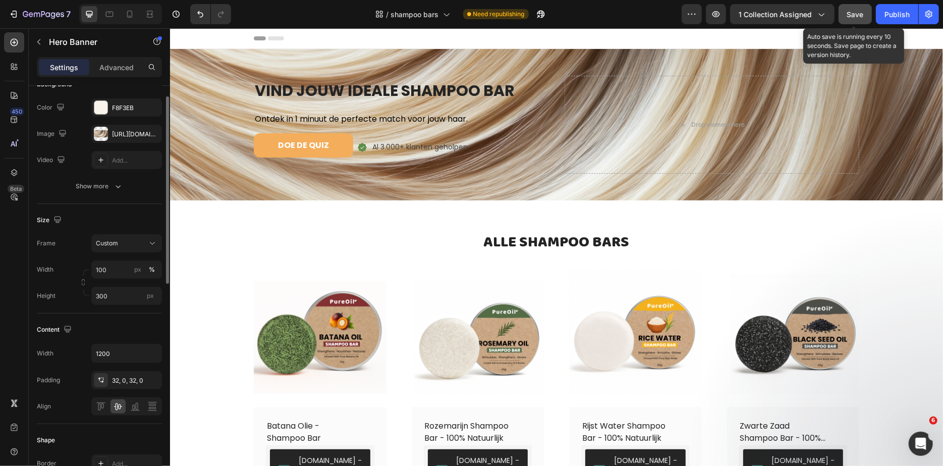
scroll to position [33, 0]
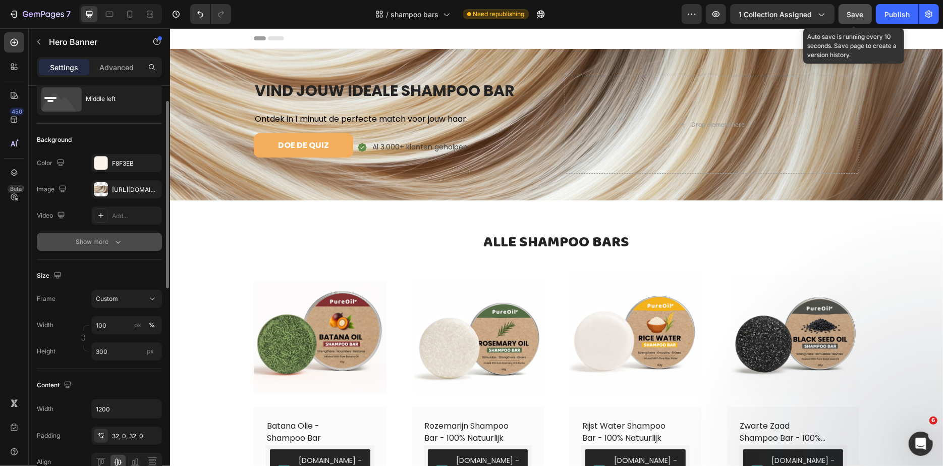
click at [96, 237] on div "Show more" at bounding box center [99, 242] width 47 height 10
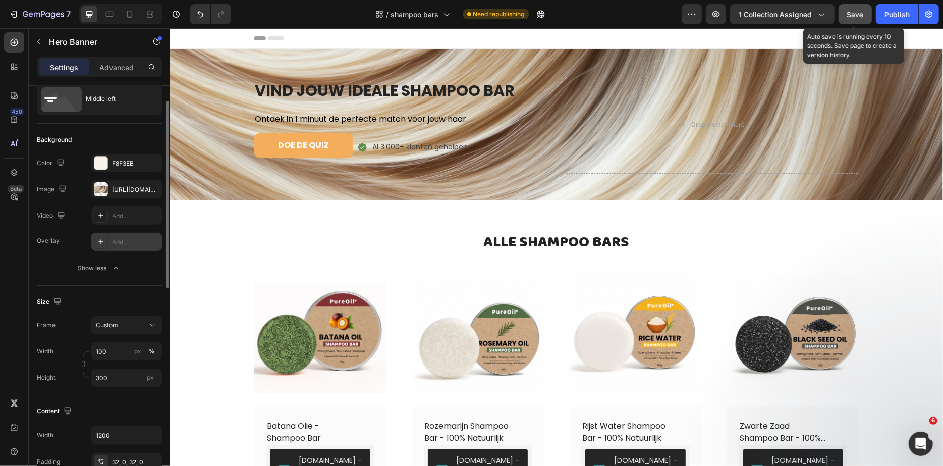
click at [99, 239] on icon at bounding box center [101, 242] width 8 height 8
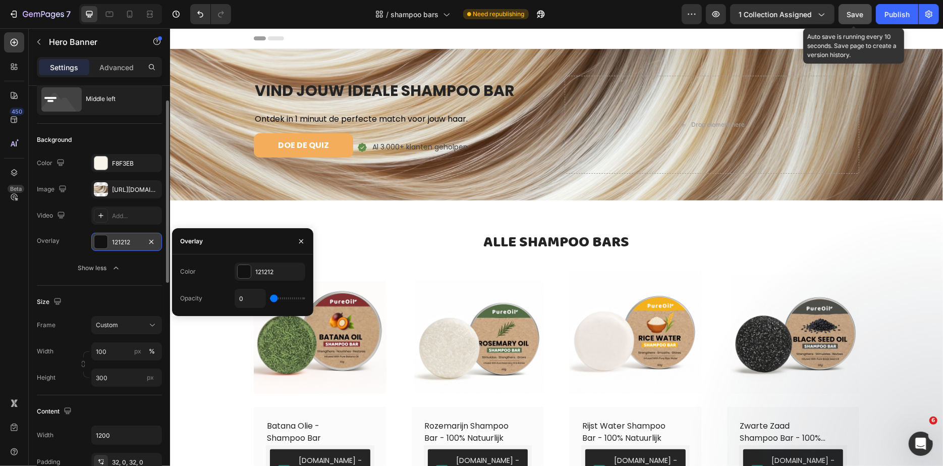
type input "11%"
type input "11"
type input "19%"
type input "19"
type input "30%"
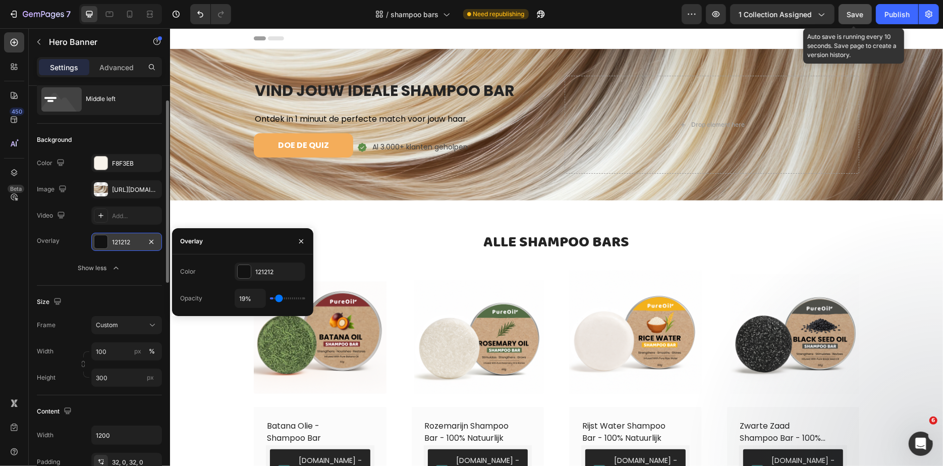
type input "30"
type input "34%"
type input "34"
type input "36%"
type input "36"
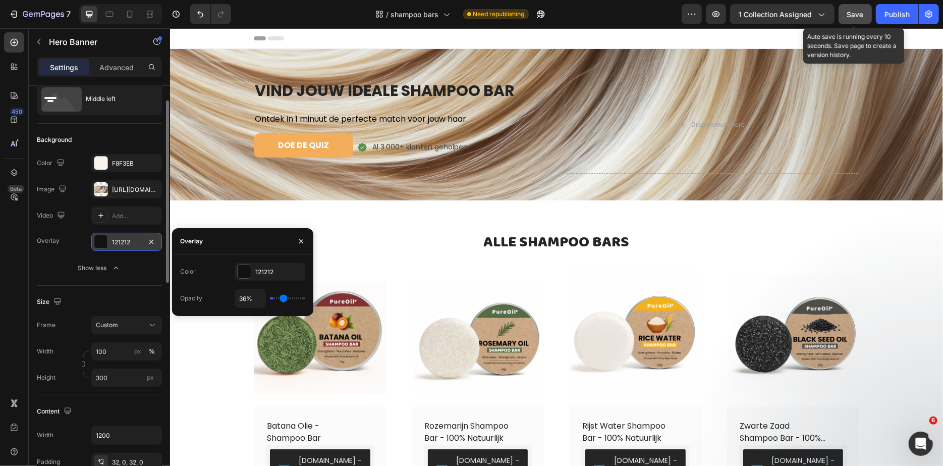
type input "37%"
type input "37"
type input "38%"
type input "38"
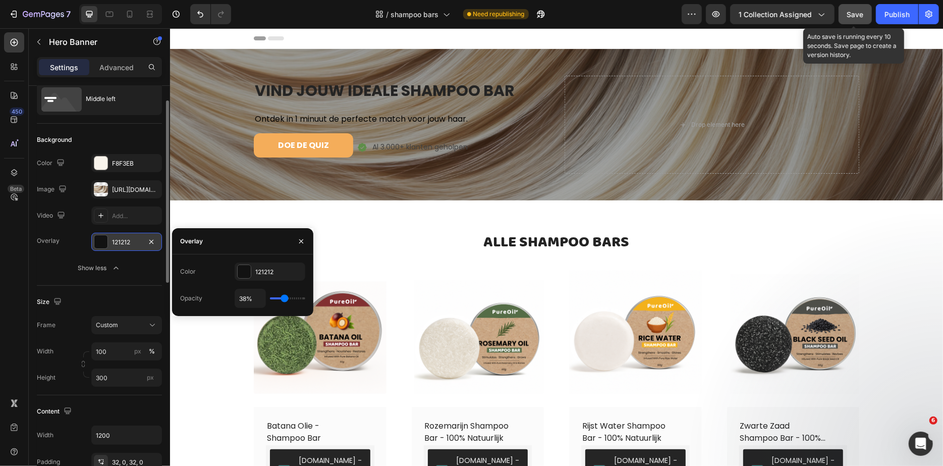
type input "39%"
type input "39"
type input "40%"
type input "40"
type input "41%"
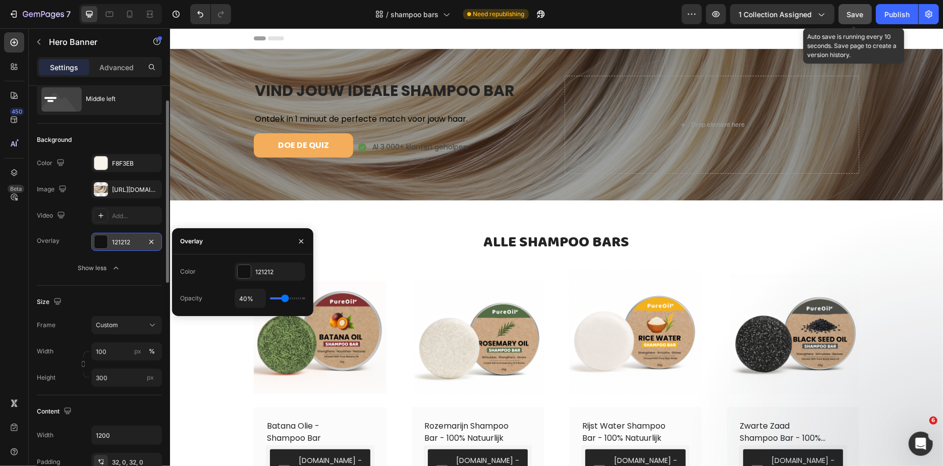
type input "41"
type input "42%"
type input "42"
type input "44%"
type input "44"
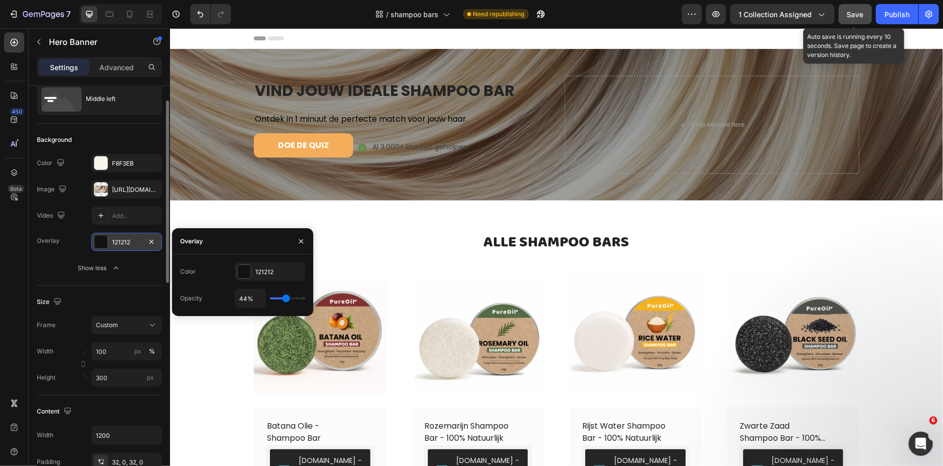
type input "47%"
type input "47"
type input "50%"
type input "50"
type input "52%"
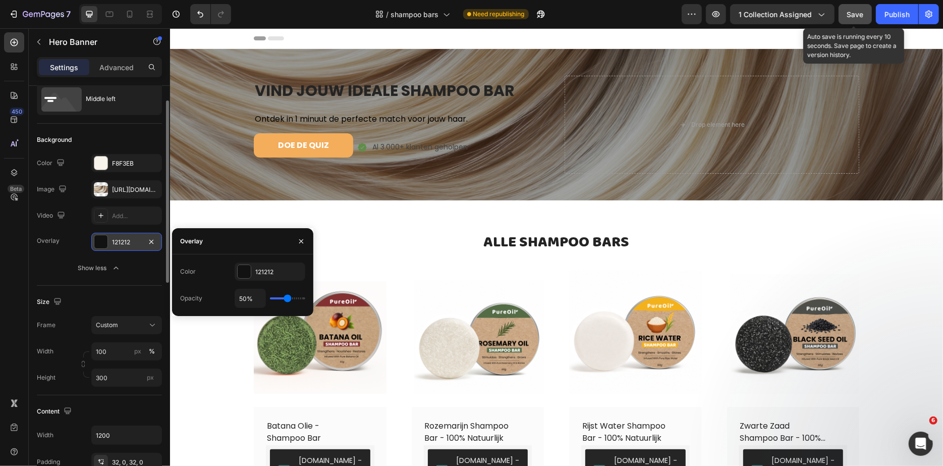
type input "52"
type input "54%"
type input "54"
type input "55%"
type input "55"
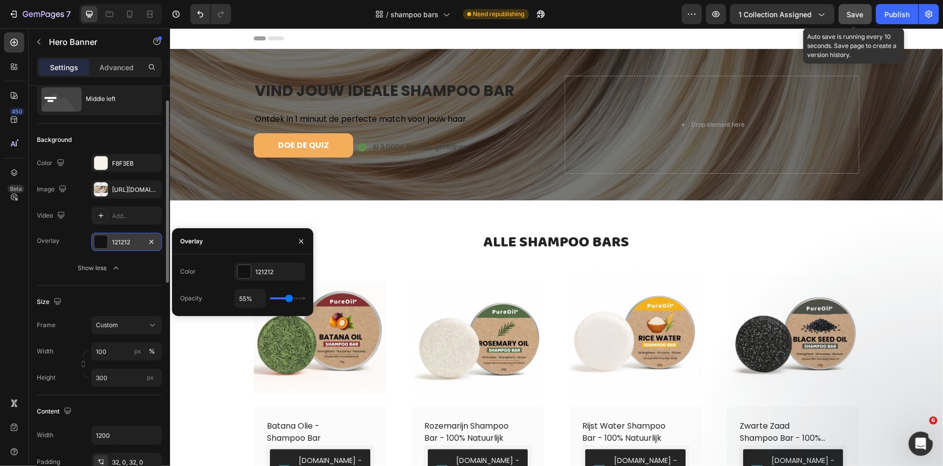
type input "53%"
type input "53"
type input "49%"
type input "49"
type input "45%"
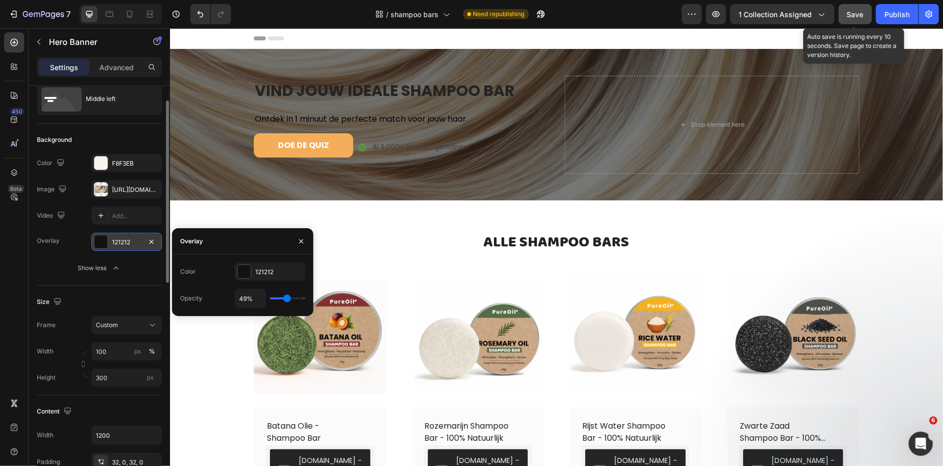
type input "45"
type input "40%"
type input "40"
type input "37%"
type input "37"
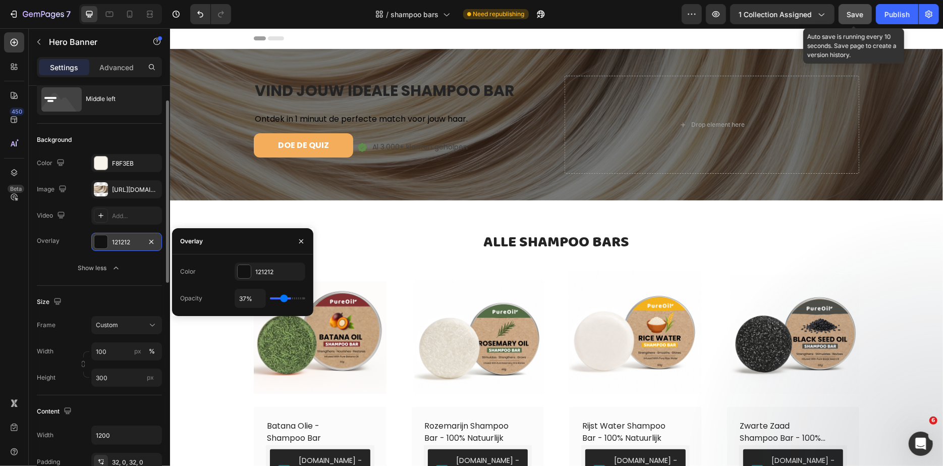
type input "34%"
type input "34"
type input "31%"
type input "31"
type input "28%"
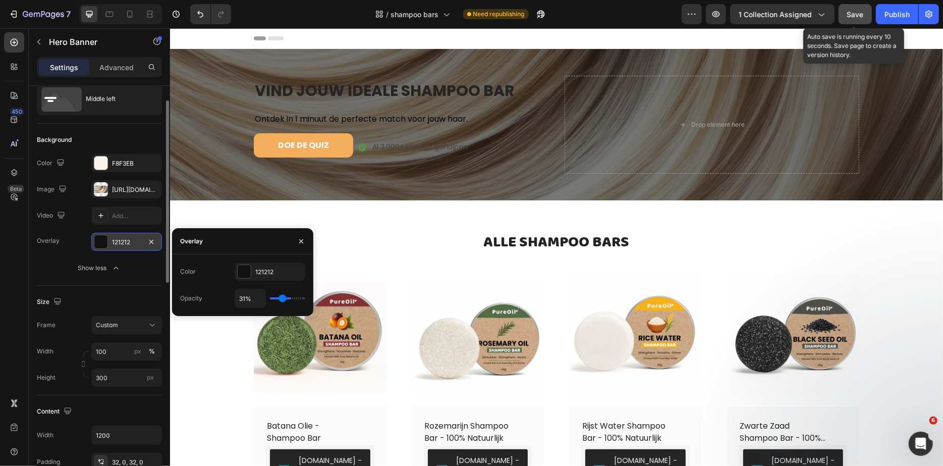
type input "28"
type input "26%"
type input "26"
type input "24%"
type input "24"
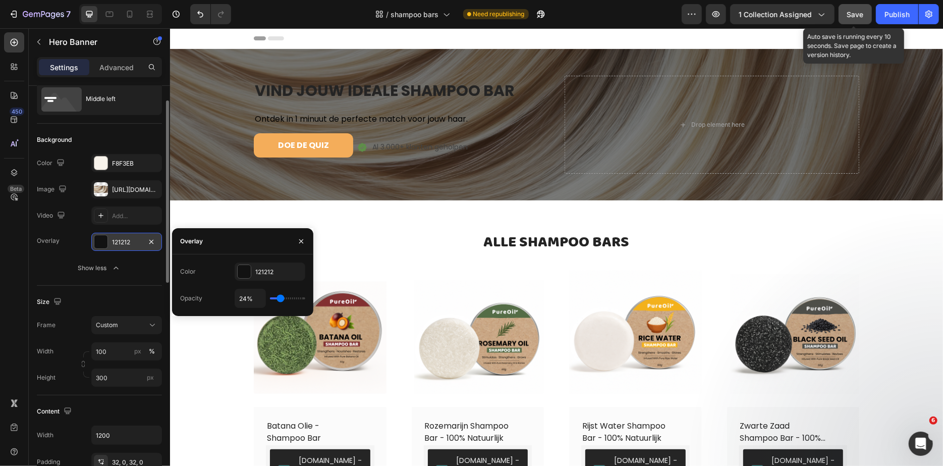
type input "22%"
type input "22"
type input "20%"
type input "20"
type input "19%"
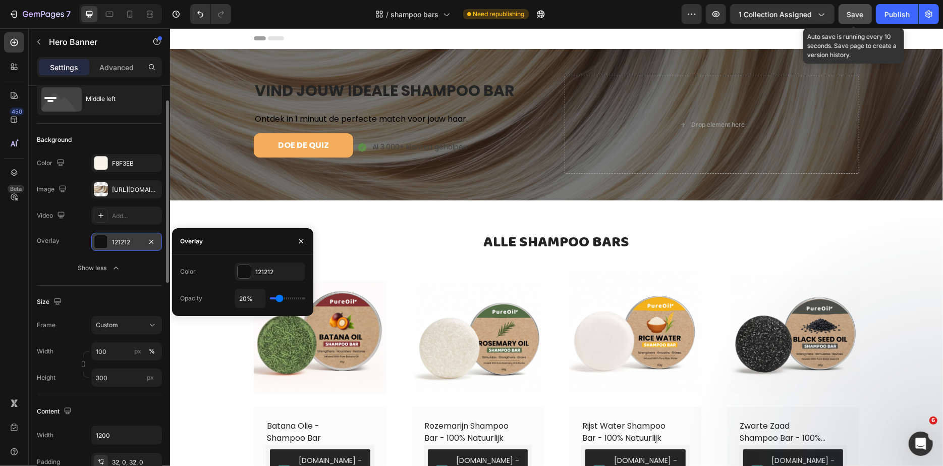
type input "19"
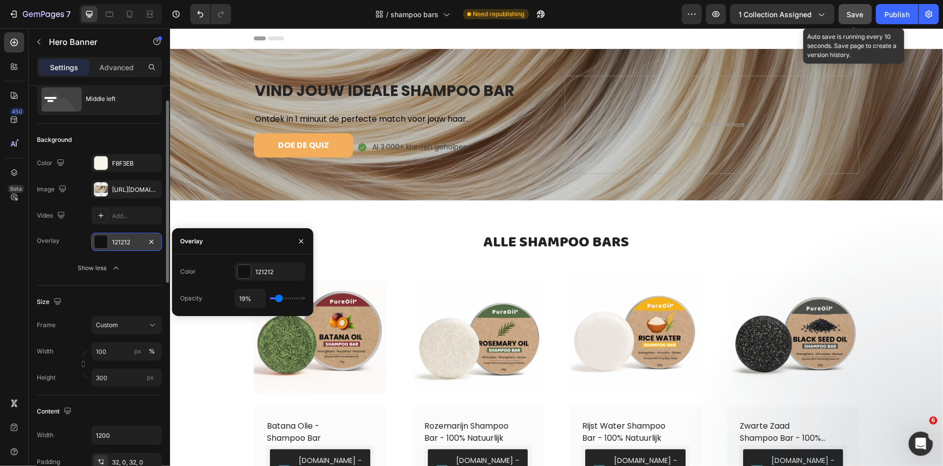
type input "18%"
type input "18"
type input "17%"
type input "17"
type input "16%"
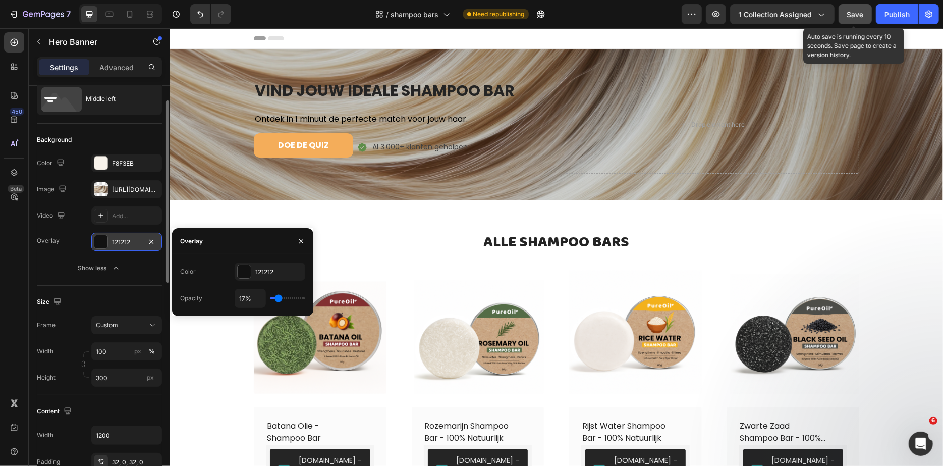
type input "16"
type input "14%"
type input "14"
type input "13%"
type input "13"
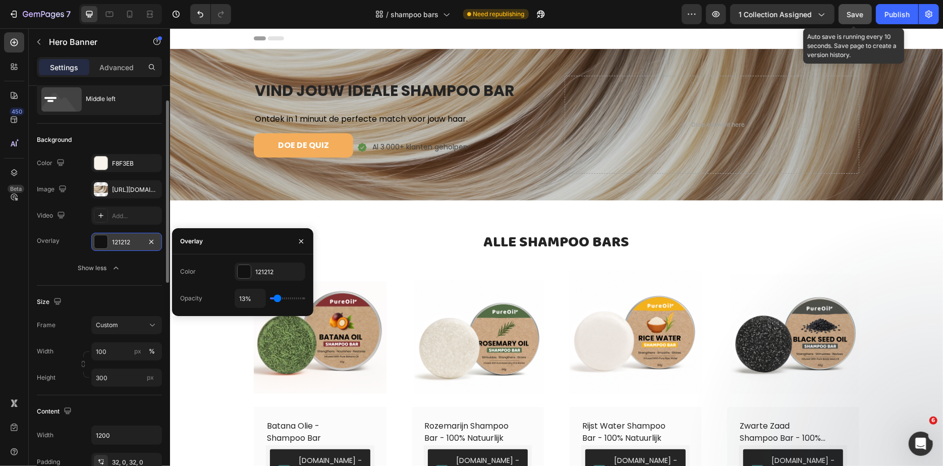
type input "12%"
type input "12"
type input "11%"
type input "11"
type input "10%"
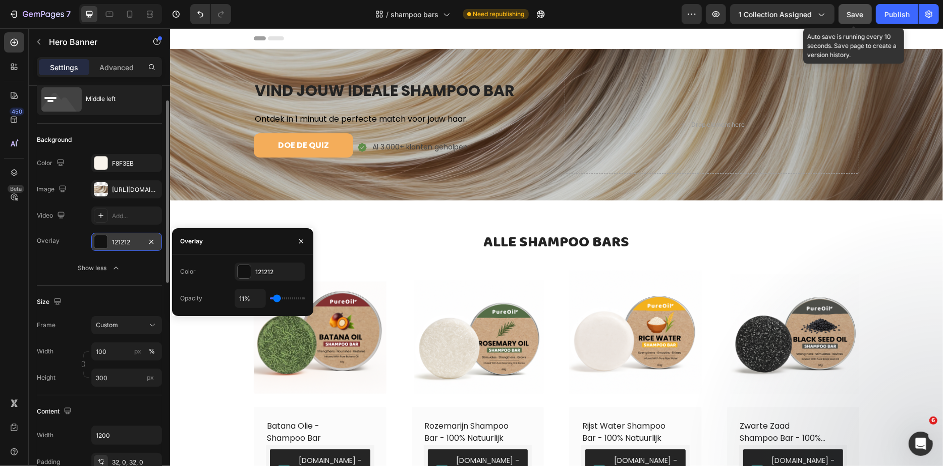
type input "10"
type input "9%"
type input "9"
type input "8%"
type input "8"
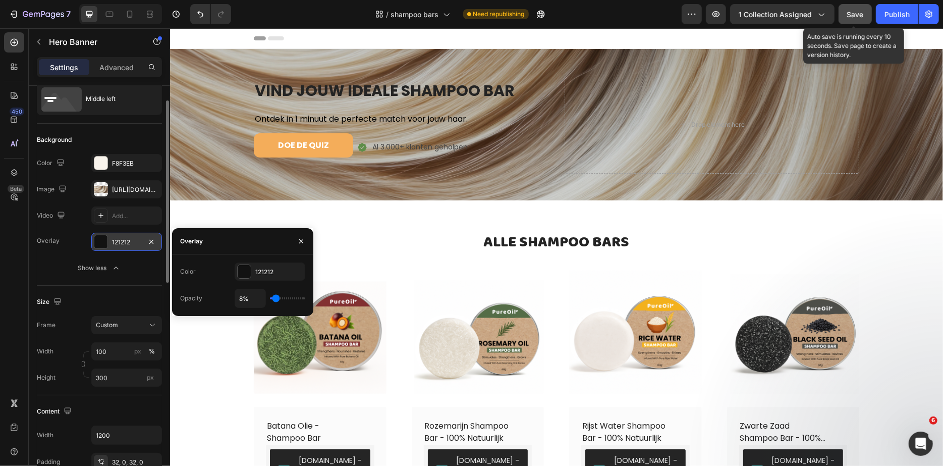
type input "7%"
type input "7"
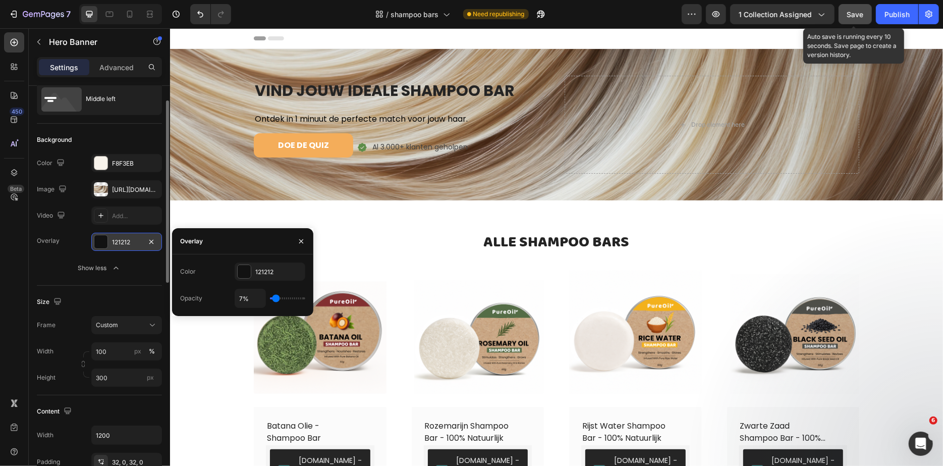
type input "5%"
type input "5"
type input "4%"
type input "4"
type input "3%"
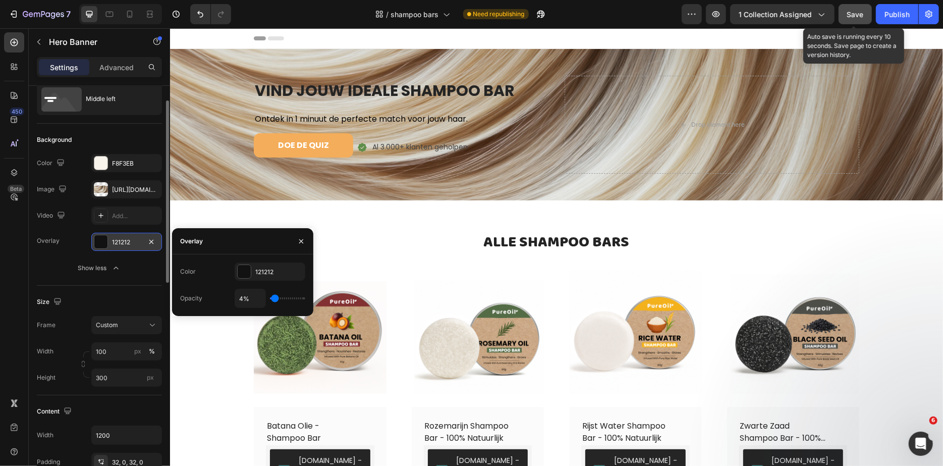
type input "3"
type input "1%"
type input "1"
type input "0%"
type input "0"
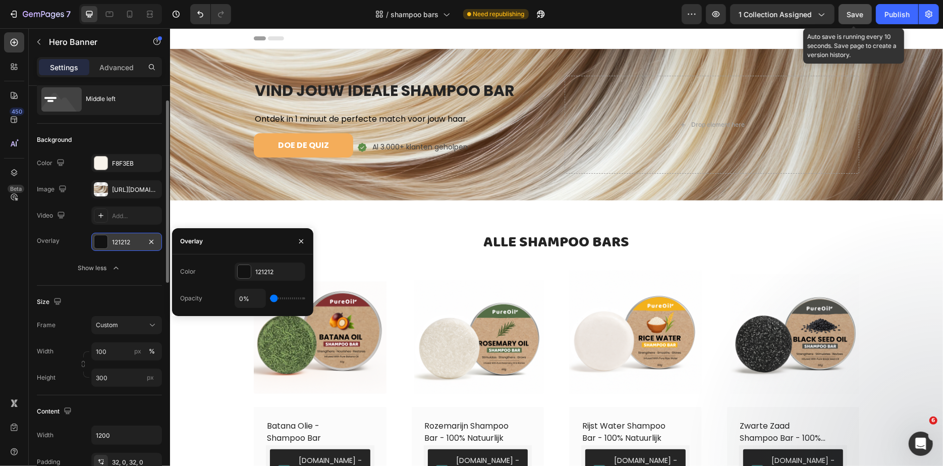
type input "1%"
type input "1"
type input "2%"
type input "2"
type input "3%"
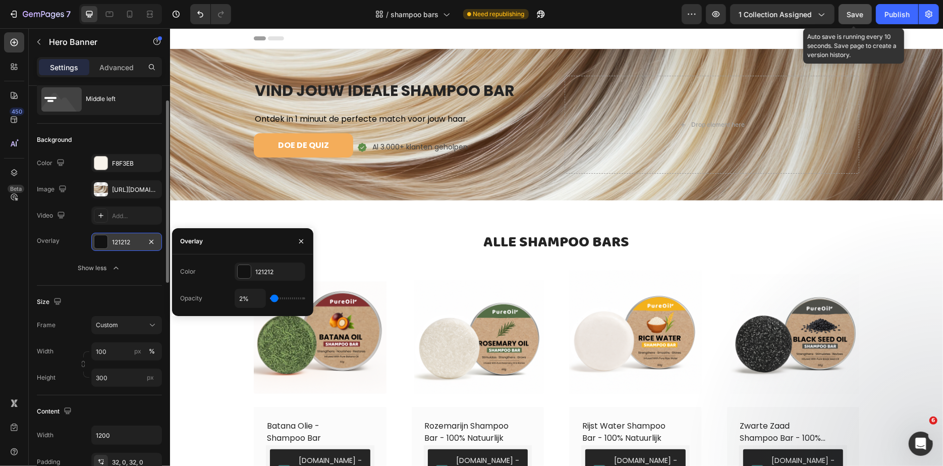
type input "3"
type input "4%"
type input "4"
type input "5%"
type input "5"
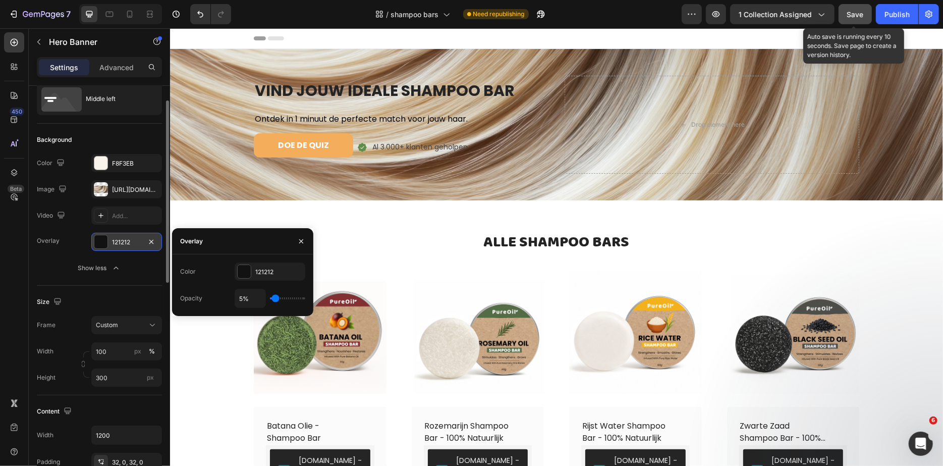
type input "6%"
type input "6"
type input "7%"
type input "7"
type input "9%"
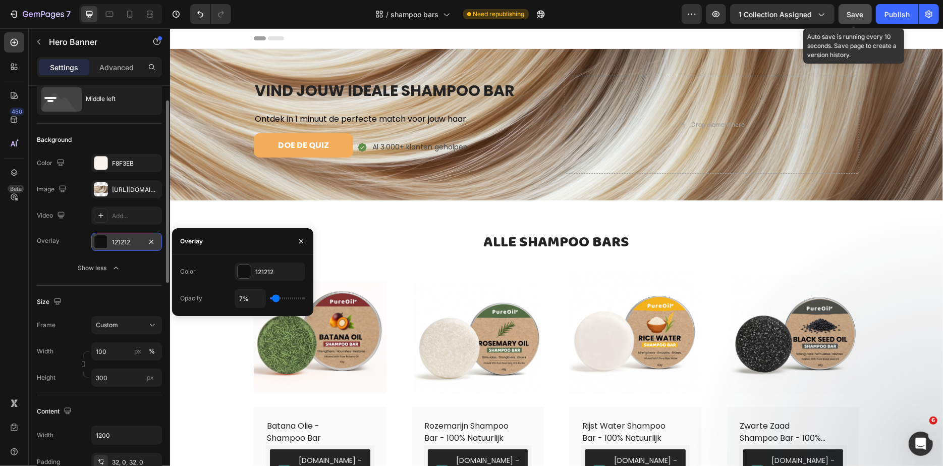
type input "9"
type input "10%"
type input "10"
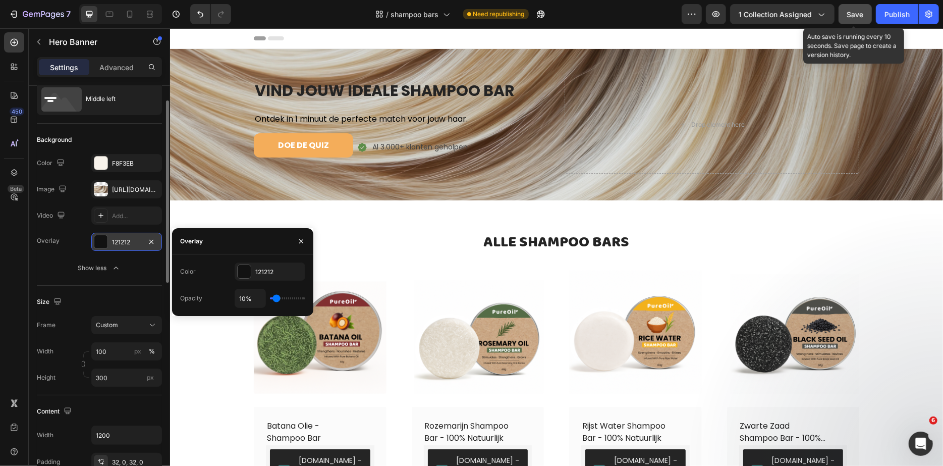
type input "11%"
type input "11"
type input "12%"
type input "12"
type input "11%"
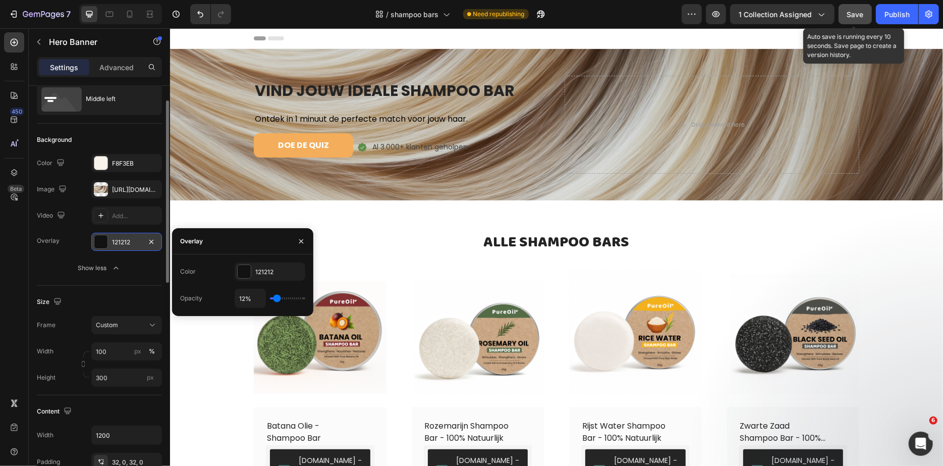
type input "11"
type input "10%"
type input "10"
type input "9%"
type input "9"
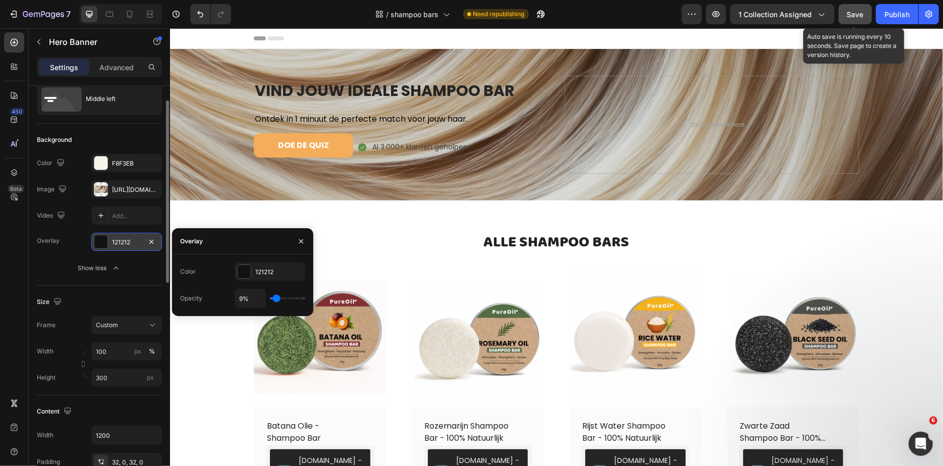
type input "8%"
type input "8"
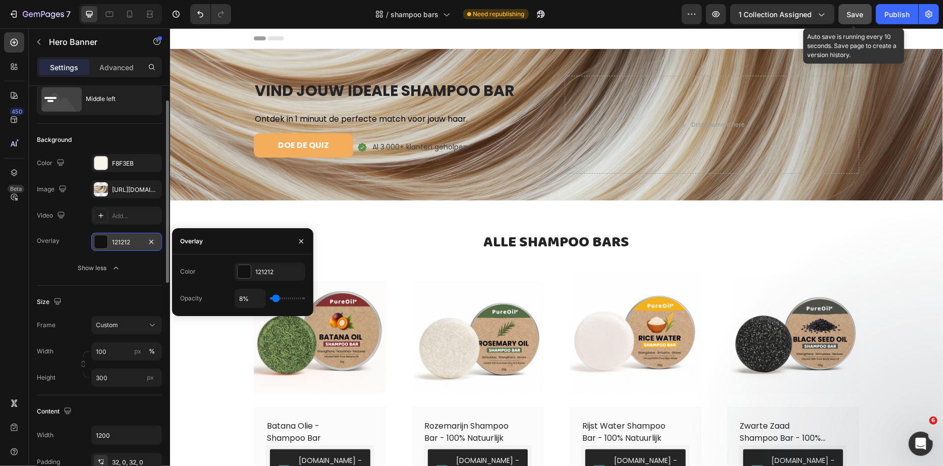
type input "7%"
type input "7"
type input "13%"
type input "13"
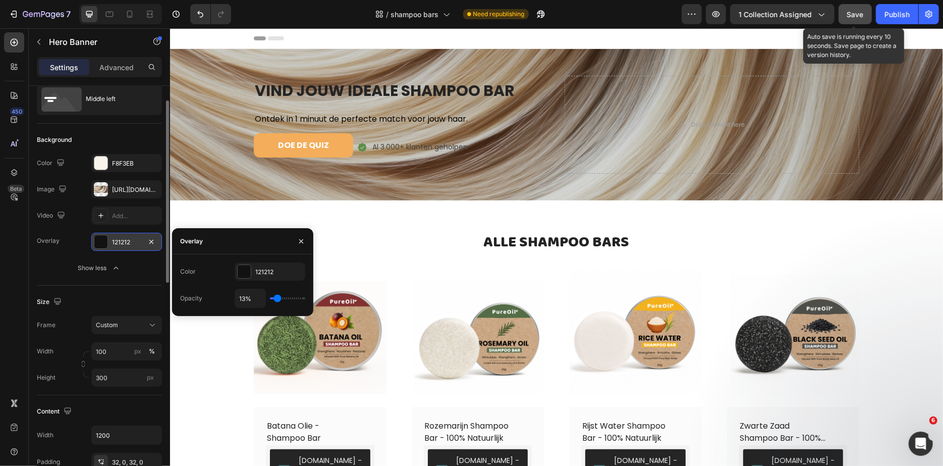
type input "15%"
type input "15"
type input "16%"
type input "16"
type input "17%"
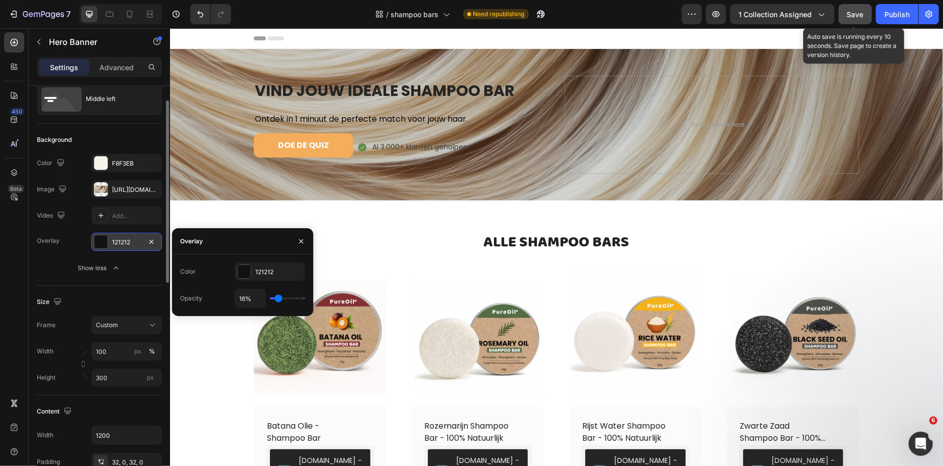
type input "17"
type input "18%"
type input "18"
type input "19%"
type input "19"
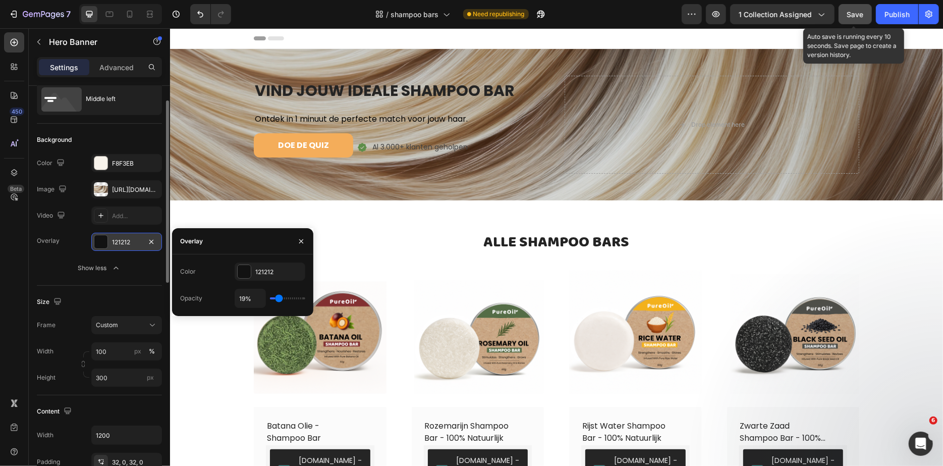
type input "20%"
type input "20"
type input "21%"
type input "21"
type input "22%"
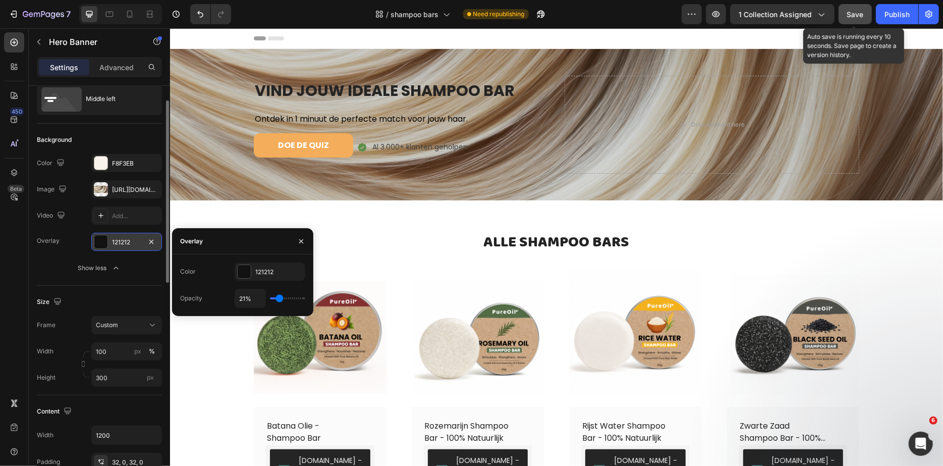
type input "22"
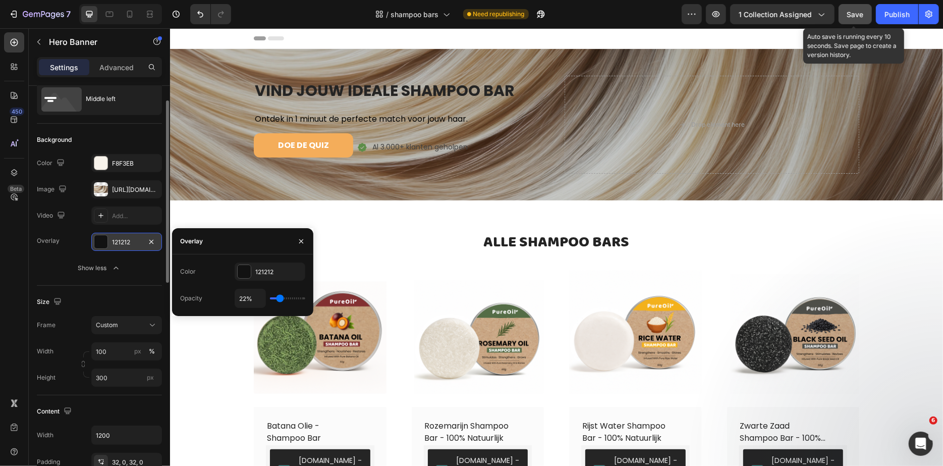
type input "23%"
type input "23"
type input "24%"
type input "24"
type input "25%"
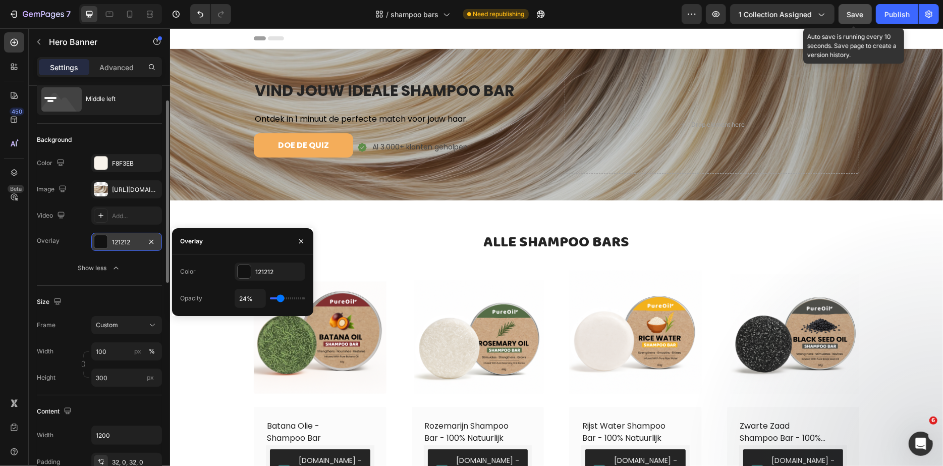
type input "25"
type input "26%"
type input "26"
type input "27%"
type input "27"
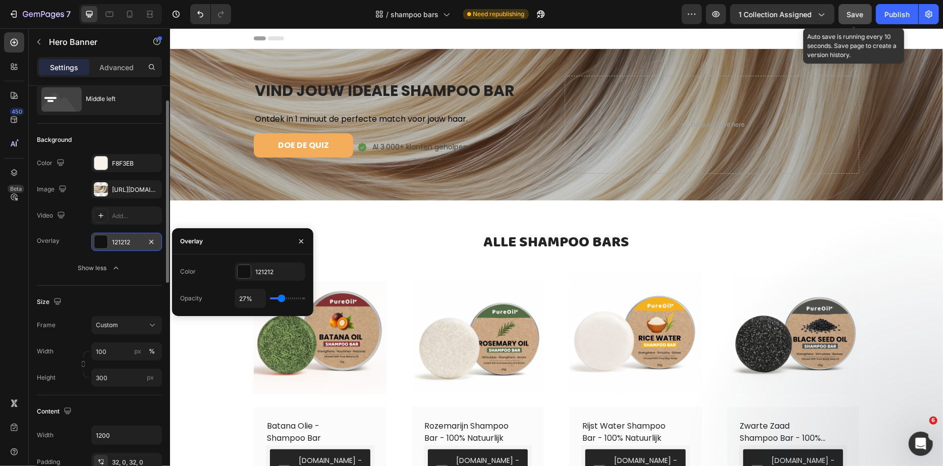
type input "28%"
type input "28"
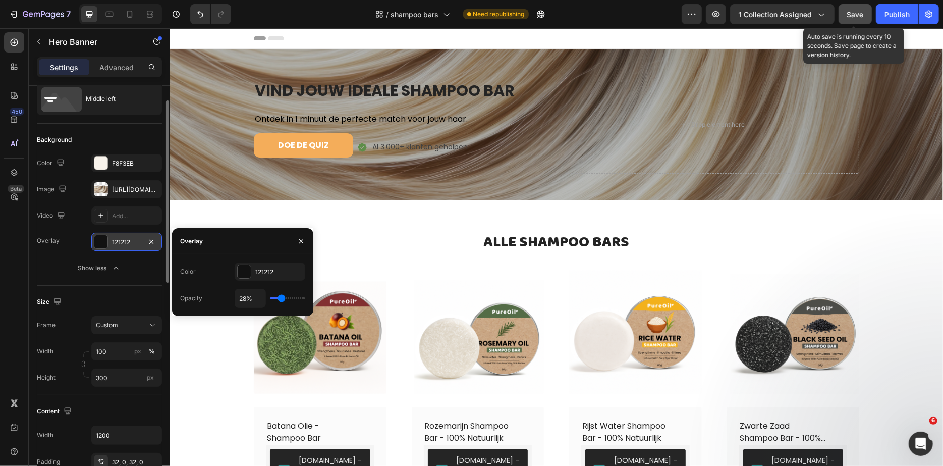
type input "29%"
type input "29"
type input "30%"
type input "30"
type input "31%"
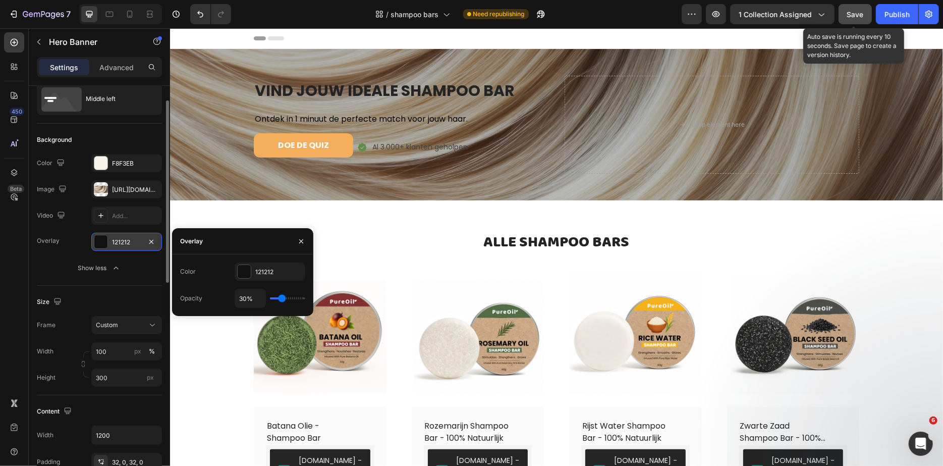
type input "31"
type input "32%"
type input "32"
type input "33%"
type input "33"
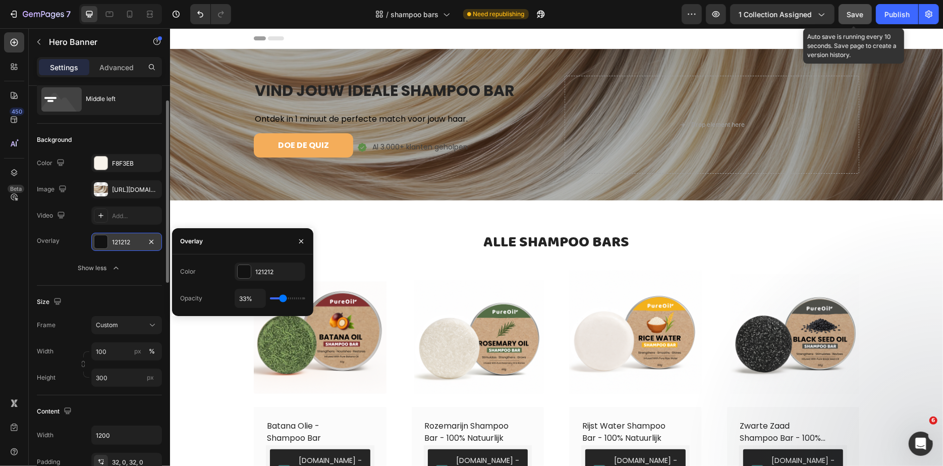
type input "34%"
type input "34"
type input "35%"
type input "35"
type input "36%"
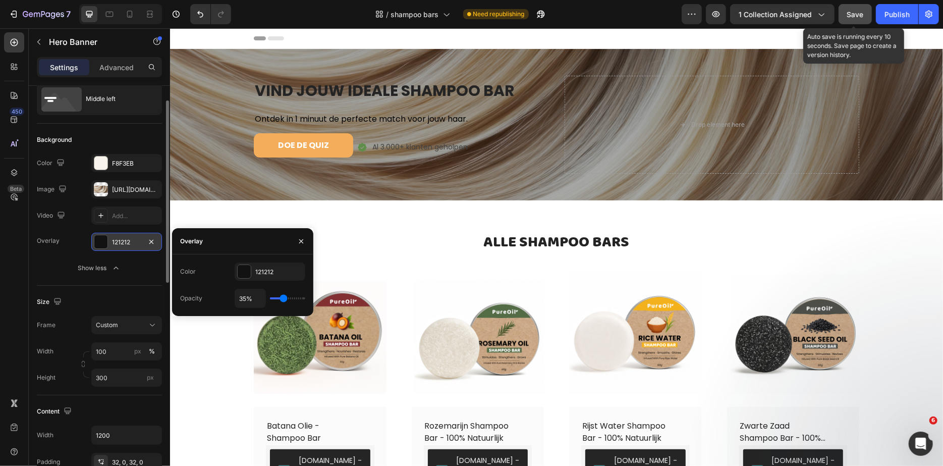
type input "36"
type input "39%"
type input "39"
type input "40%"
type input "40"
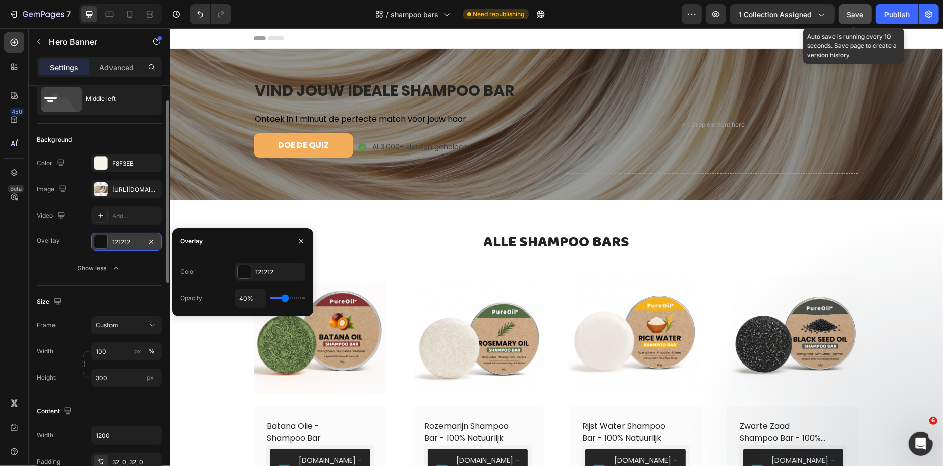
type input "39%"
type input "39"
type input "38%"
type input "38"
type input "37%"
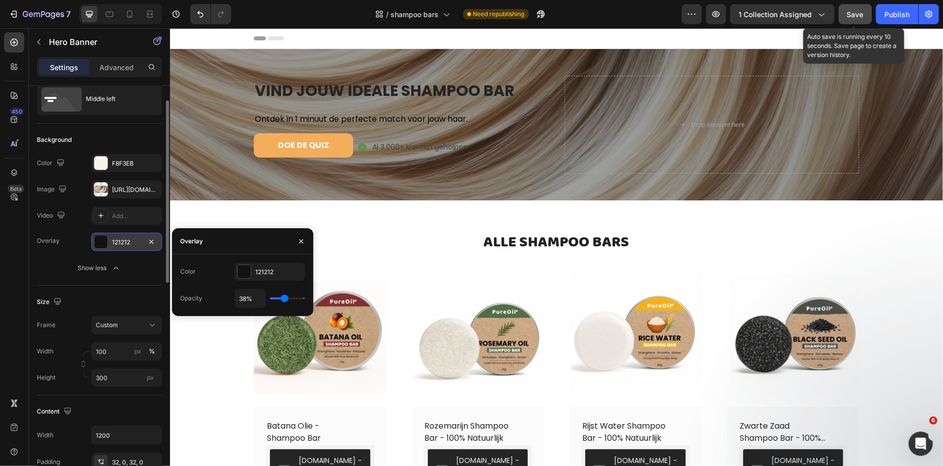
type input "37"
type input "36%"
type input "36"
type input "35%"
type input "35"
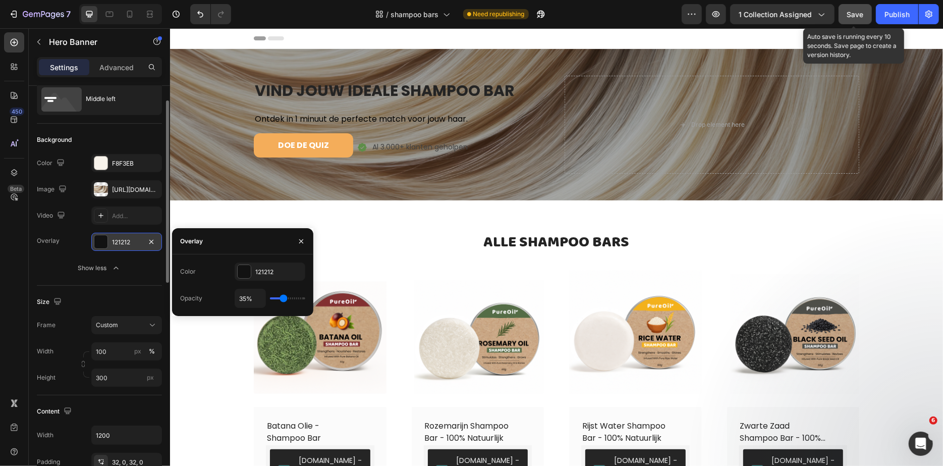
type input "34%"
type input "34"
type input "33%"
type input "33"
type input "32%"
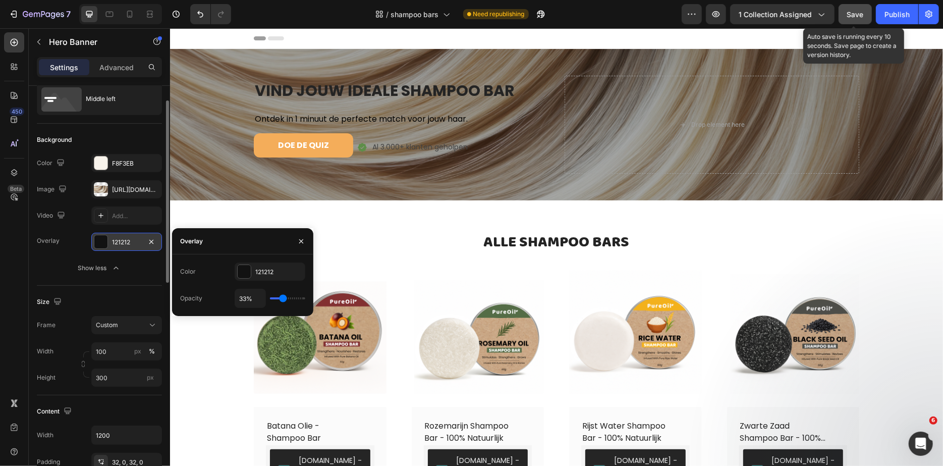
type input "32"
type input "31%"
type input "31"
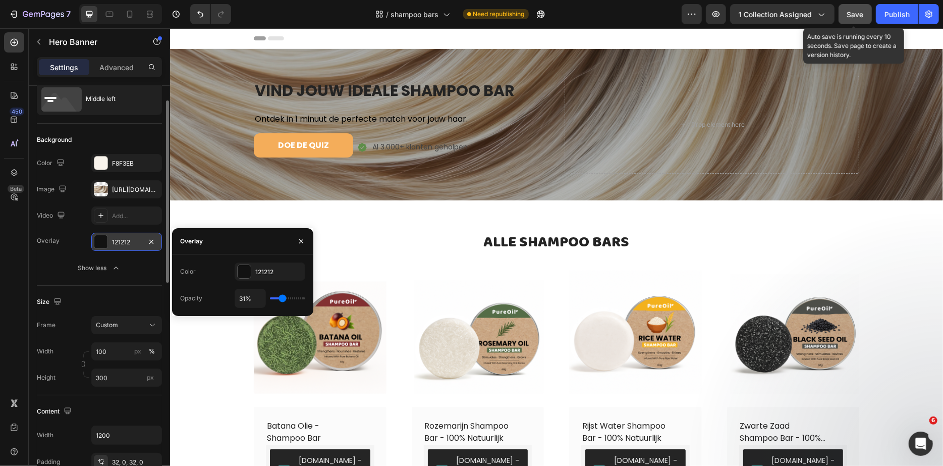
type input "30%"
type input "30"
type input "29%"
type input "29"
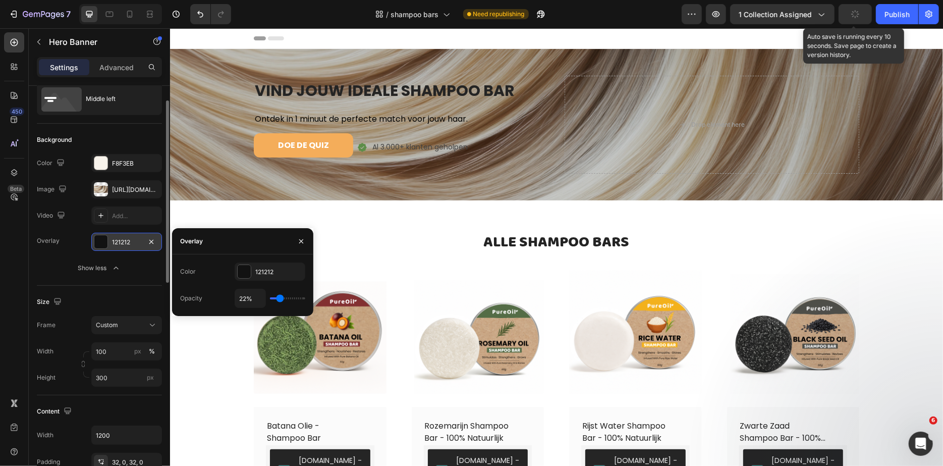
drag, startPoint x: 271, startPoint y: 300, endPoint x: 280, endPoint y: 302, distance: 8.9
click at [280, 299] on input "range" at bounding box center [287, 298] width 35 height 2
click at [371, 83] on span "VIND JOUW IDEALE SHAMPOO BAR" at bounding box center [384, 90] width 260 height 22
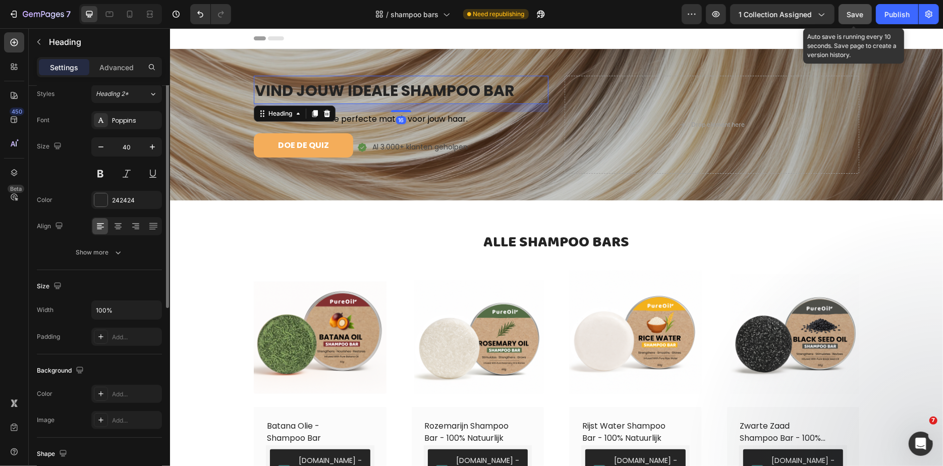
scroll to position [0, 0]
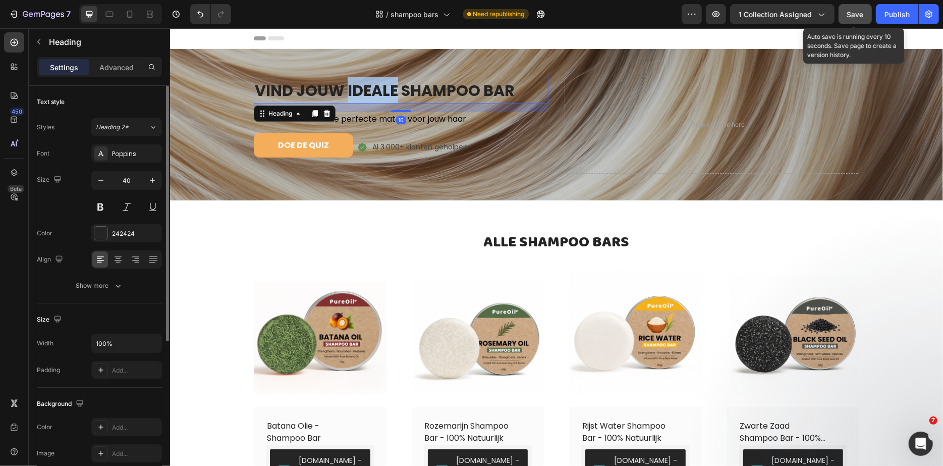
click at [367, 89] on span "VIND JOUW IDEALE SHAMPOO BAR" at bounding box center [384, 90] width 260 height 22
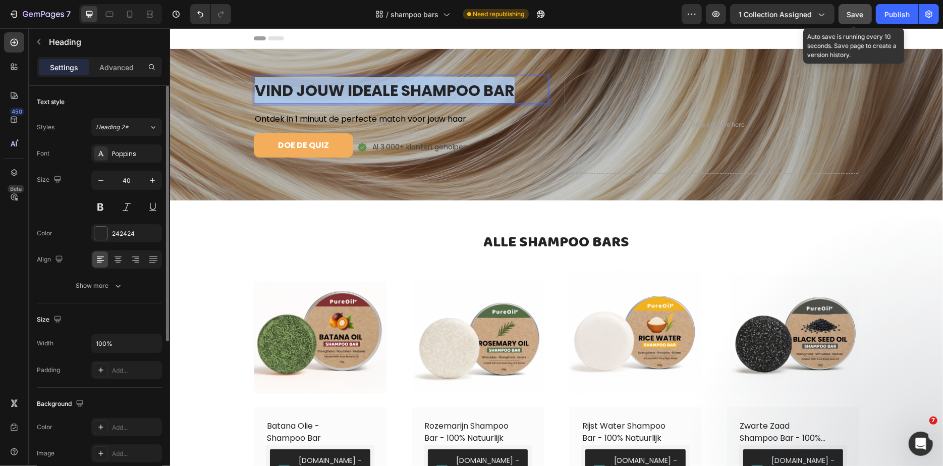
click at [367, 89] on span "VIND JOUW IDEALE SHAMPOO BAR" at bounding box center [384, 90] width 260 height 22
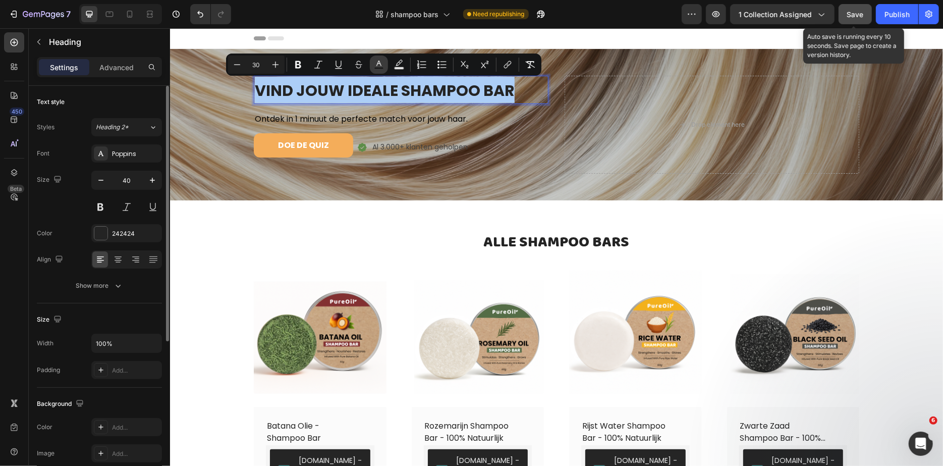
click at [376, 65] on icon "Editor contextual toolbar" at bounding box center [378, 64] width 5 height 6
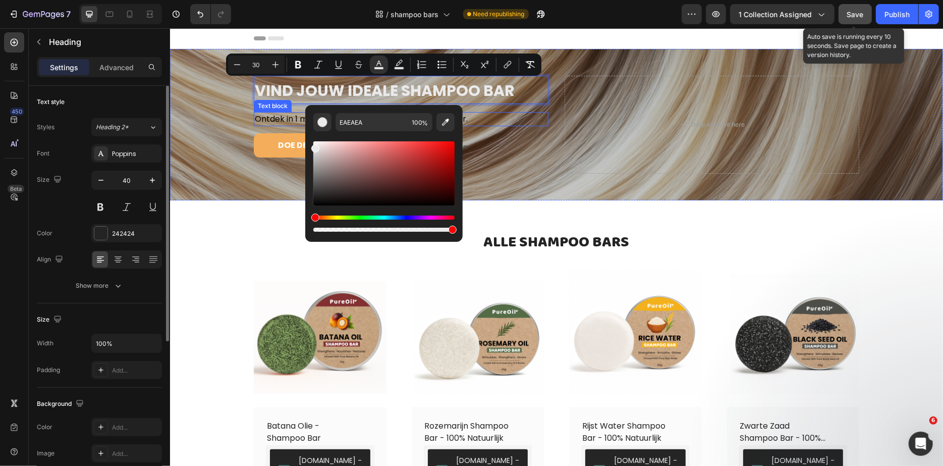
drag, startPoint x: 558, startPoint y: 212, endPoint x: 298, endPoint y: 117, distance: 277.5
click at [198, 180] on div "Overlay" at bounding box center [556, 123] width 773 height 151
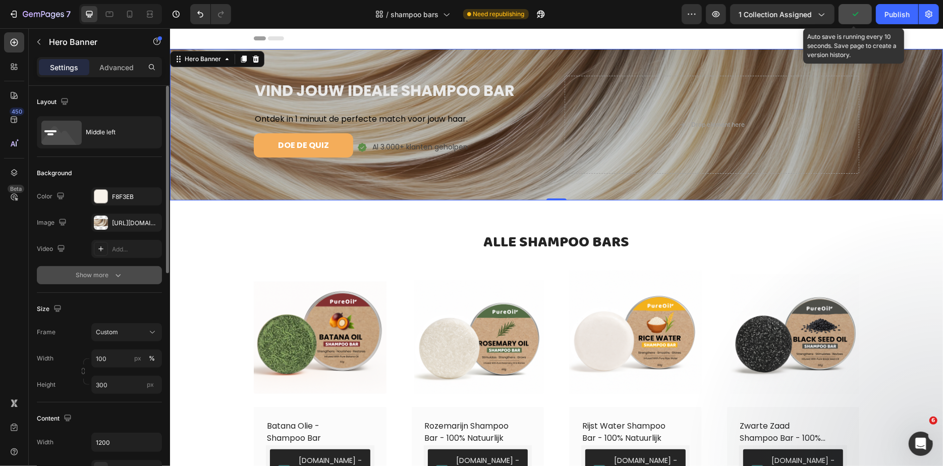
click at [113, 272] on icon "button" at bounding box center [118, 275] width 10 height 10
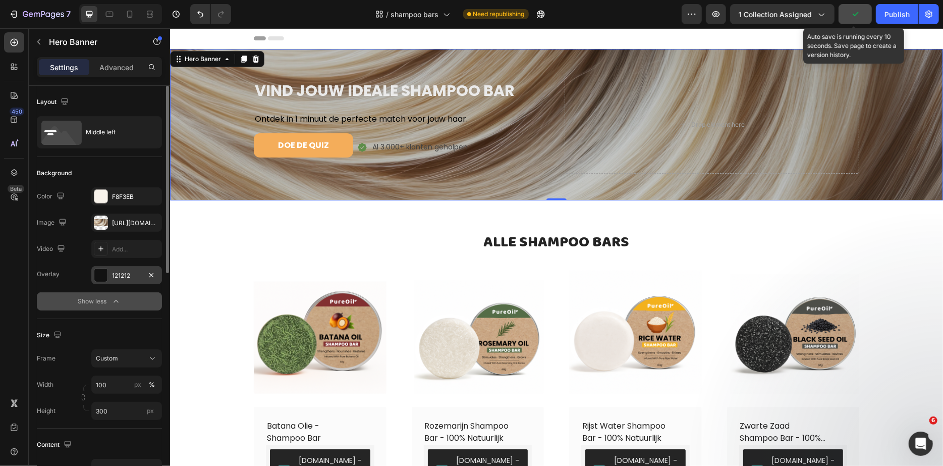
click at [132, 271] on div "121212" at bounding box center [126, 275] width 29 height 9
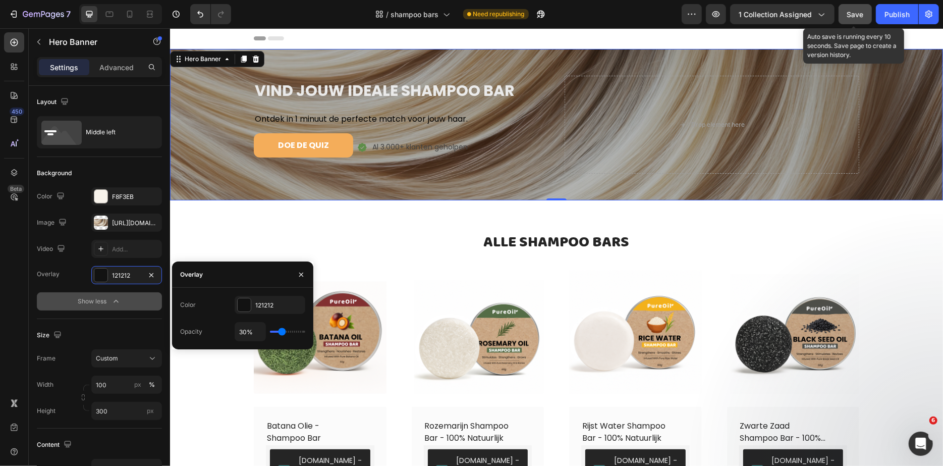
click at [282, 332] on input "range" at bounding box center [287, 332] width 35 height 2
click at [242, 301] on div at bounding box center [244, 304] width 13 height 13
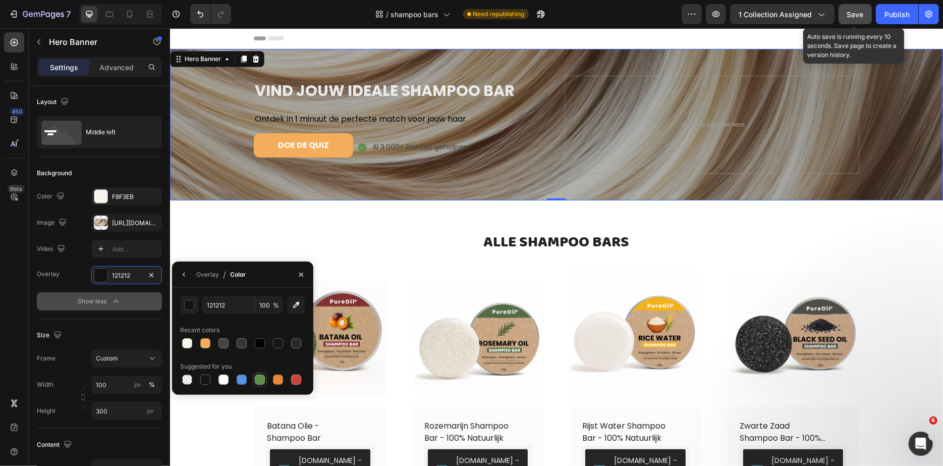
click at [262, 376] on div at bounding box center [260, 379] width 10 height 10
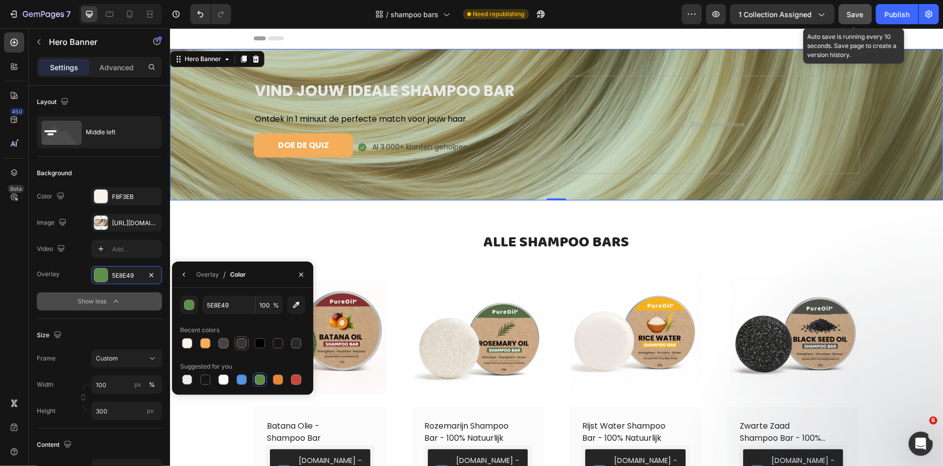
click at [240, 344] on div at bounding box center [242, 343] width 10 height 10
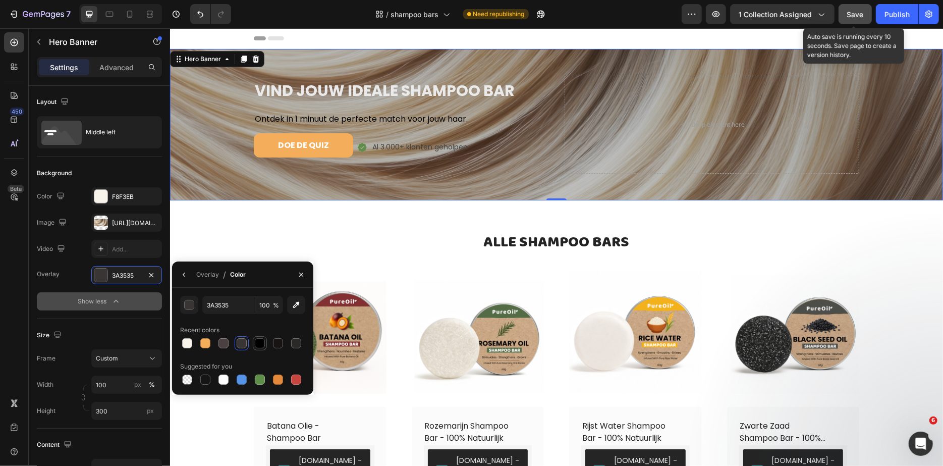
click at [253, 342] on div at bounding box center [260, 343] width 14 height 14
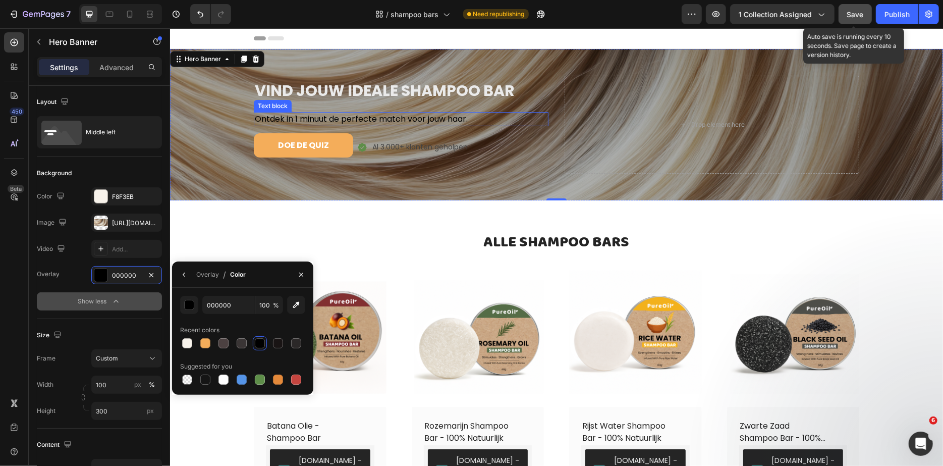
click at [332, 116] on span "Ontdek in 1 minuut de perfecte match voor jouw haar." at bounding box center [360, 119] width 213 height 12
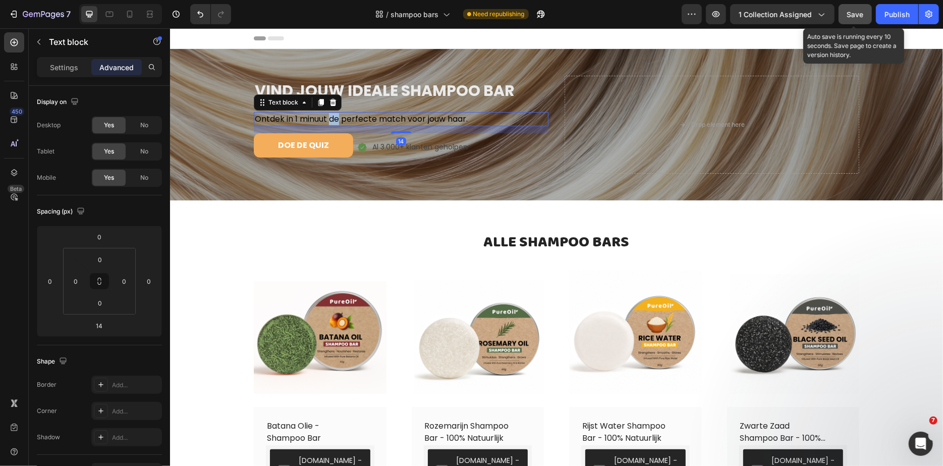
click at [332, 116] on span "Ontdek in 1 minuut de perfecte match voor jouw haar." at bounding box center [360, 119] width 213 height 12
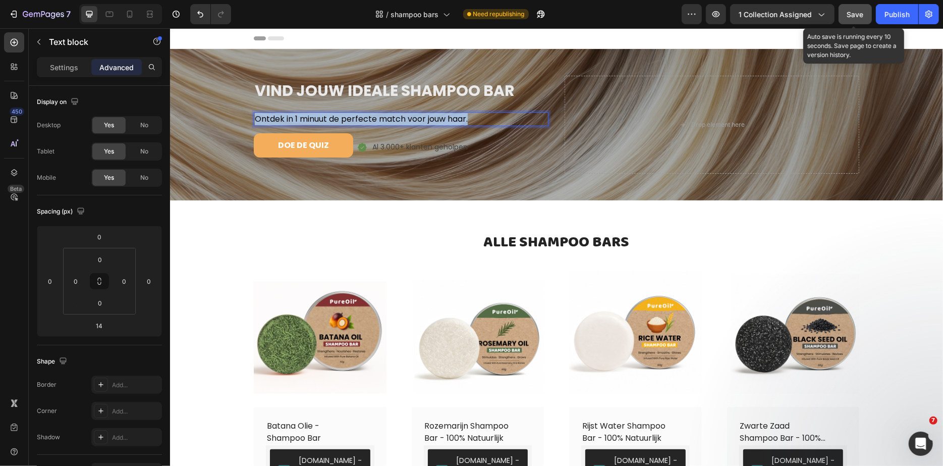
click at [332, 116] on span "Ontdek in 1 minuut de perfecte match voor jouw haar." at bounding box center [360, 119] width 213 height 12
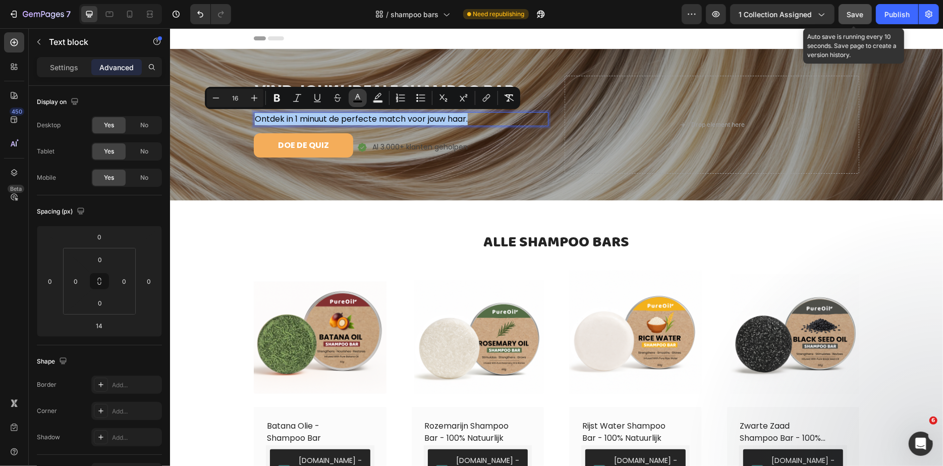
click at [358, 96] on icon "Editor contextual toolbar" at bounding box center [357, 97] width 5 height 6
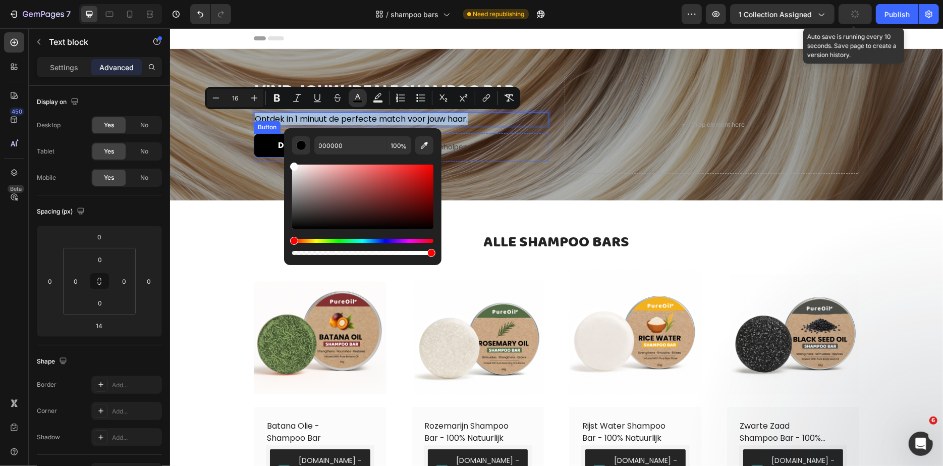
drag, startPoint x: 510, startPoint y: 230, endPoint x: 266, endPoint y: 141, distance: 259.6
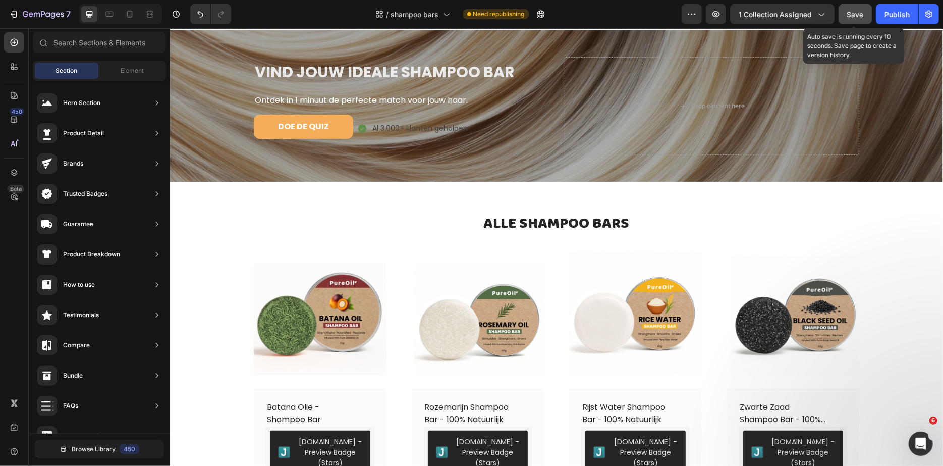
scroll to position [24, 0]
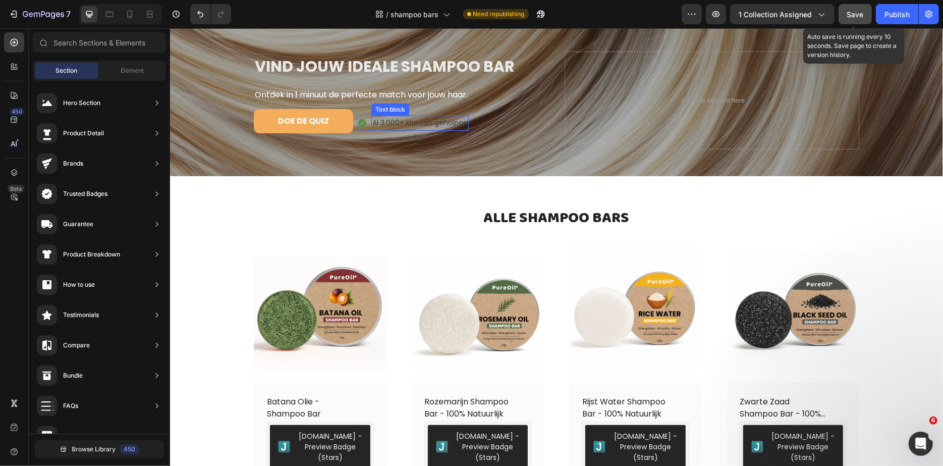
click at [391, 122] on p "Al 3.000+ klanten geholpen" at bounding box center [419, 122] width 95 height 13
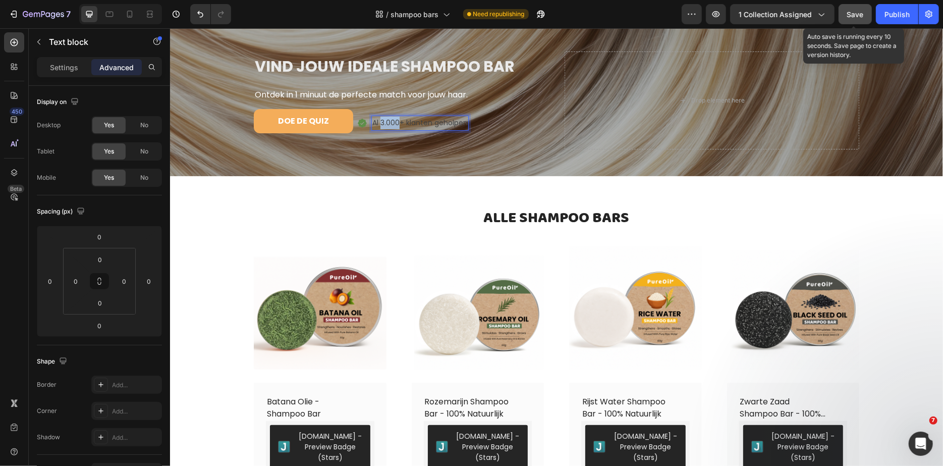
click at [391, 122] on p "Al 3.000+ klanten geholpen" at bounding box center [419, 122] width 95 height 13
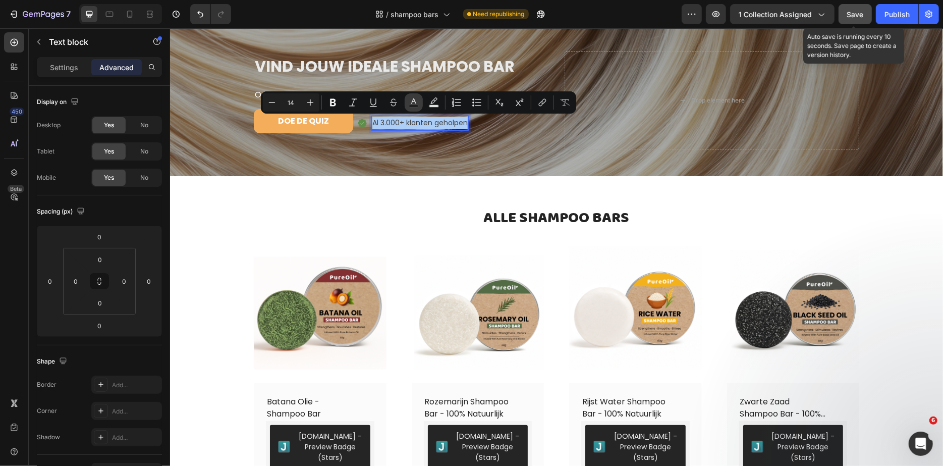
click at [409, 103] on icon "Editor contextual toolbar" at bounding box center [414, 102] width 10 height 10
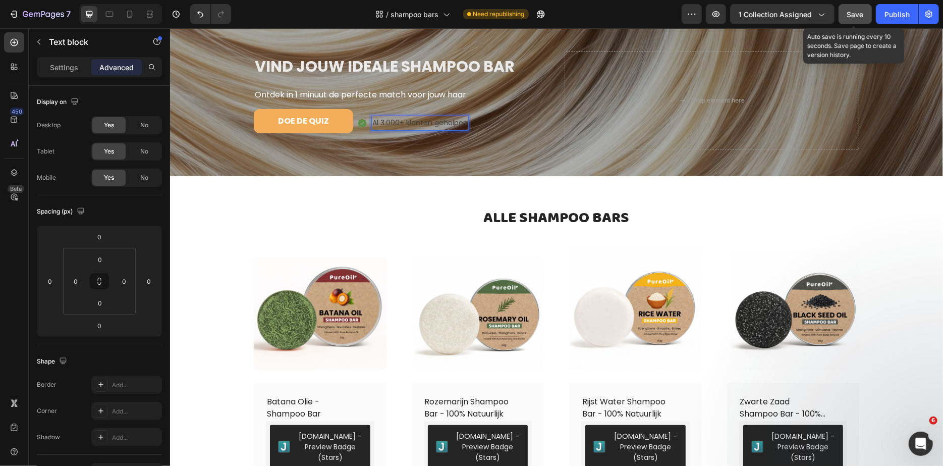
click at [416, 124] on p "Al 3.000+ klanten geholpen" at bounding box center [419, 122] width 95 height 13
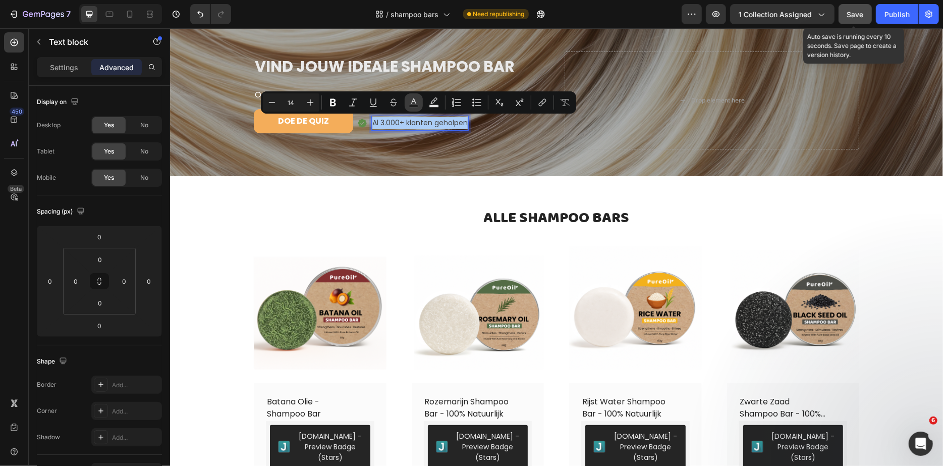
click at [415, 101] on icon "Editor contextual toolbar" at bounding box center [414, 102] width 10 height 10
click at [411, 103] on icon "Editor contextual toolbar" at bounding box center [413, 101] width 5 height 6
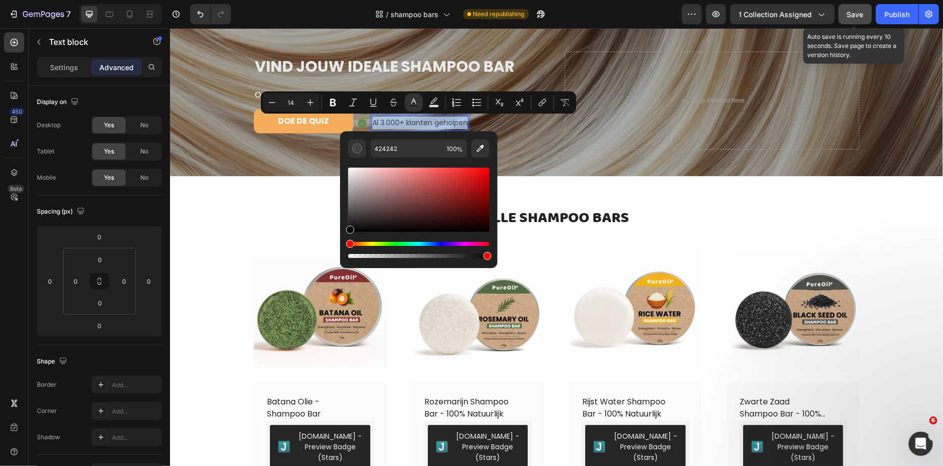
drag, startPoint x: 562, startPoint y: 242, endPoint x: 331, endPoint y: 240, distance: 231.6
click at [335, 100] on icon "Editor contextual toolbar" at bounding box center [333, 103] width 6 height 8
click at [302, 155] on div "⁠⁠⁠⁠⁠⁠⁠ VIND JOUW IDEALE SHAMPOO BAR Heading Ontdek in 1 minuut de perfecte mat…" at bounding box center [556, 100] width 606 height 130
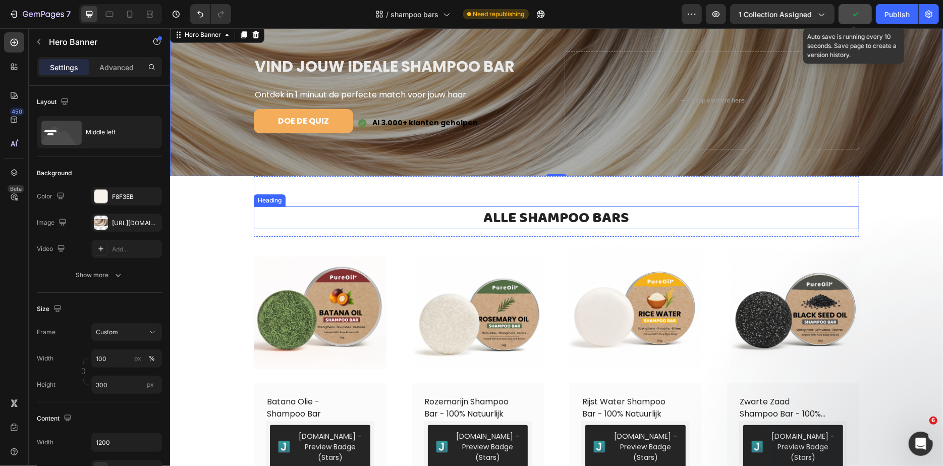
scroll to position [0, 0]
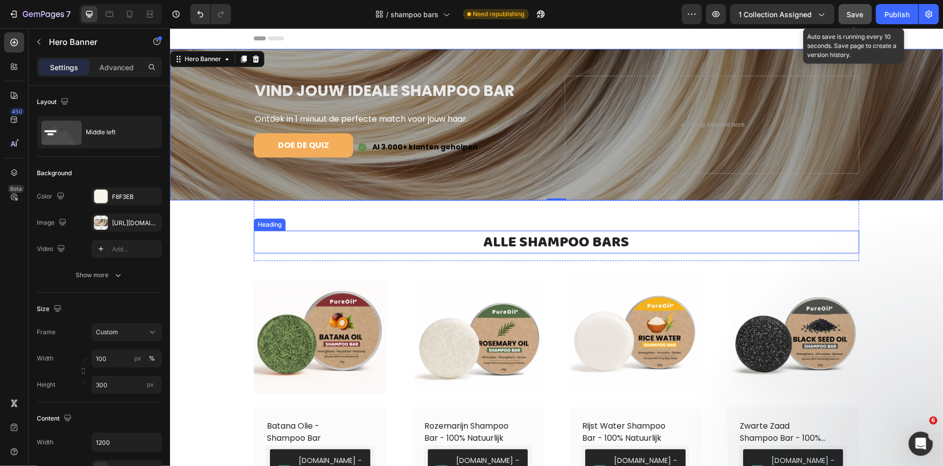
click at [256, 235] on p "⁠⁠⁠⁠⁠⁠⁠ ALLE SHAMPOO BARS" at bounding box center [556, 241] width 604 height 21
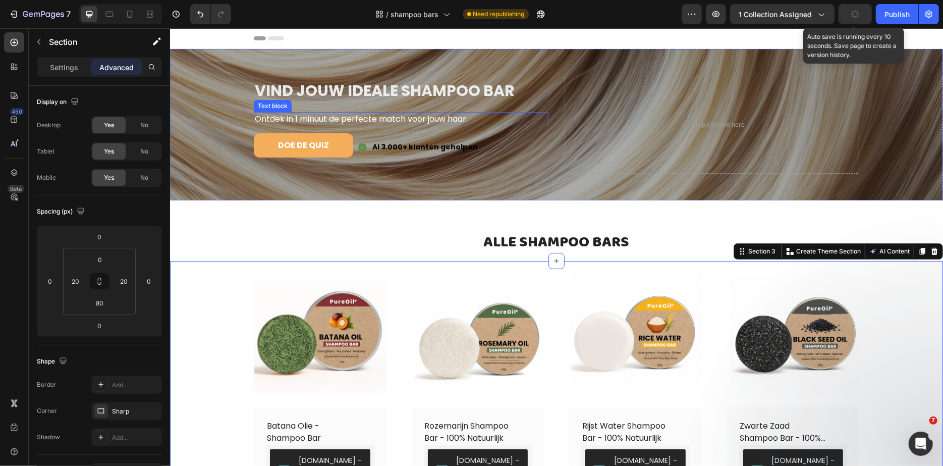
click at [388, 119] on span "Ontdek in 1 minuut de perfecte match voor jouw haar." at bounding box center [360, 119] width 213 height 12
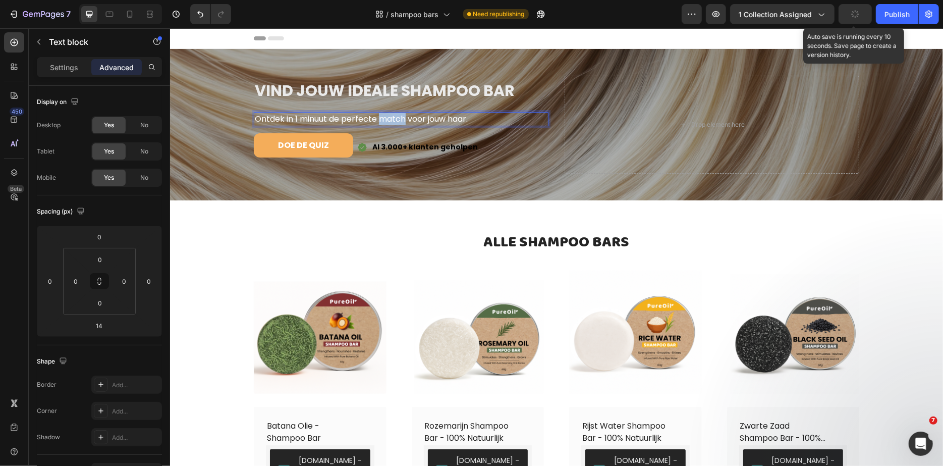
click at [388, 119] on span "Ontdek in 1 minuut de perfecte match voor jouw haar." at bounding box center [360, 119] width 213 height 12
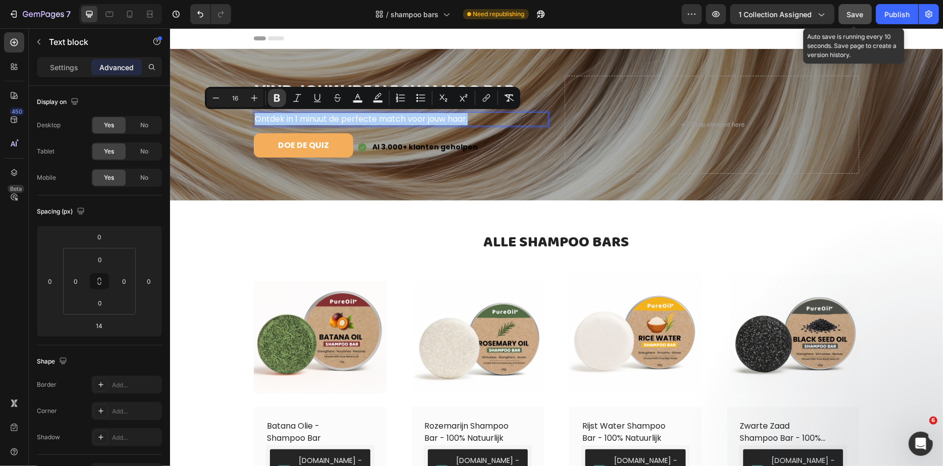
click at [276, 97] on icon "Editor contextual toolbar" at bounding box center [277, 98] width 6 height 8
click at [227, 168] on div "Overlay" at bounding box center [556, 123] width 773 height 151
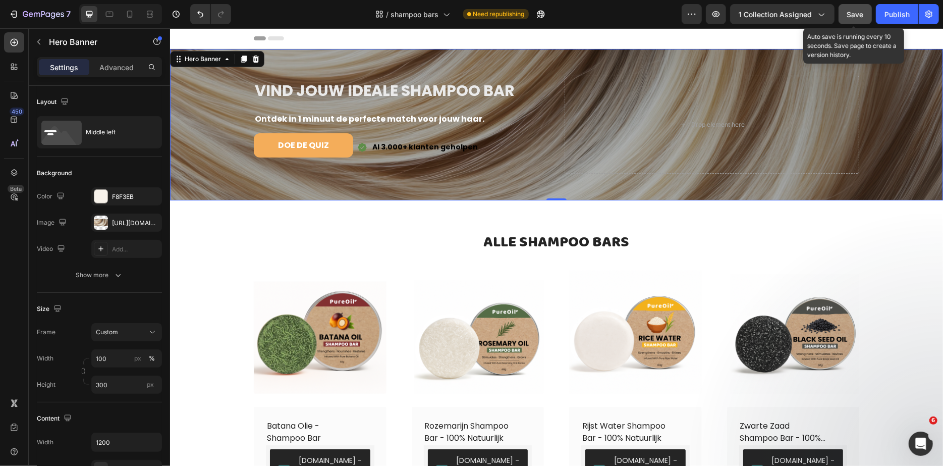
click at [384, 88] on span "VIND JOUW IDEALE SHAMPOO BAR" at bounding box center [384, 90] width 260 height 22
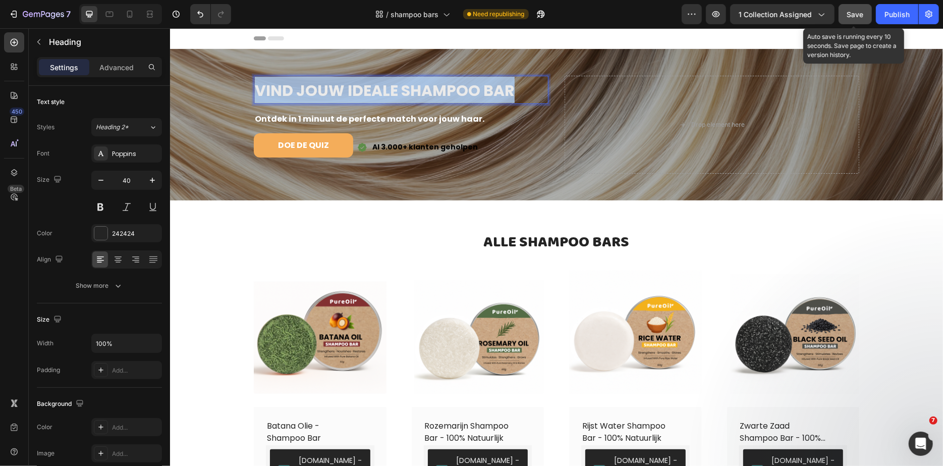
click at [384, 88] on span "VIND JOUW IDEALE SHAMPOO BAR" at bounding box center [384, 90] width 260 height 22
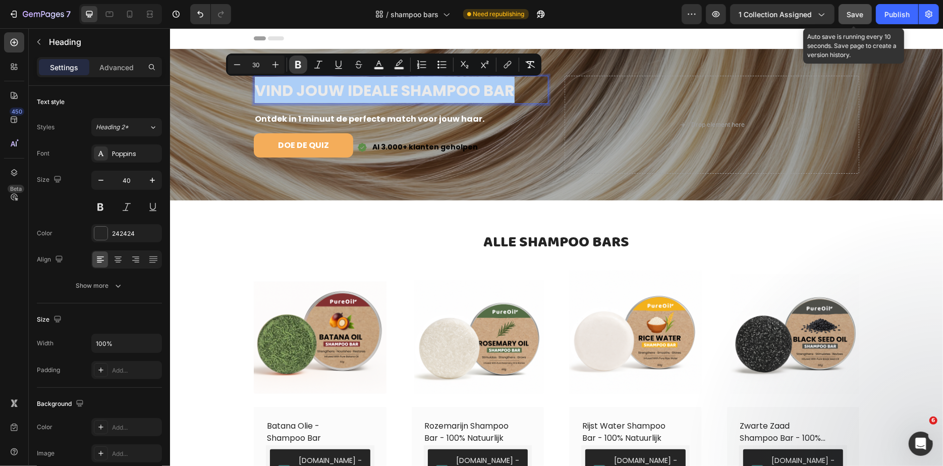
click at [297, 62] on icon "Editor contextual toolbar" at bounding box center [298, 65] width 6 height 8
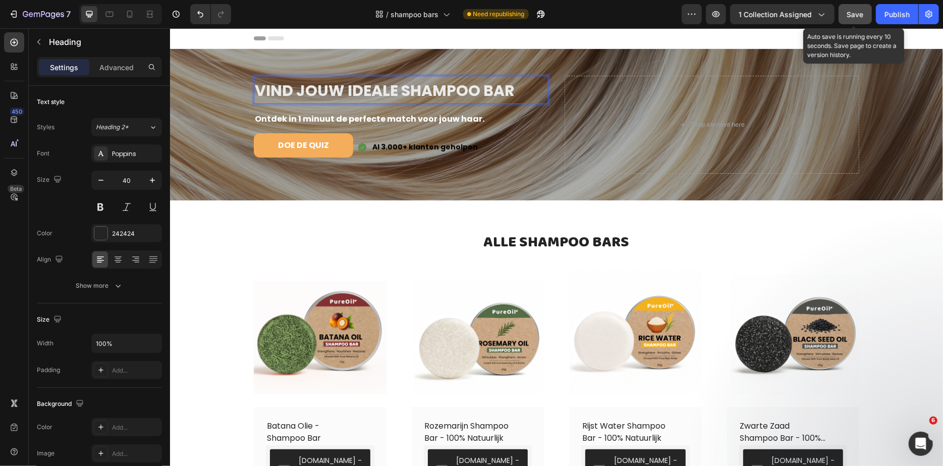
click at [348, 88] on strong "VIND JOUW IDEALE SHAMPOO BAR" at bounding box center [384, 90] width 260 height 22
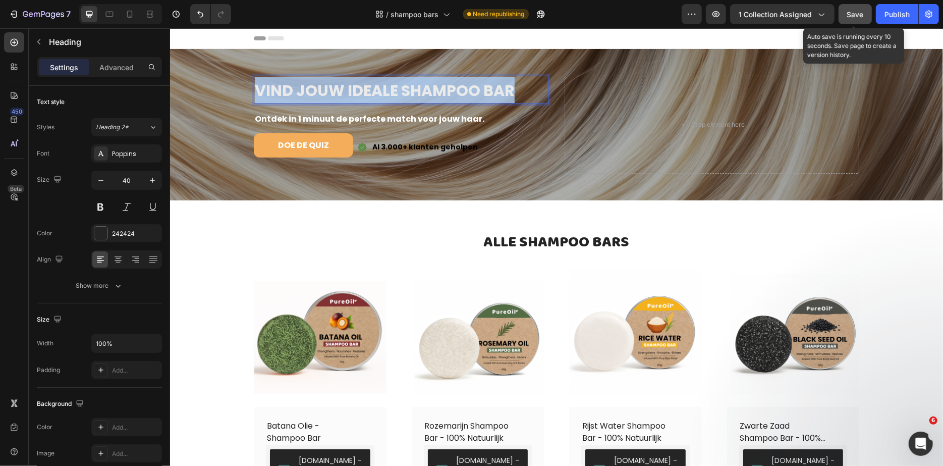
click at [348, 88] on strong "VIND JOUW IDEALE SHAMPOO BAR" at bounding box center [384, 90] width 260 height 22
click at [323, 100] on strong "VIND JOUW IDEALE SHAMPOO BAR" at bounding box center [384, 90] width 260 height 22
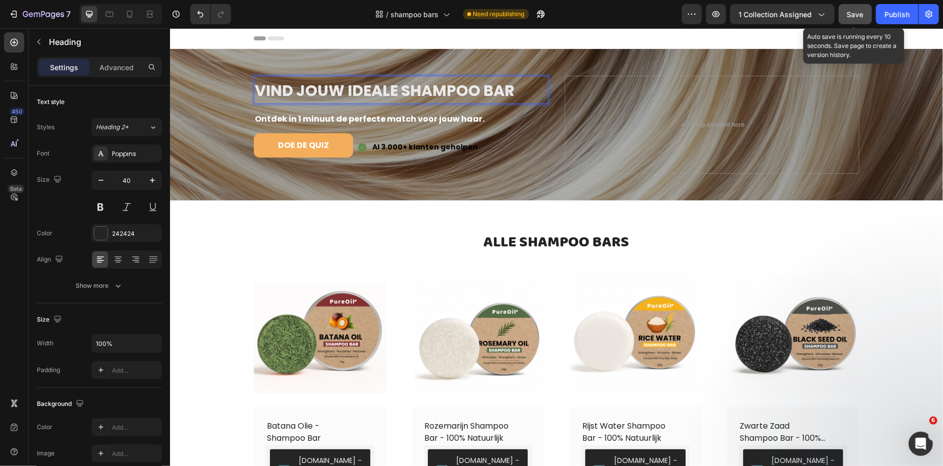
click at [323, 95] on strong "VIND JOUW IDEALE SHAMPOO BAR" at bounding box center [384, 90] width 260 height 22
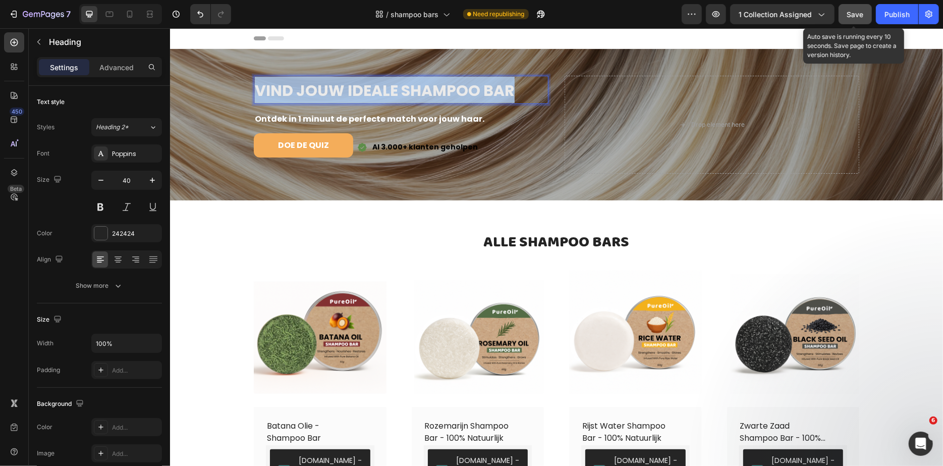
click at [323, 95] on strong "VIND JOUW IDEALE SHAMPOO BAR" at bounding box center [384, 90] width 260 height 22
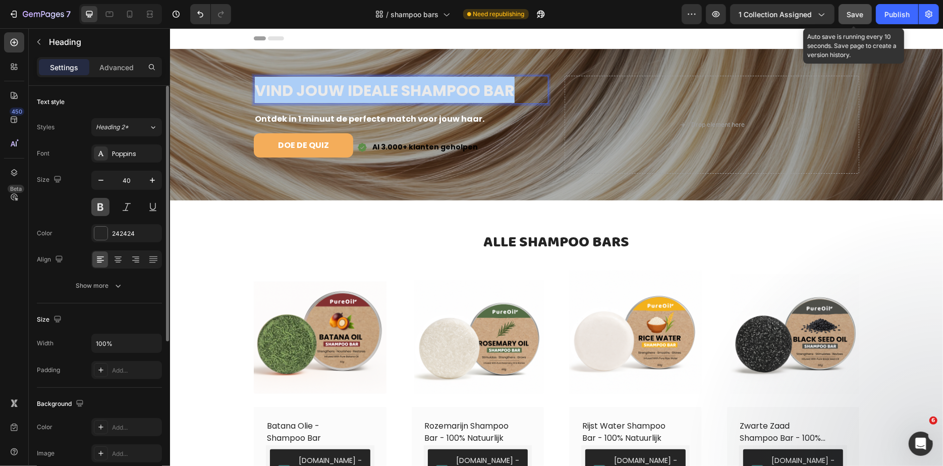
click at [104, 206] on button at bounding box center [100, 207] width 18 height 18
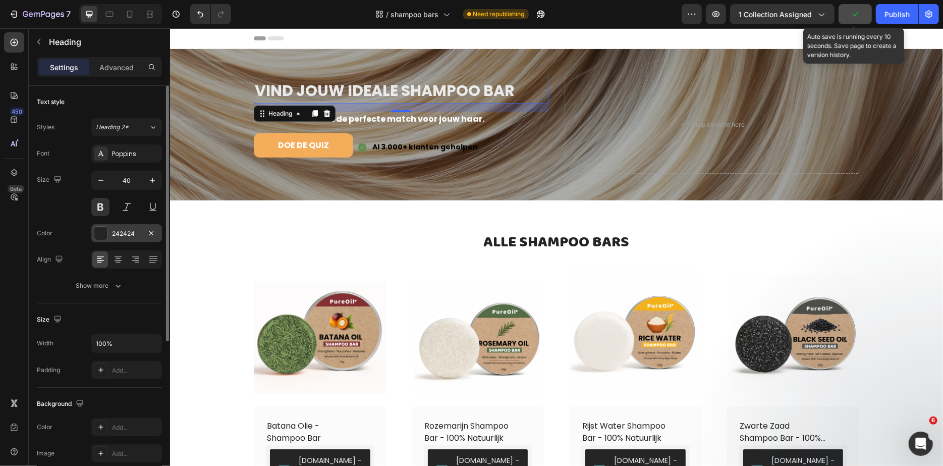
click at [102, 234] on div at bounding box center [100, 233] width 13 height 13
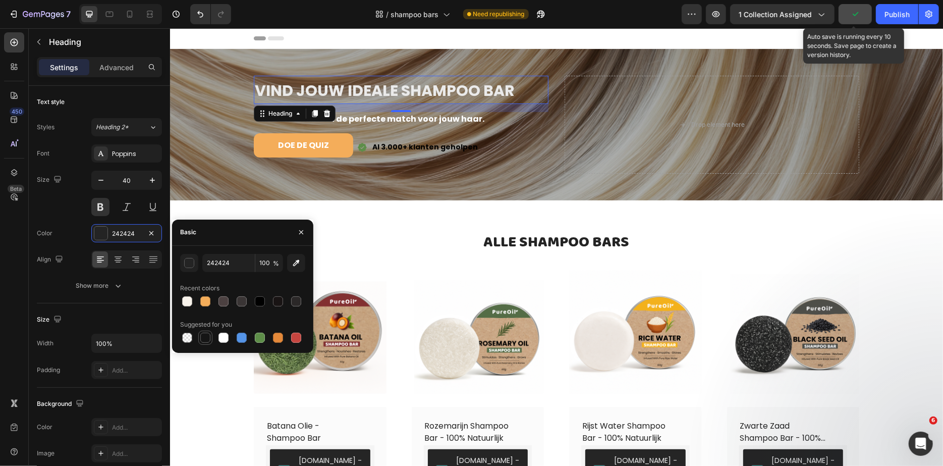
click at [205, 335] on div at bounding box center [205, 338] width 10 height 10
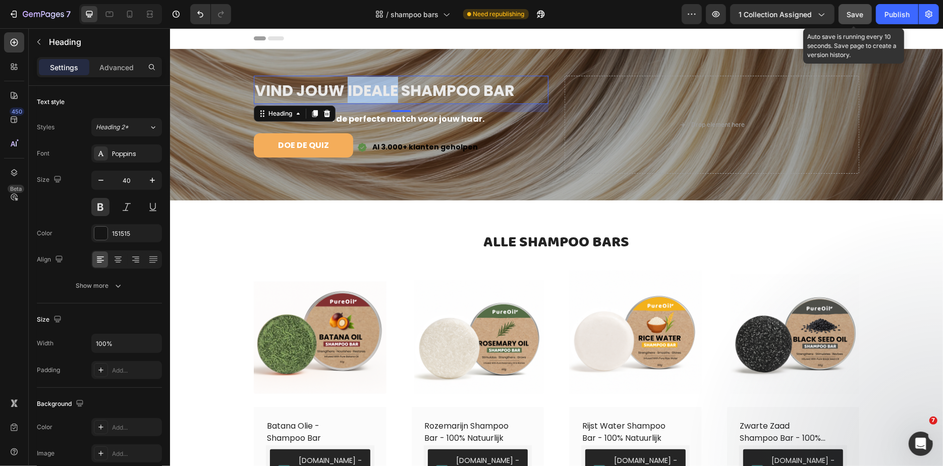
click at [380, 87] on strong "VIND JOUW IDEALE SHAMPOO BAR" at bounding box center [384, 90] width 260 height 22
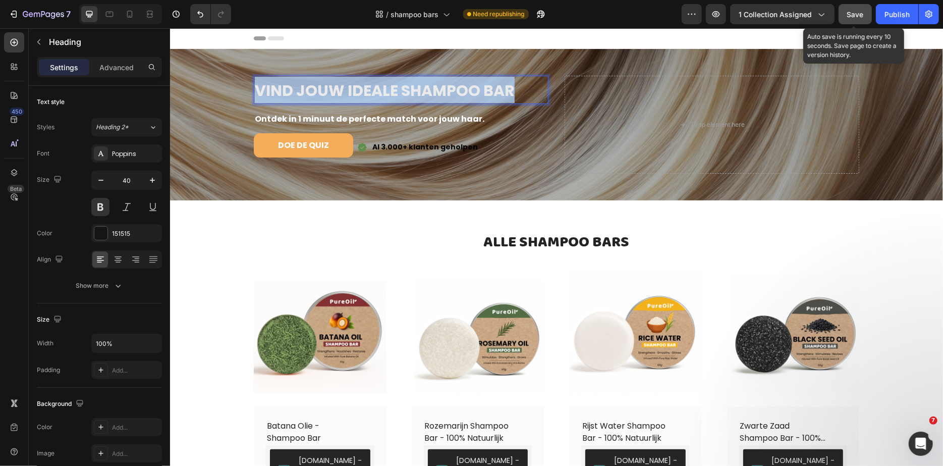
click at [380, 87] on strong "VIND JOUW IDEALE SHAMPOO BAR" at bounding box center [384, 90] width 260 height 22
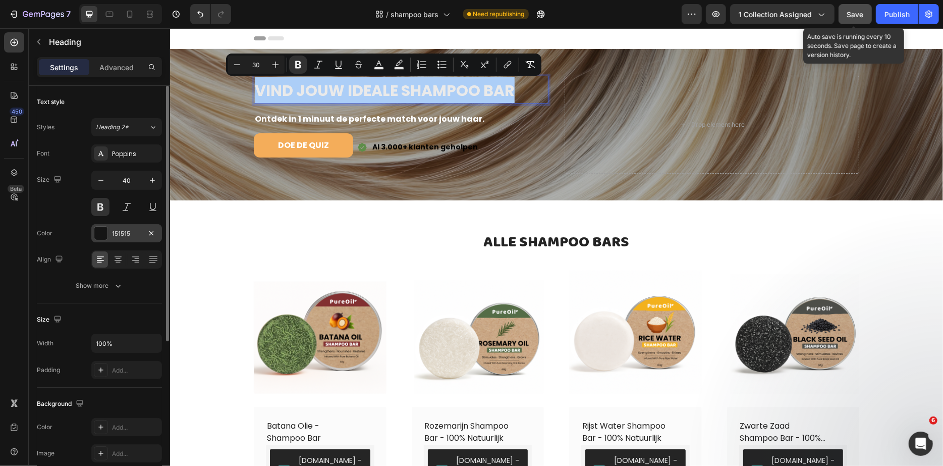
click at [103, 231] on div at bounding box center [100, 233] width 13 height 13
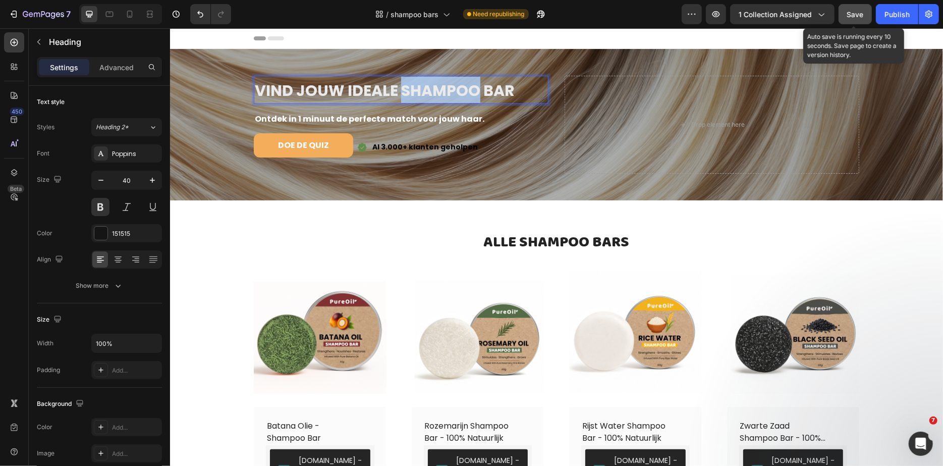
click at [400, 86] on strong "VIND JOUW IDEALE SHAMPOO BAR" at bounding box center [384, 90] width 260 height 22
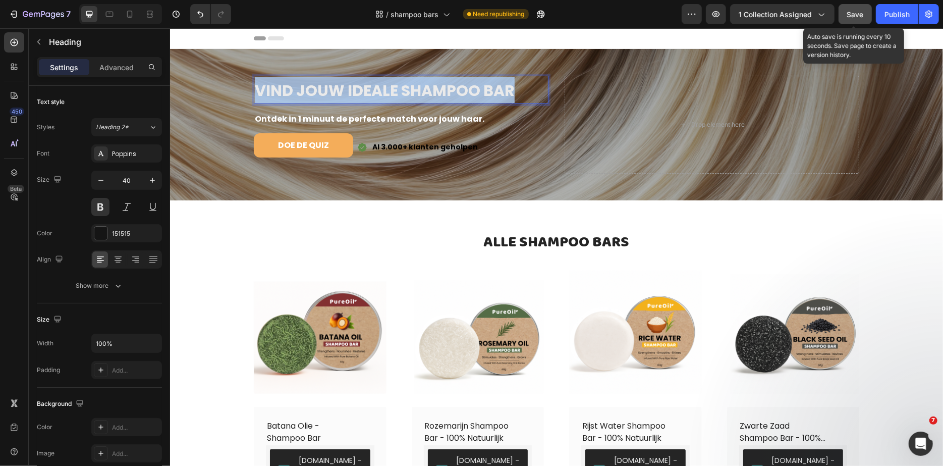
click at [400, 86] on strong "VIND JOUW IDEALE SHAMPOO BAR" at bounding box center [384, 90] width 260 height 22
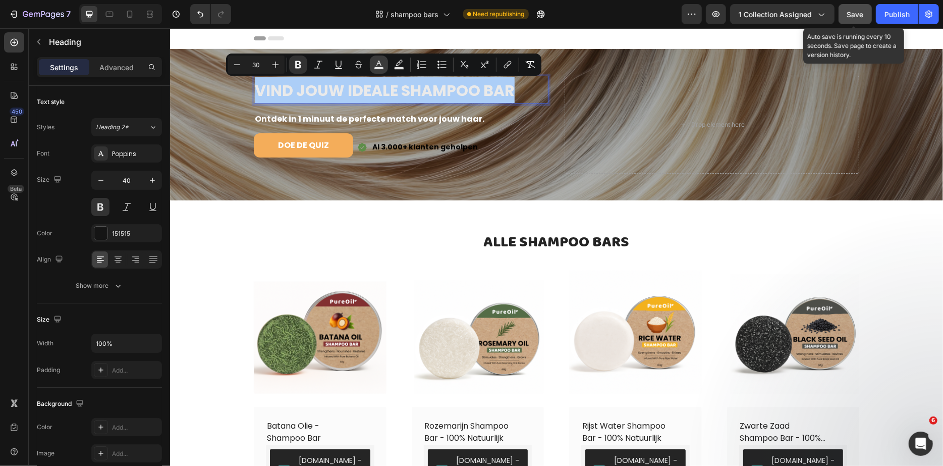
click at [375, 64] on icon "Editor contextual toolbar" at bounding box center [379, 65] width 10 height 10
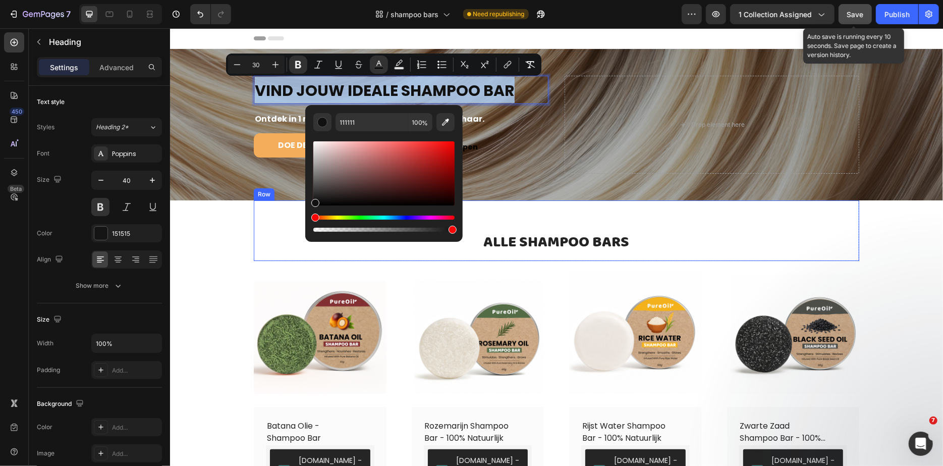
drag, startPoint x: 535, startPoint y: 194, endPoint x: 291, endPoint y: 225, distance: 245.7
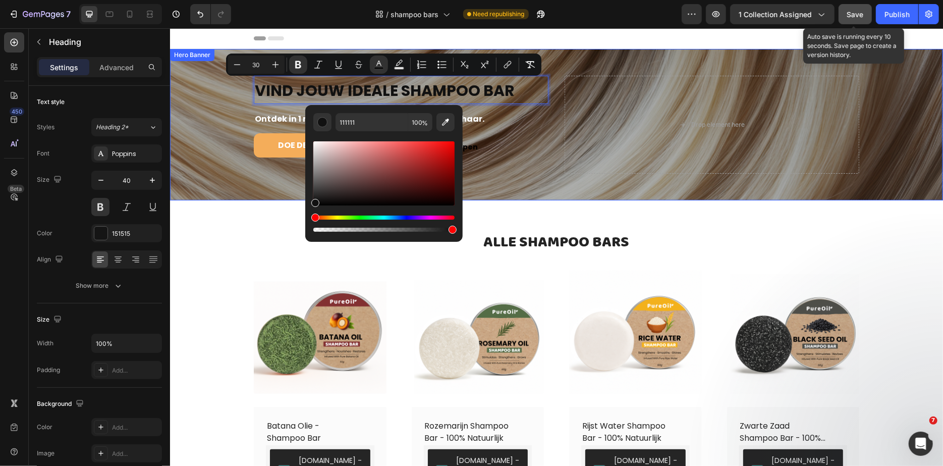
click at [249, 178] on div "Overlay" at bounding box center [556, 123] width 773 height 151
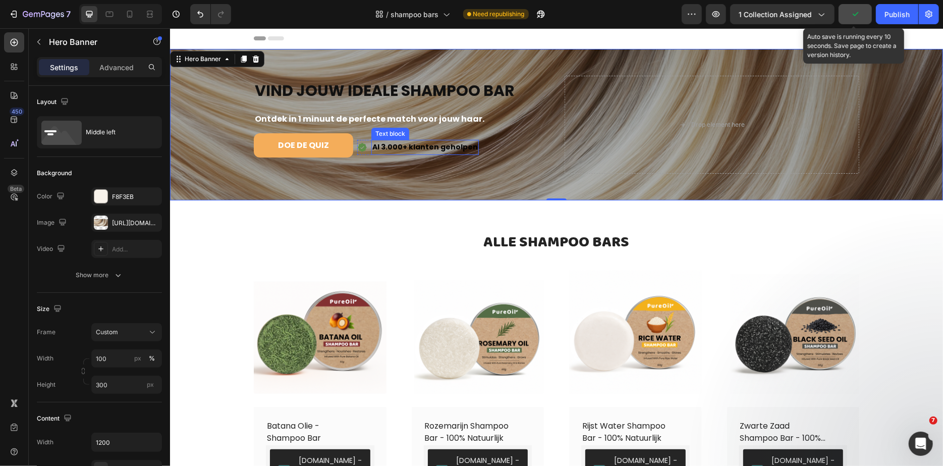
click at [408, 147] on strong "Al 3.000+ klanten geholpen" at bounding box center [424, 146] width 105 height 10
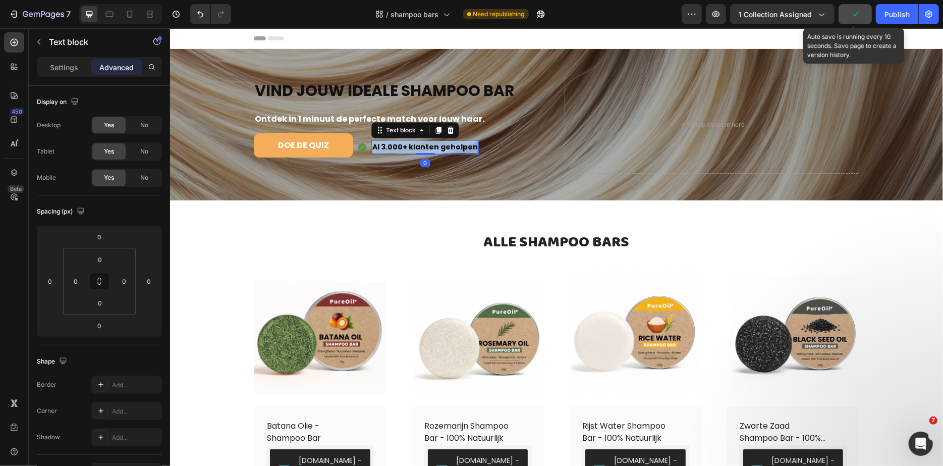
click at [408, 147] on strong "Al 3.000+ klanten geholpen" at bounding box center [424, 146] width 105 height 10
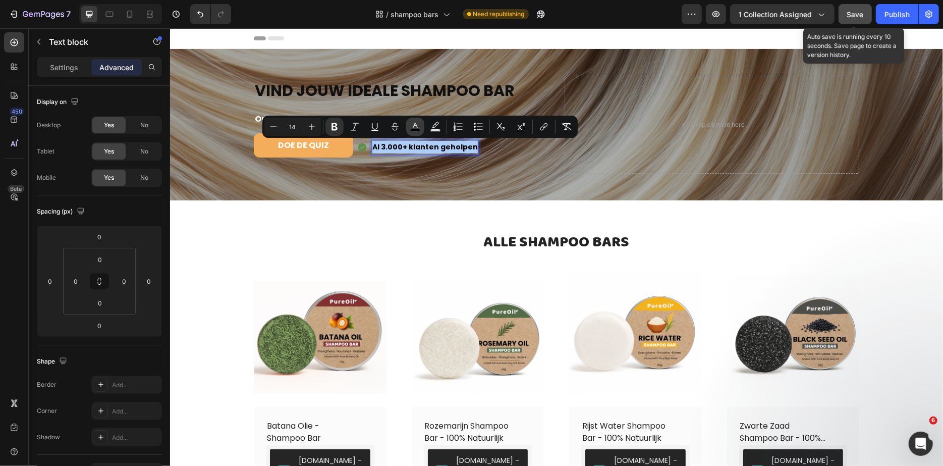
click at [416, 126] on icon "Editor contextual toolbar" at bounding box center [415, 127] width 10 height 10
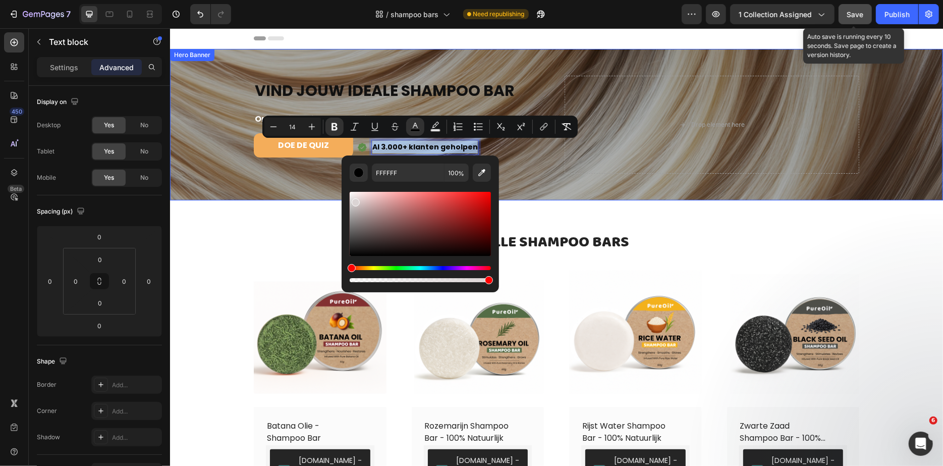
drag, startPoint x: 563, startPoint y: 255, endPoint x: 320, endPoint y: 168, distance: 258.3
click at [224, 189] on div "Overlay" at bounding box center [556, 123] width 773 height 151
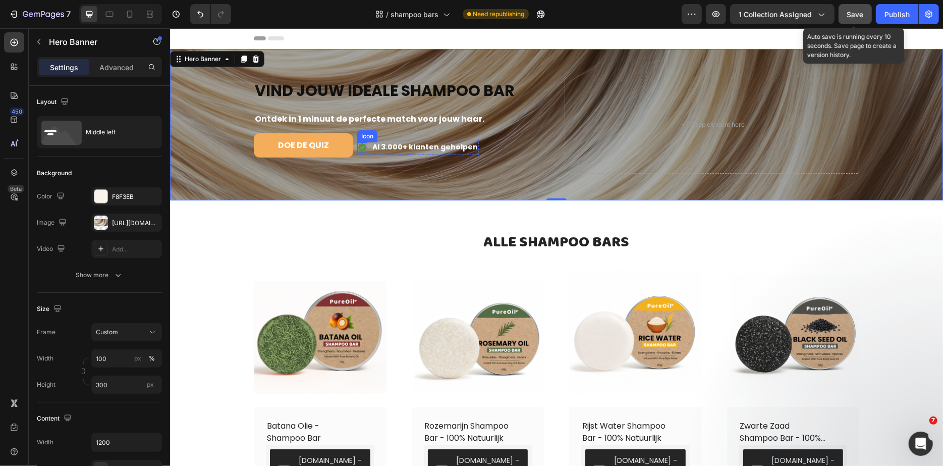
click at [362, 150] on icon at bounding box center [362, 147] width 10 height 10
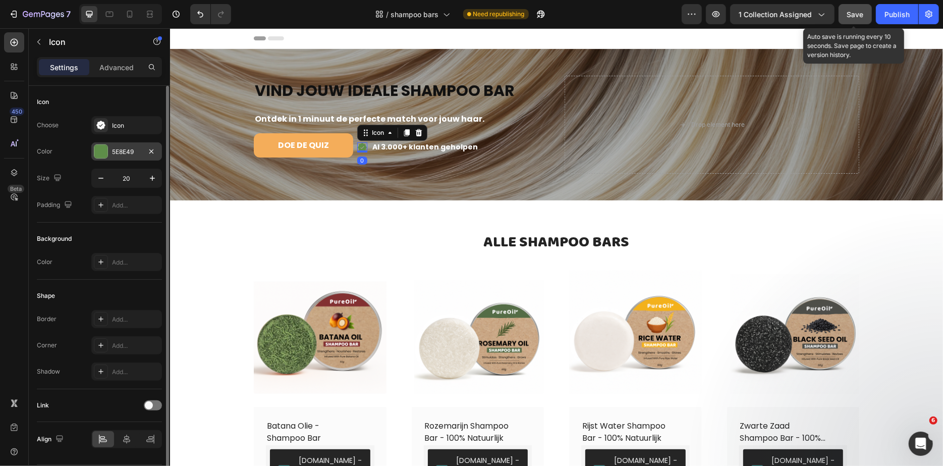
click at [101, 146] on div at bounding box center [100, 151] width 13 height 13
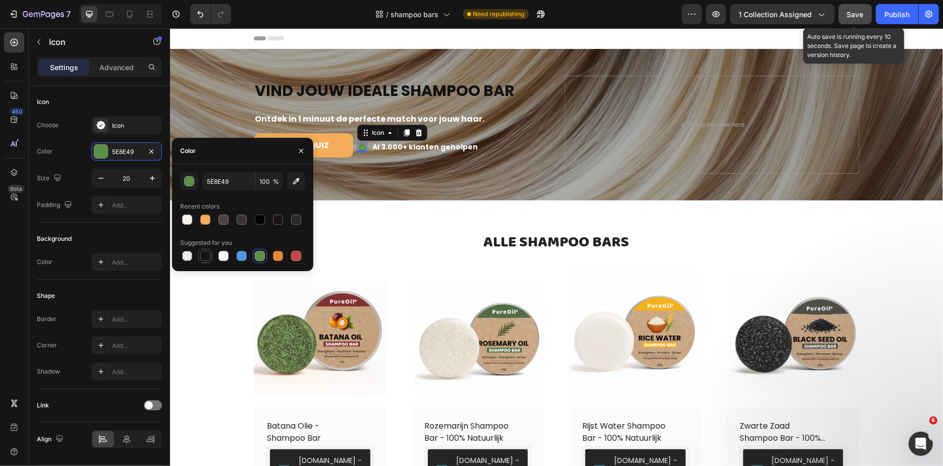
click at [201, 252] on div at bounding box center [205, 256] width 10 height 10
click at [416, 199] on div "Overlay" at bounding box center [556, 123] width 773 height 151
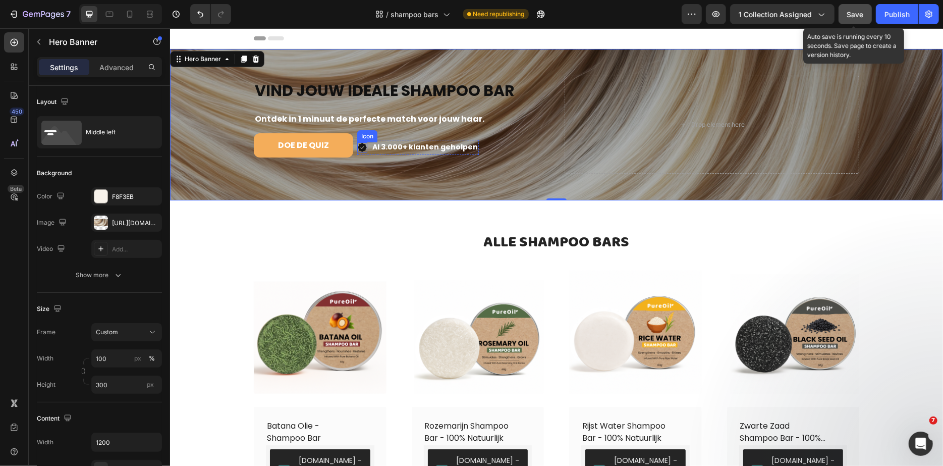
click at [362, 146] on icon at bounding box center [361, 146] width 9 height 9
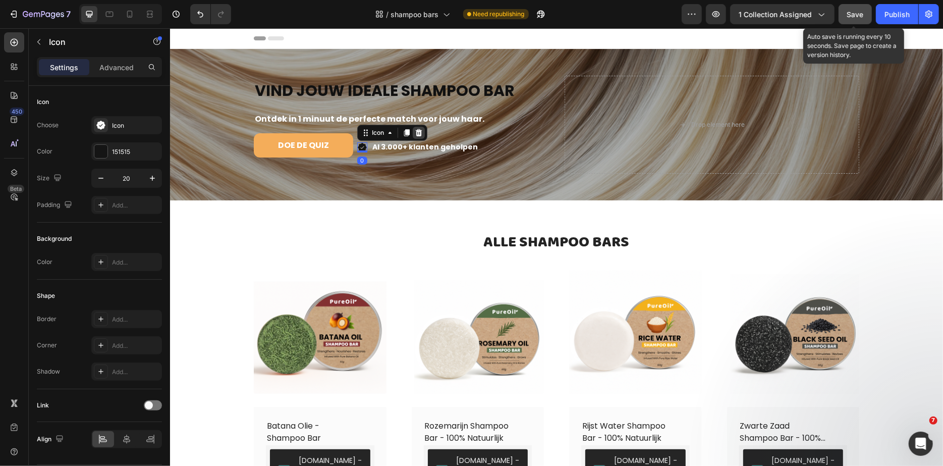
click at [421, 129] on div at bounding box center [418, 132] width 12 height 12
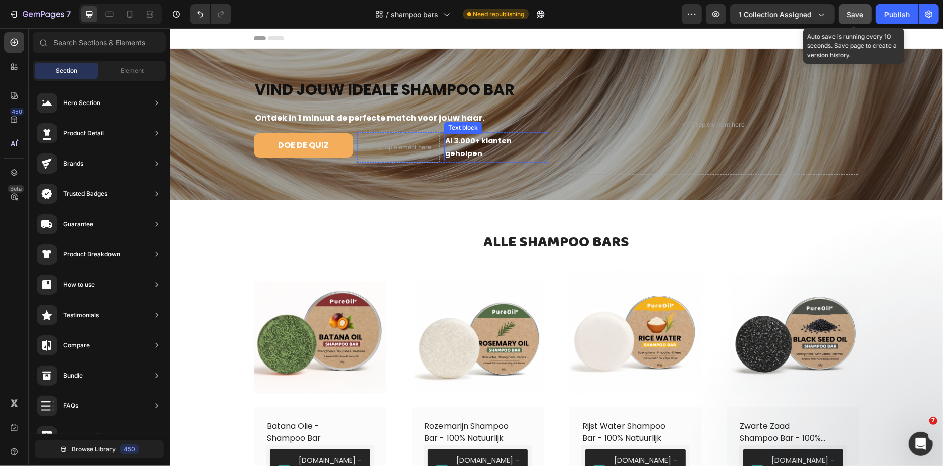
click at [450, 153] on p "Al 3.000+ klanten geholpen" at bounding box center [496, 146] width 102 height 25
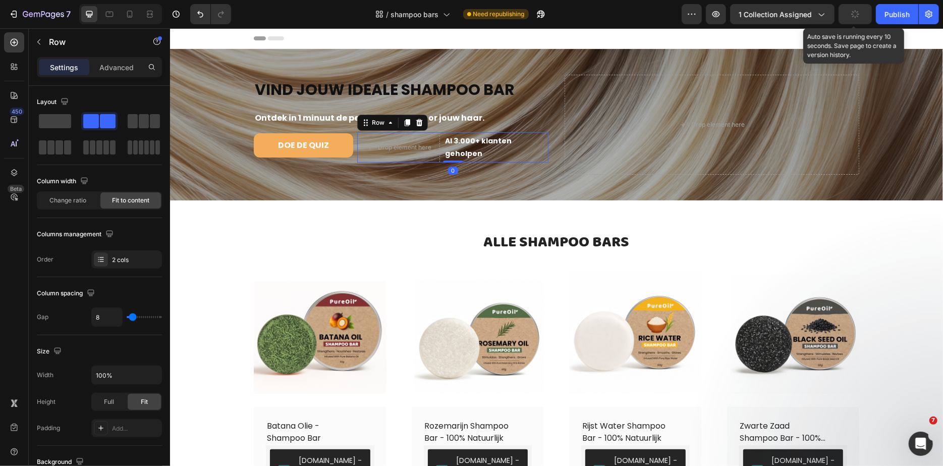
click at [445, 159] on div "Drop element here Al 3.000+ klanten geholpen Text block Row 0" at bounding box center [452, 147] width 191 height 30
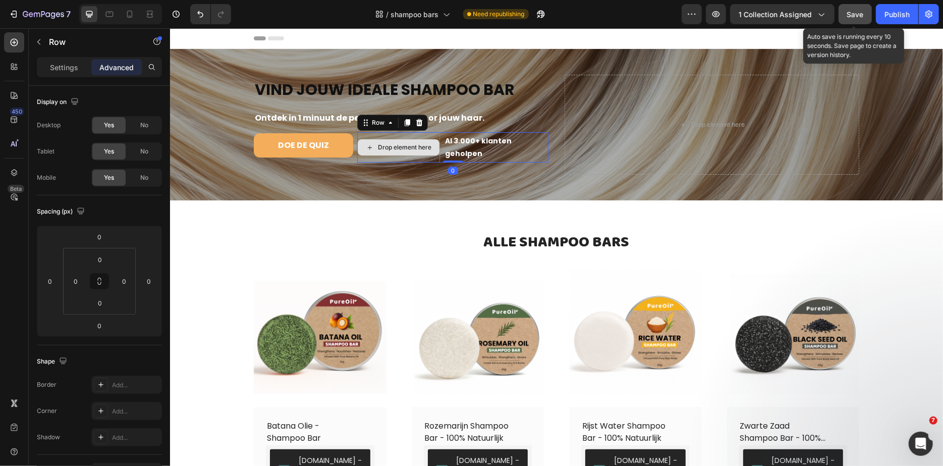
click at [411, 159] on div "Drop element here" at bounding box center [398, 147] width 83 height 30
click at [417, 124] on icon at bounding box center [419, 122] width 7 height 7
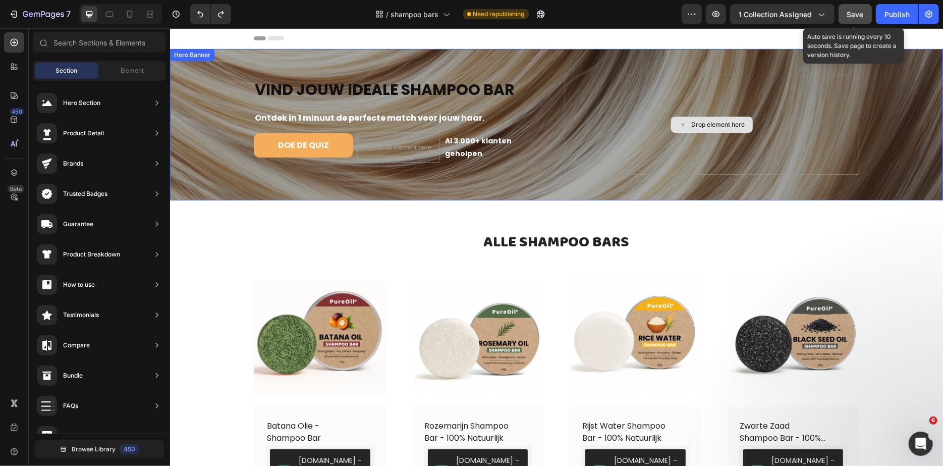
click at [568, 95] on div "Drop element here" at bounding box center [711, 124] width 295 height 100
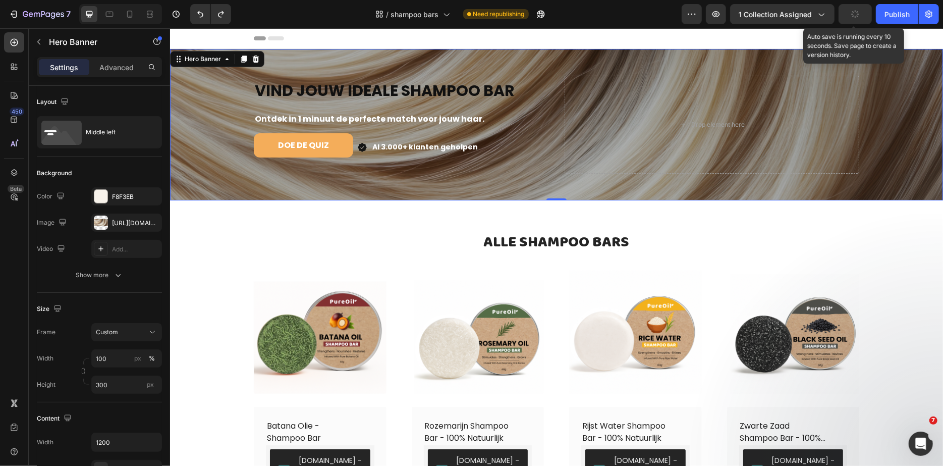
click at [546, 66] on div "⁠⁠⁠⁠⁠⁠⁠ VIND JOUW IDEALE SHAMPOO BAR Heading Ontdek in 1 minuut de perfecte mat…" at bounding box center [556, 124] width 606 height 130
click at [382, 91] on strong "VIND JOUW IDEALE SHAMPOO BAR" at bounding box center [384, 90] width 260 height 22
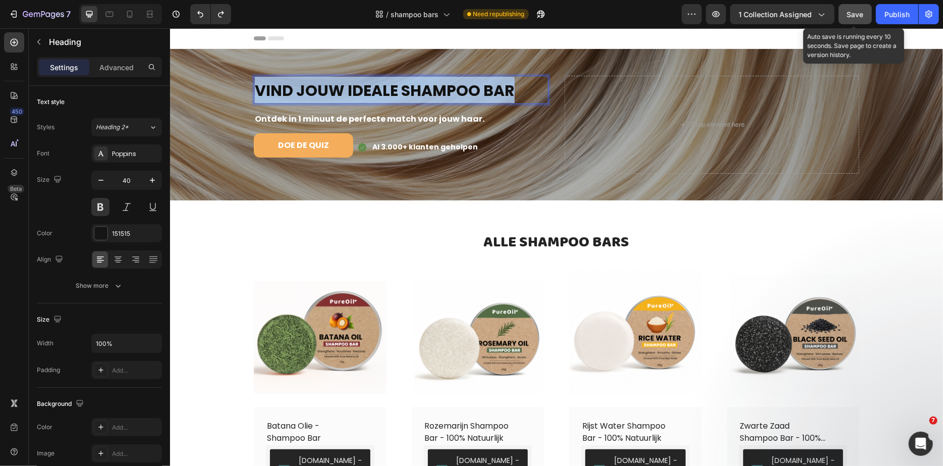
click at [382, 91] on strong "VIND JOUW IDEALE SHAMPOO BAR" at bounding box center [384, 90] width 260 height 22
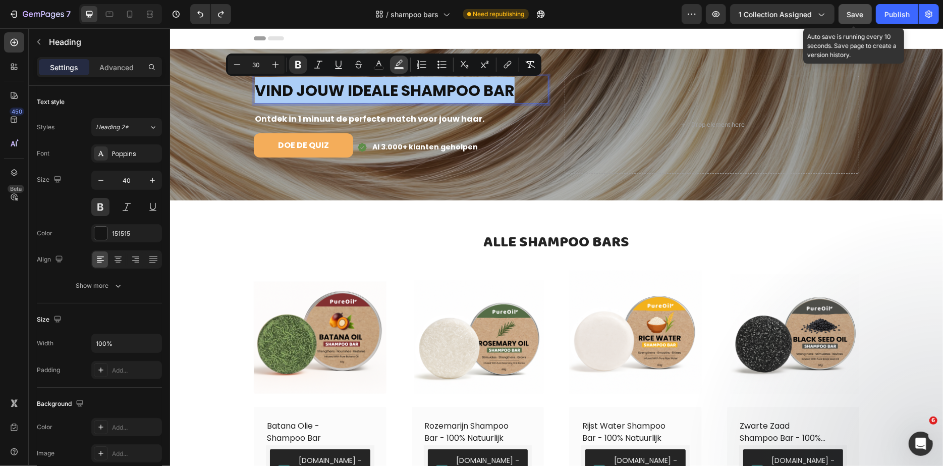
click at [400, 62] on icon "Editor contextual toolbar" at bounding box center [399, 65] width 10 height 10
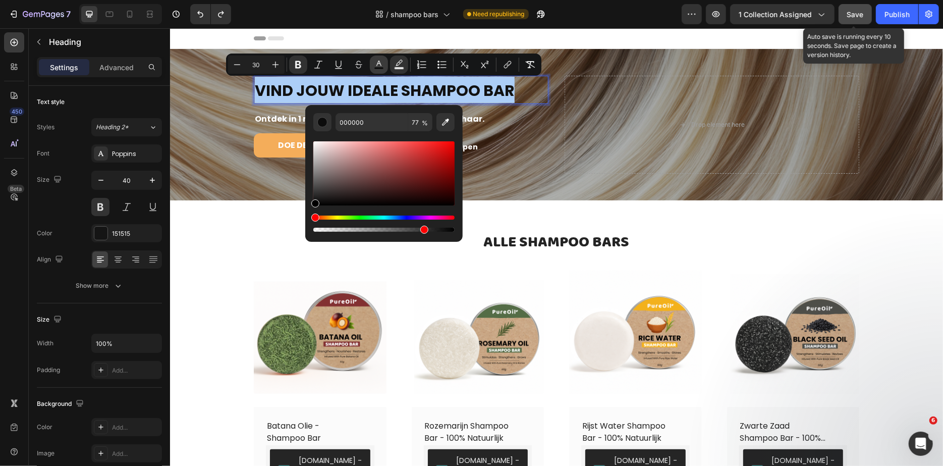
click at [383, 64] on icon "Editor contextual toolbar" at bounding box center [379, 65] width 10 height 10
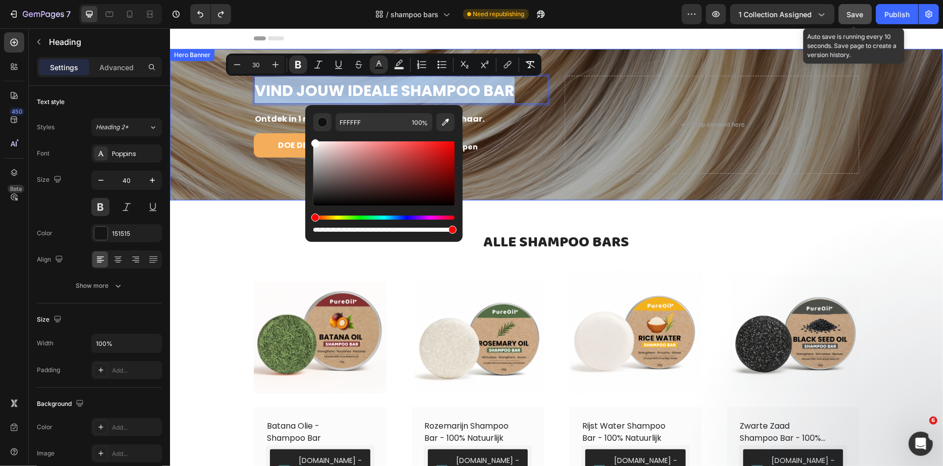
drag, startPoint x: 501, startPoint y: 187, endPoint x: 296, endPoint y: 127, distance: 213.2
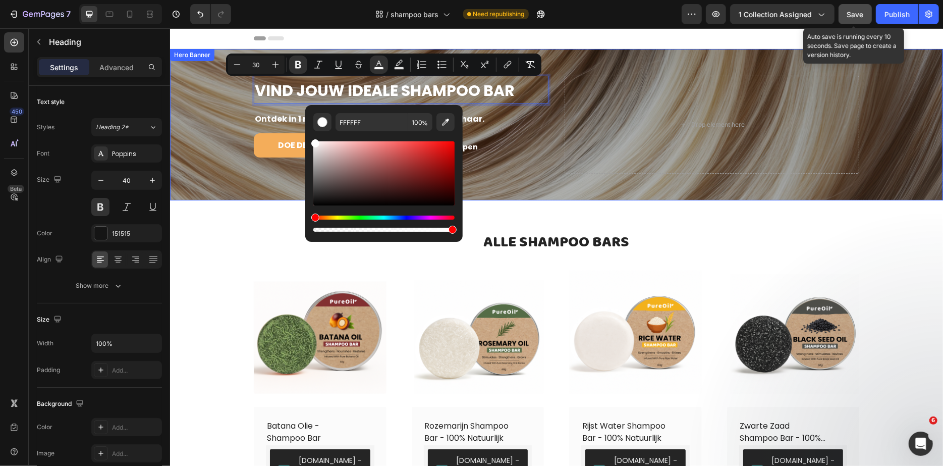
click at [205, 141] on div "Overlay" at bounding box center [556, 123] width 773 height 151
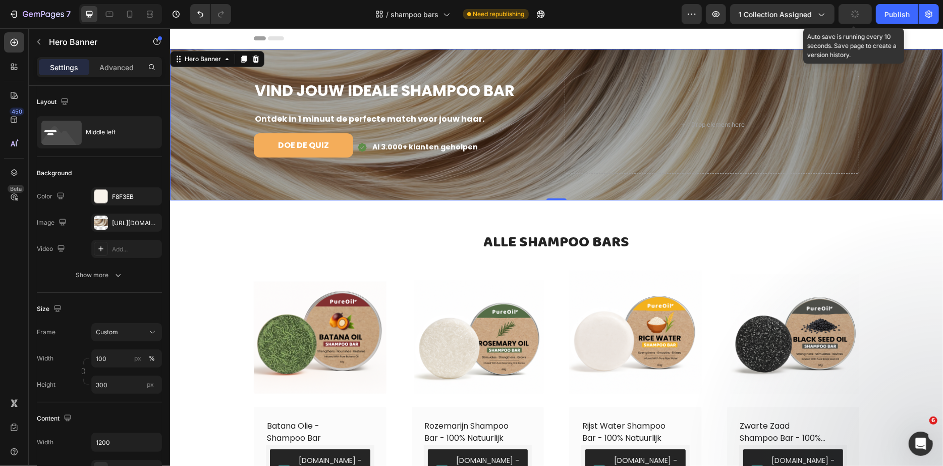
click at [857, 13] on icon "button" at bounding box center [856, 15] width 12 height 12
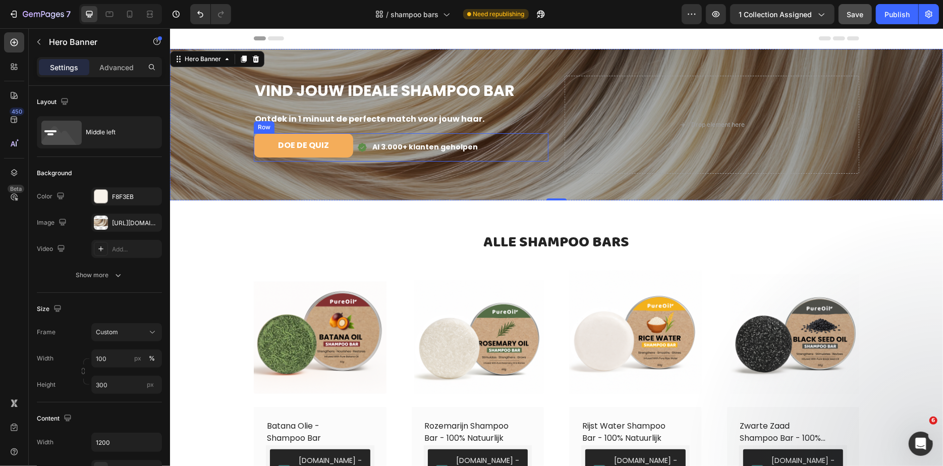
click at [353, 154] on div "DOE DE QUIZ Button Icon Al 3.000+ klanten geholpen Text block Row Row" at bounding box center [400, 147] width 295 height 28
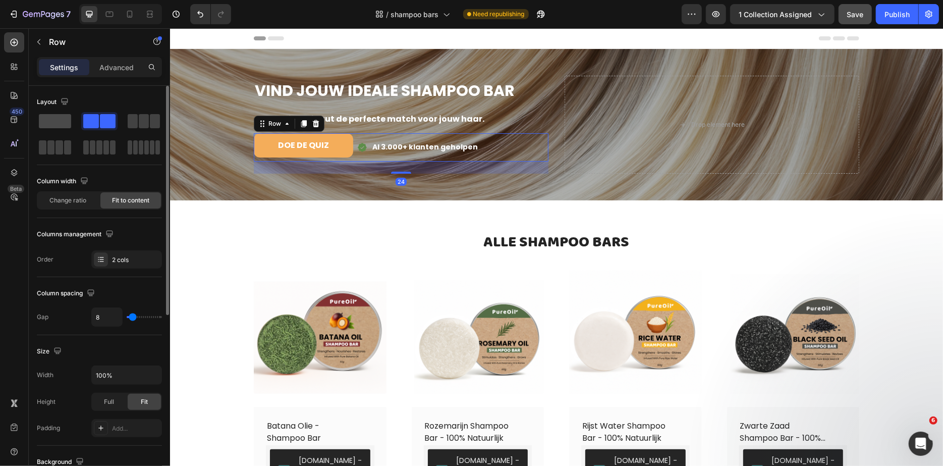
click at [49, 118] on span at bounding box center [55, 121] width 32 height 14
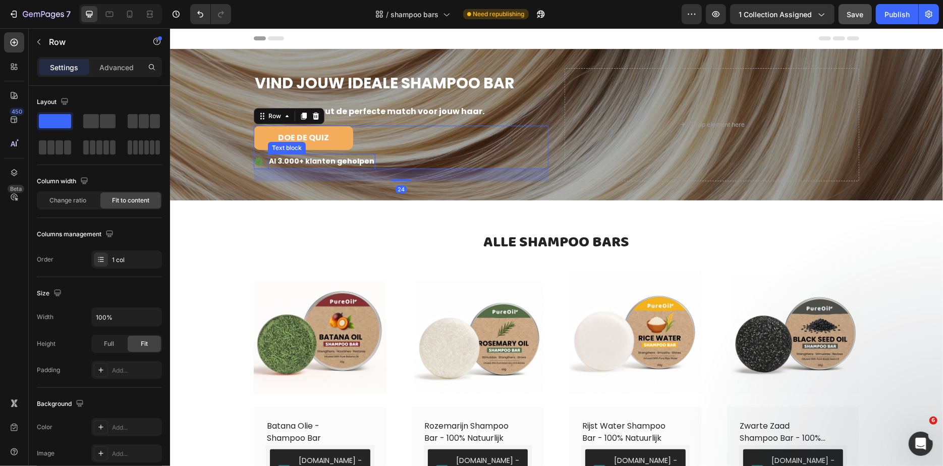
click at [350, 162] on strong "Al 3.000+ klanten geholpen" at bounding box center [320, 160] width 105 height 10
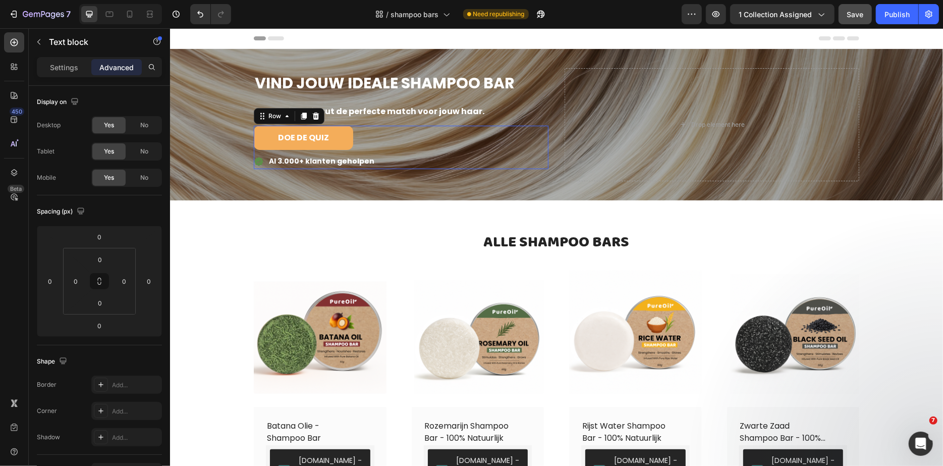
click at [397, 164] on div "DOE DE QUIZ Button Icon Al 3.000+ klanten geholpen Text block Row Row 0" at bounding box center [400, 146] width 295 height 43
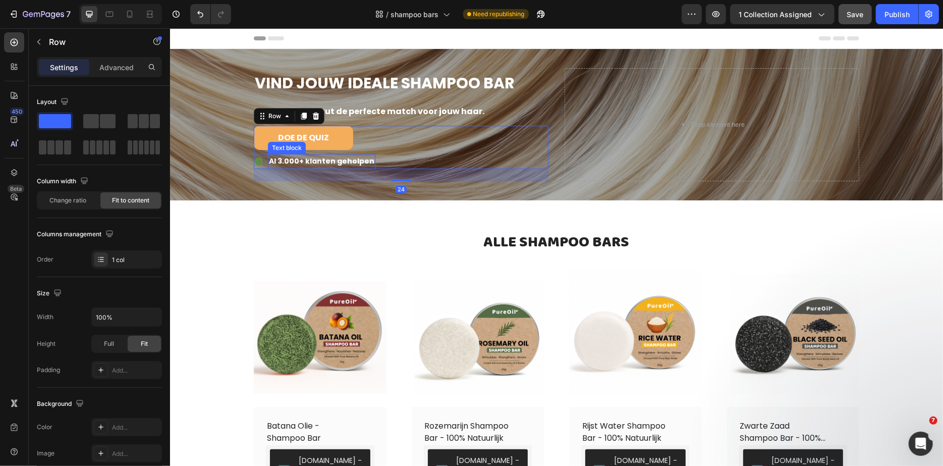
click at [340, 162] on strong "Al 3.000+ klanten geholpen" at bounding box center [320, 160] width 105 height 10
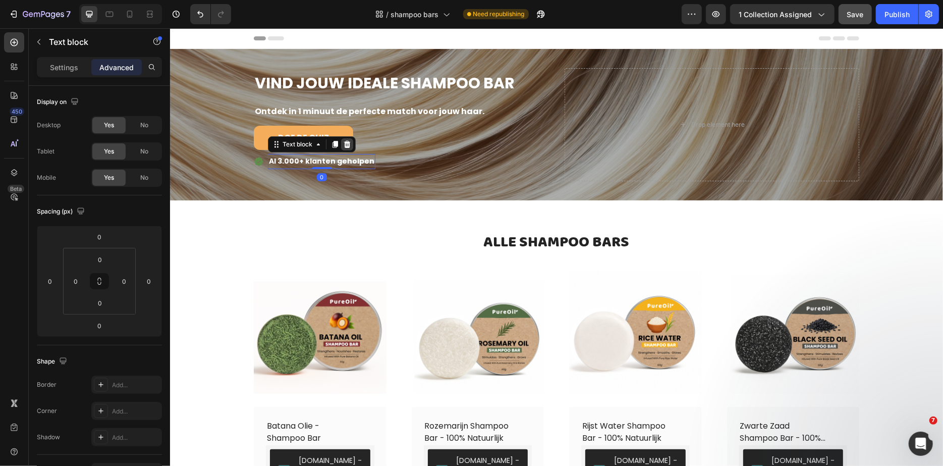
click at [346, 141] on icon at bounding box center [347, 143] width 7 height 7
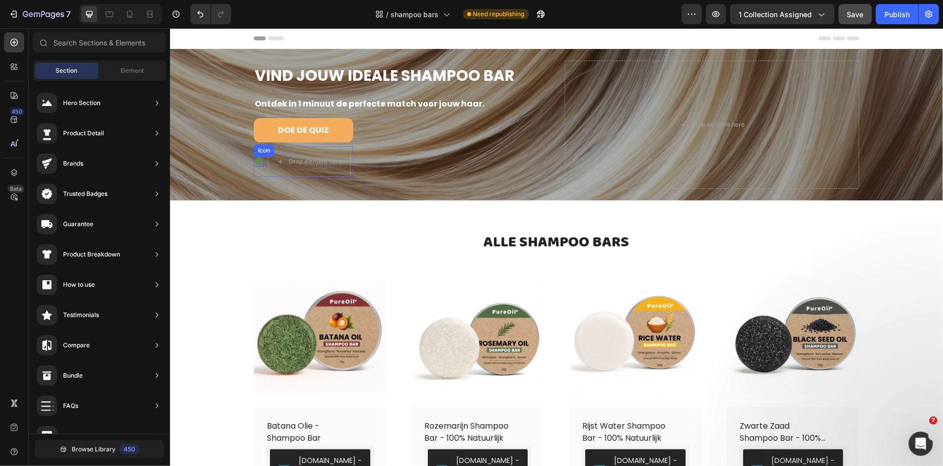
click at [256, 164] on div "Icon" at bounding box center [258, 161] width 10 height 10
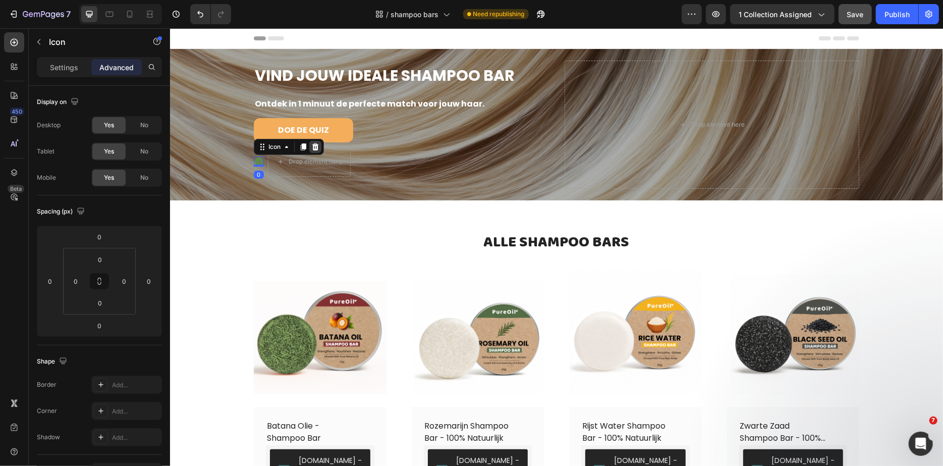
click at [313, 143] on icon at bounding box center [315, 146] width 8 height 8
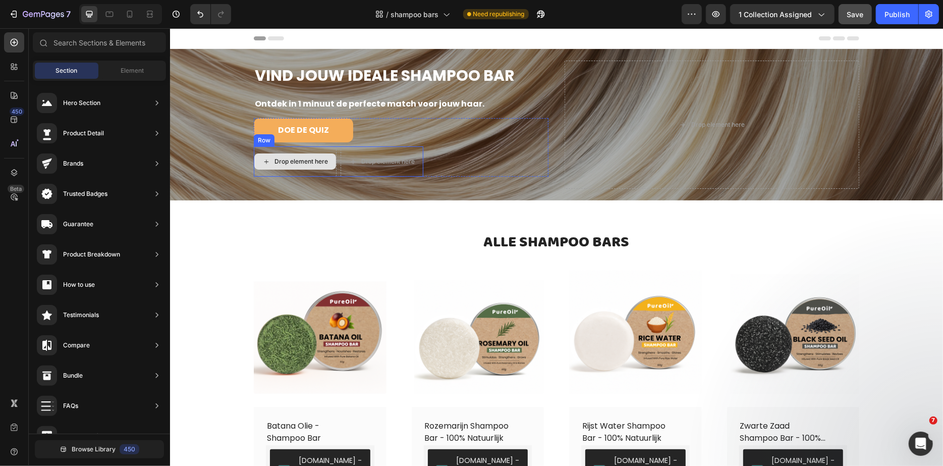
click at [331, 170] on div "Drop element here" at bounding box center [294, 161] width 83 height 30
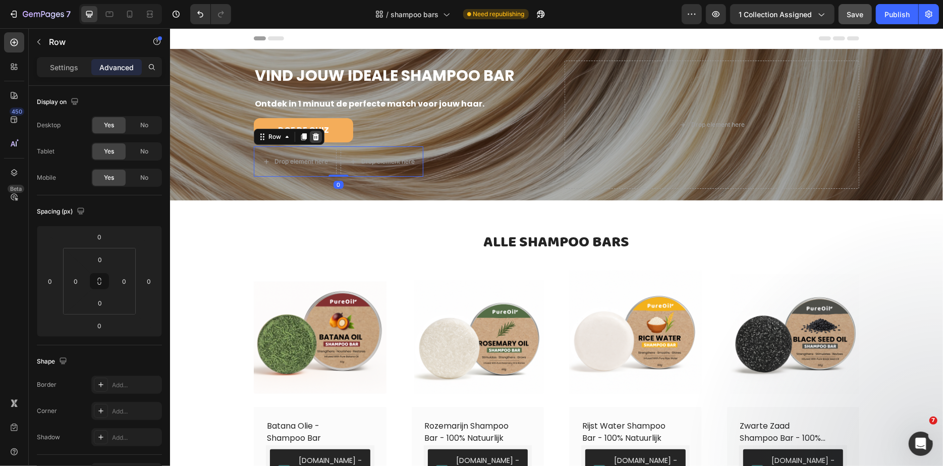
click at [315, 137] on icon at bounding box center [315, 136] width 8 height 8
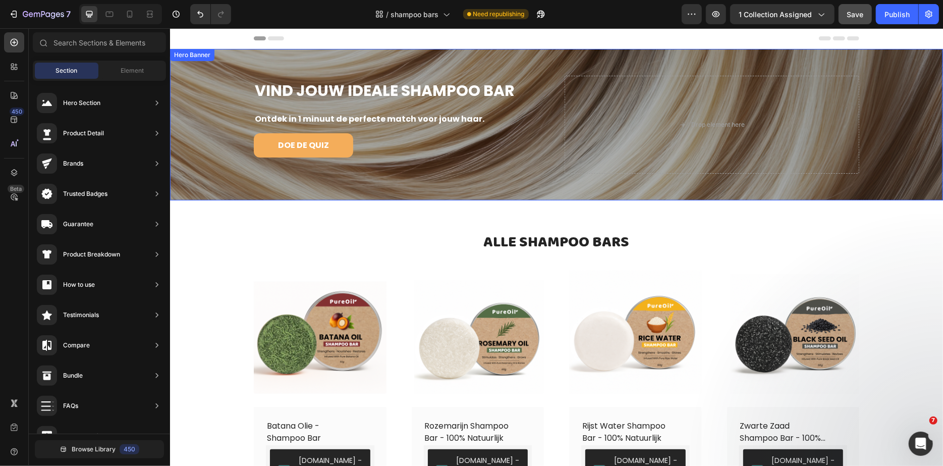
click at [553, 83] on div "⁠⁠⁠⁠⁠⁠⁠ VIND JOUW IDEALE SHAMPOO BAR Heading Ontdek in 1 minuut de perfecte mat…" at bounding box center [556, 124] width 606 height 130
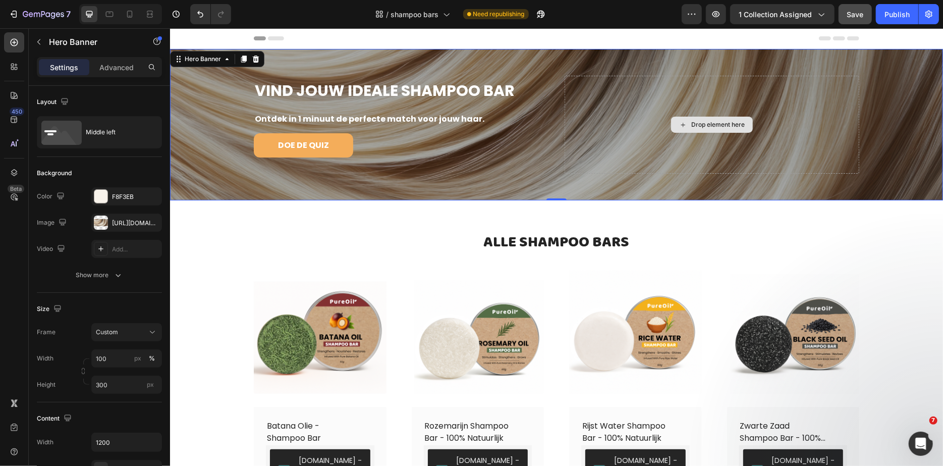
click at [597, 92] on div "Drop element here" at bounding box center [711, 124] width 295 height 98
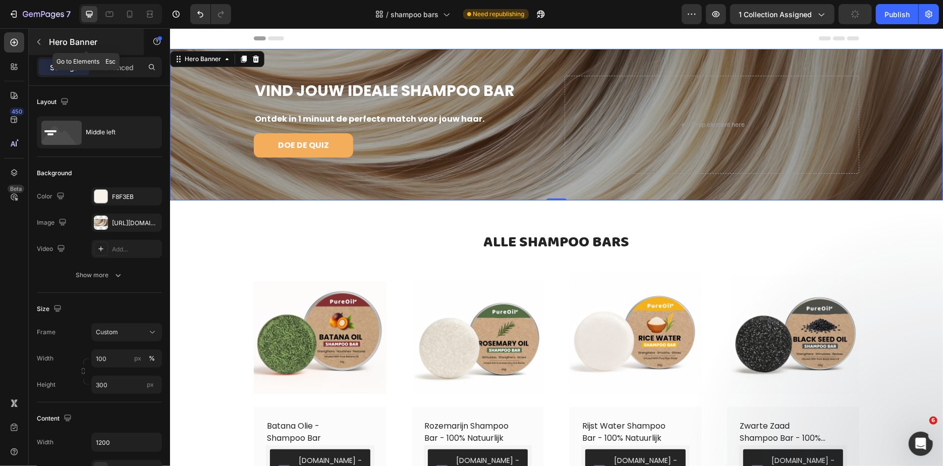
click at [42, 44] on icon "button" at bounding box center [39, 42] width 8 height 8
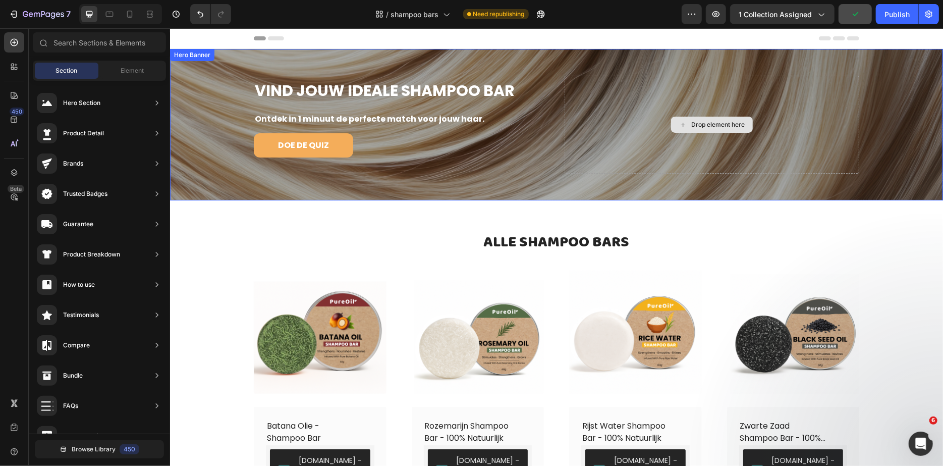
click at [590, 138] on div "Drop element here" at bounding box center [711, 124] width 295 height 98
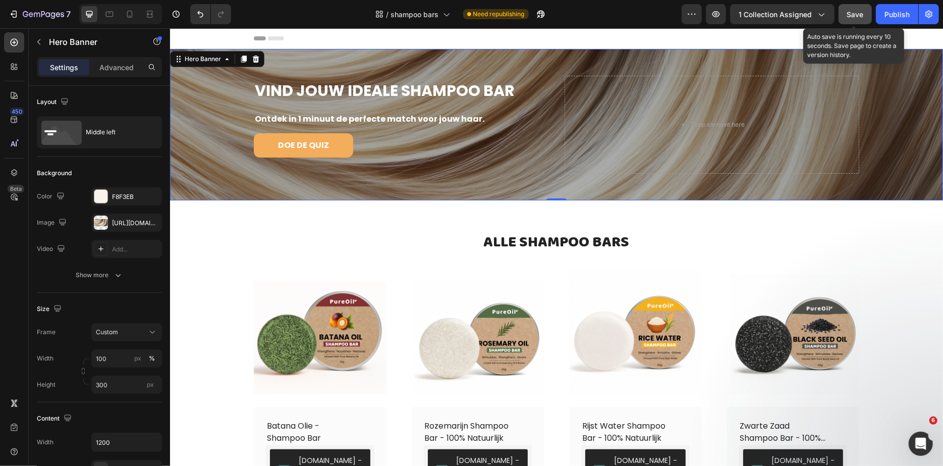
click at [859, 18] on span "Save" at bounding box center [855, 14] width 17 height 9
click at [851, 18] on span "Save" at bounding box center [855, 14] width 17 height 9
click at [299, 161] on div "⁠⁠⁠⁠⁠⁠⁠ VIND JOUW IDEALE SHAMPOO BAR Heading Ontdek in 1 minuut de perfecte mat…" at bounding box center [400, 124] width 295 height 98
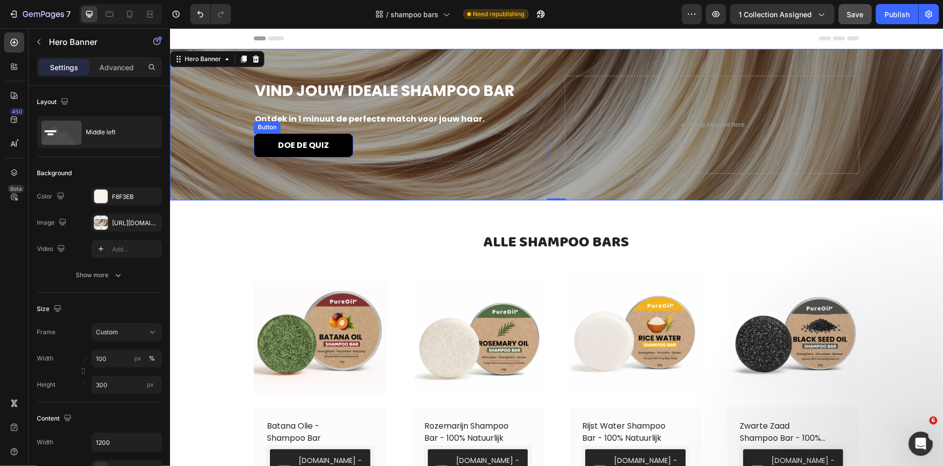
click at [266, 141] on button "DOE DE QUIZ" at bounding box center [302, 145] width 99 height 24
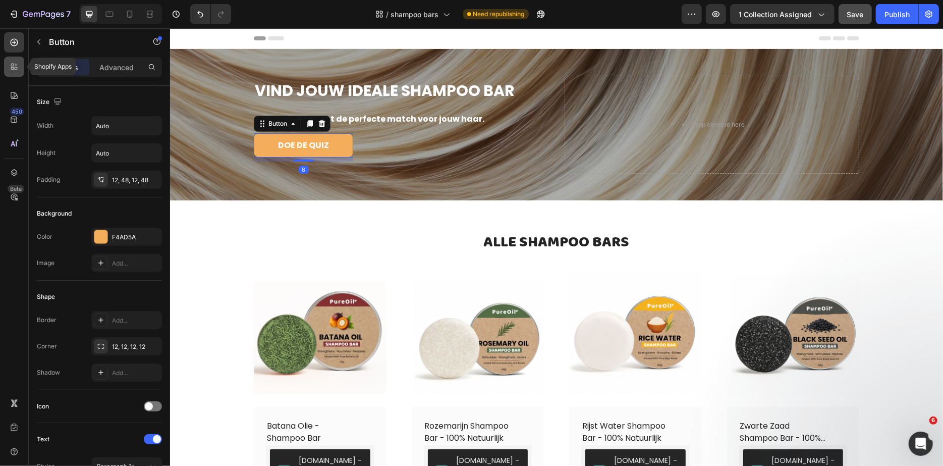
drag, startPoint x: 13, startPoint y: 64, endPoint x: 20, endPoint y: 65, distance: 7.1
click at [13, 64] on icon at bounding box center [12, 65] width 3 height 3
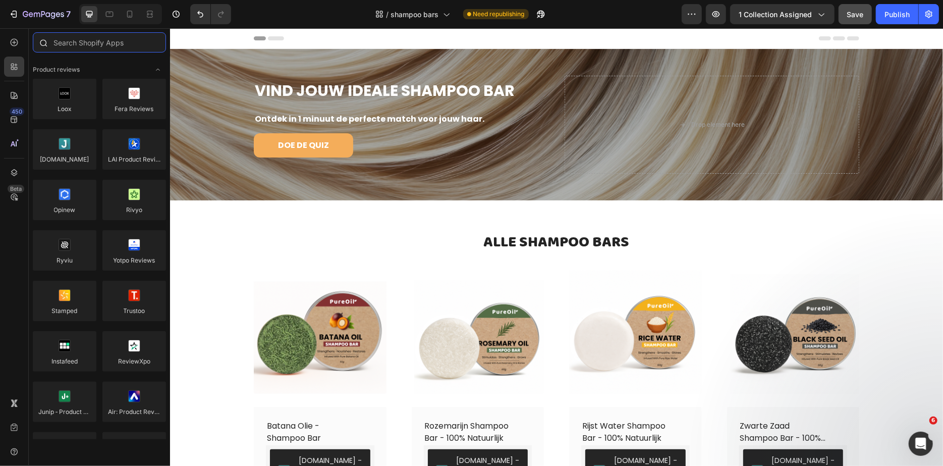
click at [115, 38] on input "text" at bounding box center [99, 42] width 133 height 20
paste input "RevenueHunt Quizzes"
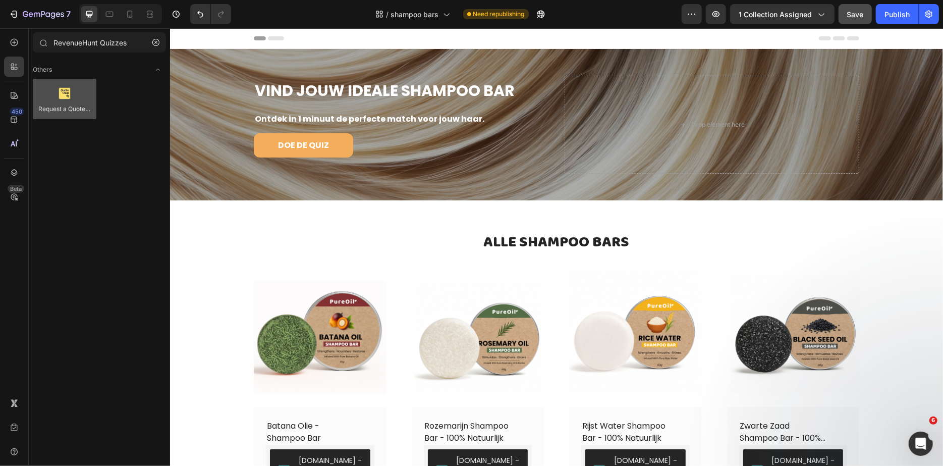
click at [73, 79] on div at bounding box center [65, 99] width 64 height 40
click at [77, 106] on div at bounding box center [65, 99] width 64 height 40
click at [71, 94] on div at bounding box center [65, 99] width 64 height 40
click at [71, 97] on div at bounding box center [65, 99] width 64 height 40
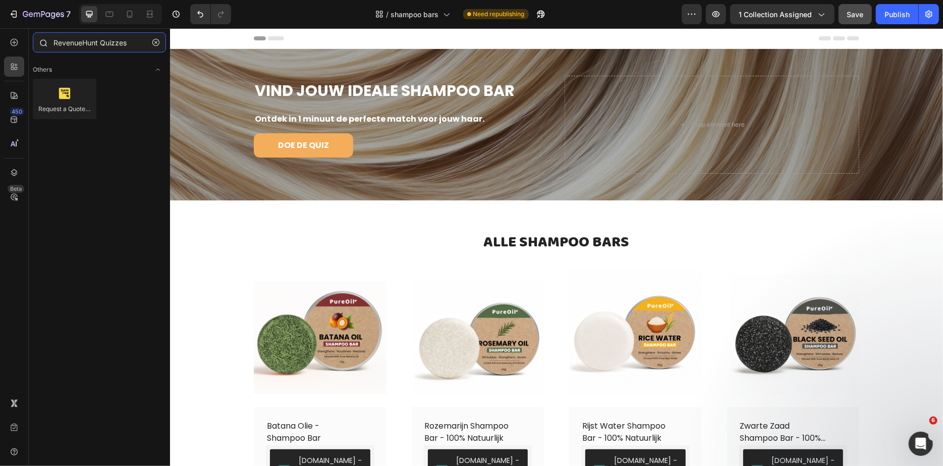
click at [123, 44] on input "RevenueHunt Quizzes" at bounding box center [99, 42] width 133 height 20
click at [80, 46] on input "RevenueHunt" at bounding box center [99, 42] width 133 height 20
click at [80, 45] on input "RevenueHunt" at bounding box center [99, 42] width 133 height 20
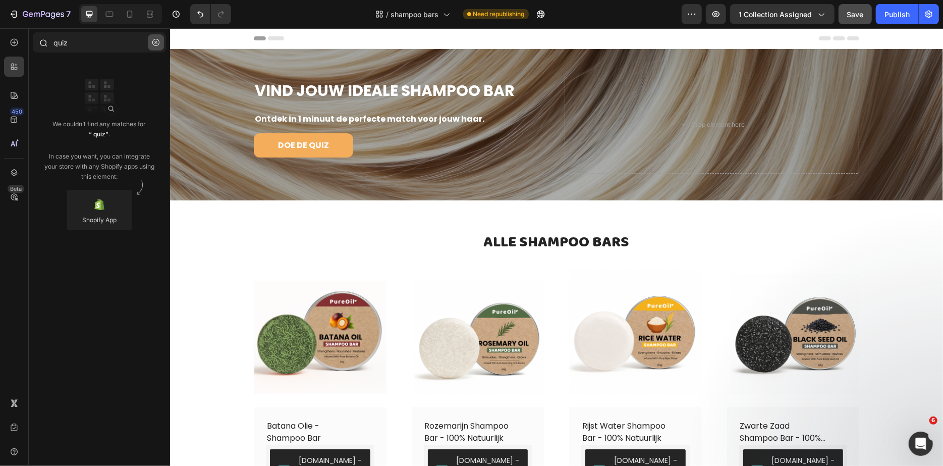
click at [155, 45] on icon "button" at bounding box center [155, 42] width 7 height 7
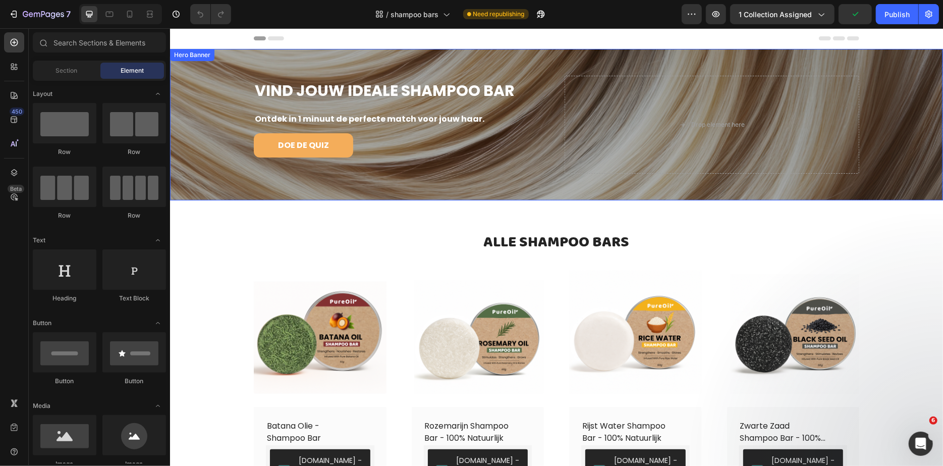
click at [213, 134] on div "Overlay" at bounding box center [556, 123] width 773 height 151
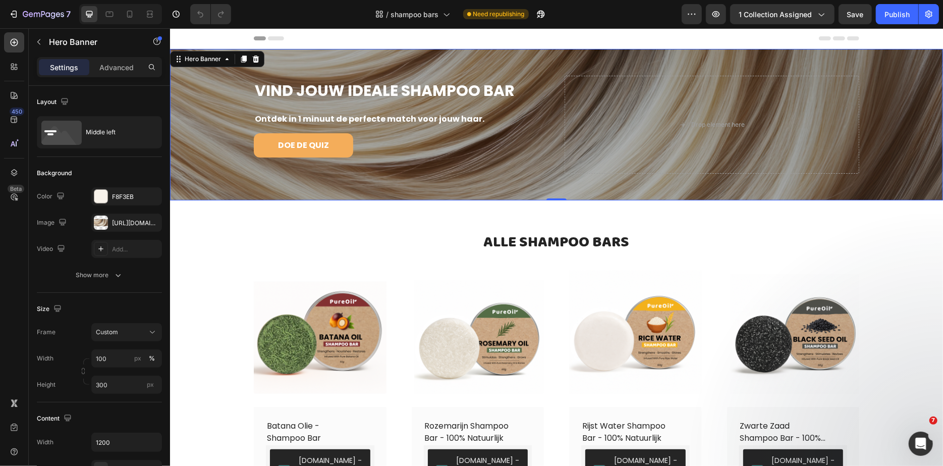
click at [267, 162] on div "VIND JOUW IDEALE SHAMPOO BAR Heading Ontdek in 1 minuut de perfecte match voor …" at bounding box center [400, 124] width 295 height 98
click at [264, 148] on button "DOE DE QUIZ" at bounding box center [302, 145] width 99 height 24
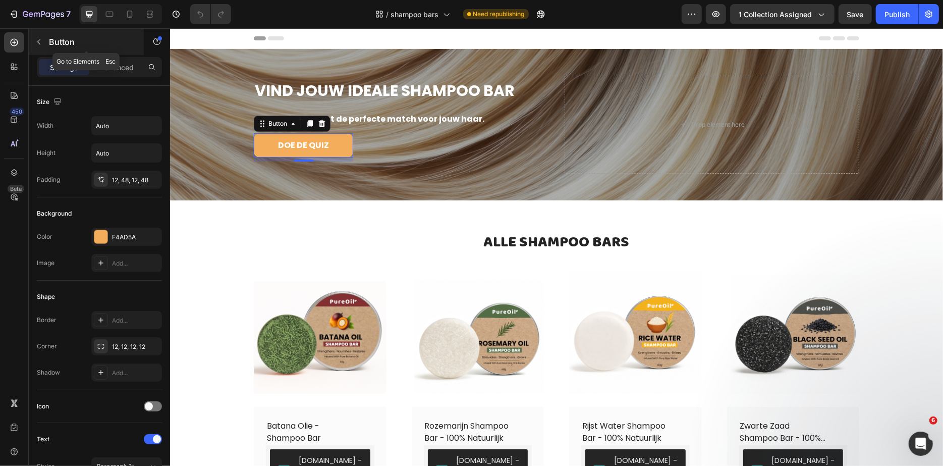
click at [44, 41] on button "button" at bounding box center [39, 42] width 16 height 16
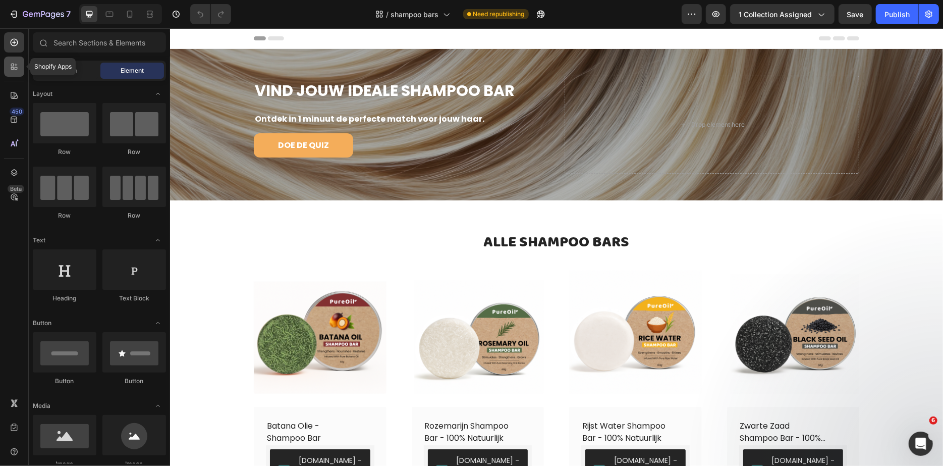
click at [15, 68] on icon at bounding box center [14, 67] width 10 height 10
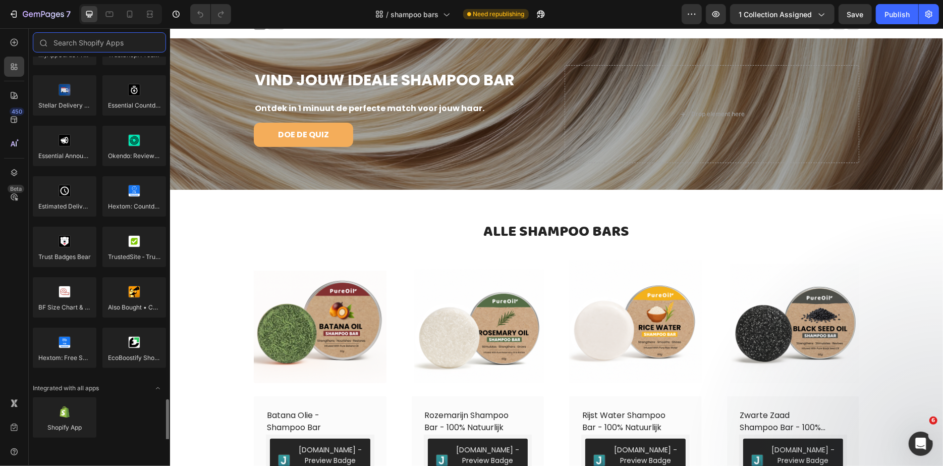
scroll to position [2798, 0]
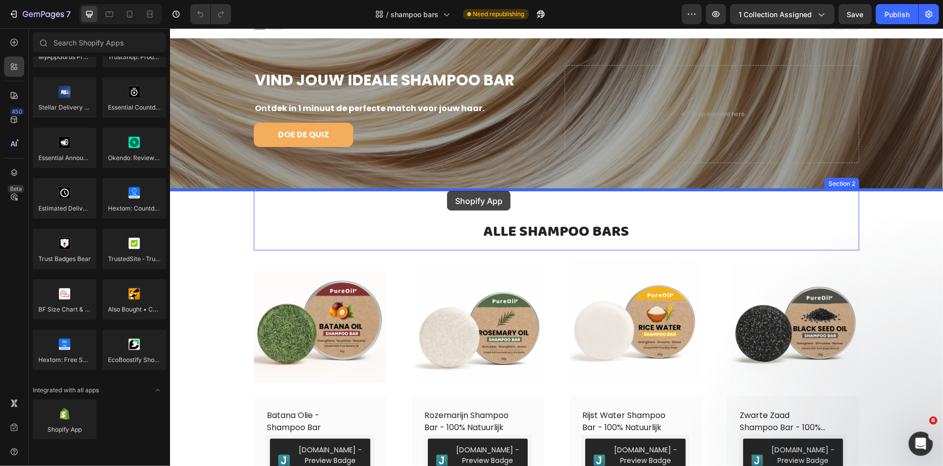
drag, startPoint x: 221, startPoint y: 446, endPoint x: 447, endPoint y: 190, distance: 341.0
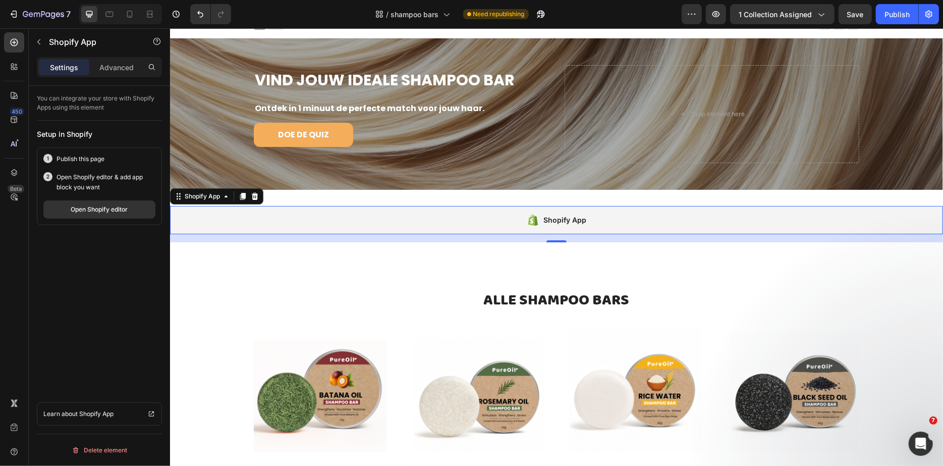
click at [485, 222] on div "Shopify App" at bounding box center [556, 219] width 773 height 28
click at [253, 195] on icon at bounding box center [254, 196] width 8 height 8
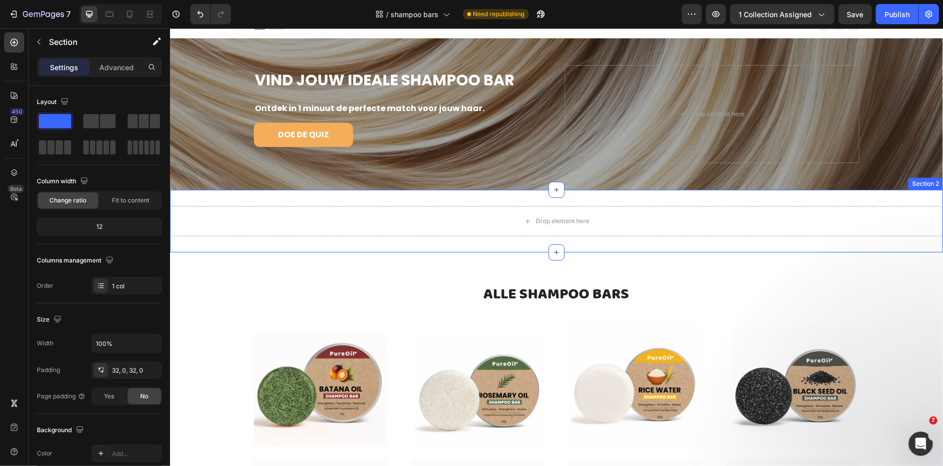
click at [297, 197] on div "Drop element here Section 2" at bounding box center [556, 220] width 773 height 63
click at [297, 197] on div "Drop element here Section 2 Create Theme Section AI Content Write with GemAI Wh…" at bounding box center [556, 220] width 773 height 63
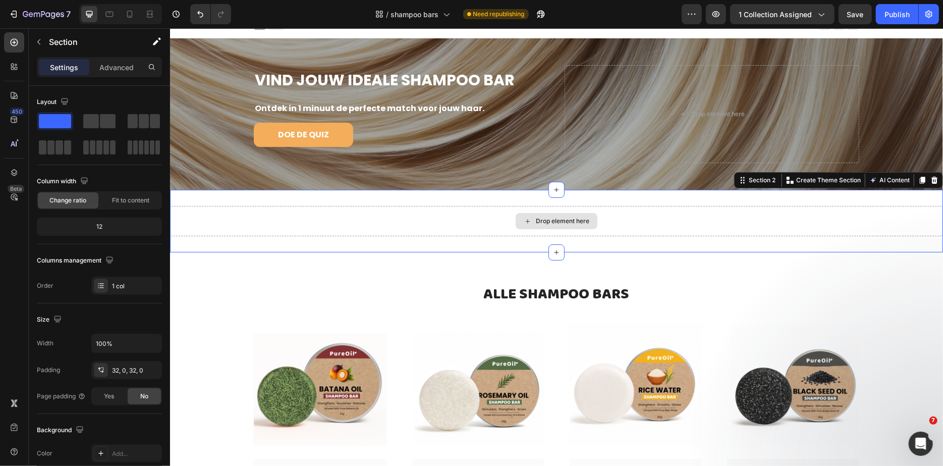
scroll to position [9, 0]
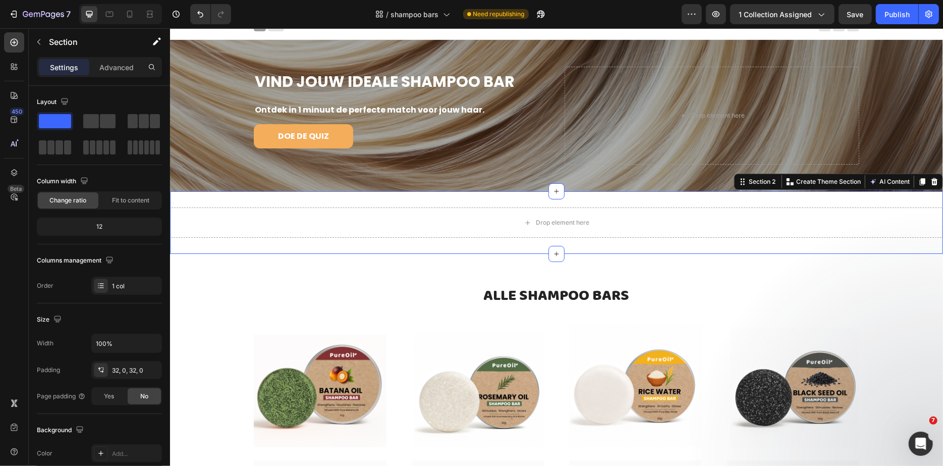
click at [308, 238] on div "Drop element here Section 2 Create Theme Section AI Content Write with GemAI Wh…" at bounding box center [556, 222] width 773 height 63
click at [304, 241] on div "Drop element here Section 2 Create Theme Section AI Content Write with GemAI Wh…" at bounding box center [556, 222] width 773 height 63
click at [317, 205] on div "Drop element here Section 2 Create Theme Section AI Content Write with GemAI Wh…" at bounding box center [556, 222] width 773 height 63
click at [316, 194] on div "Drop element here Section 2 Create Theme Section AI Content Write with GemAI Wh…" at bounding box center [556, 222] width 773 height 63
click at [336, 236] on div "Drop element here" at bounding box center [556, 222] width 773 height 30
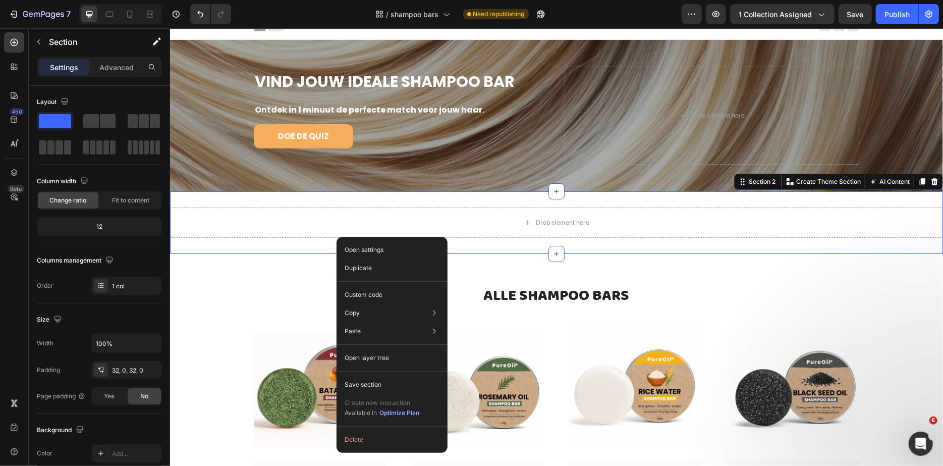
click at [348, 429] on div "Open settings Duplicate Custom code Copy Copy section Cmd + C Copy style Copy c…" at bounding box center [392, 345] width 111 height 216
click at [348, 437] on button "Delete" at bounding box center [392, 439] width 103 height 18
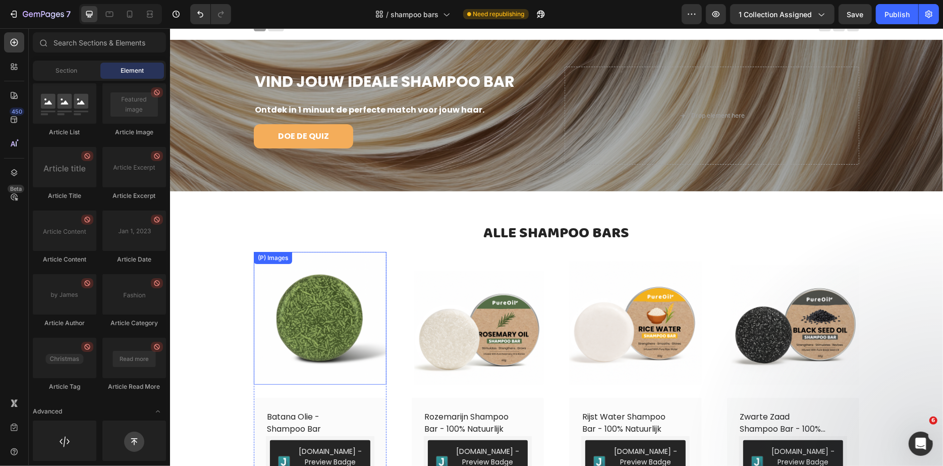
scroll to position [0, 0]
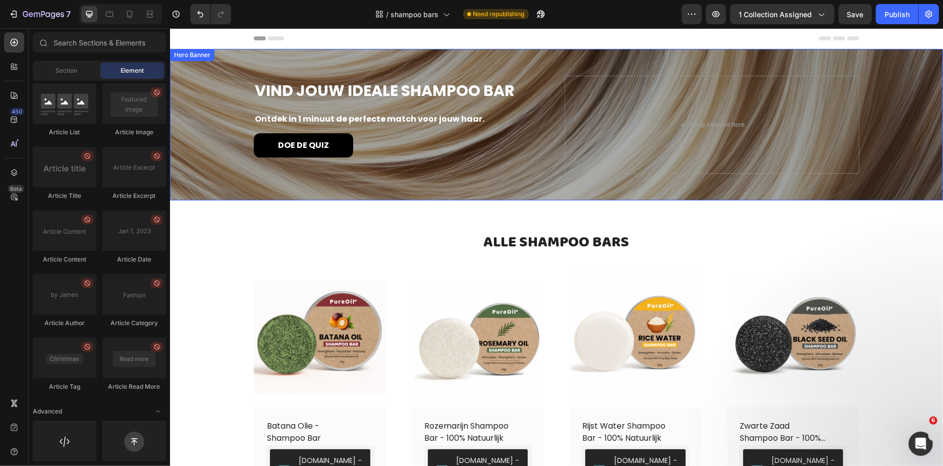
click at [328, 134] on button "DOE DE QUIZ" at bounding box center [302, 145] width 99 height 24
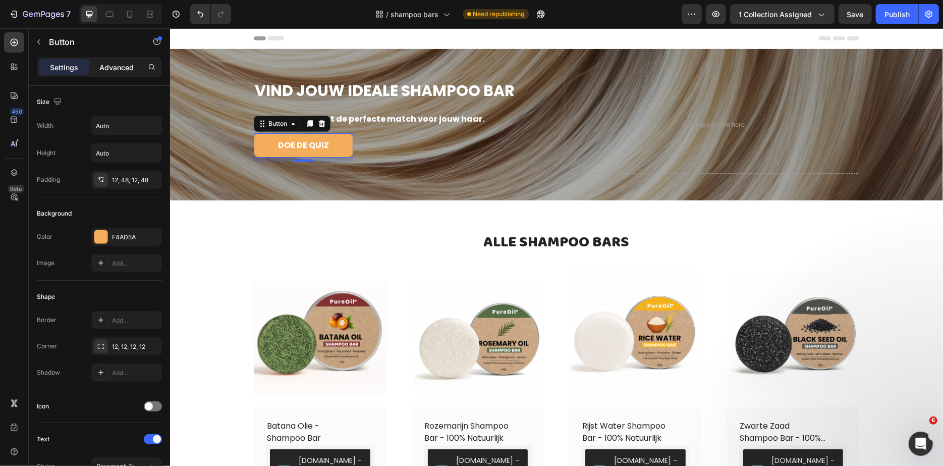
click at [127, 65] on p "Advanced" at bounding box center [116, 67] width 34 height 11
